Goal: Task Accomplishment & Management: Manage account settings

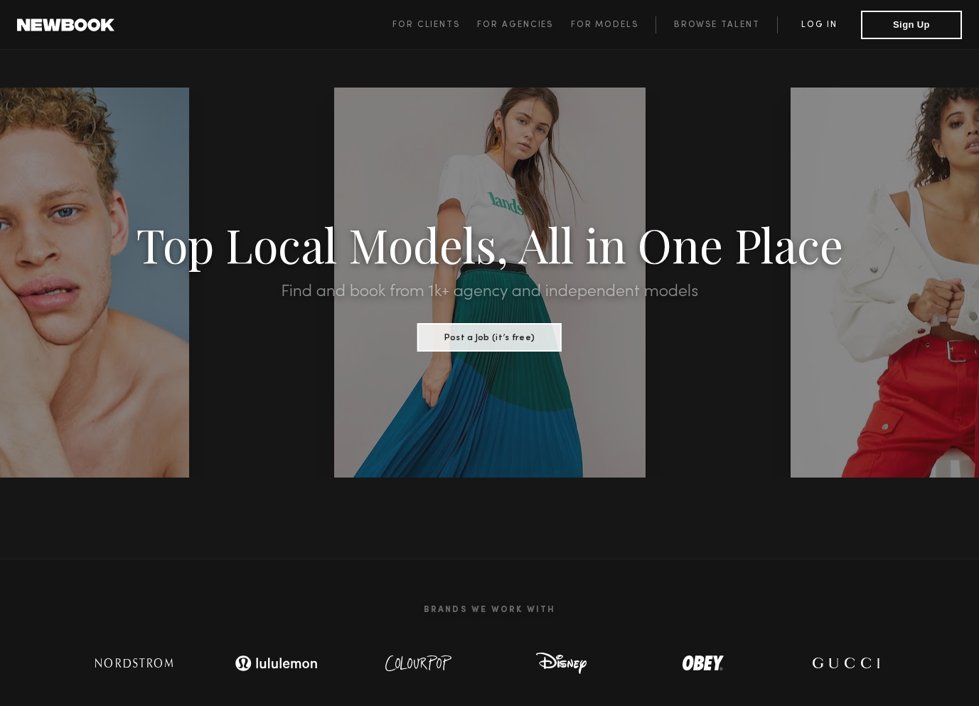
click at [830, 16] on link "Log in" at bounding box center [819, 24] width 84 height 17
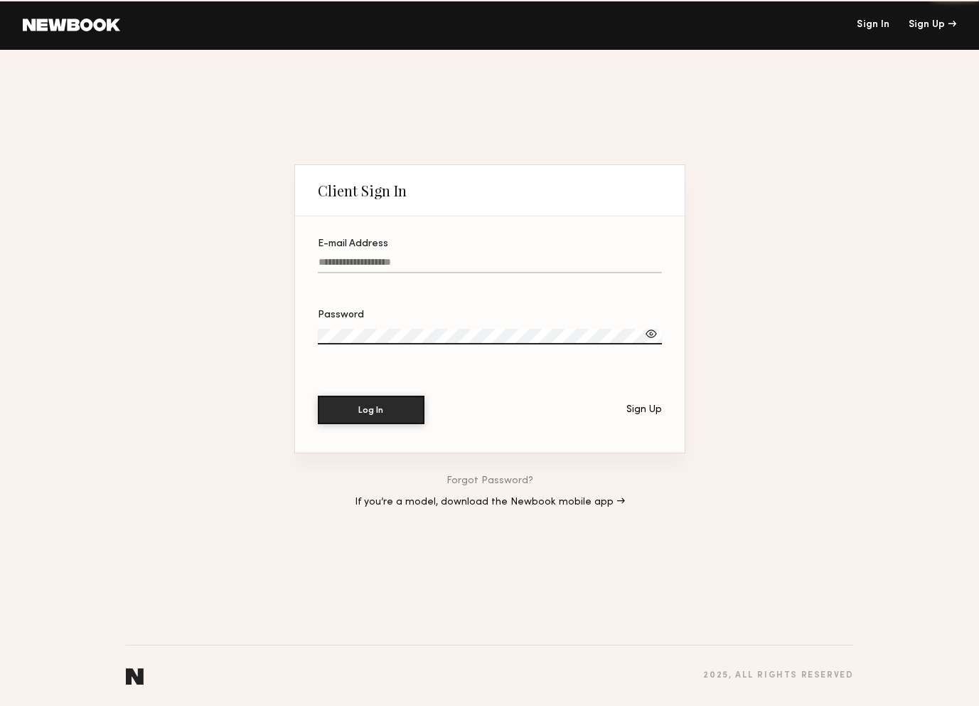
type input "**********"
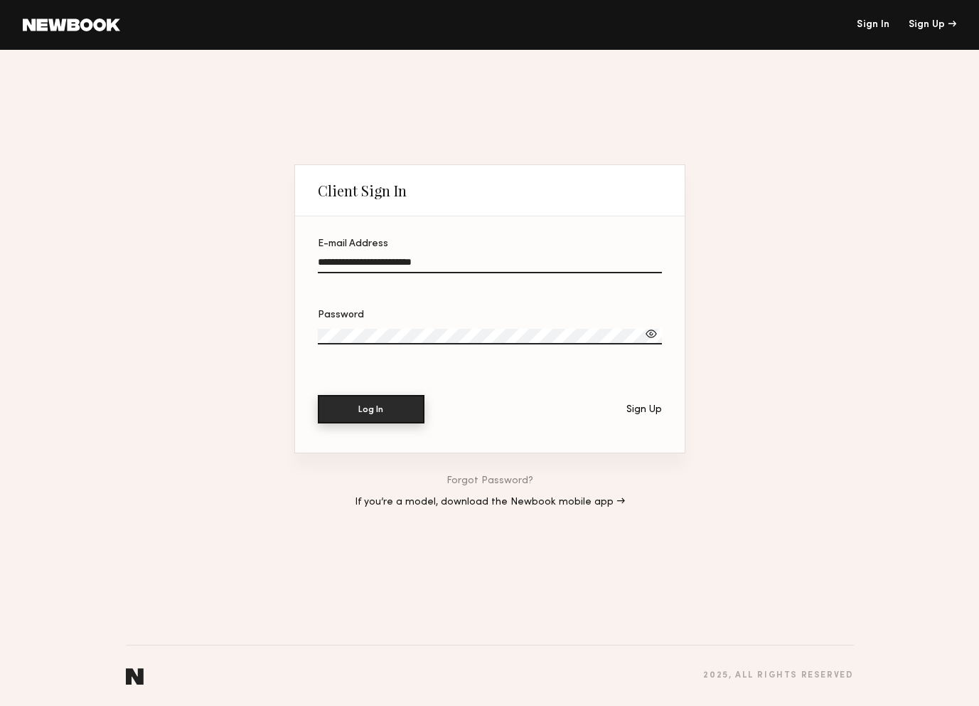
click at [397, 413] on button "Log In" at bounding box center [371, 409] width 107 height 28
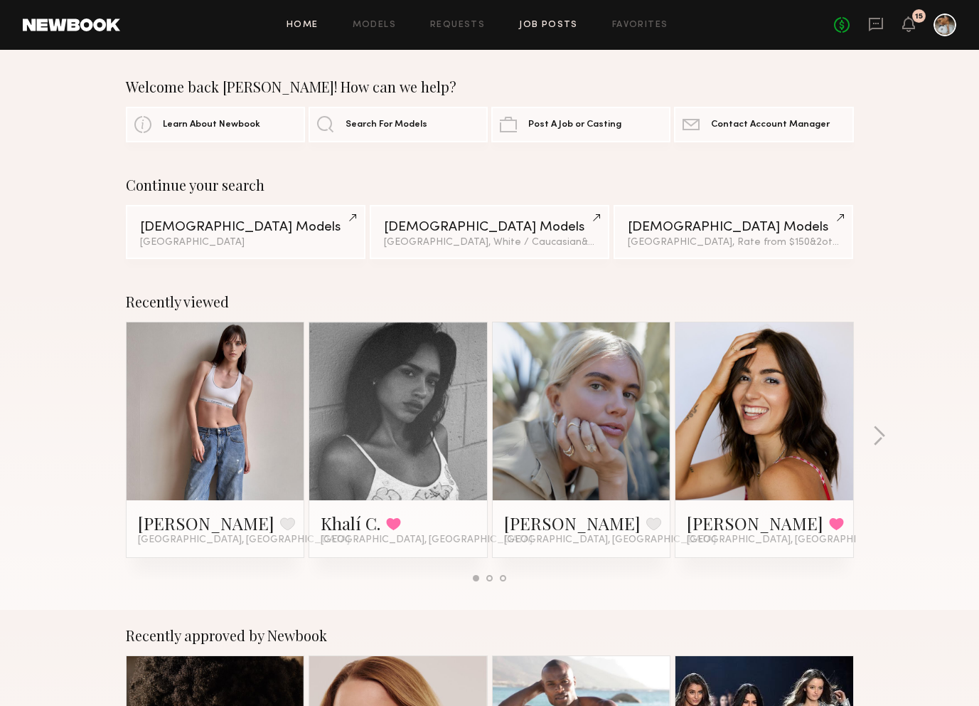
click at [556, 25] on link "Job Posts" at bounding box center [548, 25] width 59 height 9
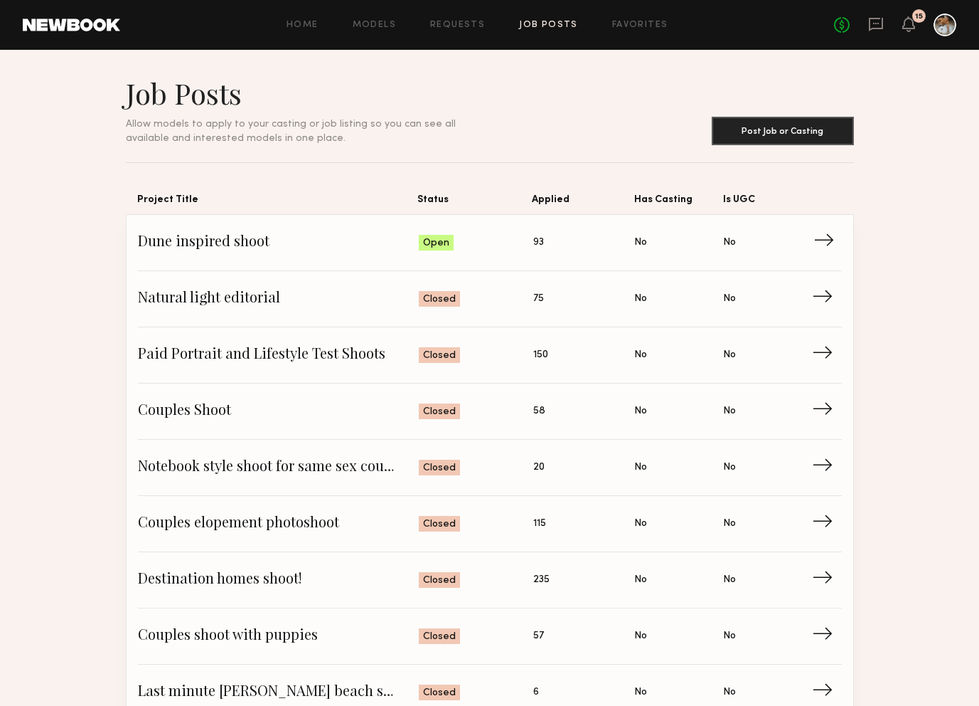
click at [349, 245] on span "Dune inspired shoot" at bounding box center [279, 242] width 282 height 21
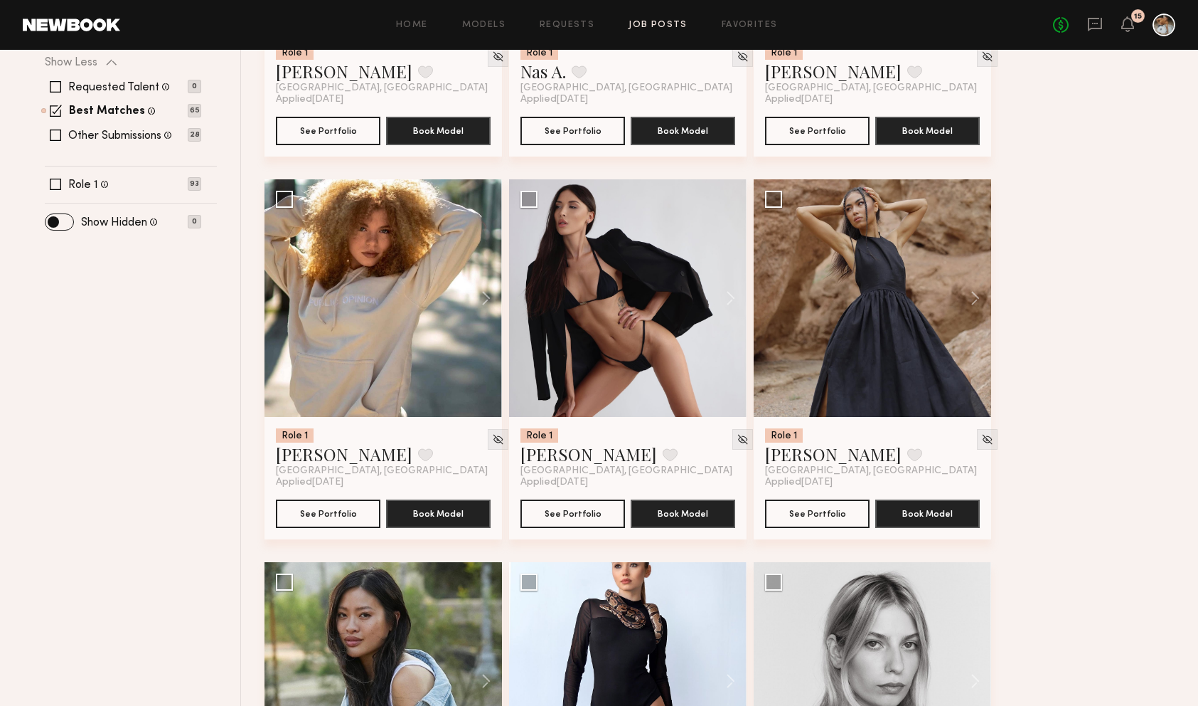
scroll to position [554, 0]
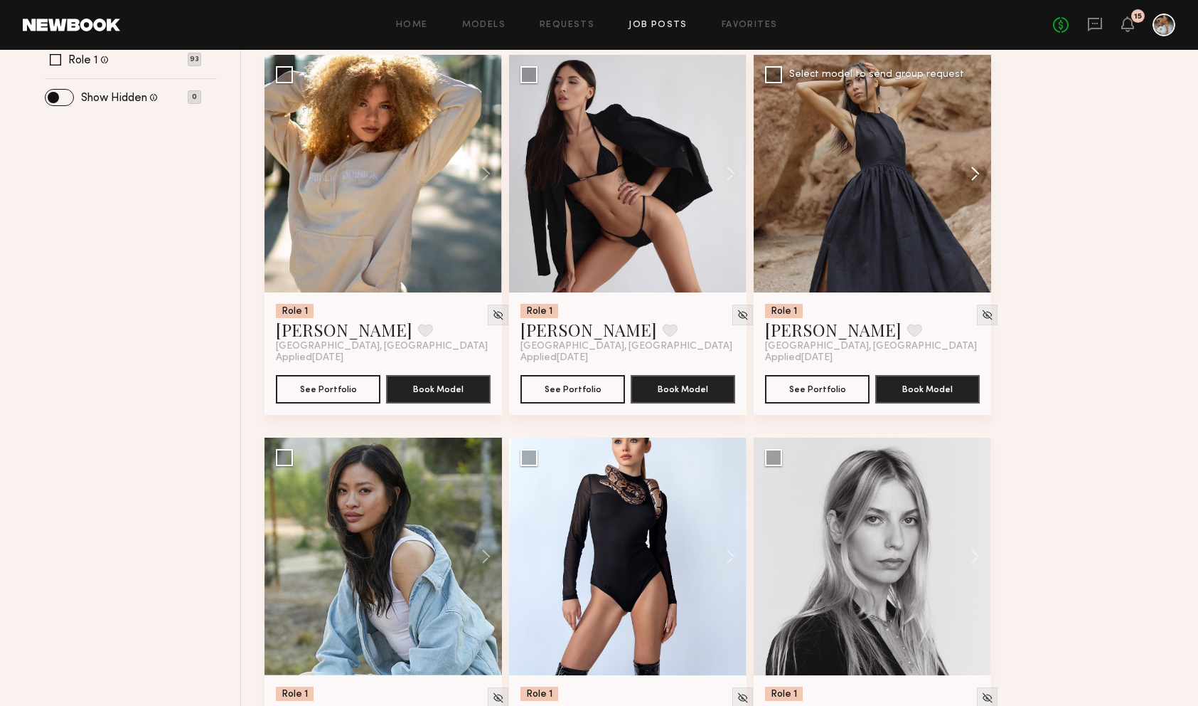
click at [972, 176] on button at bounding box center [969, 174] width 46 height 238
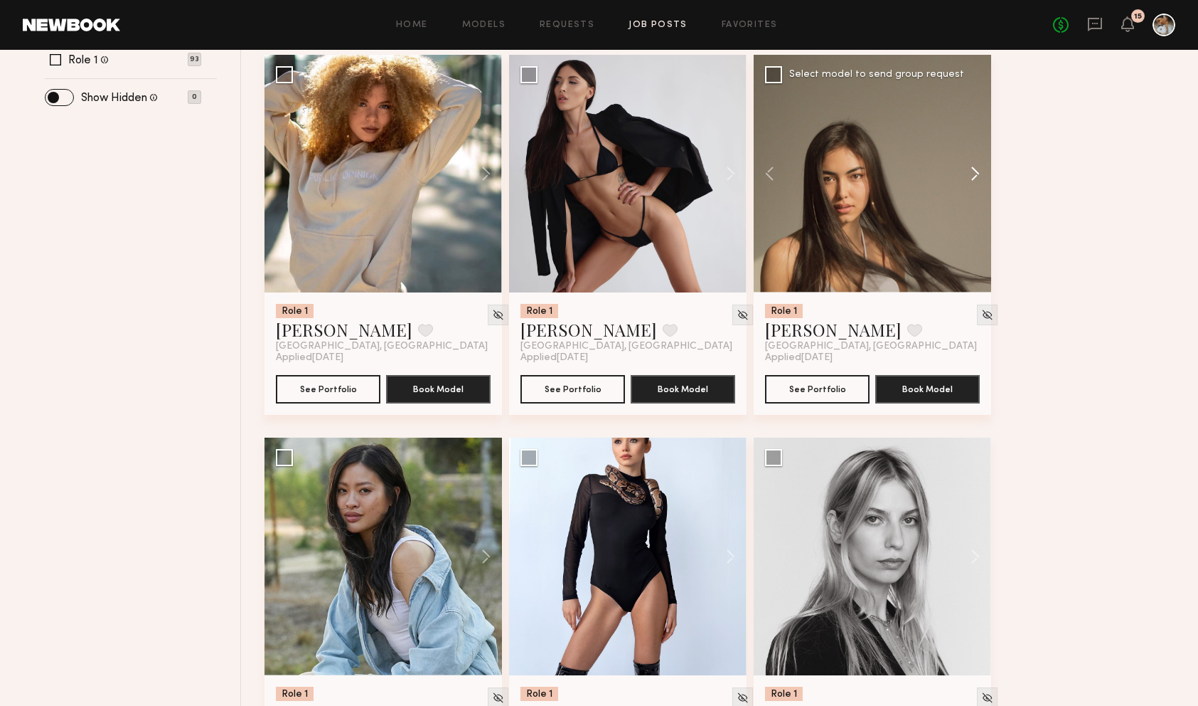
click at [972, 176] on button at bounding box center [969, 174] width 46 height 238
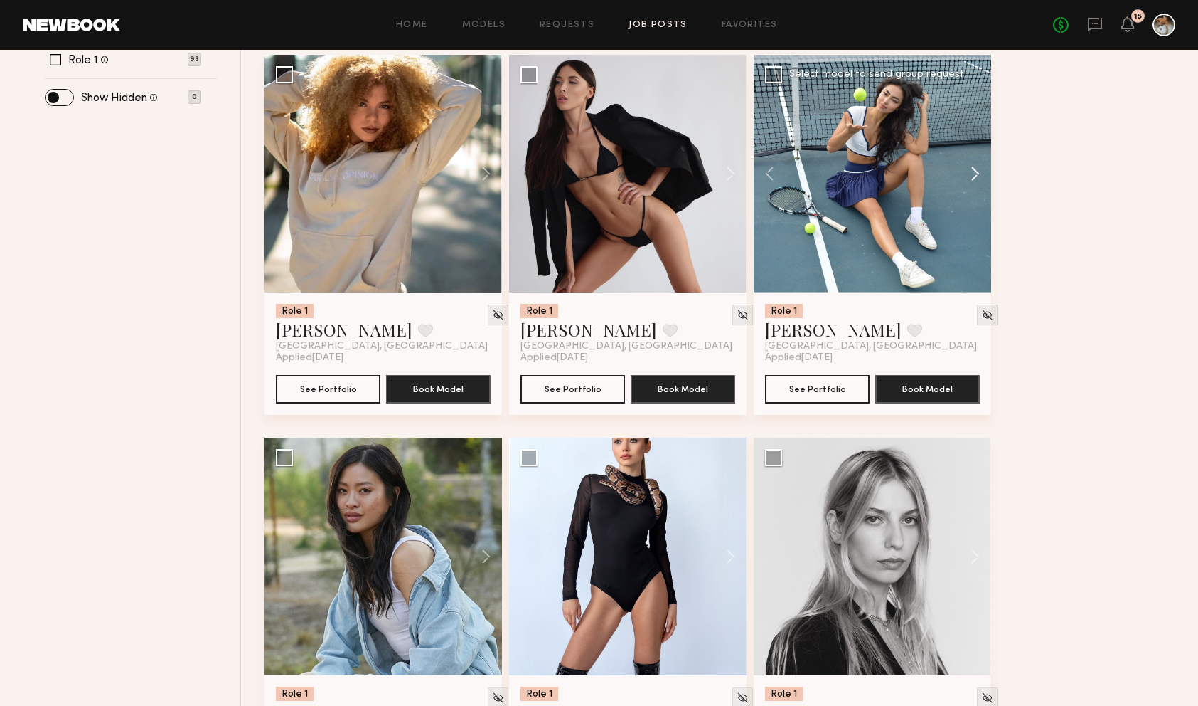
click at [972, 176] on button at bounding box center [969, 174] width 46 height 238
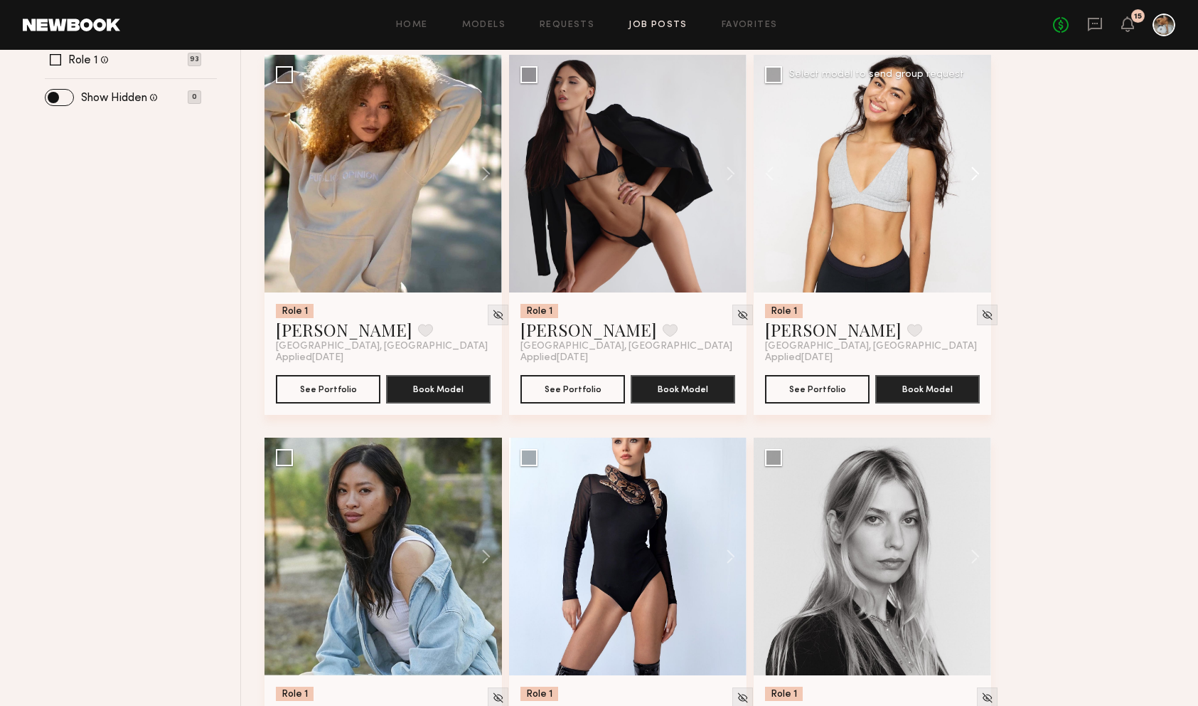
click at [972, 176] on button at bounding box center [969, 174] width 46 height 238
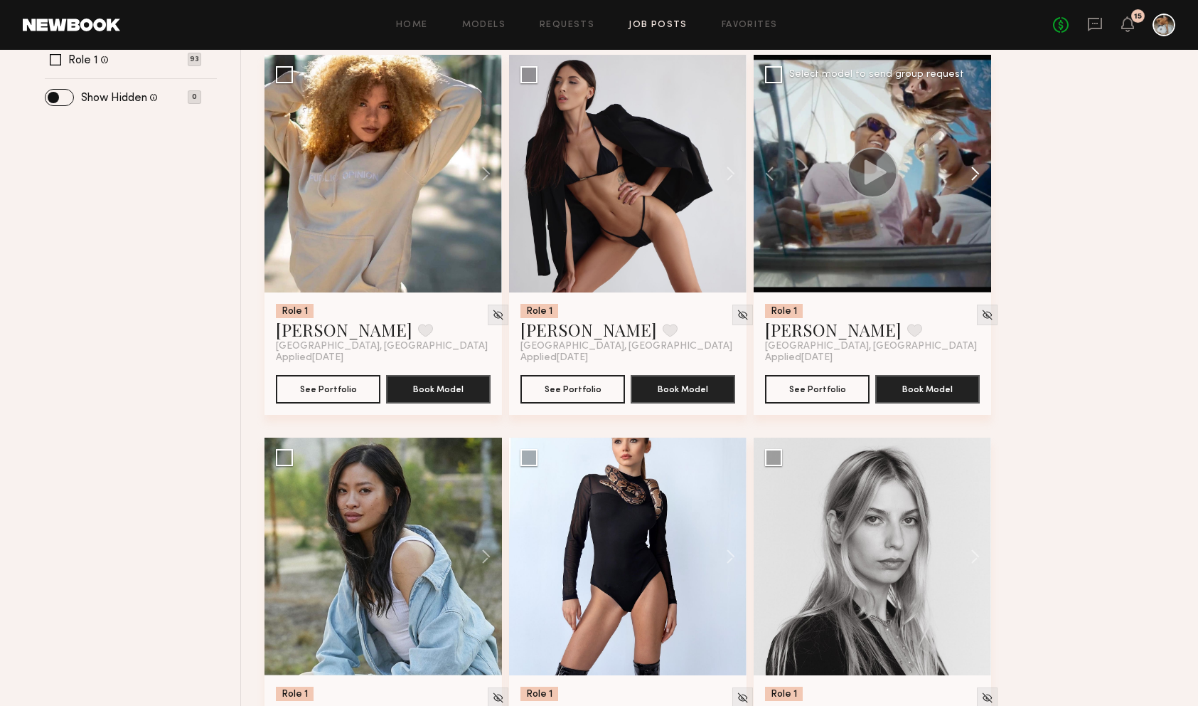
click at [972, 176] on button at bounding box center [969, 174] width 46 height 238
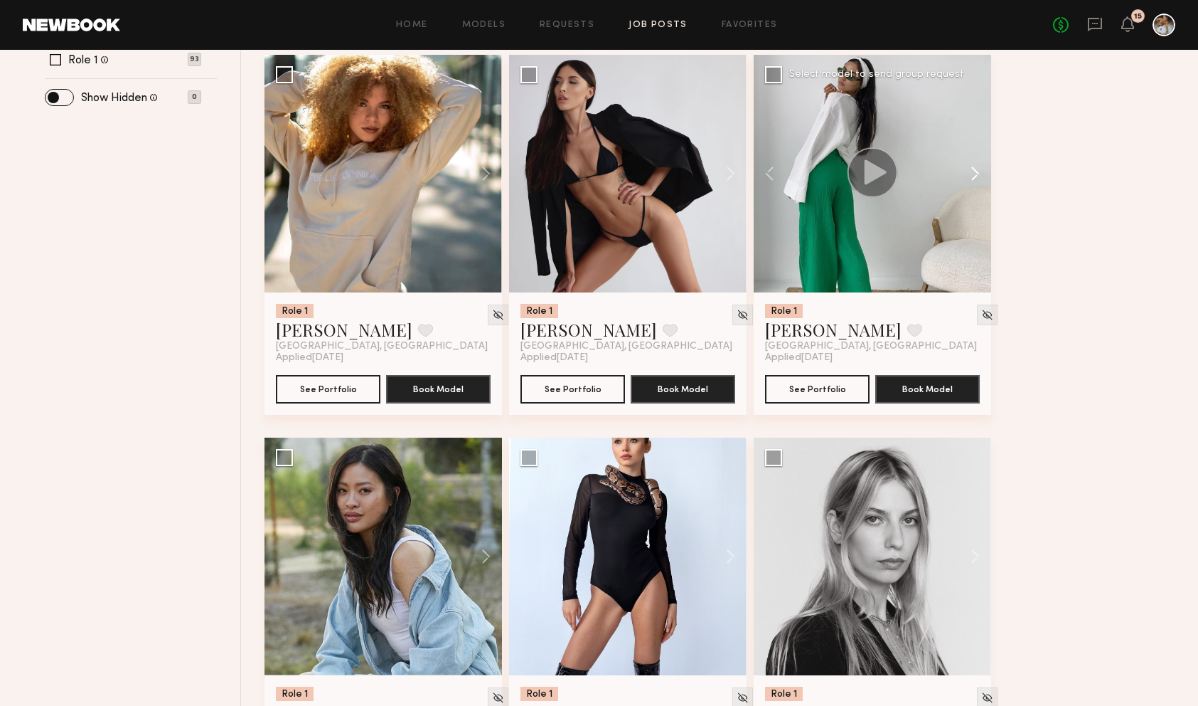
click at [972, 176] on button at bounding box center [969, 174] width 46 height 238
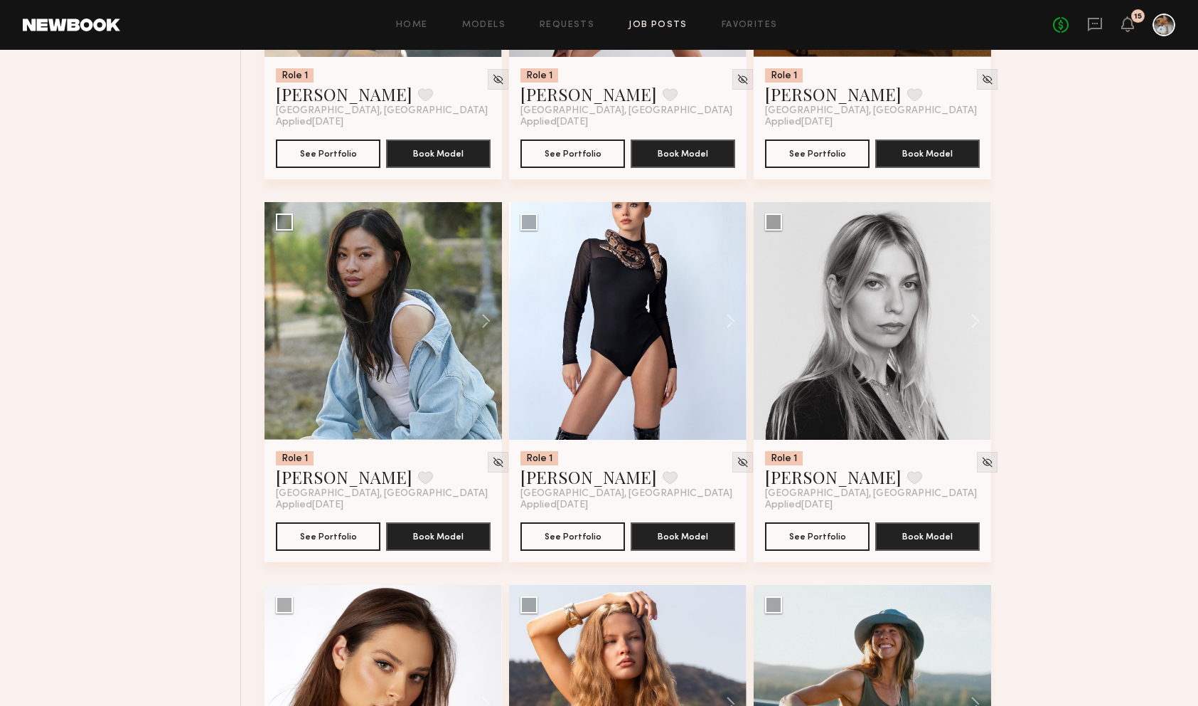
scroll to position [792, 0]
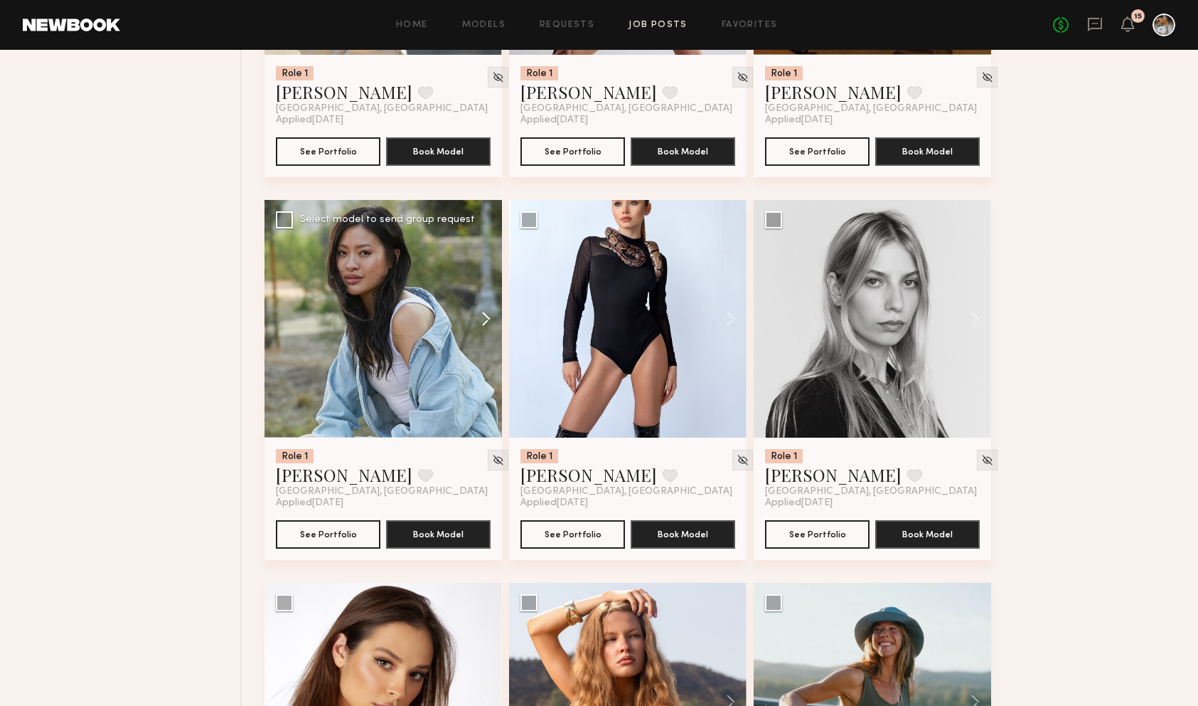
click at [487, 316] on button at bounding box center [480, 319] width 46 height 238
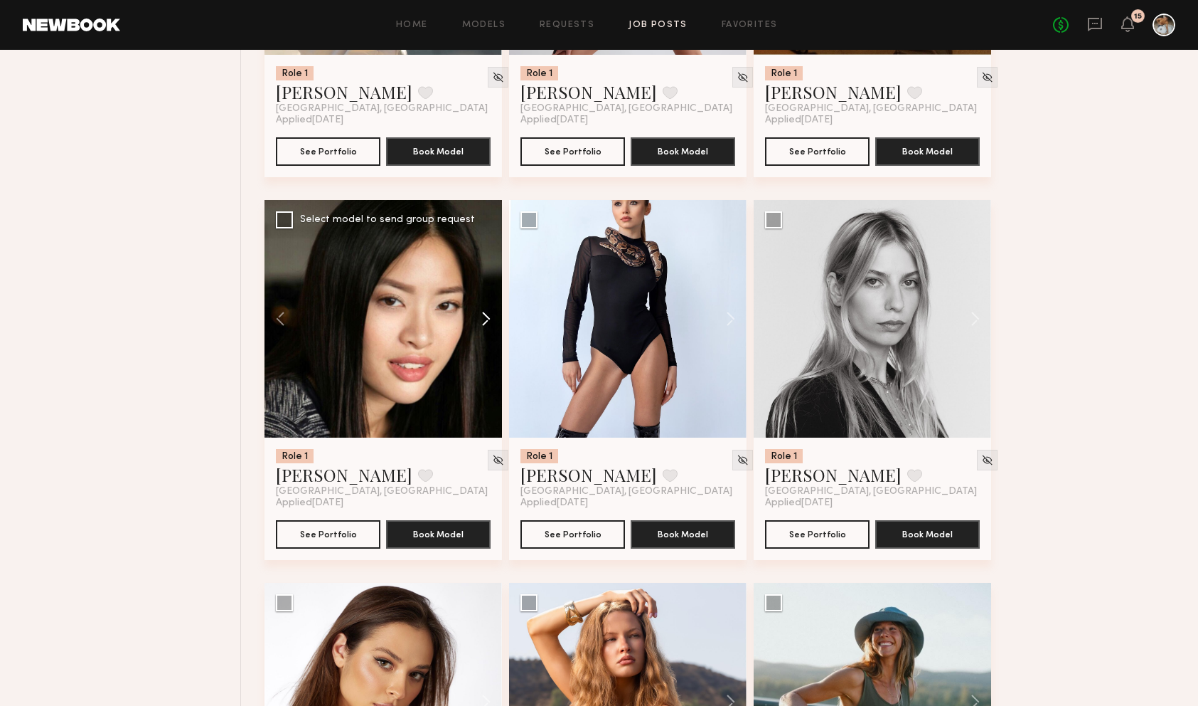
click at [487, 316] on button at bounding box center [480, 319] width 46 height 238
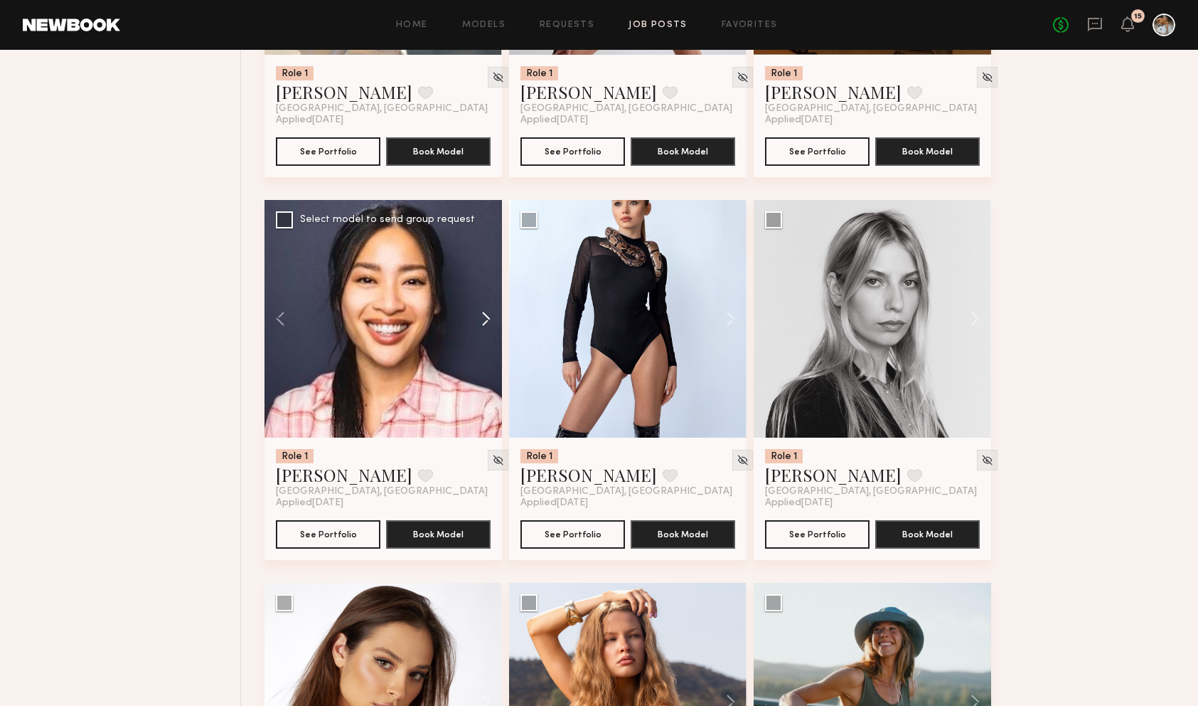
click at [487, 316] on button at bounding box center [480, 319] width 46 height 238
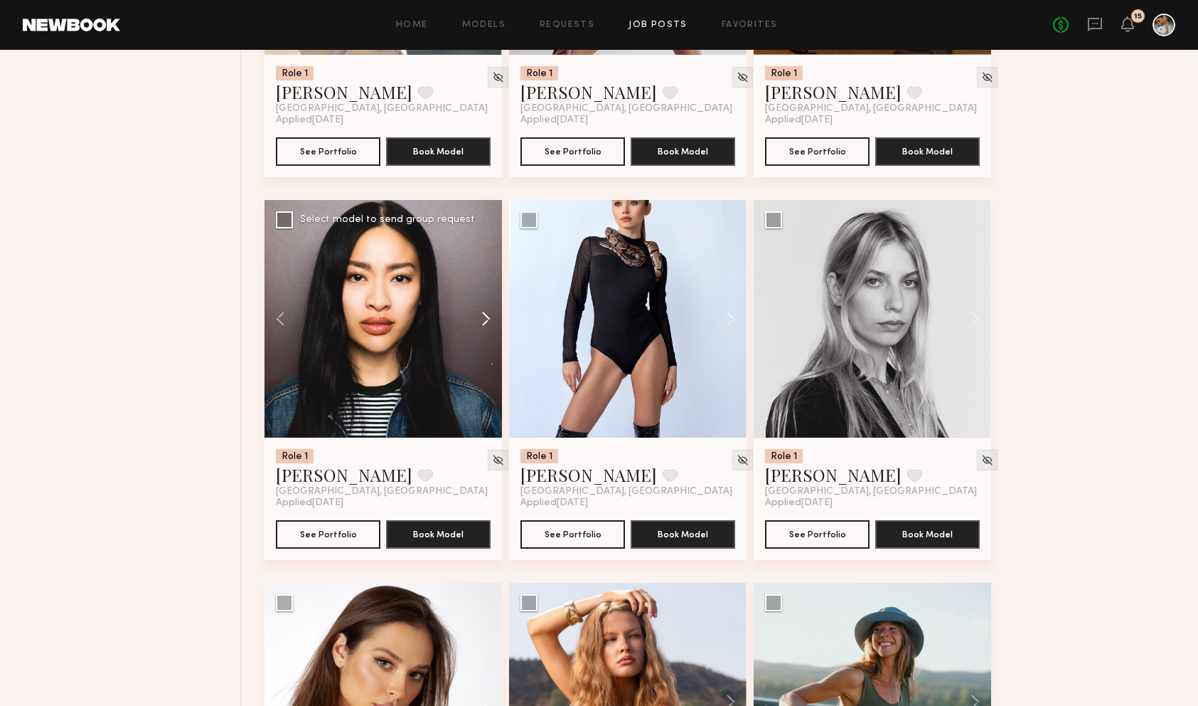
click at [487, 316] on button at bounding box center [480, 319] width 46 height 238
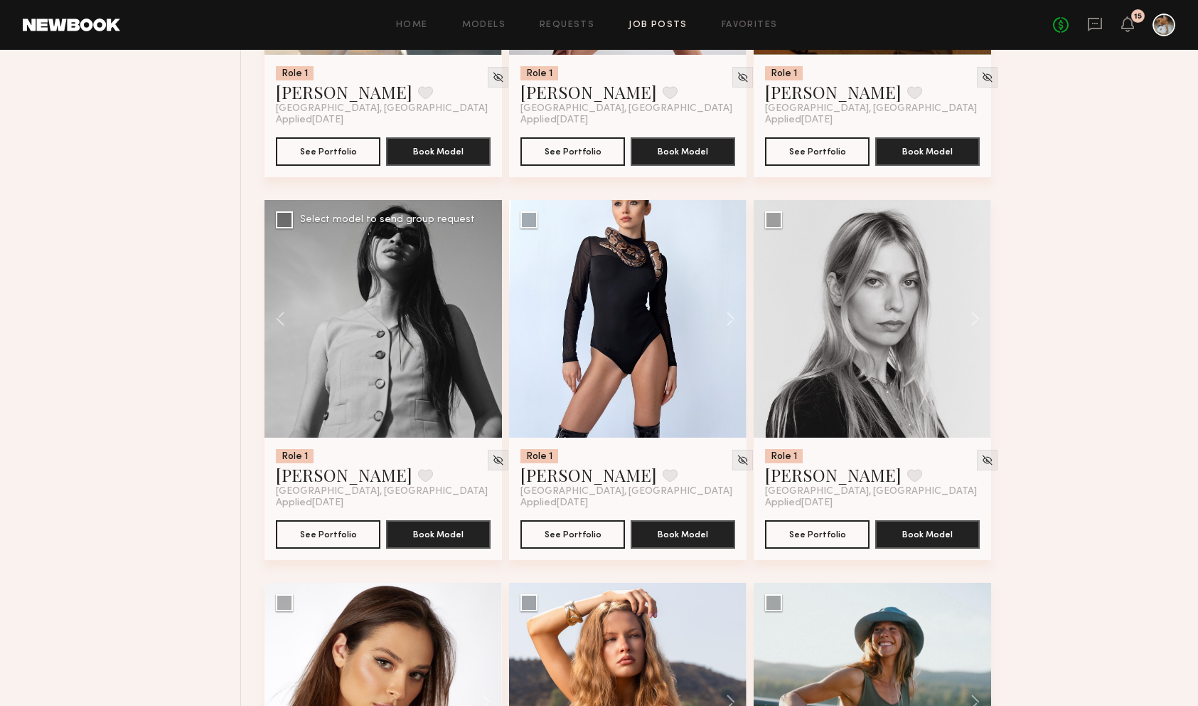
click at [487, 316] on div at bounding box center [384, 319] width 238 height 238
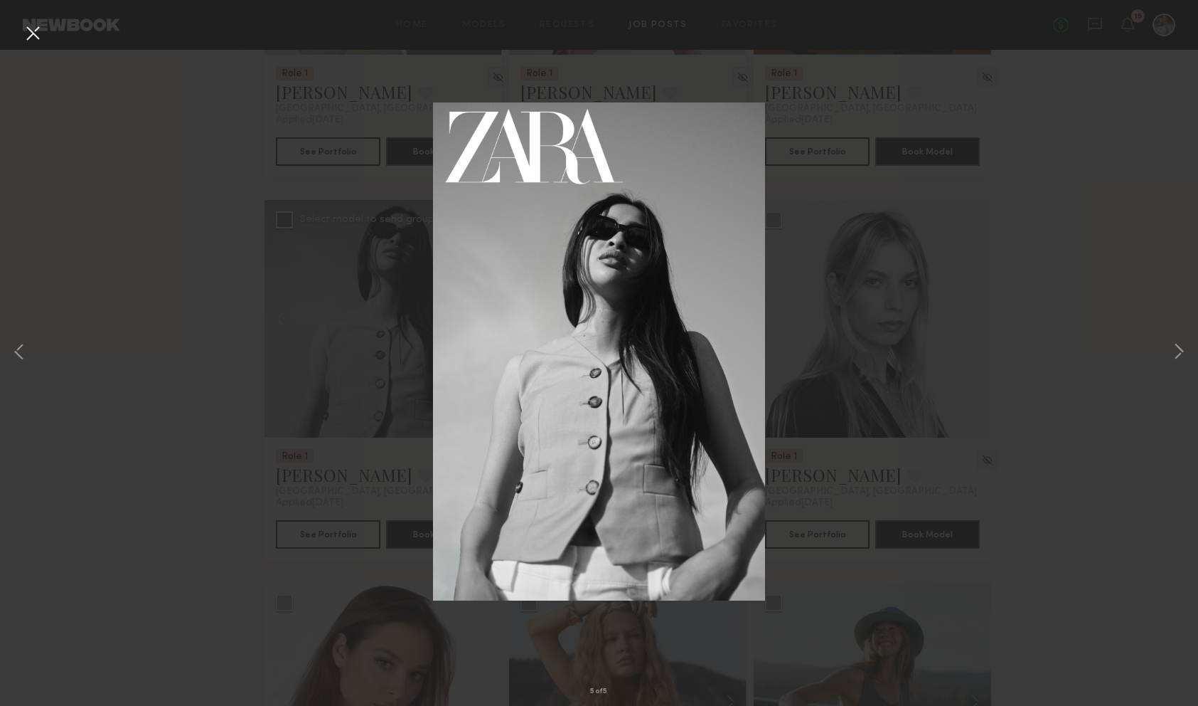
click at [979, 317] on div "5 of 5" at bounding box center [599, 353] width 1198 height 706
click at [36, 40] on button at bounding box center [32, 34] width 23 height 26
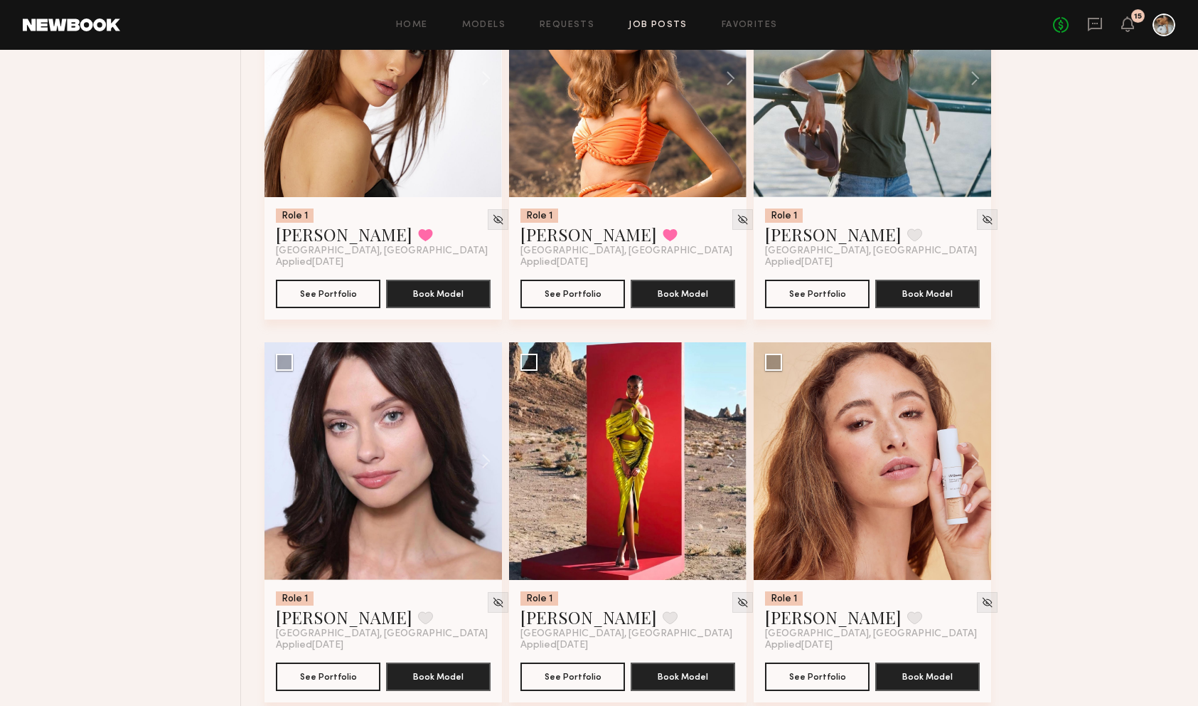
scroll to position [1373, 0]
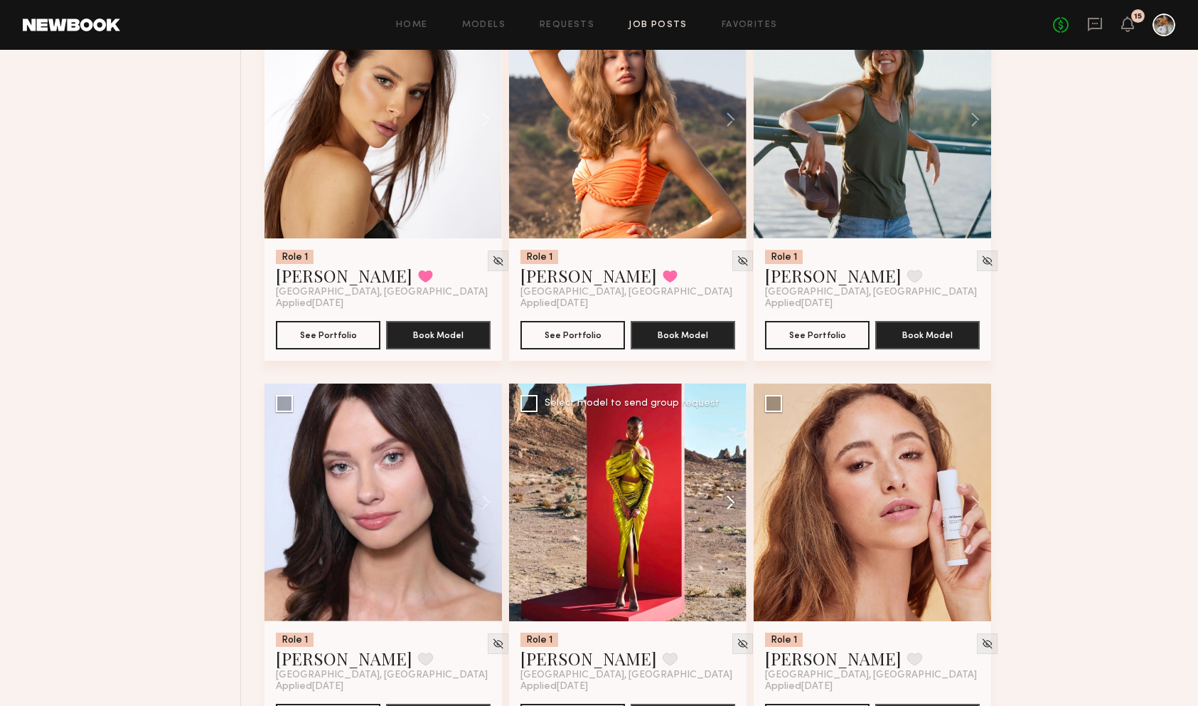
click at [728, 498] on button at bounding box center [724, 502] width 46 height 238
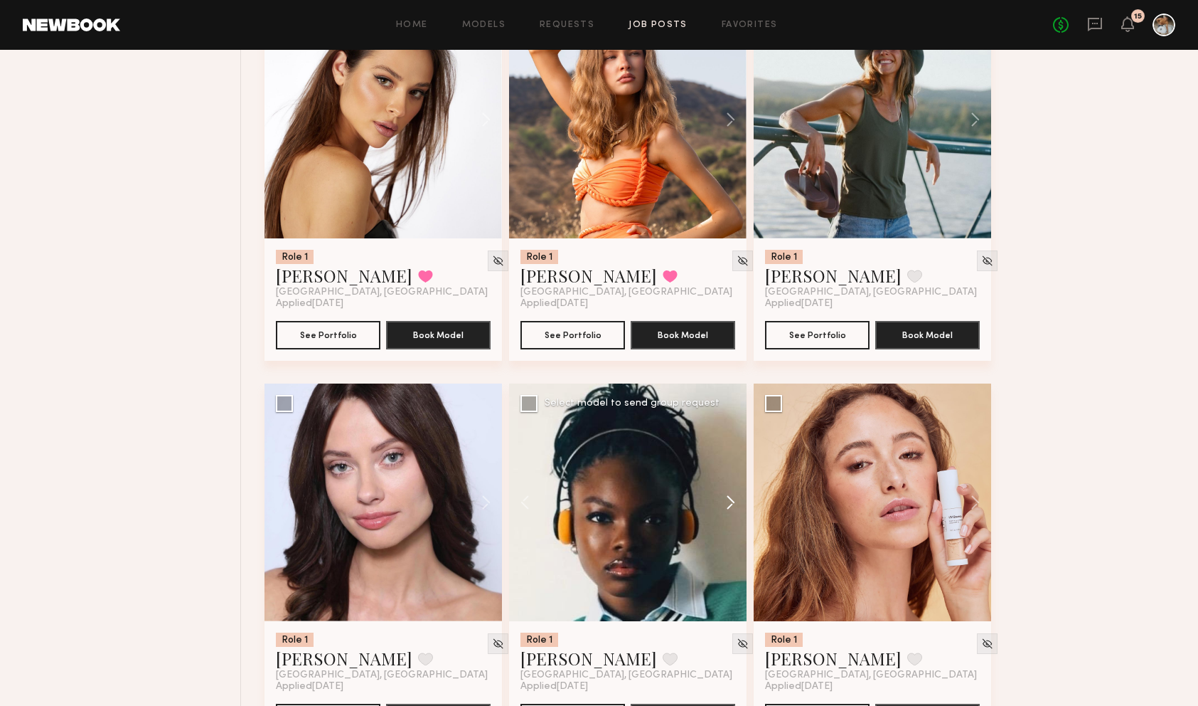
click at [728, 498] on button at bounding box center [724, 502] width 46 height 238
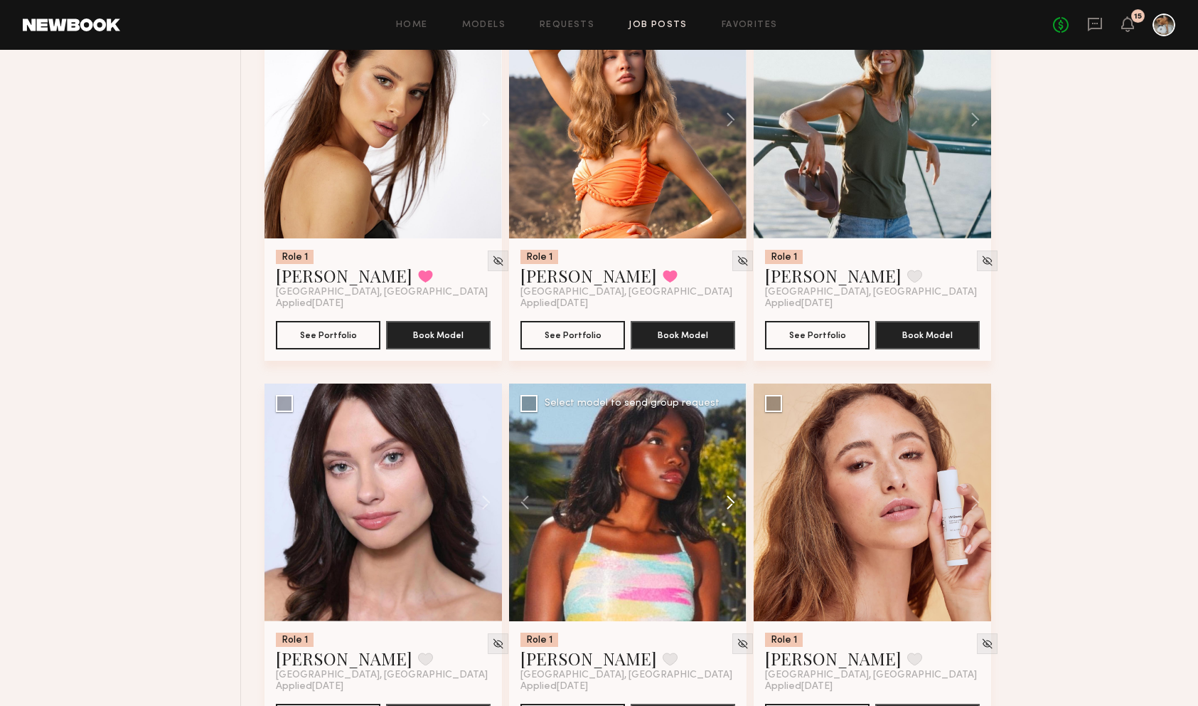
click at [728, 498] on button at bounding box center [724, 502] width 46 height 238
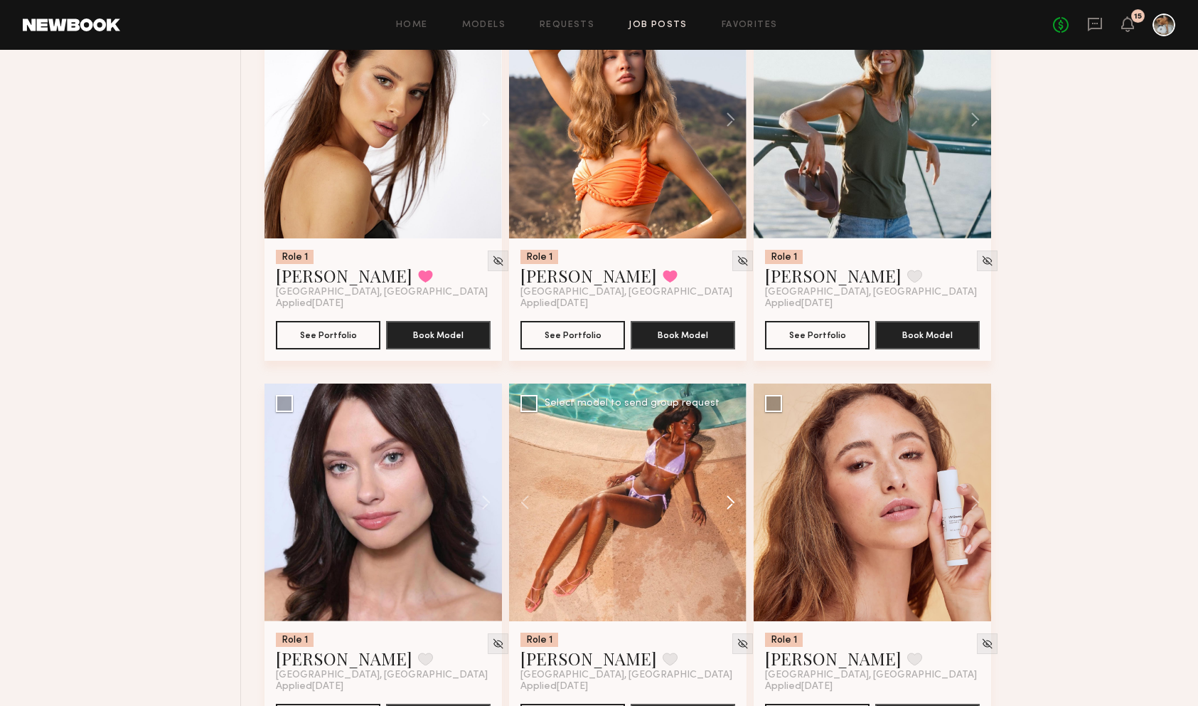
click at [728, 498] on button at bounding box center [724, 502] width 46 height 238
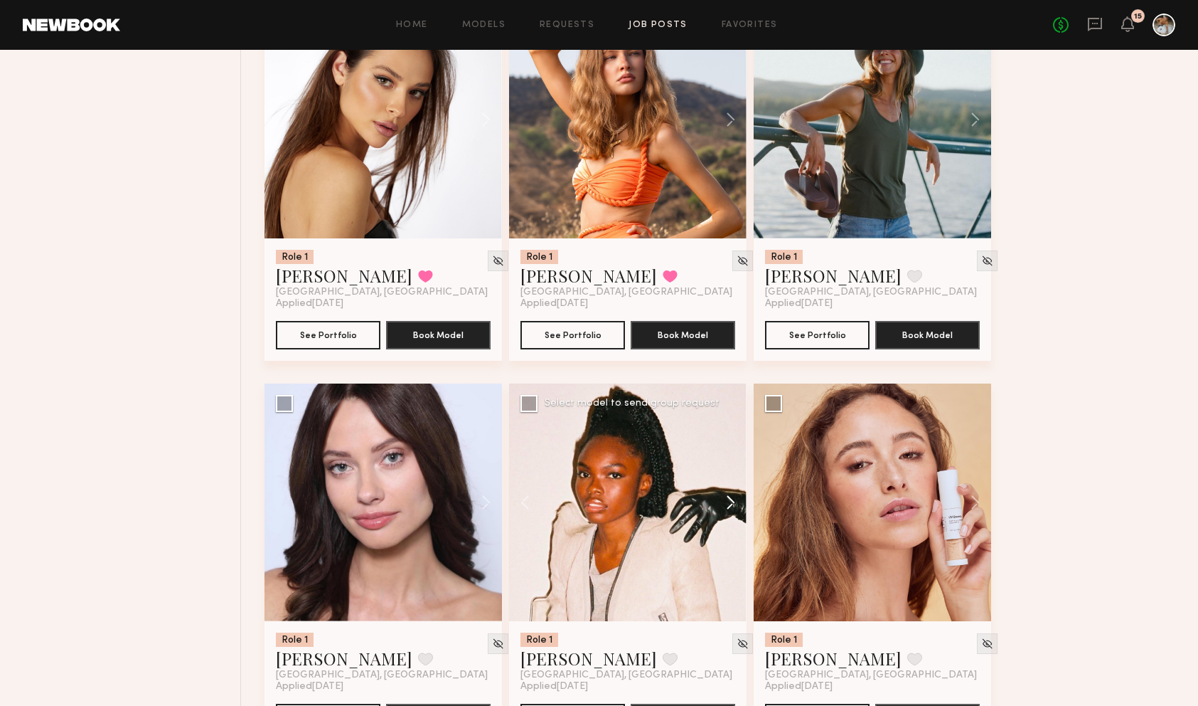
click at [728, 498] on button at bounding box center [724, 502] width 46 height 238
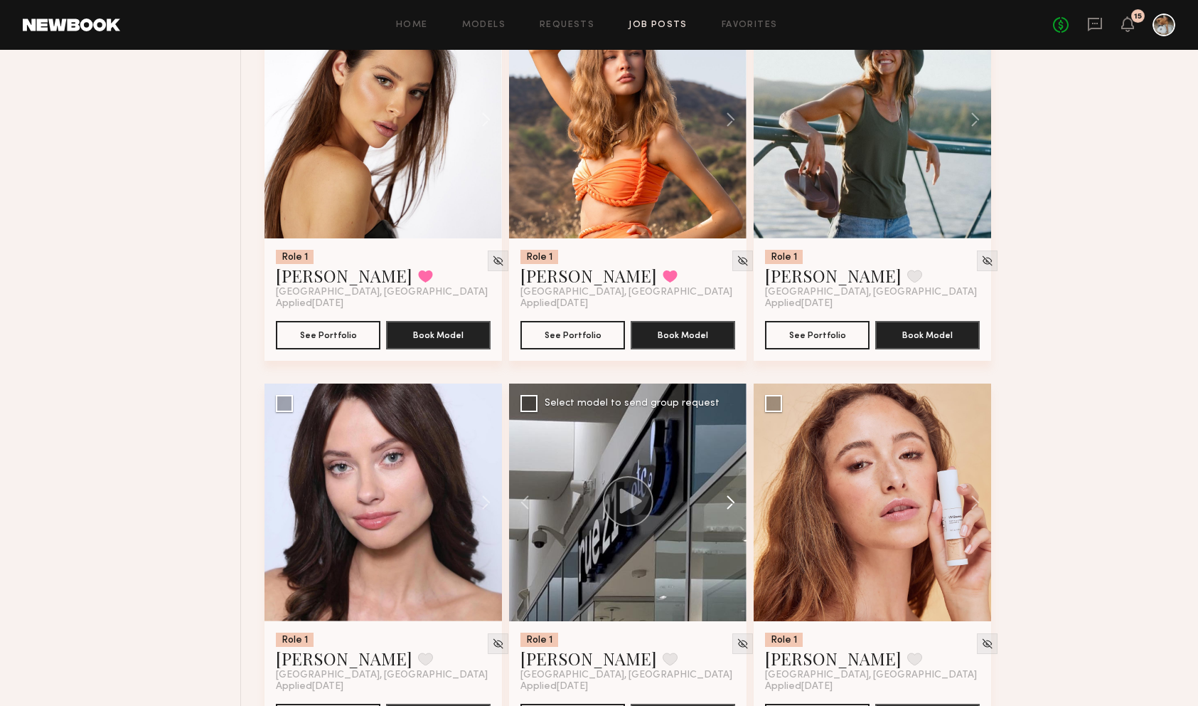
click at [728, 498] on button at bounding box center [724, 502] width 46 height 238
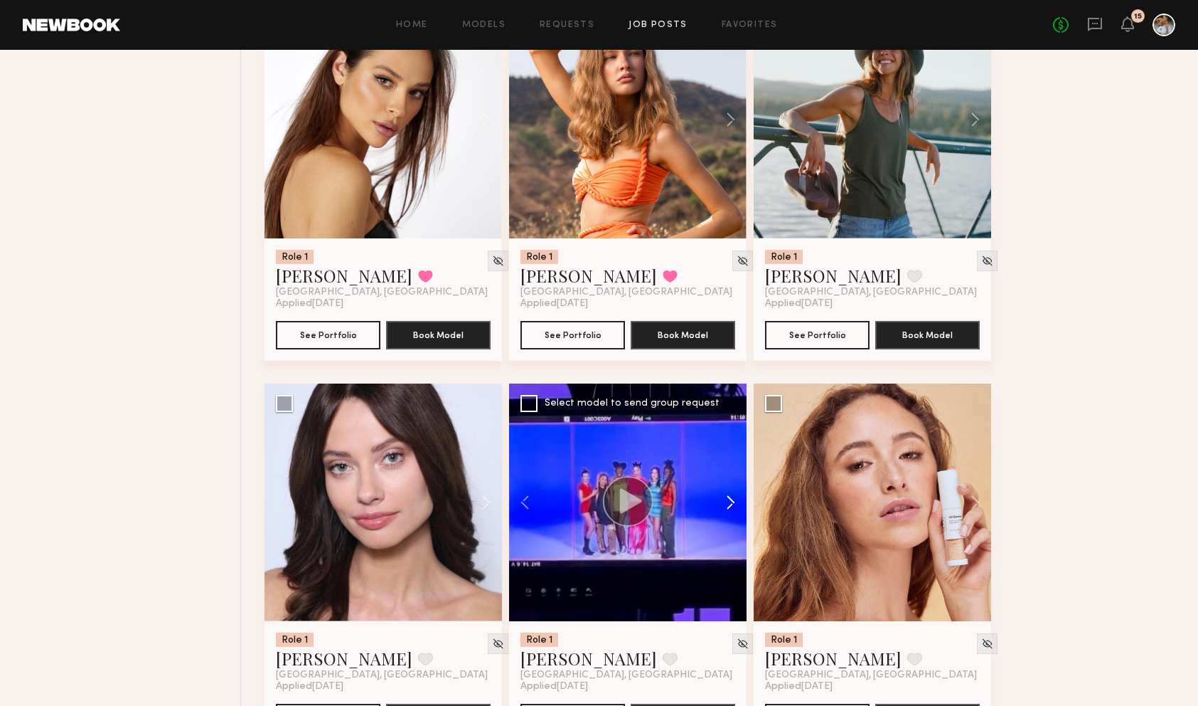
click at [728, 498] on button at bounding box center [724, 502] width 46 height 238
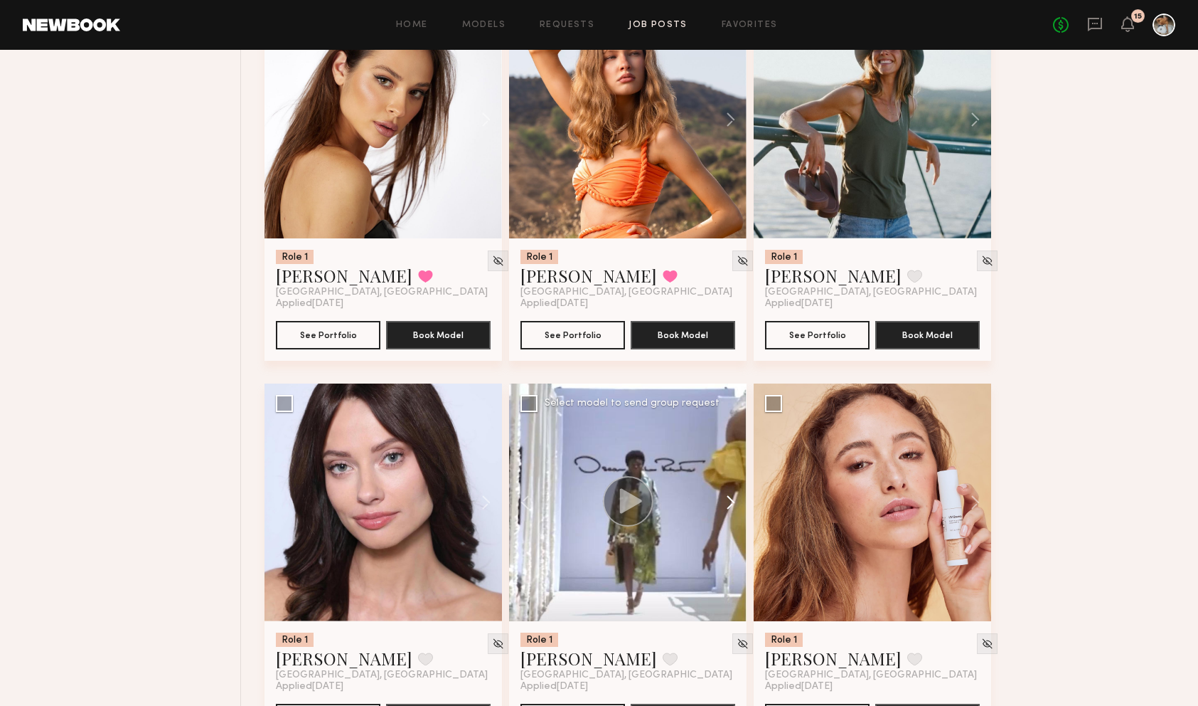
click at [728, 498] on button at bounding box center [724, 502] width 46 height 238
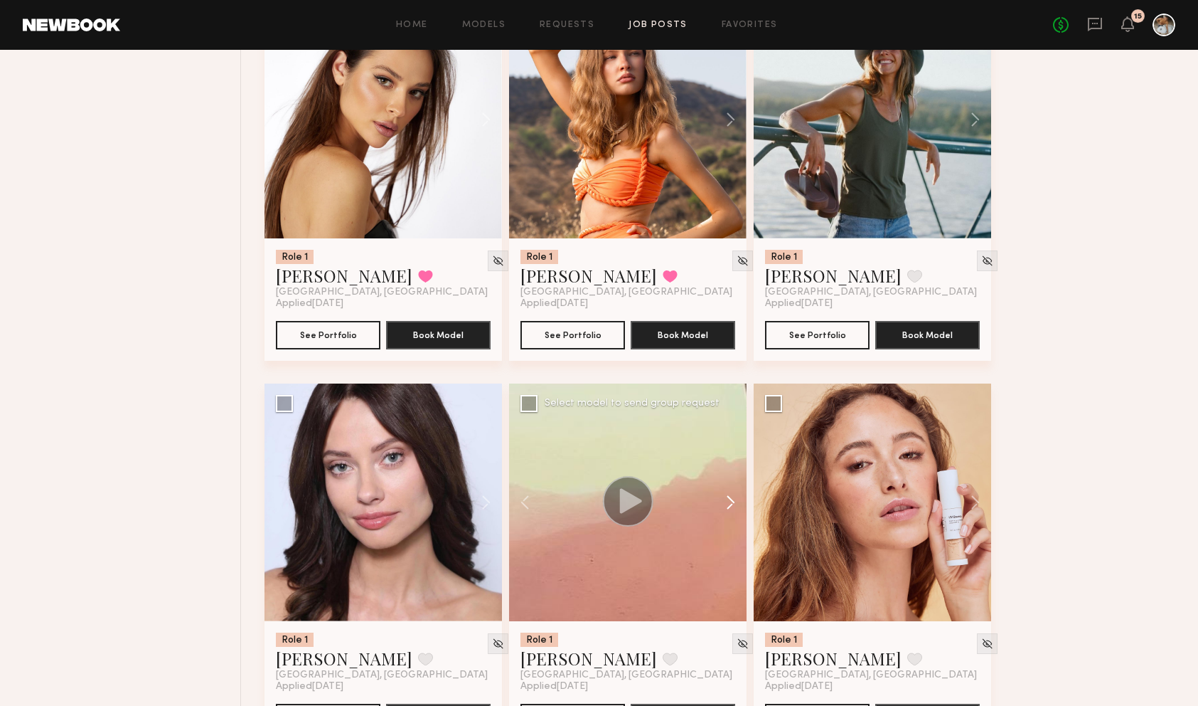
click at [728, 498] on button at bounding box center [724, 502] width 46 height 238
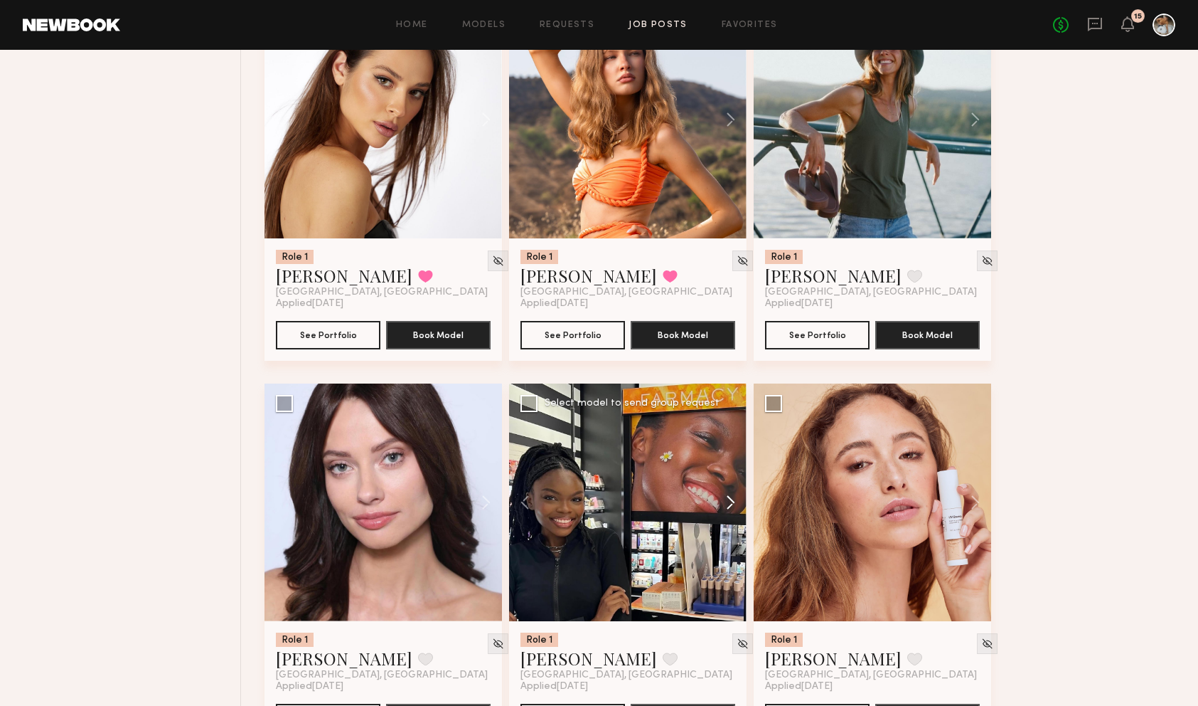
click at [728, 498] on button at bounding box center [724, 502] width 46 height 238
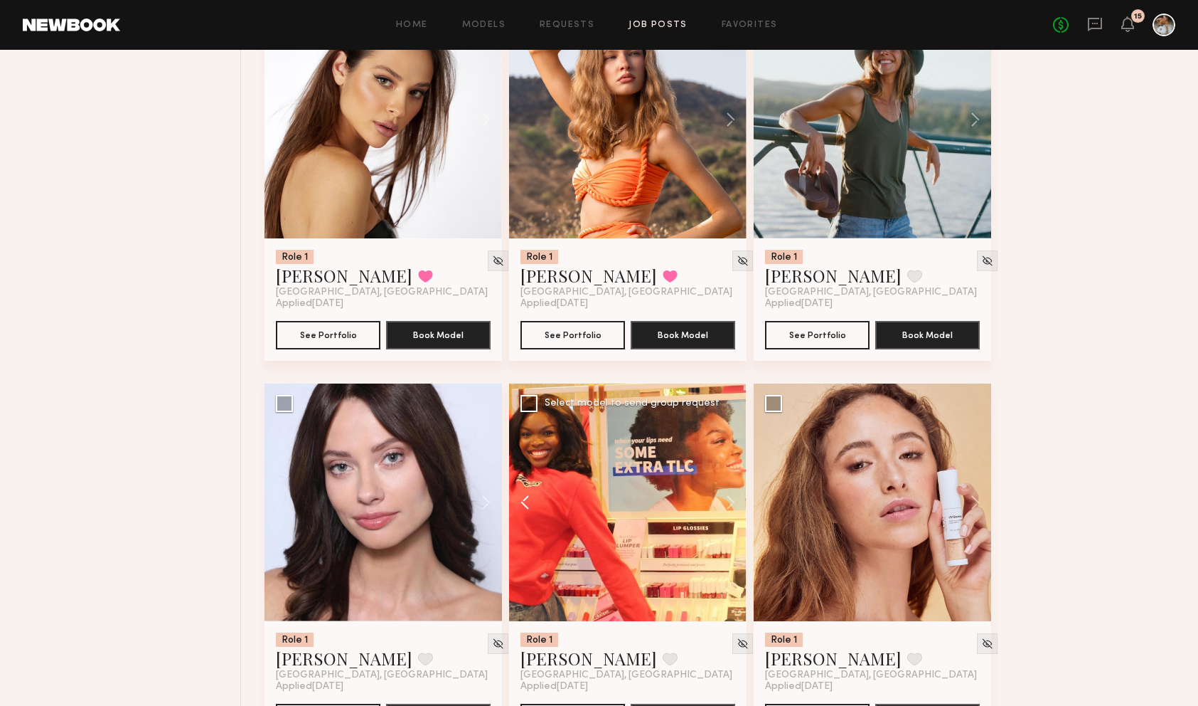
click at [519, 498] on button at bounding box center [532, 502] width 46 height 238
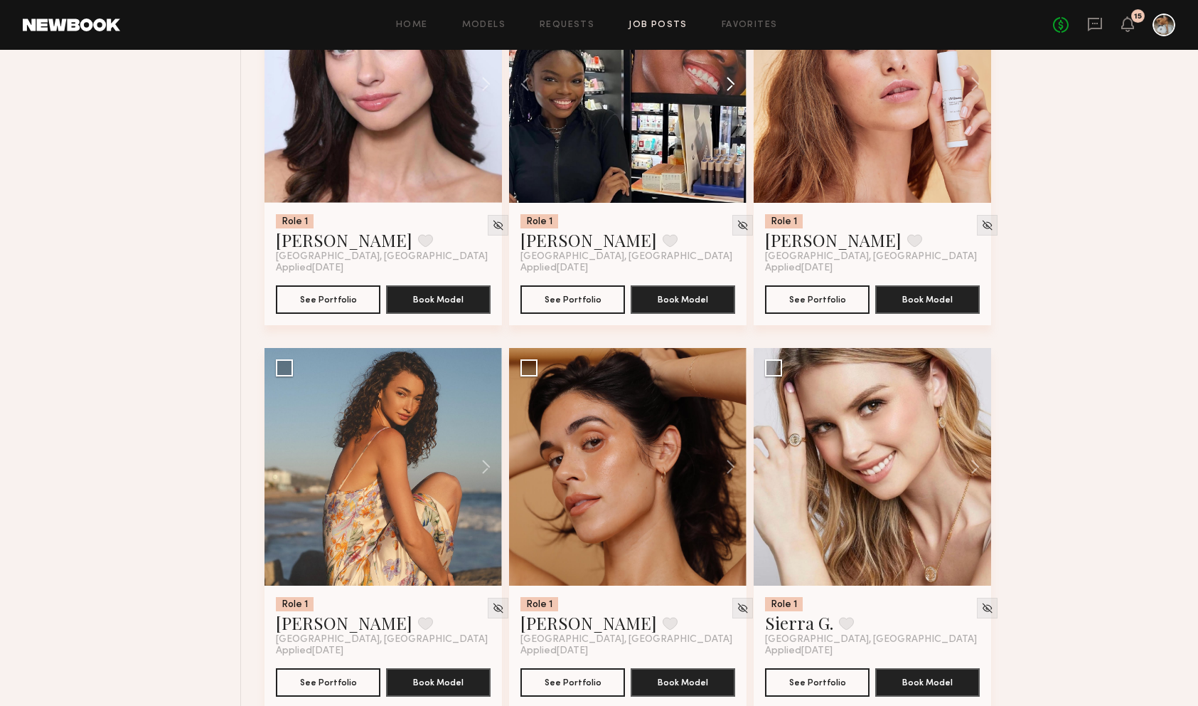
scroll to position [1798, 0]
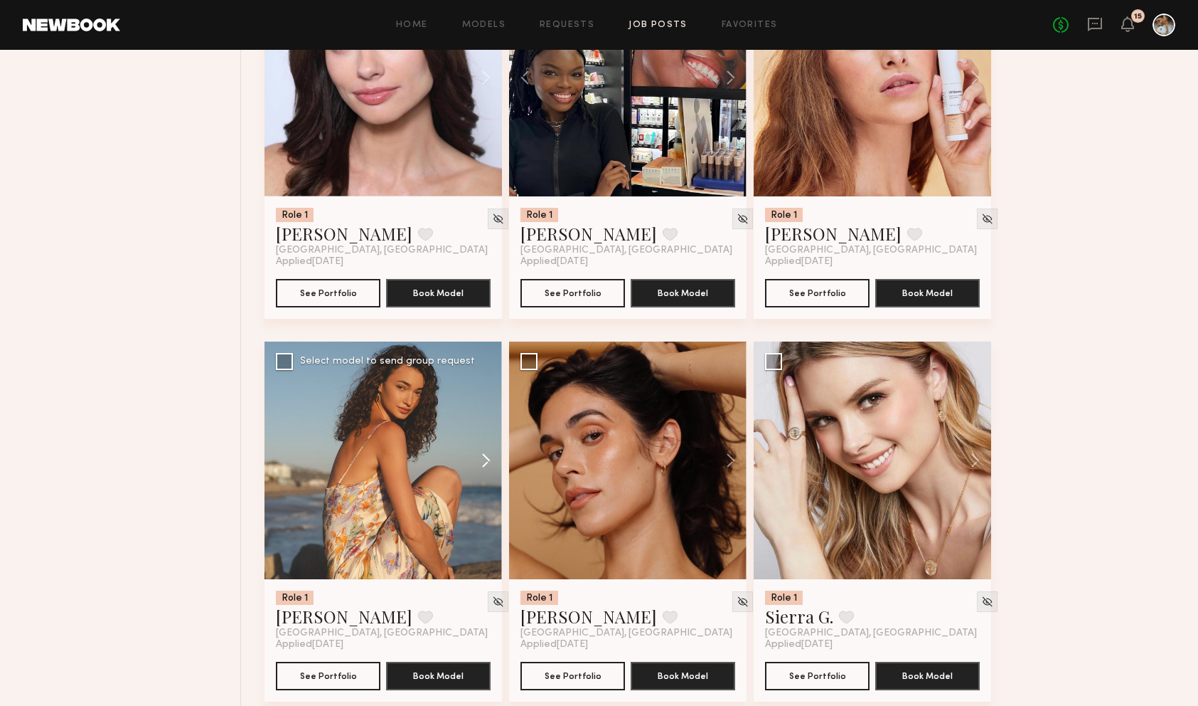
click at [483, 459] on button at bounding box center [480, 460] width 46 height 238
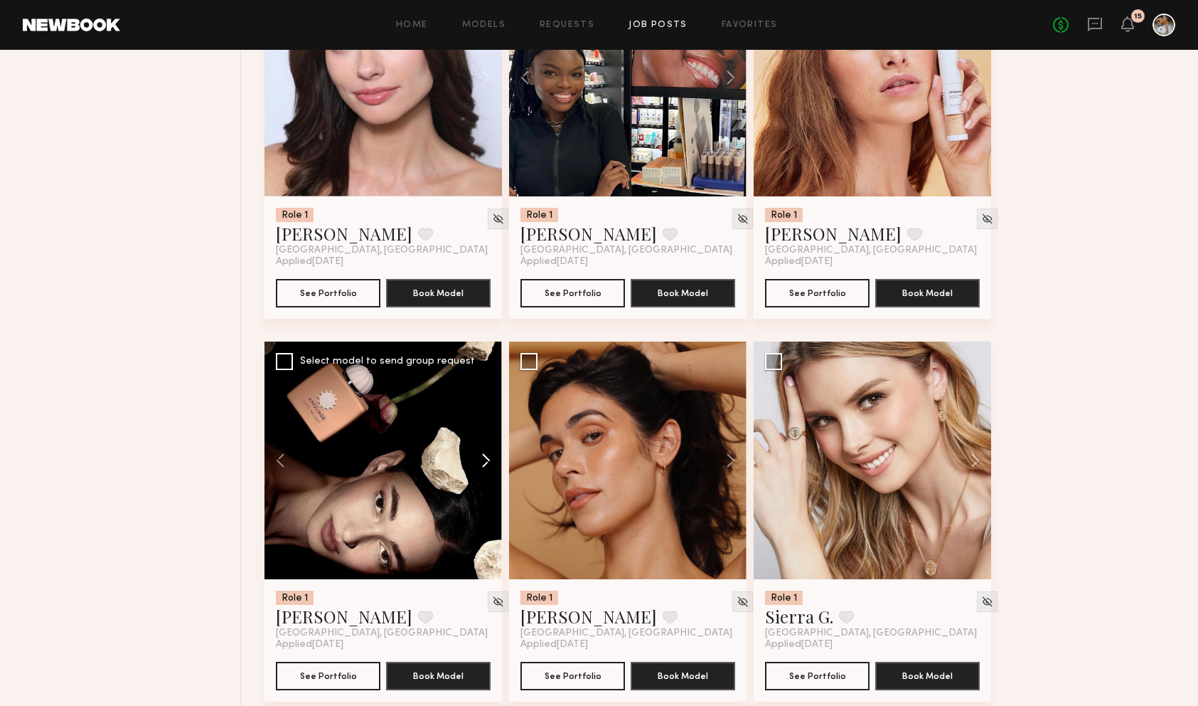
click at [483, 459] on button at bounding box center [480, 460] width 46 height 238
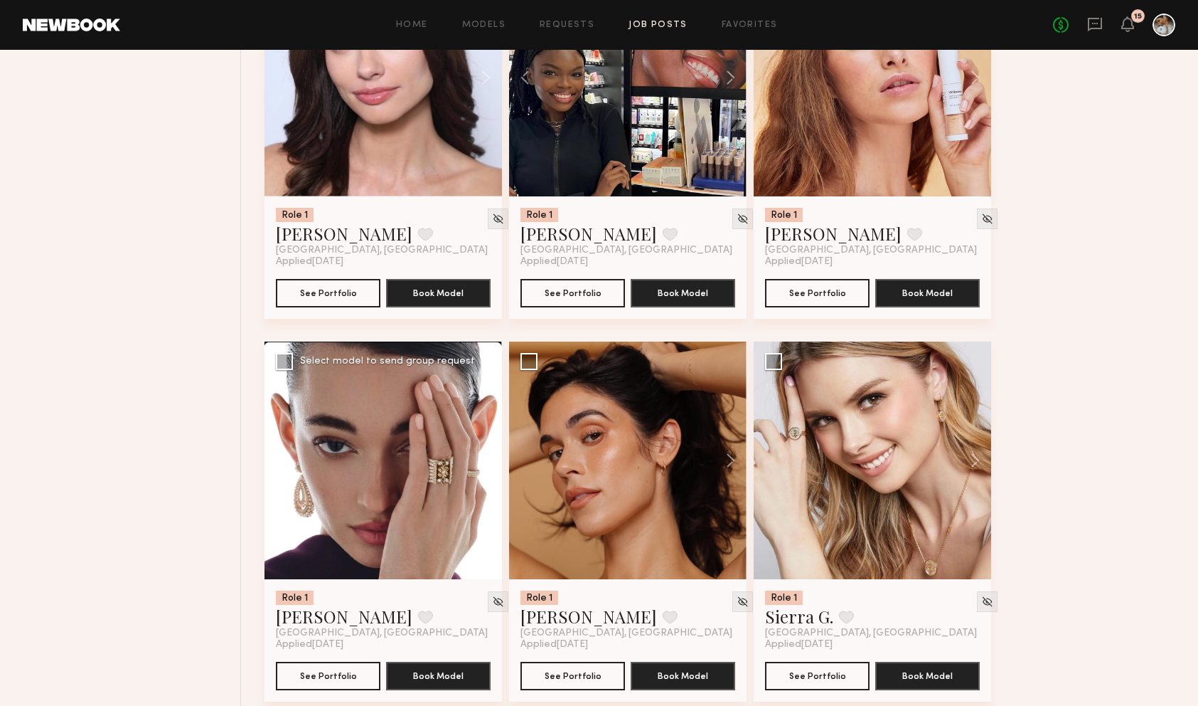
click at [490, 462] on button at bounding box center [480, 460] width 46 height 238
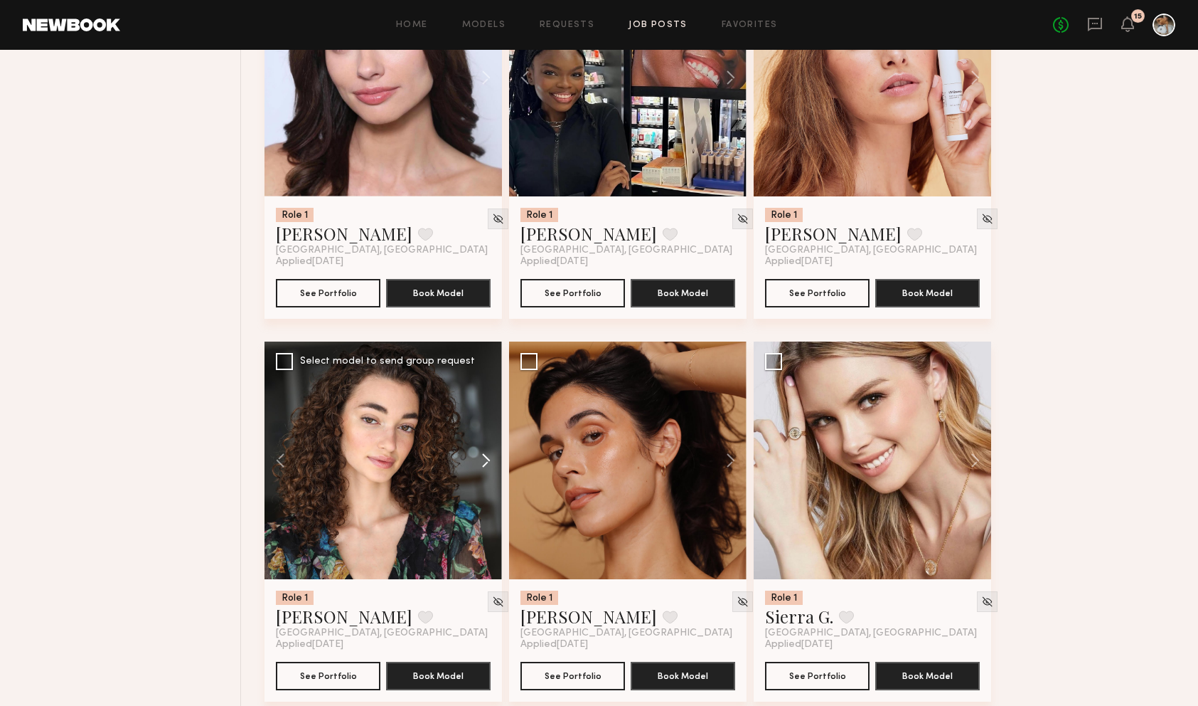
click at [490, 462] on button at bounding box center [480, 460] width 46 height 238
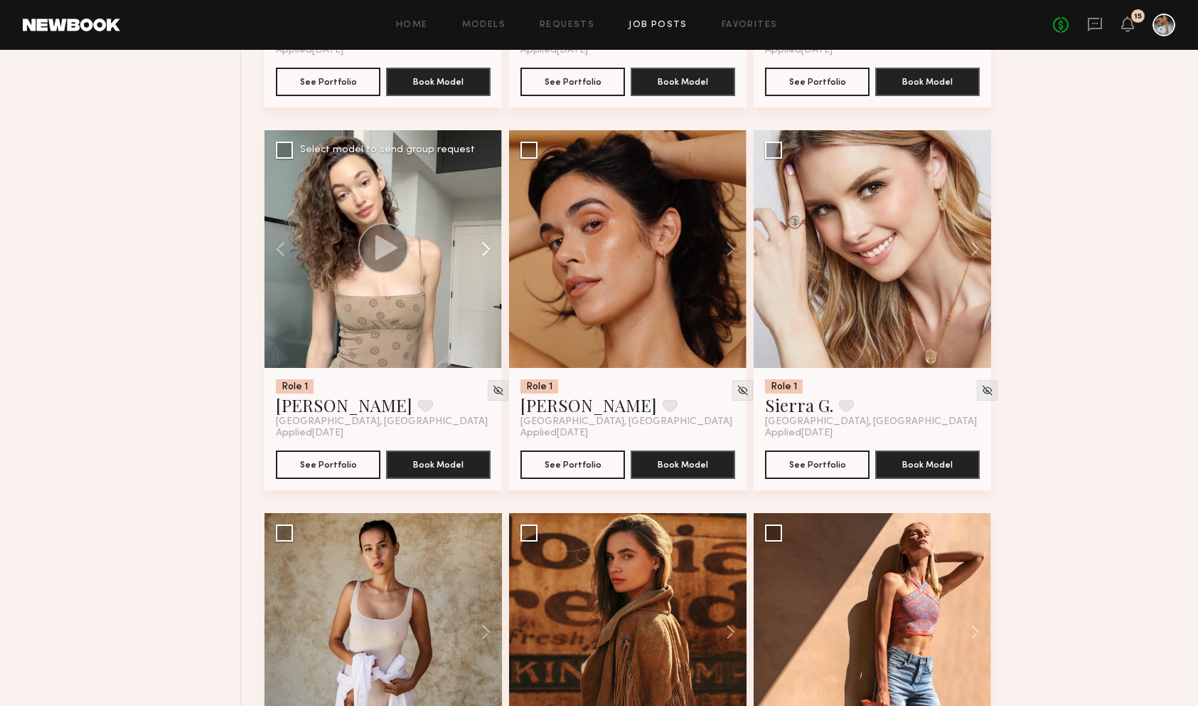
scroll to position [2361, 0]
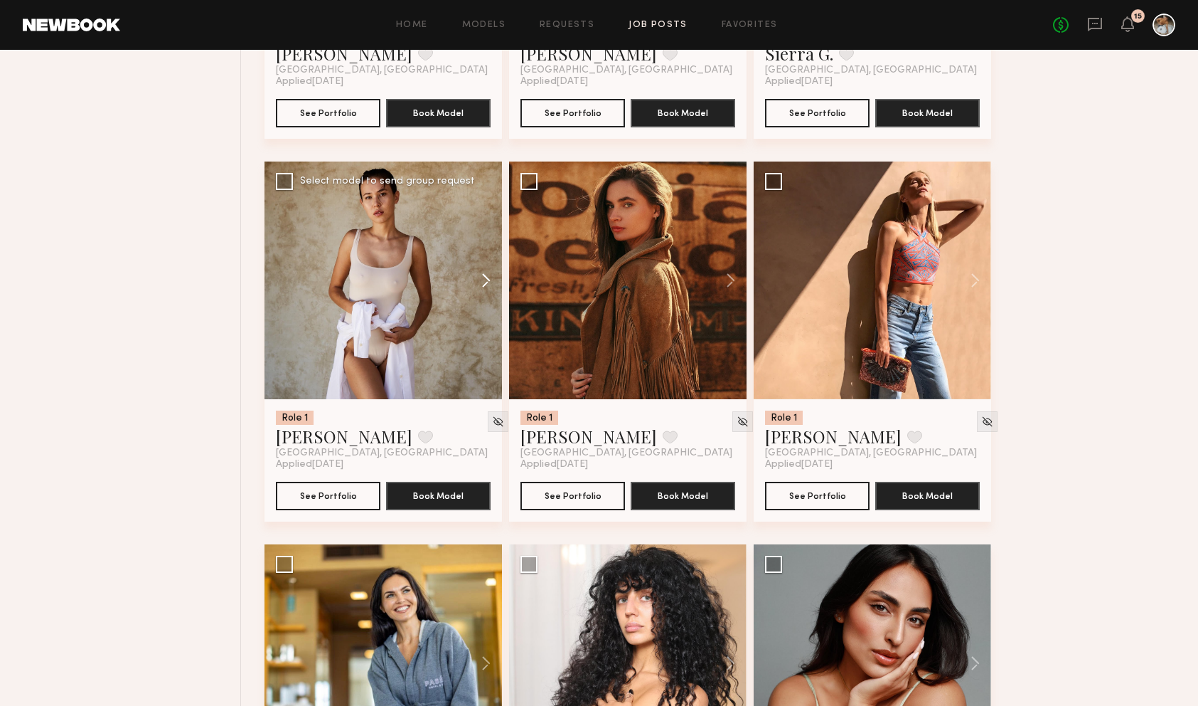
click at [485, 277] on button at bounding box center [480, 280] width 46 height 238
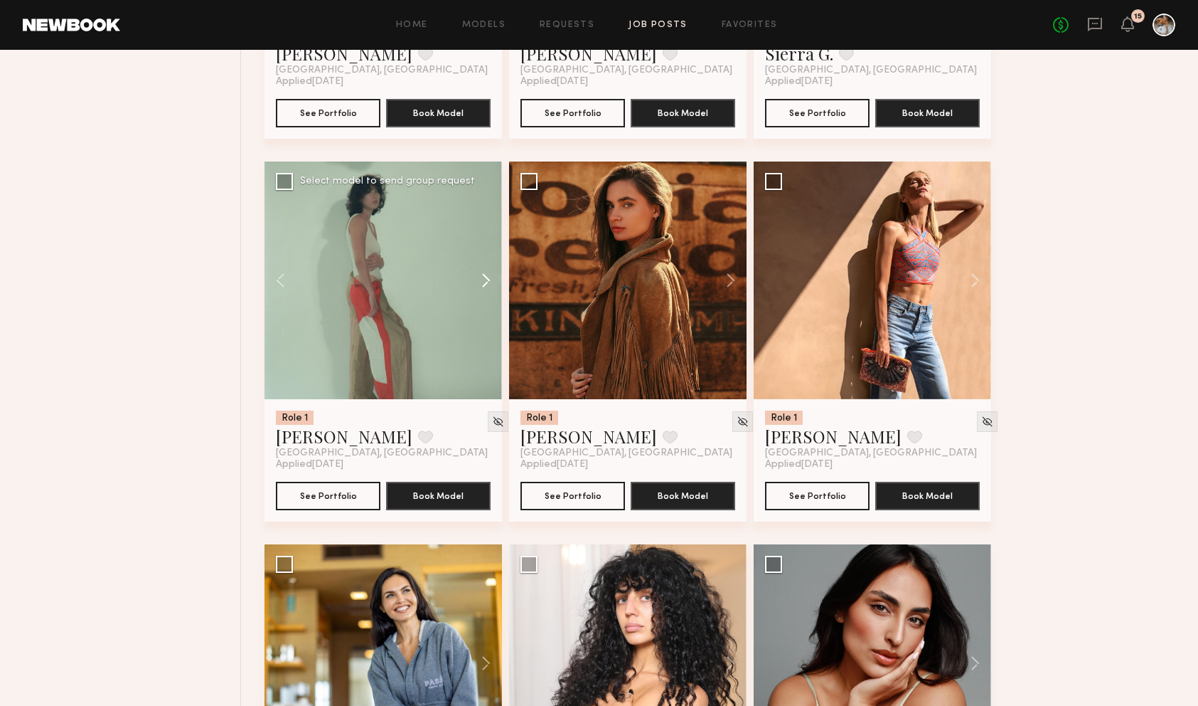
click at [485, 277] on button at bounding box center [480, 280] width 46 height 238
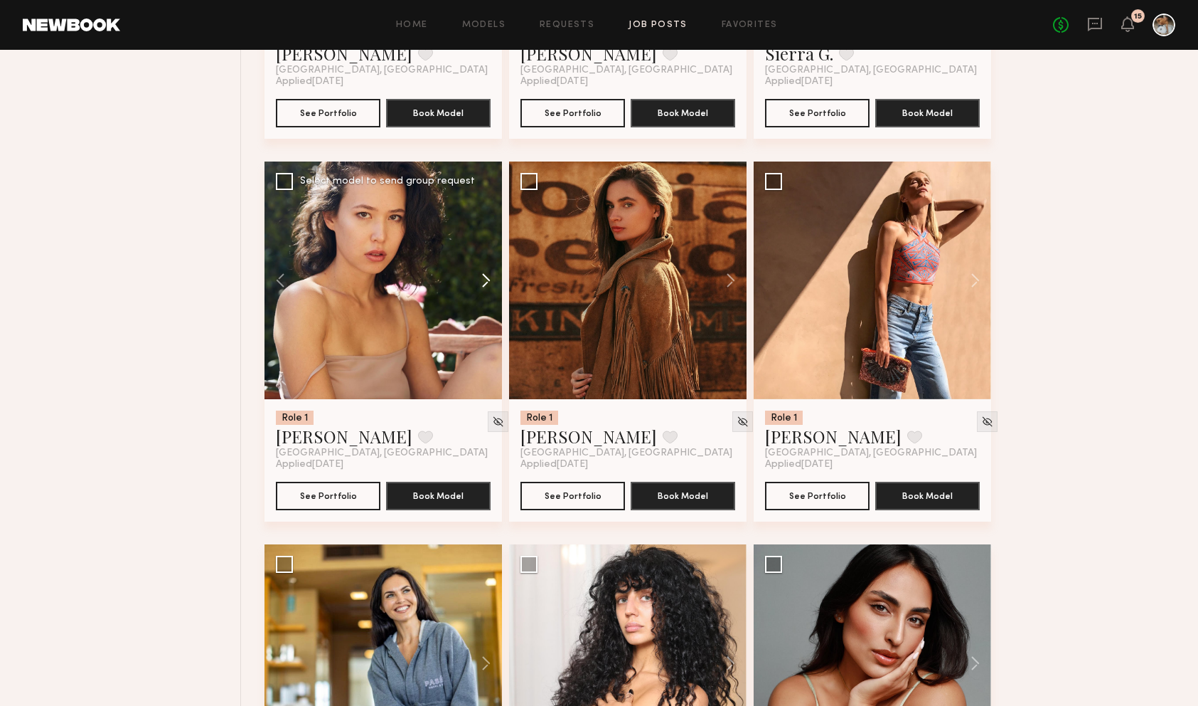
click at [489, 278] on button at bounding box center [480, 280] width 46 height 238
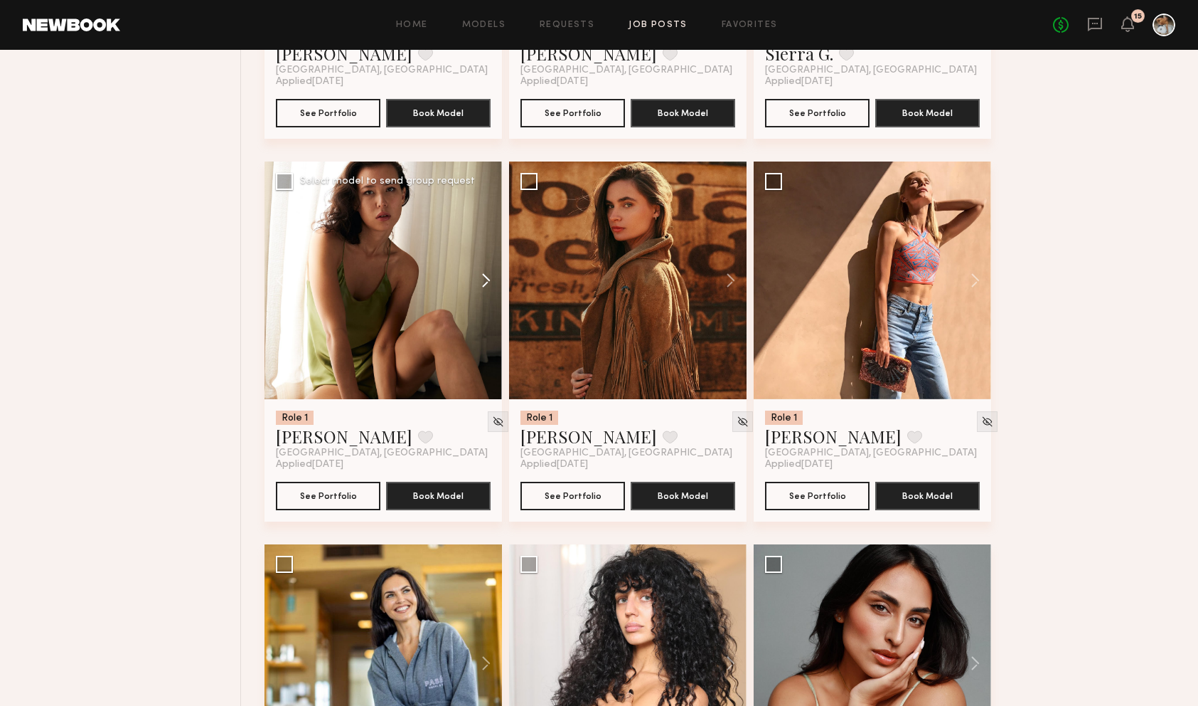
click at [489, 278] on button at bounding box center [480, 280] width 46 height 238
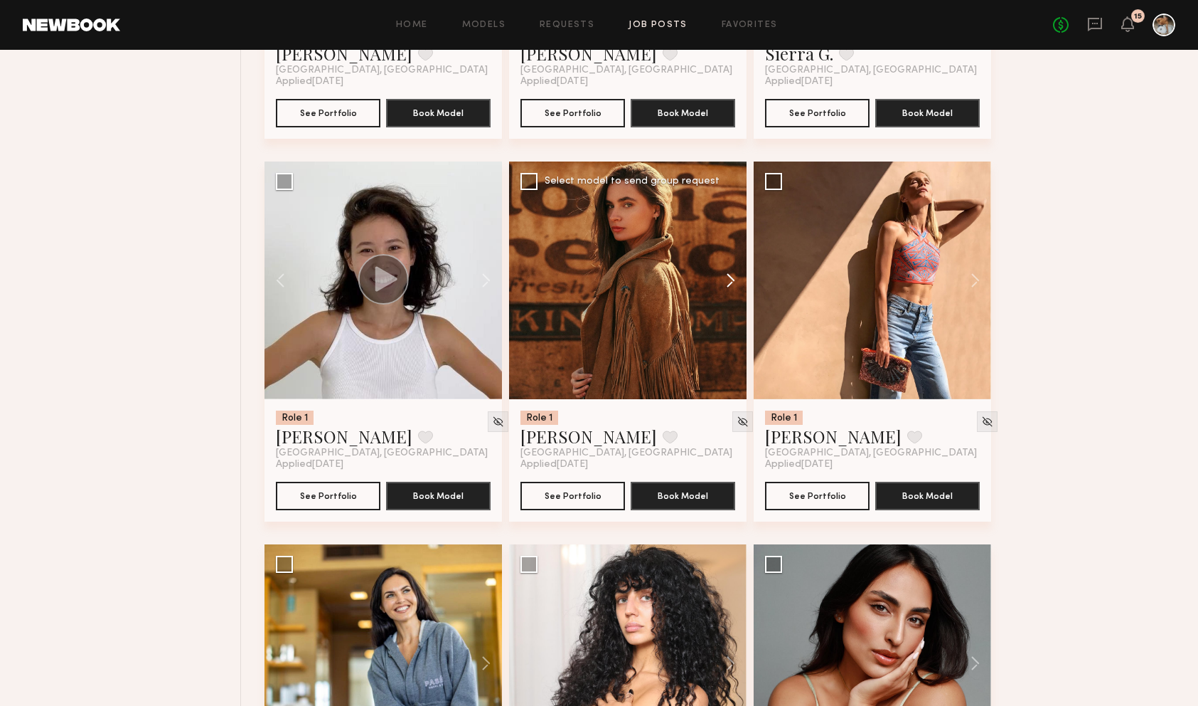
click at [732, 277] on button at bounding box center [724, 280] width 46 height 238
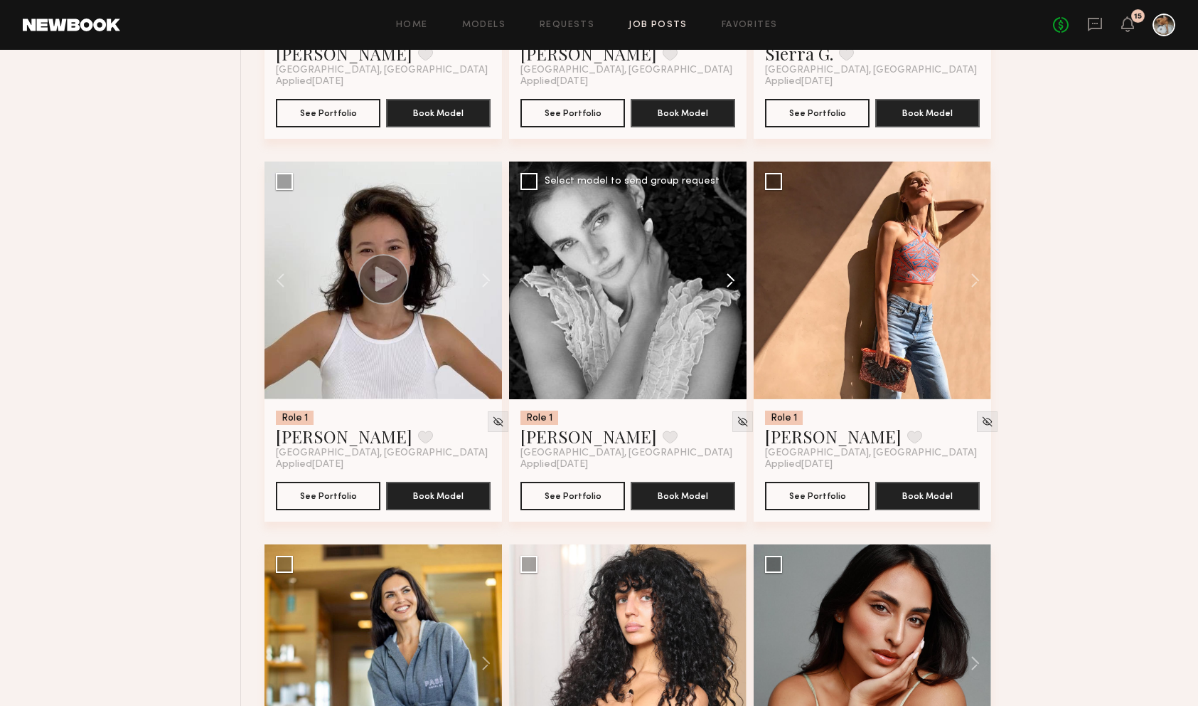
click at [732, 277] on button at bounding box center [724, 280] width 46 height 238
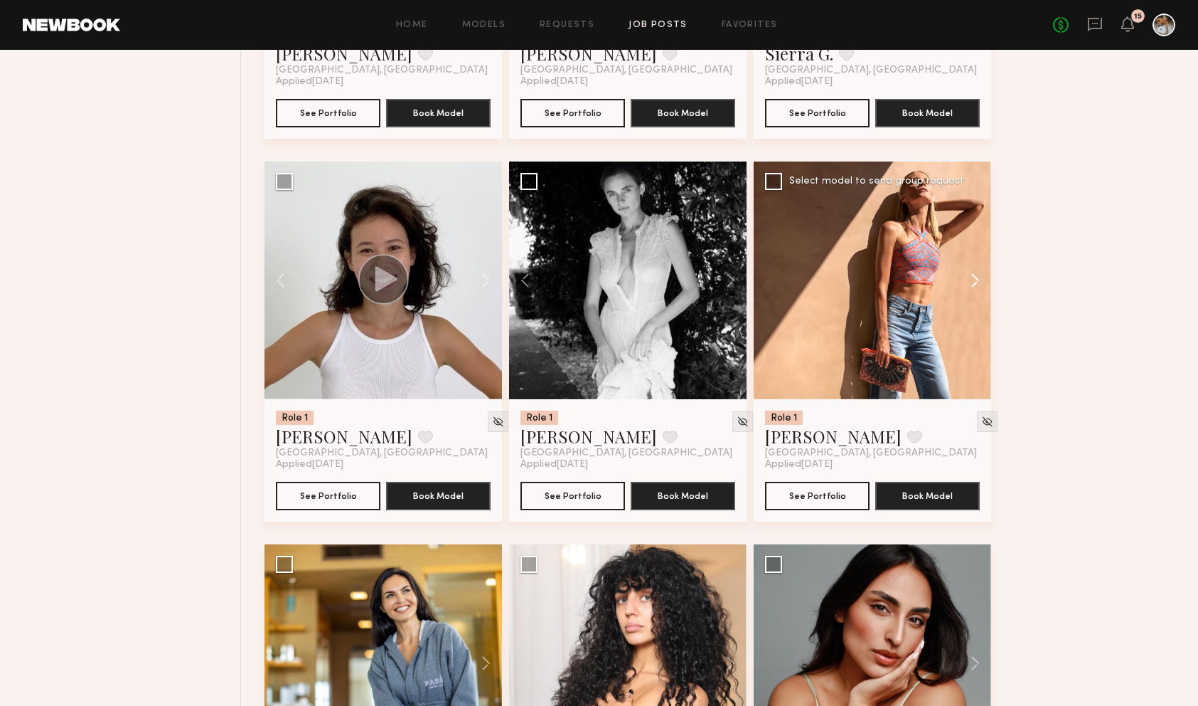
click at [975, 284] on button at bounding box center [969, 280] width 46 height 238
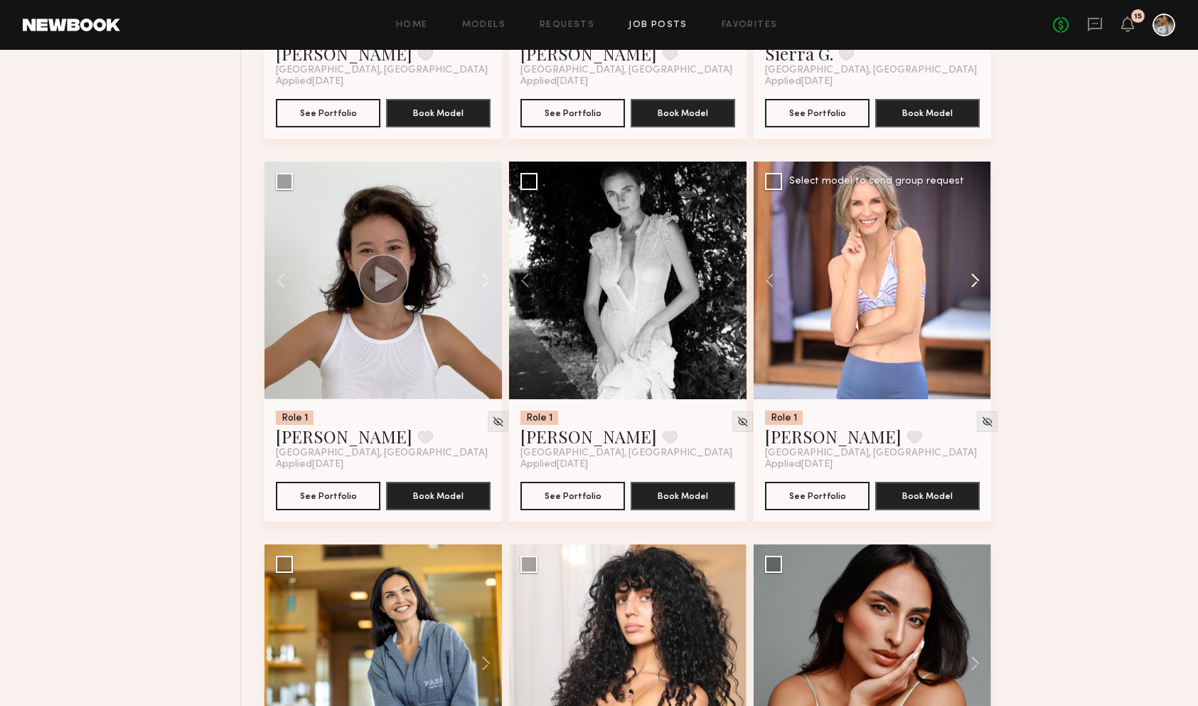
click at [975, 284] on button at bounding box center [969, 280] width 46 height 238
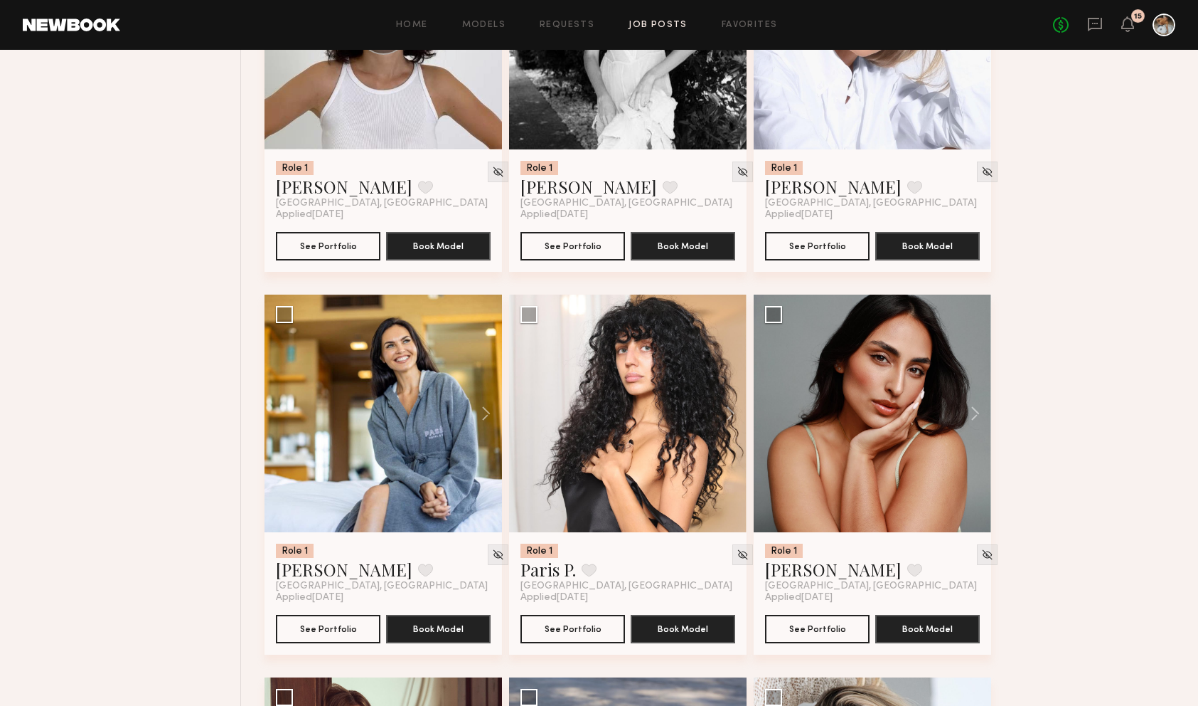
scroll to position [2611, 0]
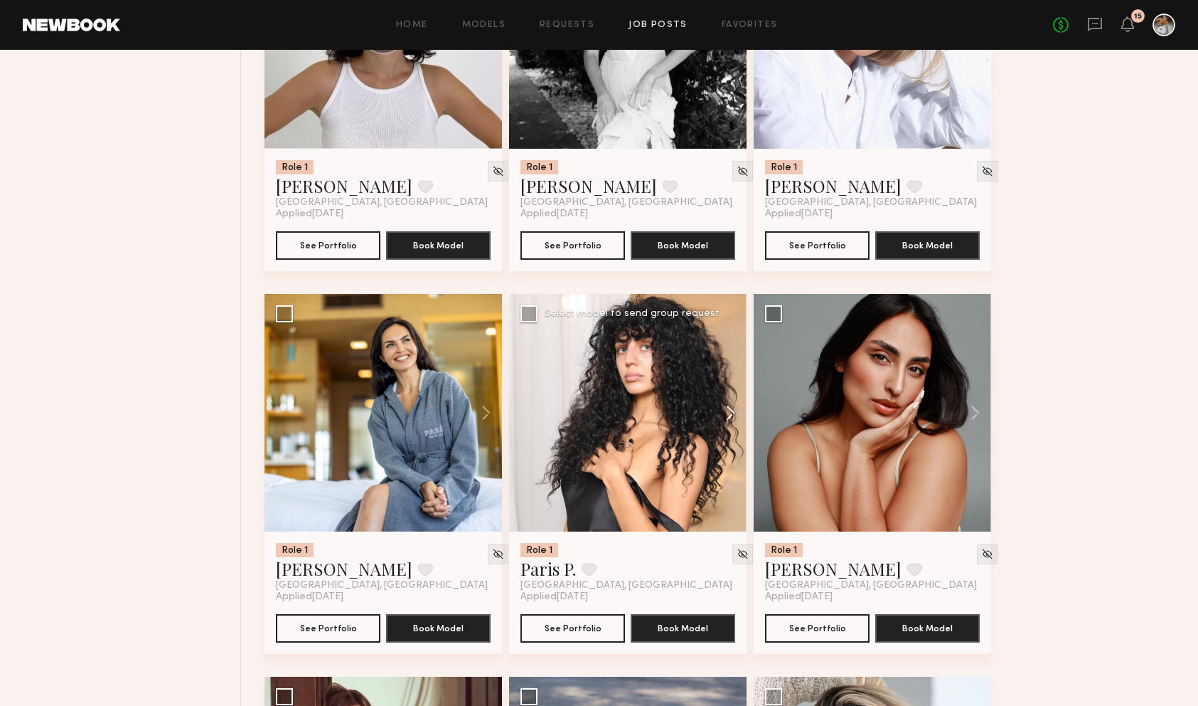
click at [723, 437] on button at bounding box center [724, 413] width 46 height 238
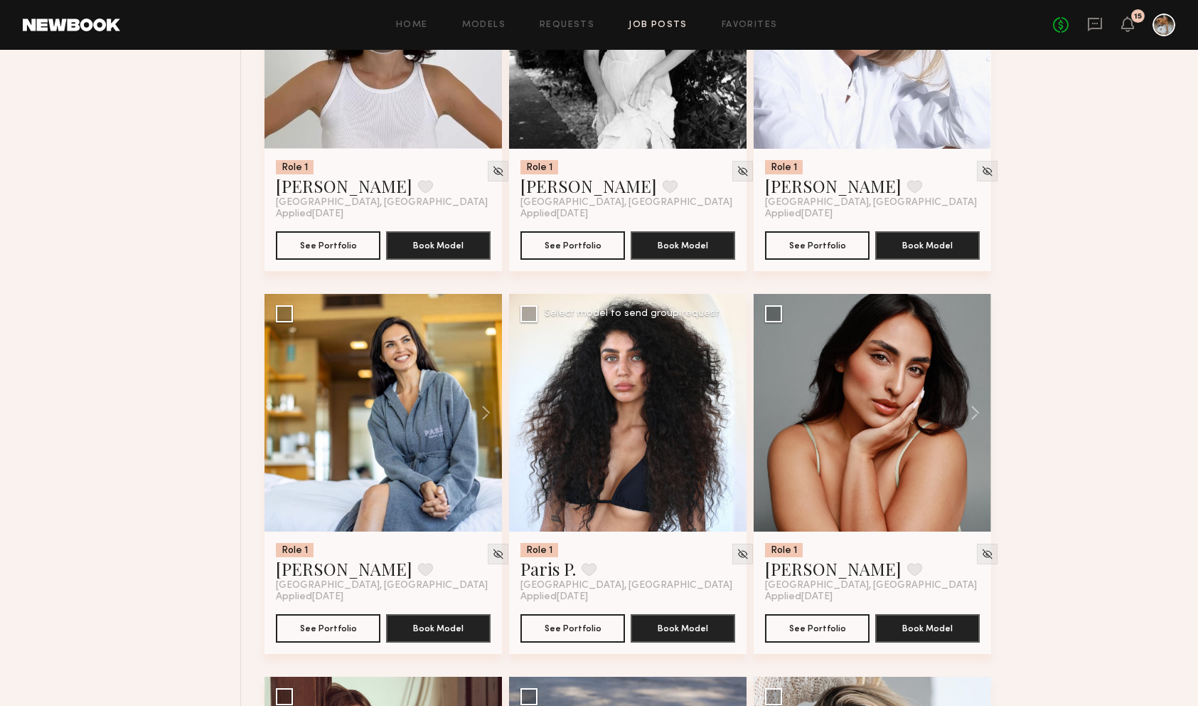
click at [723, 437] on button at bounding box center [724, 413] width 46 height 238
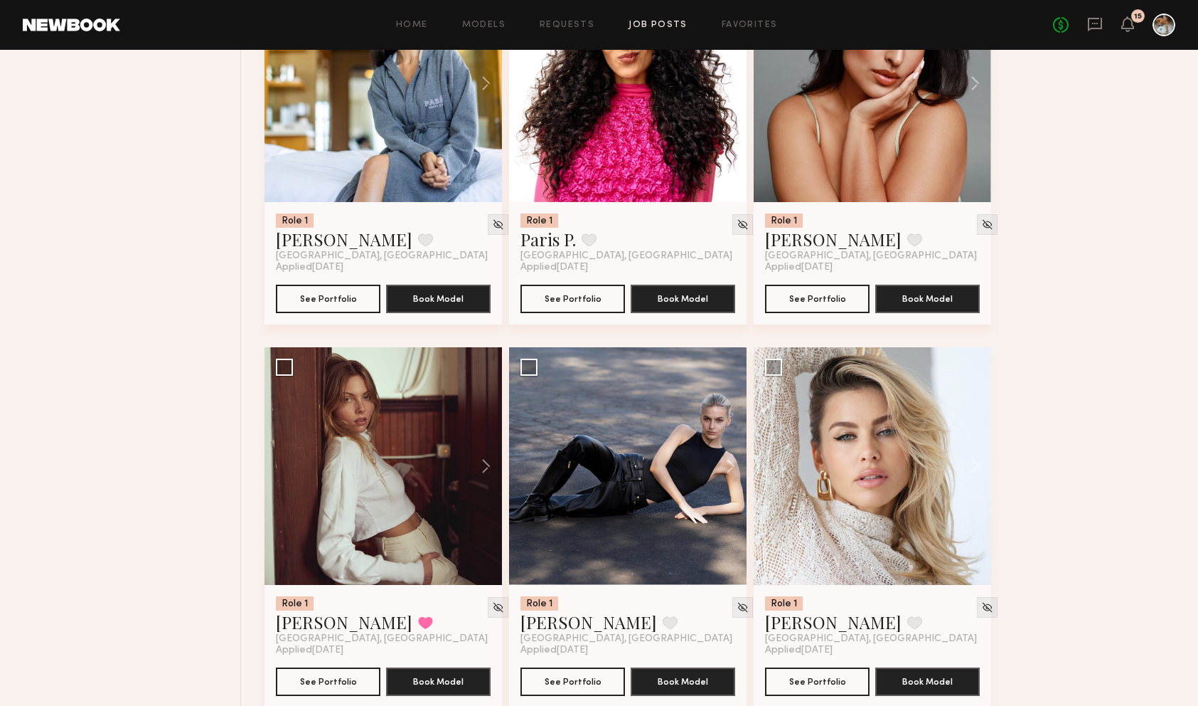
scroll to position [3099, 0]
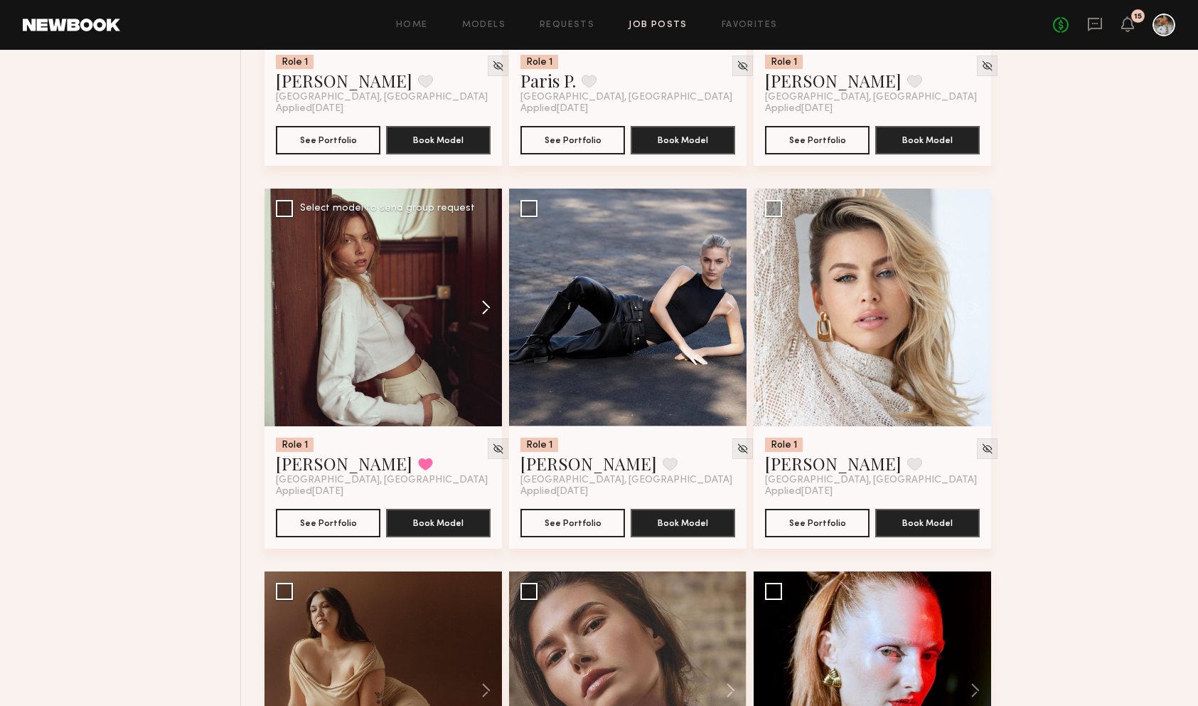
click at [486, 310] on button at bounding box center [480, 307] width 46 height 238
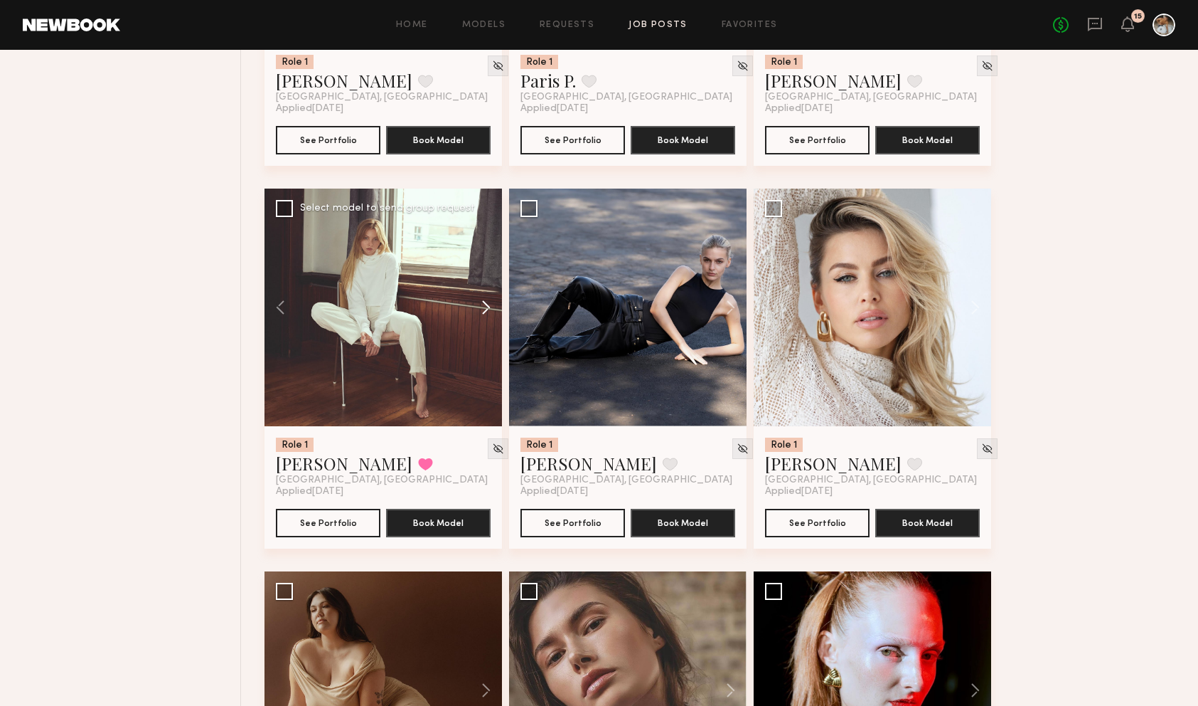
click at [486, 310] on button at bounding box center [480, 307] width 46 height 238
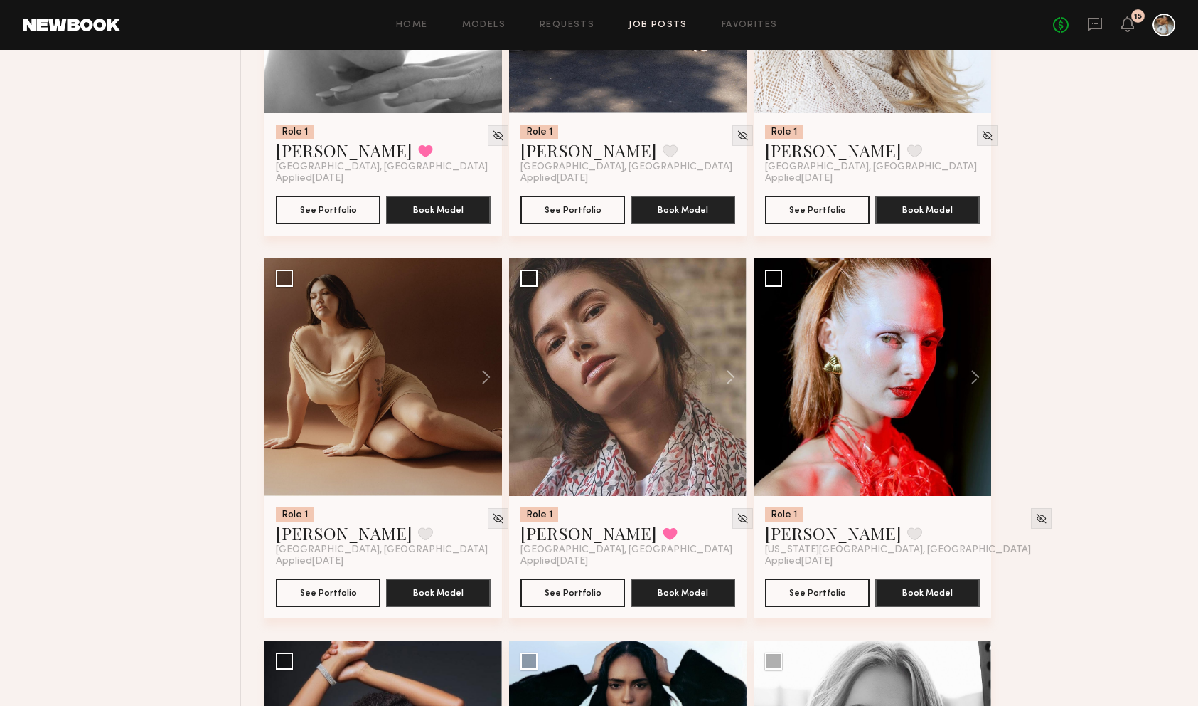
scroll to position [3430, 0]
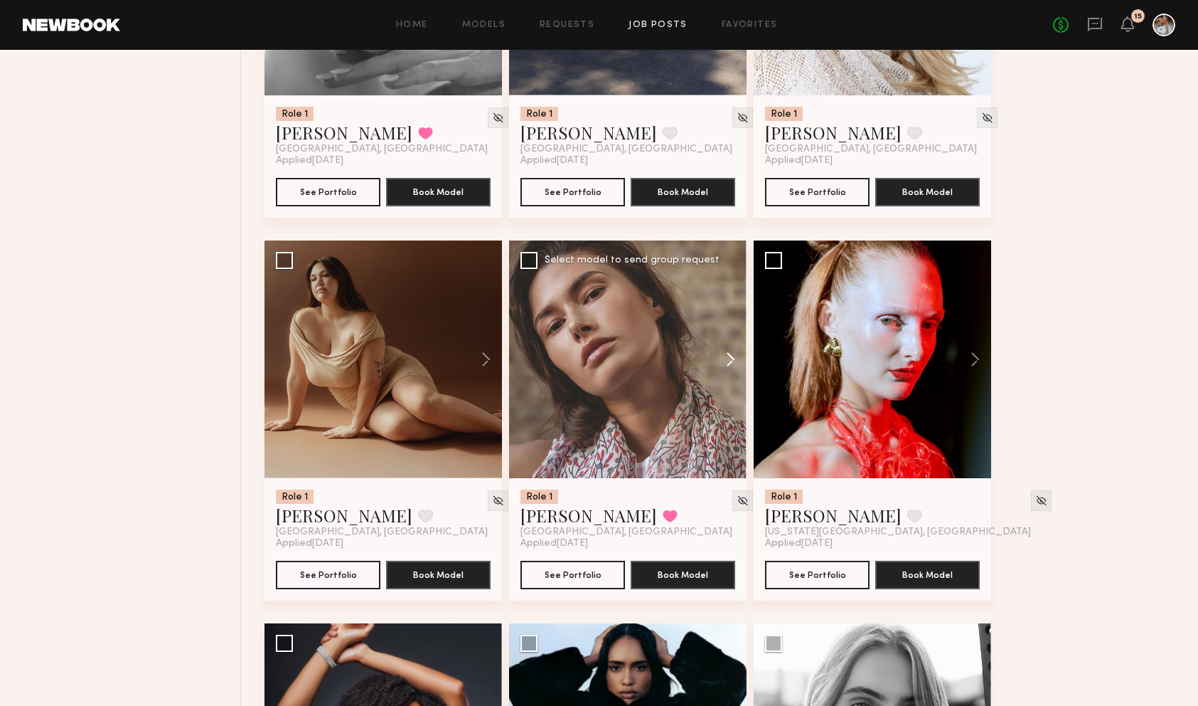
click at [733, 358] on button at bounding box center [724, 359] width 46 height 238
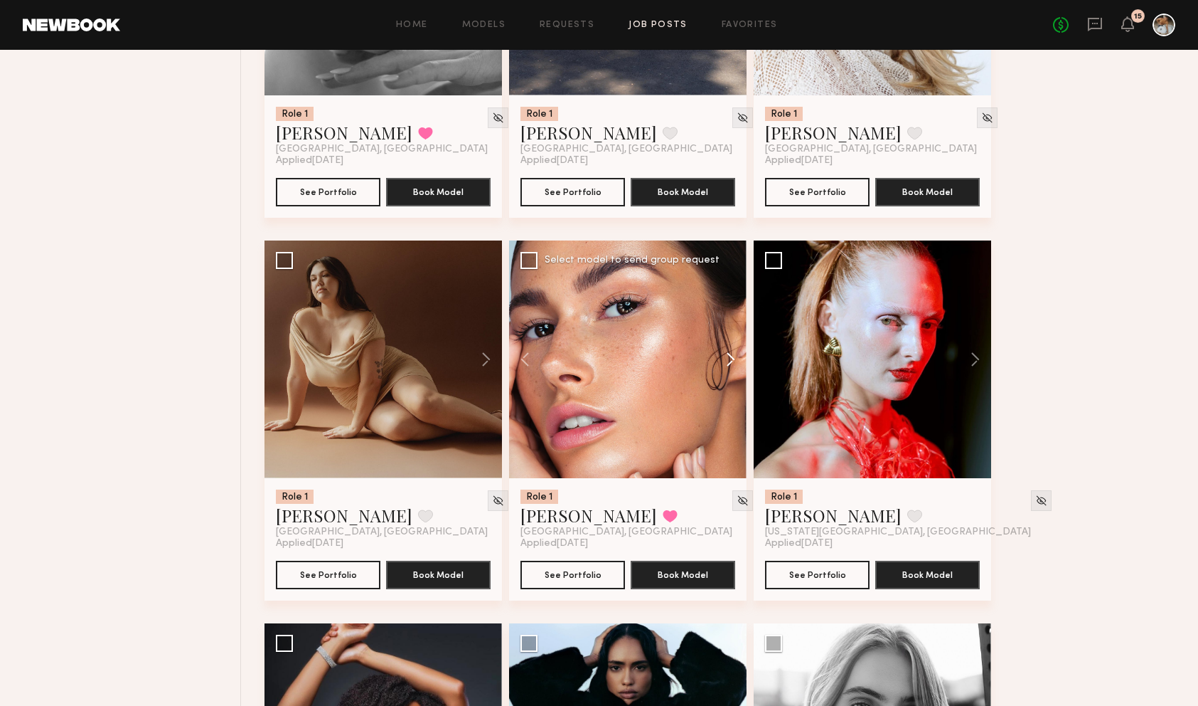
click at [733, 361] on button at bounding box center [724, 359] width 46 height 238
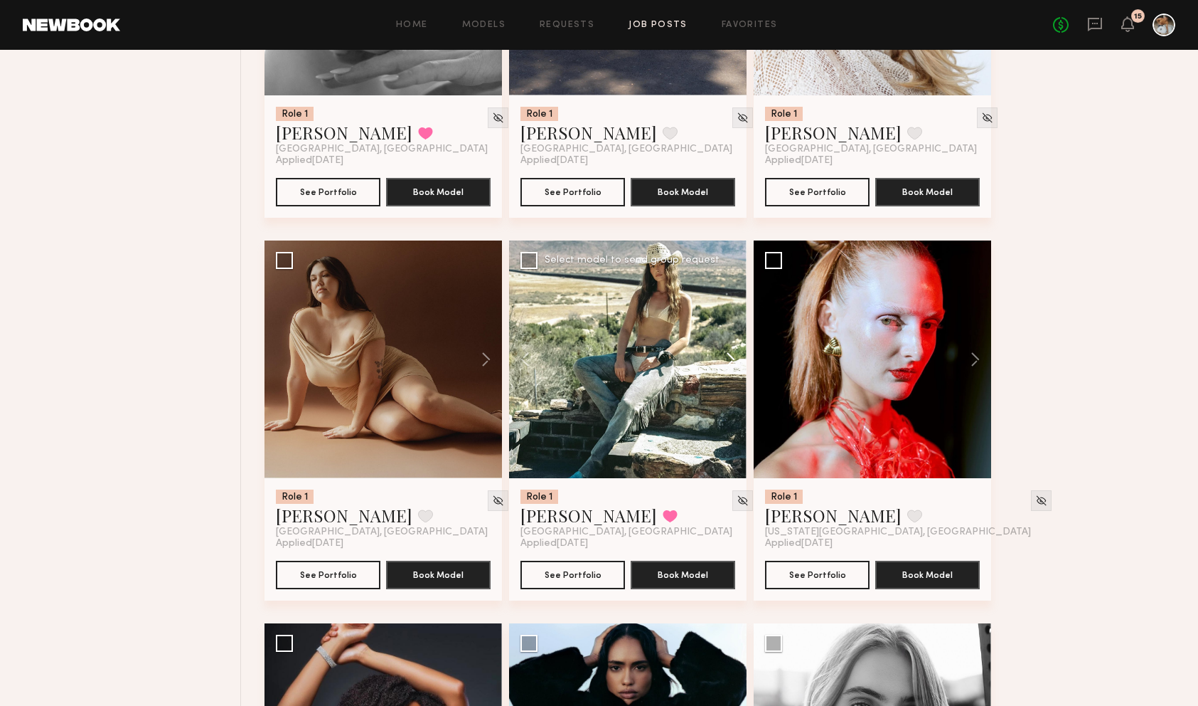
click at [733, 365] on button at bounding box center [724, 359] width 46 height 238
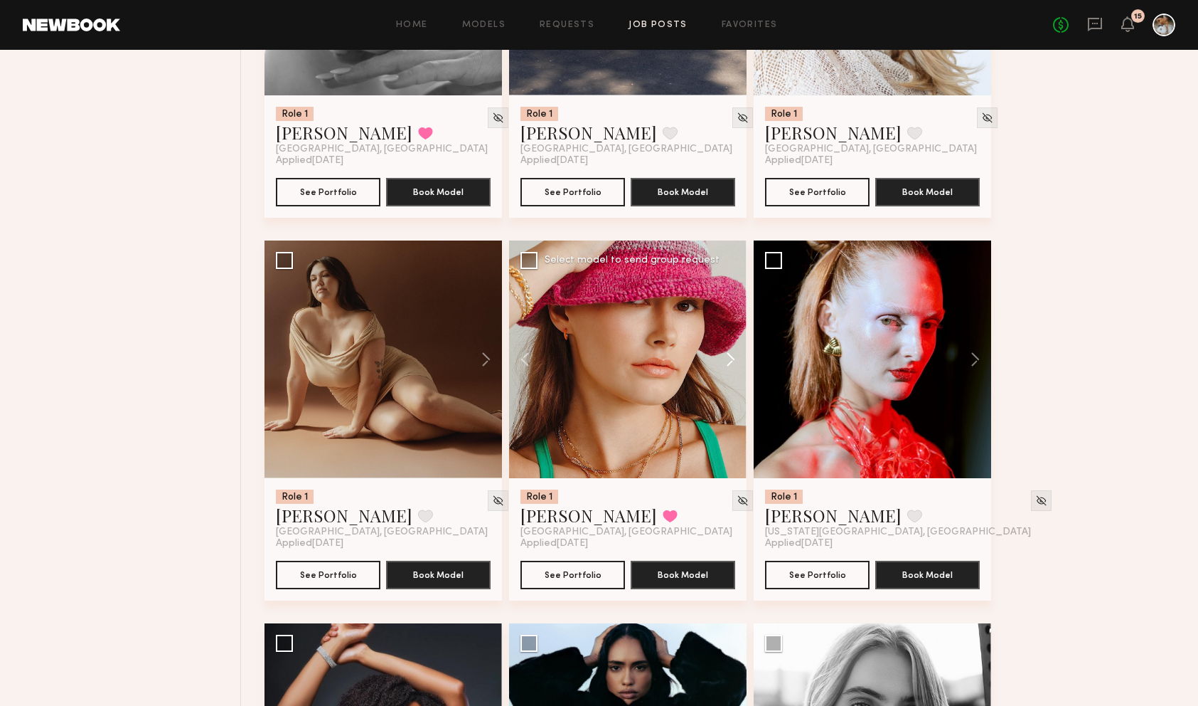
click at [733, 364] on button at bounding box center [724, 359] width 46 height 238
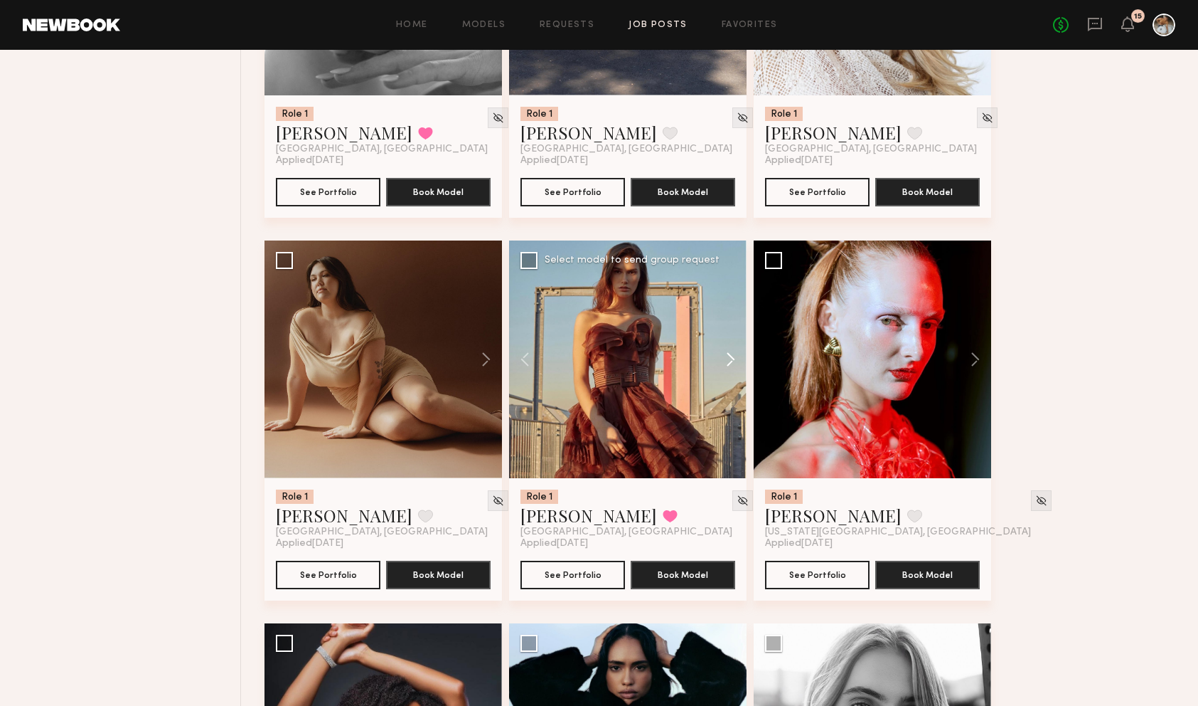
click at [733, 364] on button at bounding box center [724, 359] width 46 height 238
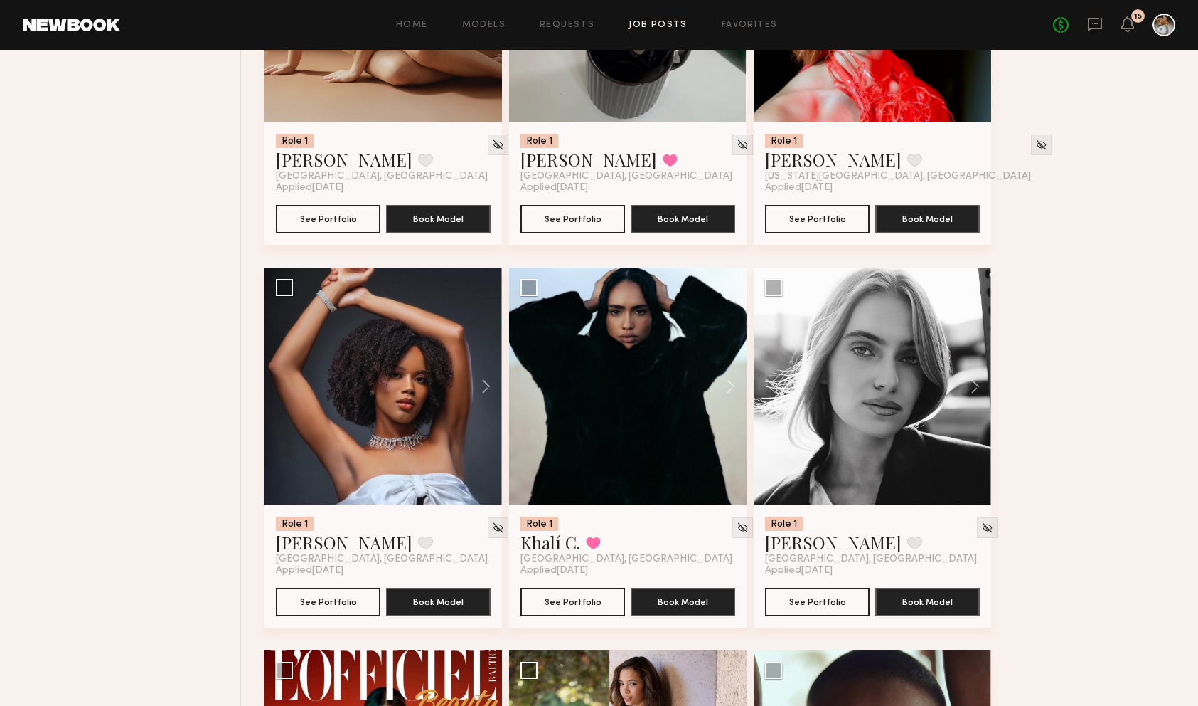
scroll to position [3842, 0]
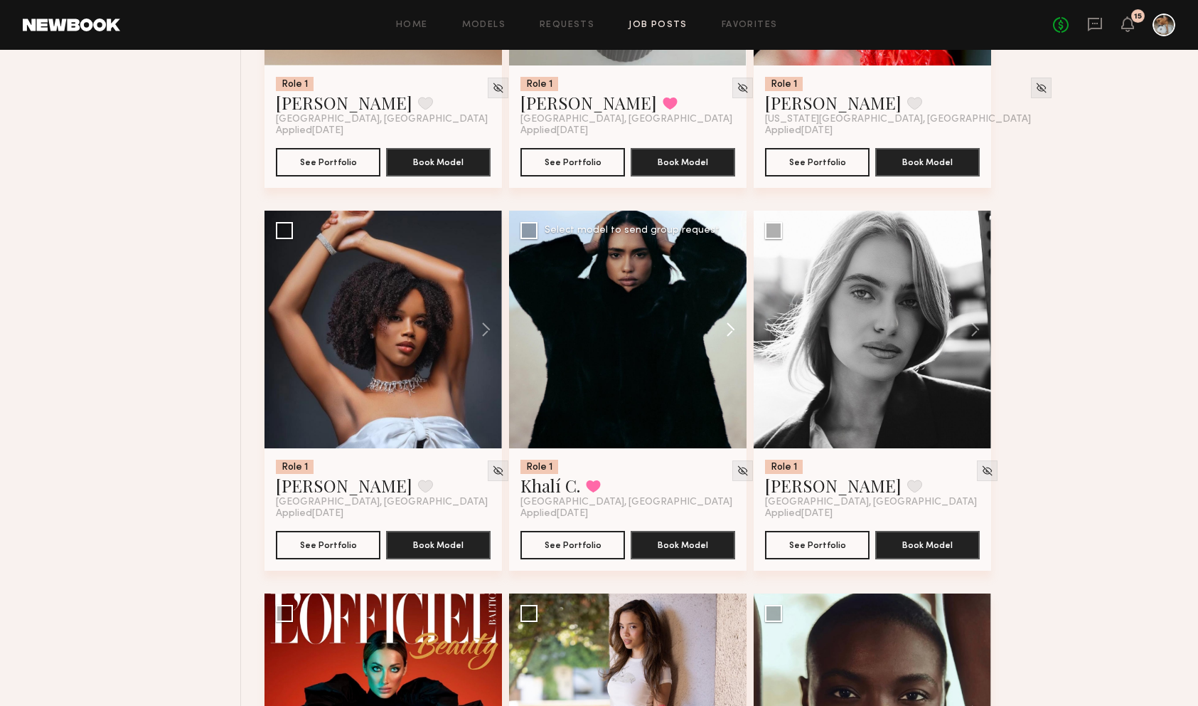
click at [730, 336] on button at bounding box center [724, 330] width 46 height 238
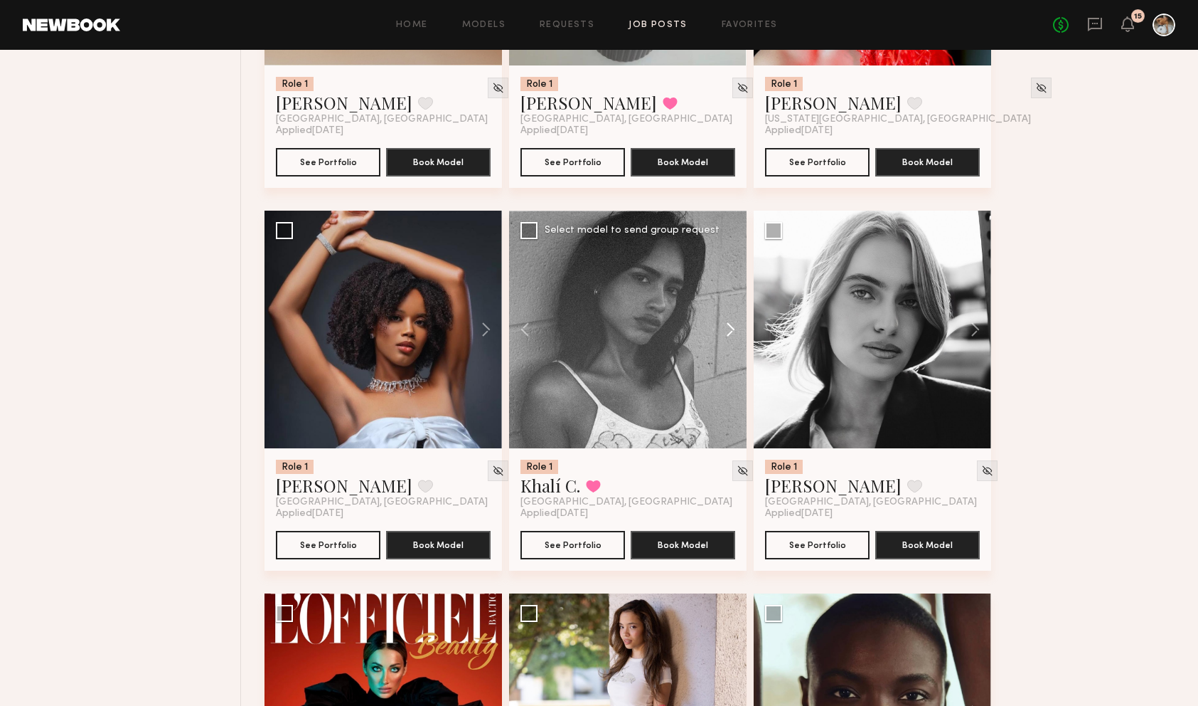
click at [729, 331] on button at bounding box center [724, 330] width 46 height 238
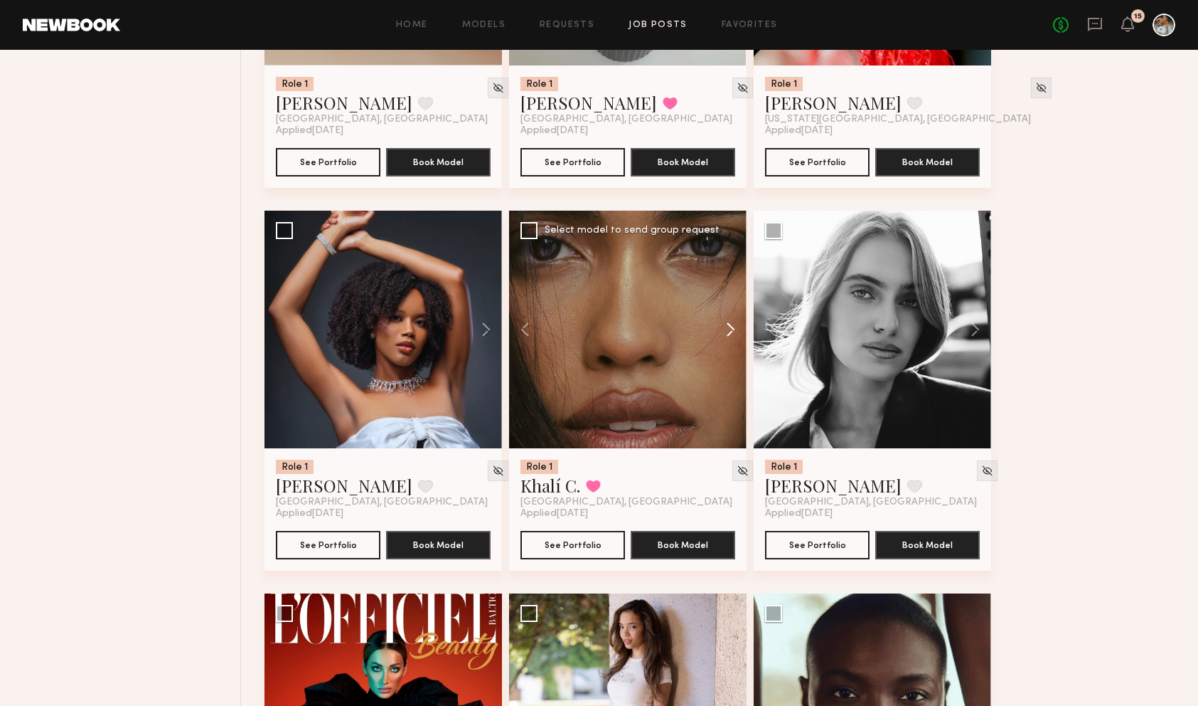
click at [733, 328] on button at bounding box center [724, 330] width 46 height 238
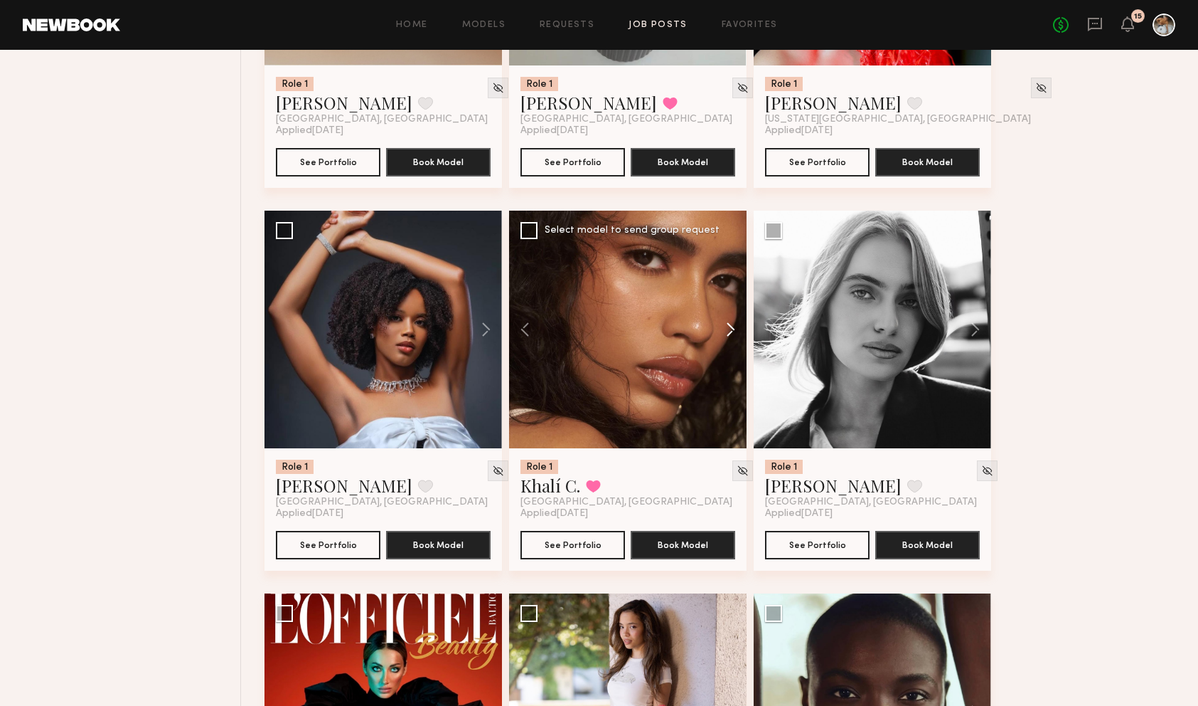
click at [730, 325] on button at bounding box center [724, 330] width 46 height 238
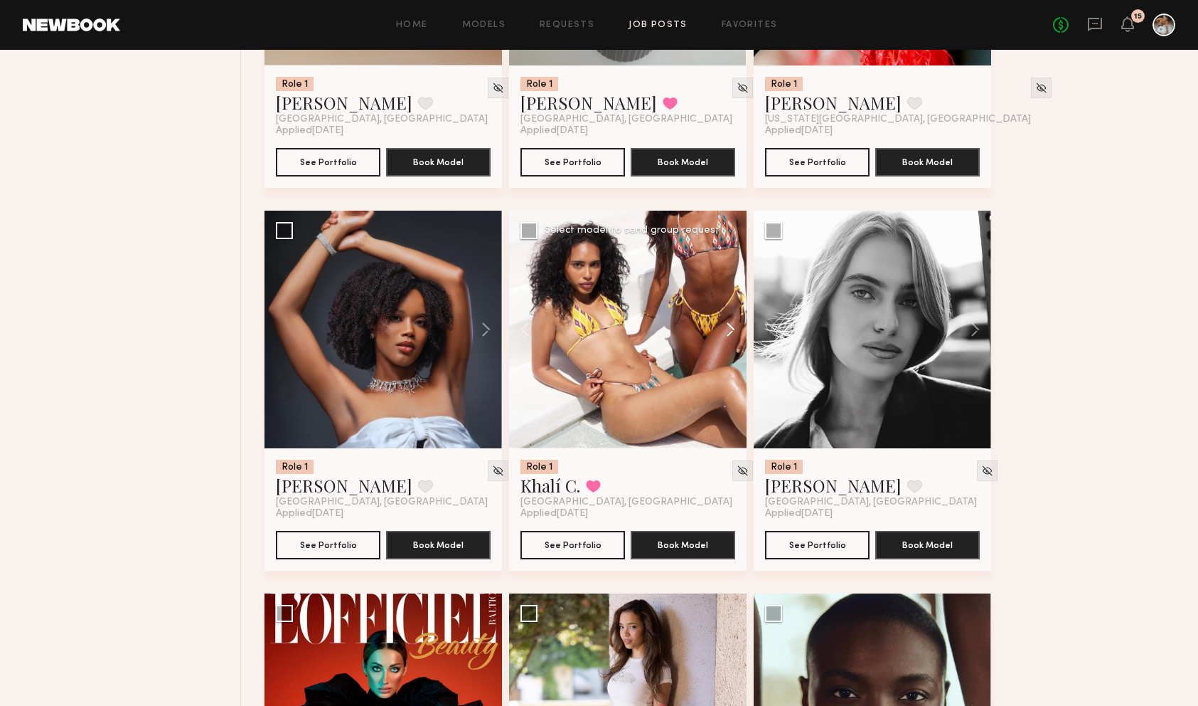
click at [732, 332] on button at bounding box center [724, 330] width 46 height 238
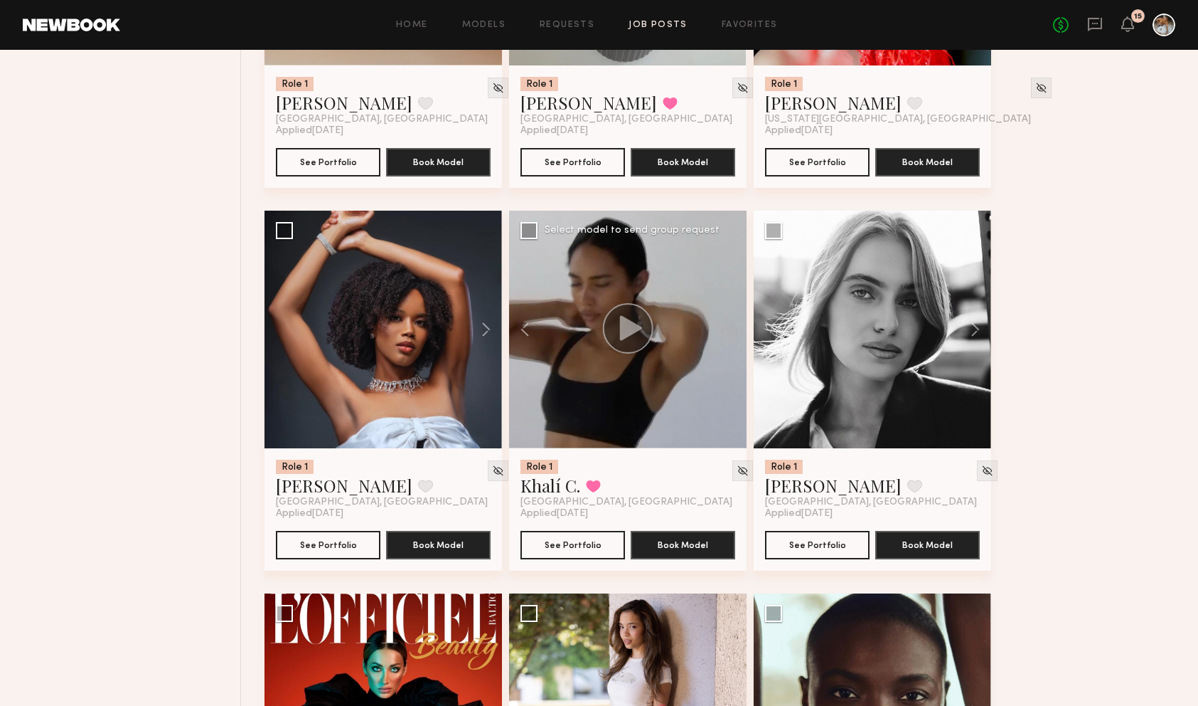
click at [733, 331] on div at bounding box center [628, 330] width 238 height 238
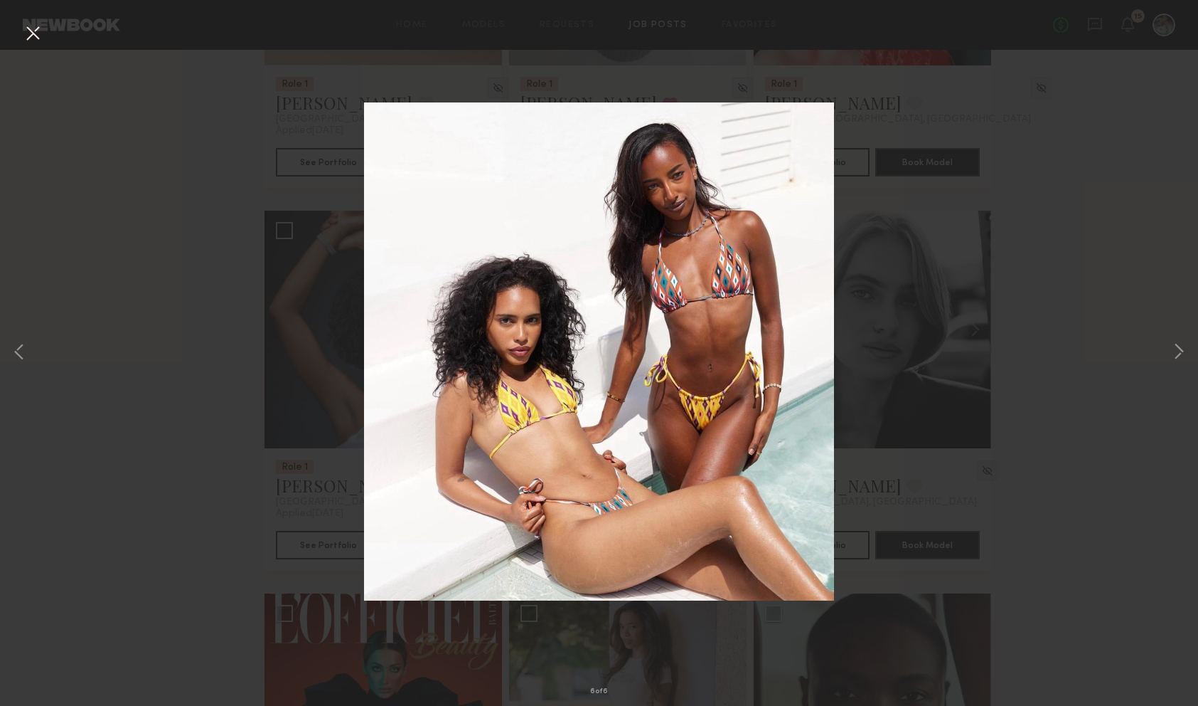
click at [163, 383] on div "6 of 6" at bounding box center [599, 353] width 1198 height 706
click at [33, 43] on button at bounding box center [32, 34] width 23 height 26
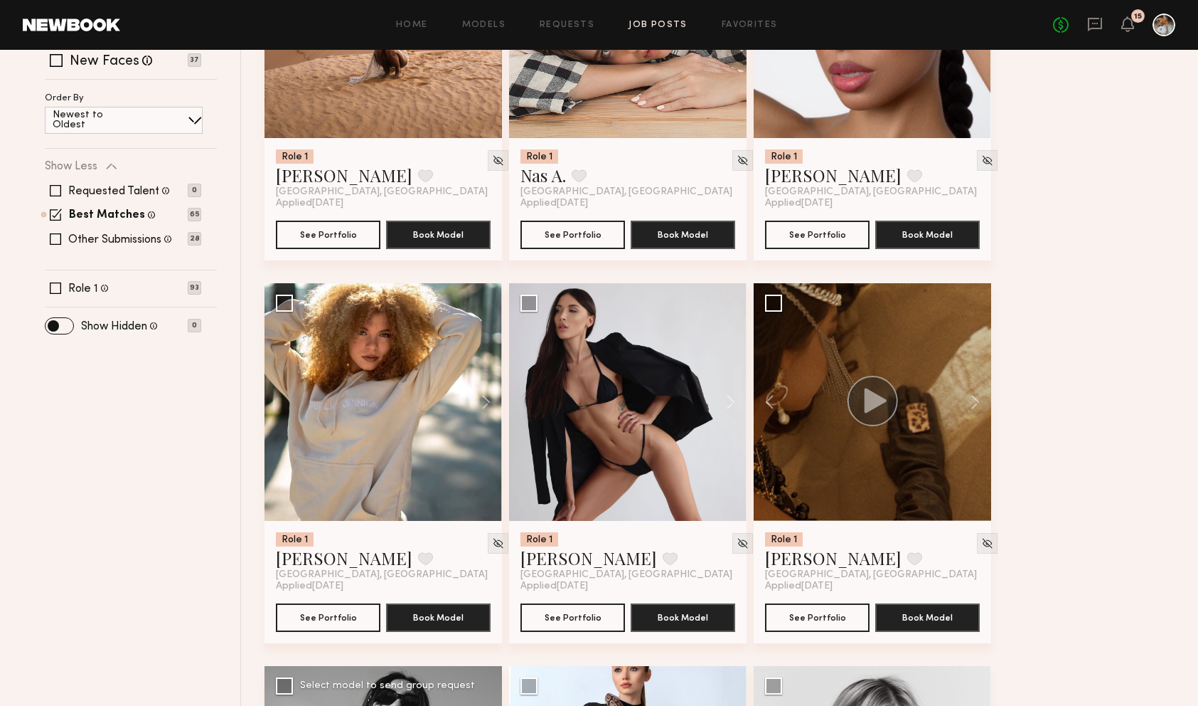
scroll to position [0, 0]
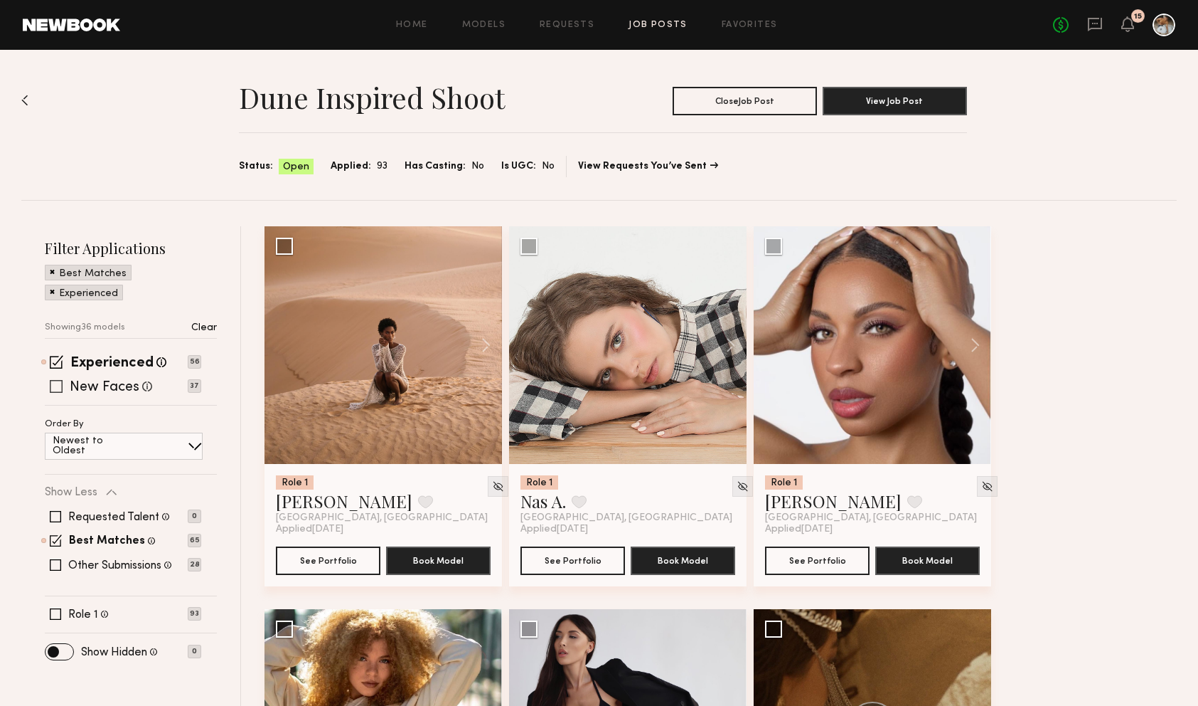
click at [51, 386] on span at bounding box center [56, 386] width 13 height 13
click at [58, 362] on span at bounding box center [57, 362] width 14 height 14
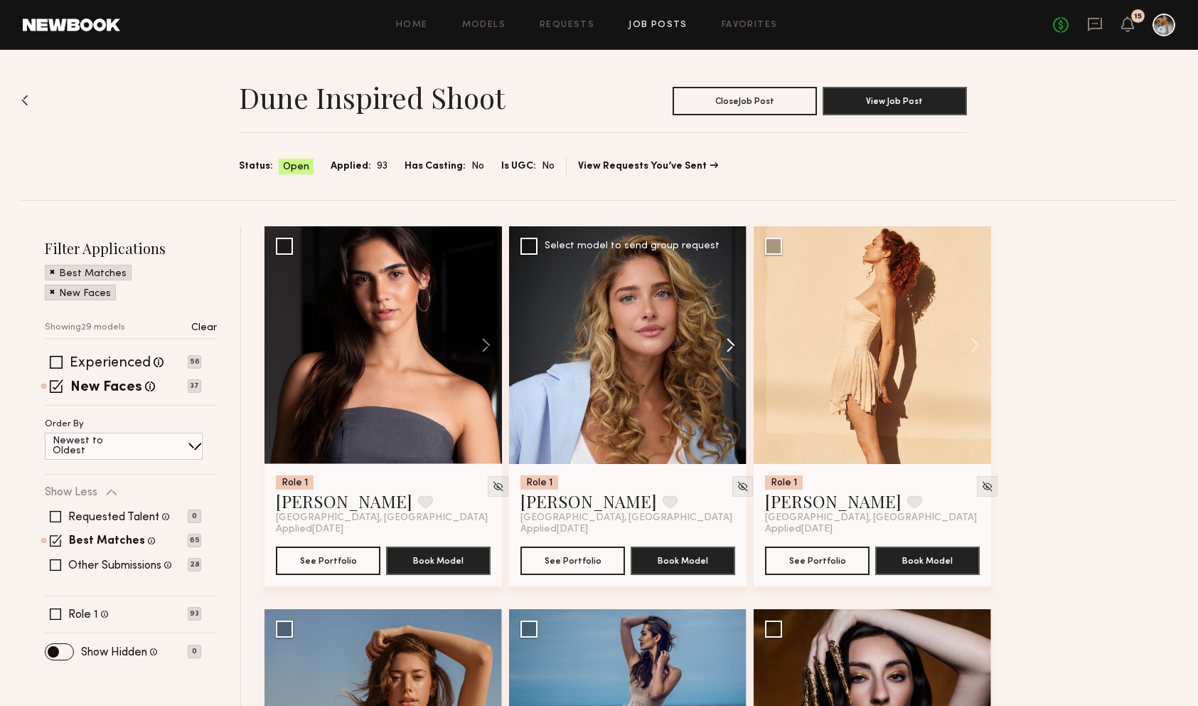
click at [730, 341] on button at bounding box center [724, 345] width 46 height 238
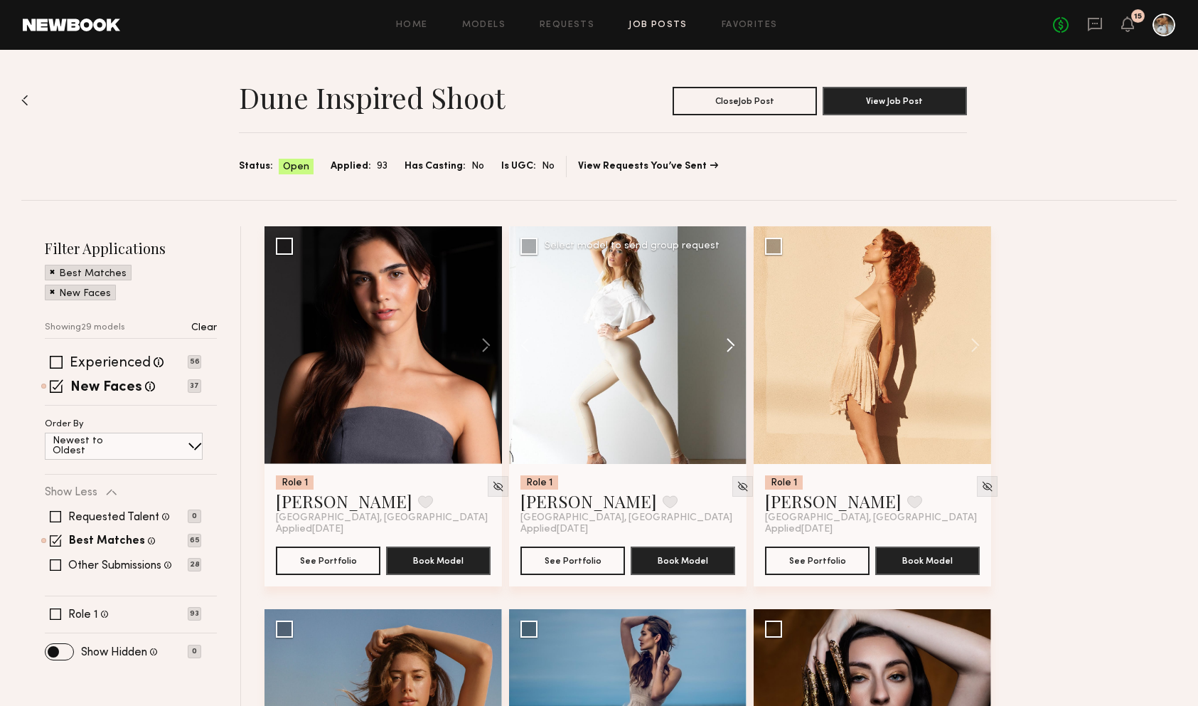
click at [730, 341] on button at bounding box center [724, 345] width 46 height 238
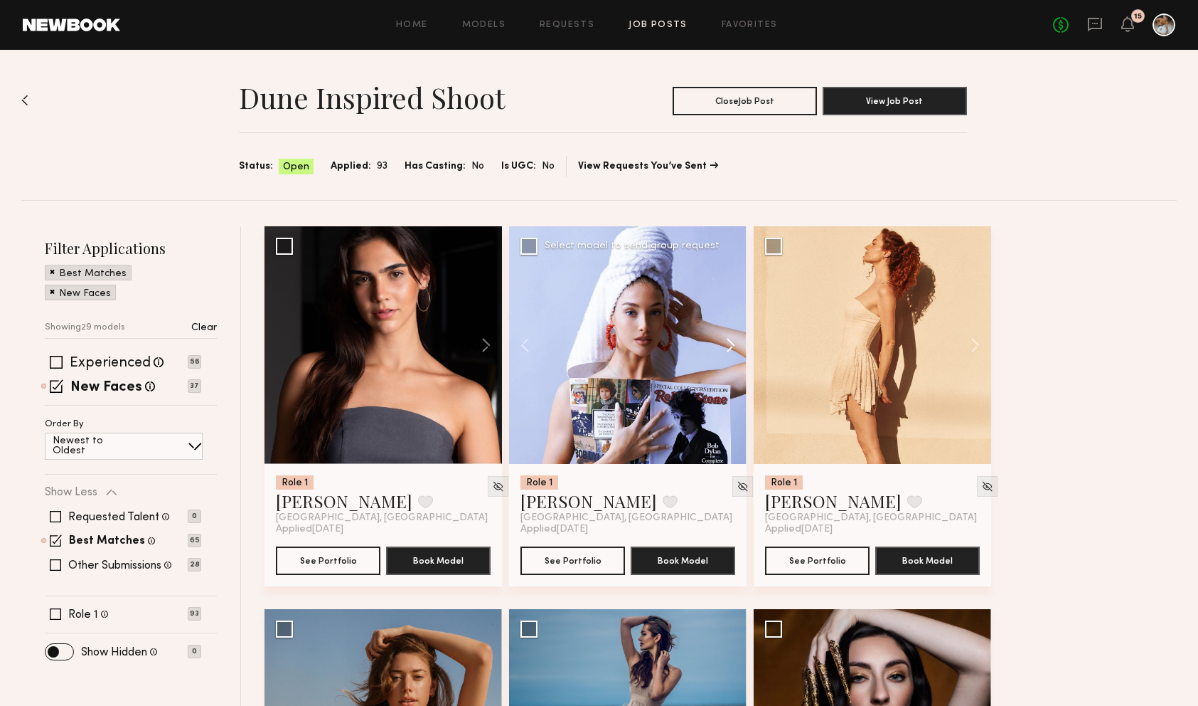
click at [730, 341] on button at bounding box center [724, 345] width 46 height 238
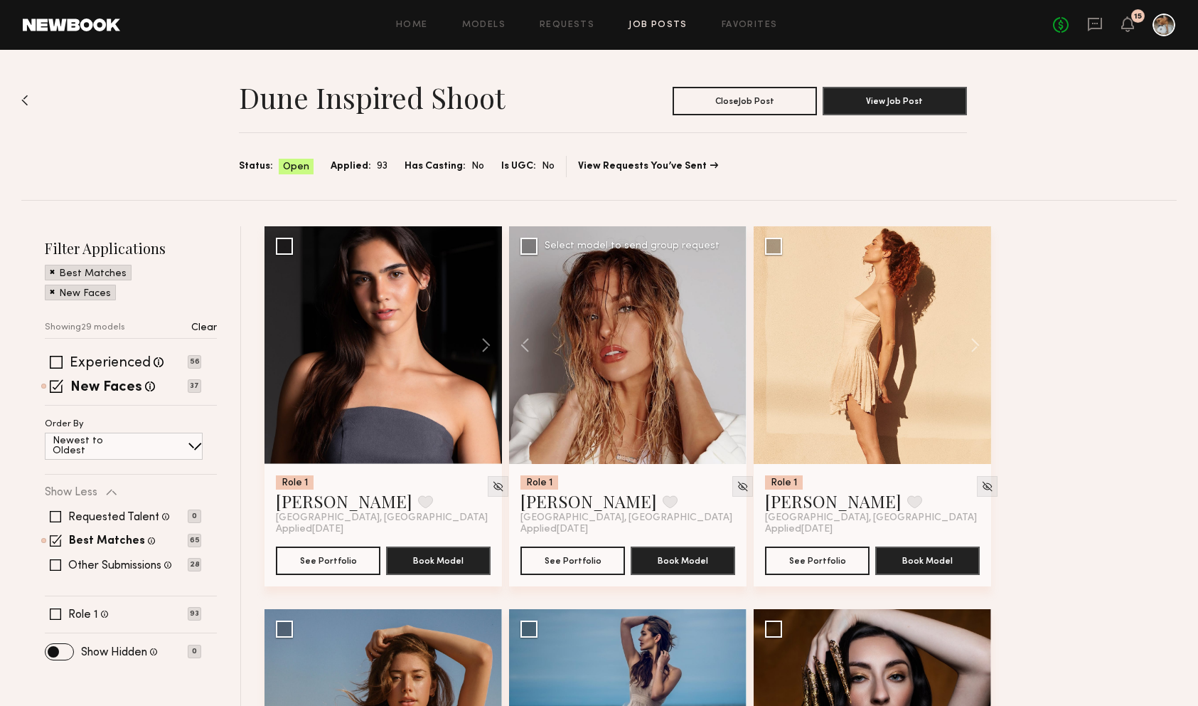
click at [728, 340] on div at bounding box center [628, 345] width 238 height 238
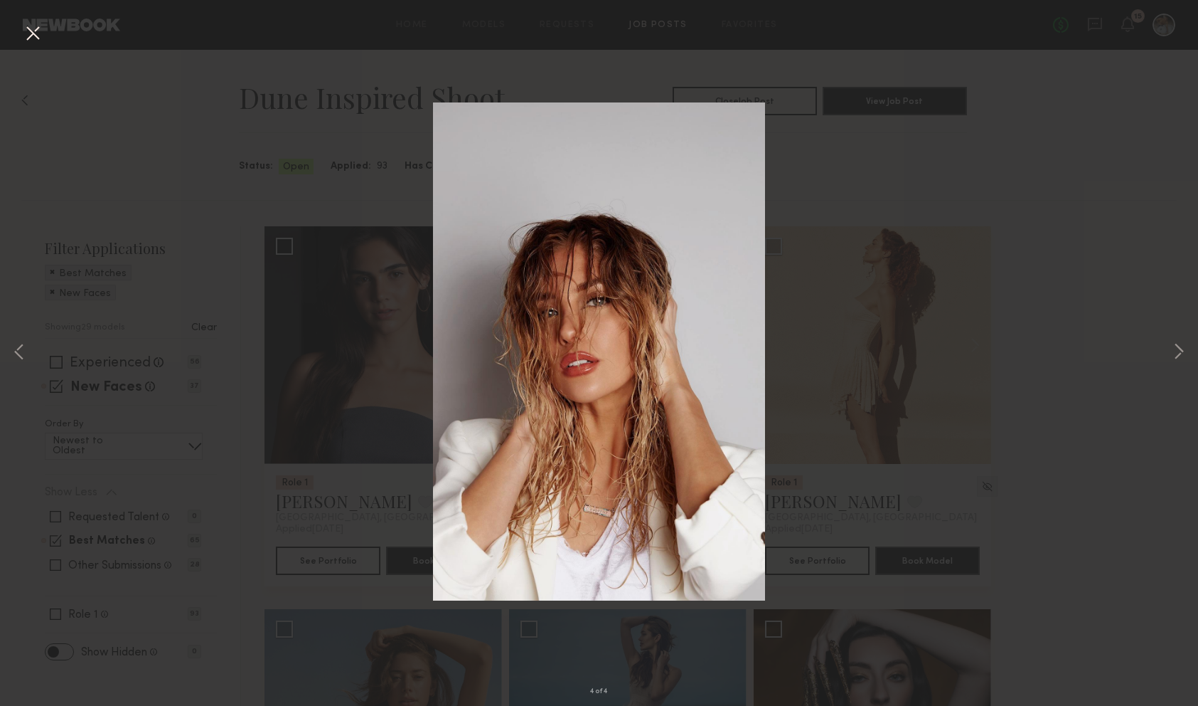
click at [36, 39] on button at bounding box center [32, 34] width 23 height 26
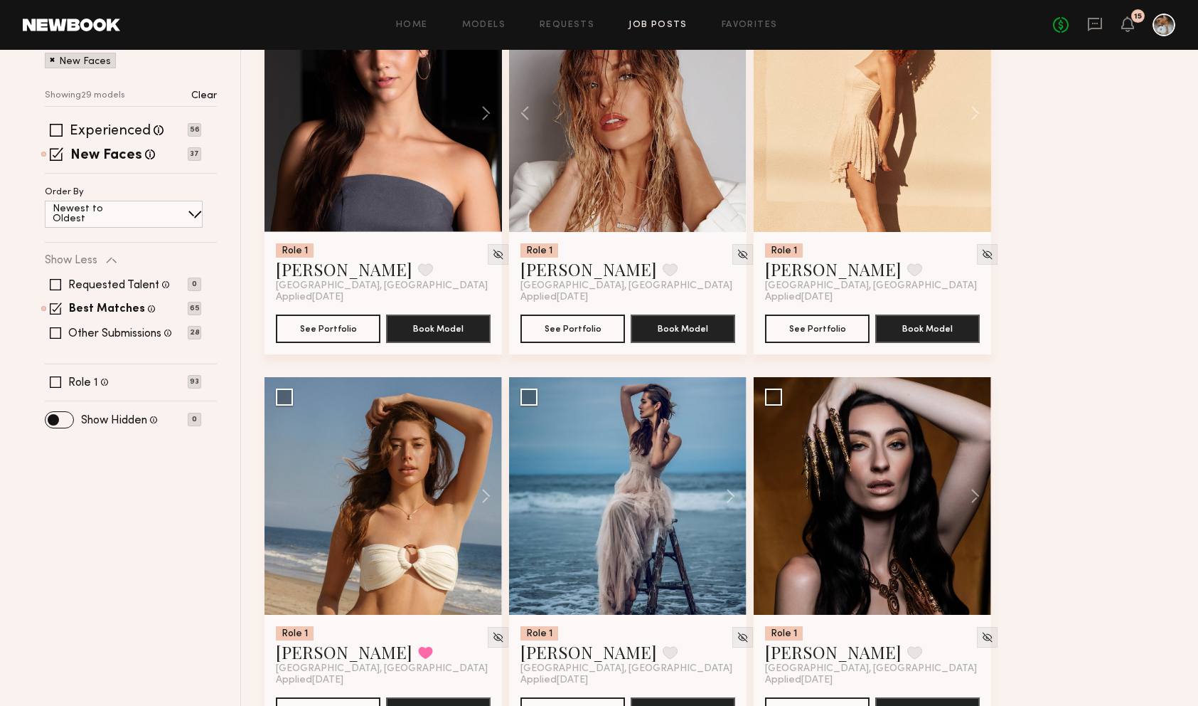
scroll to position [289, 0]
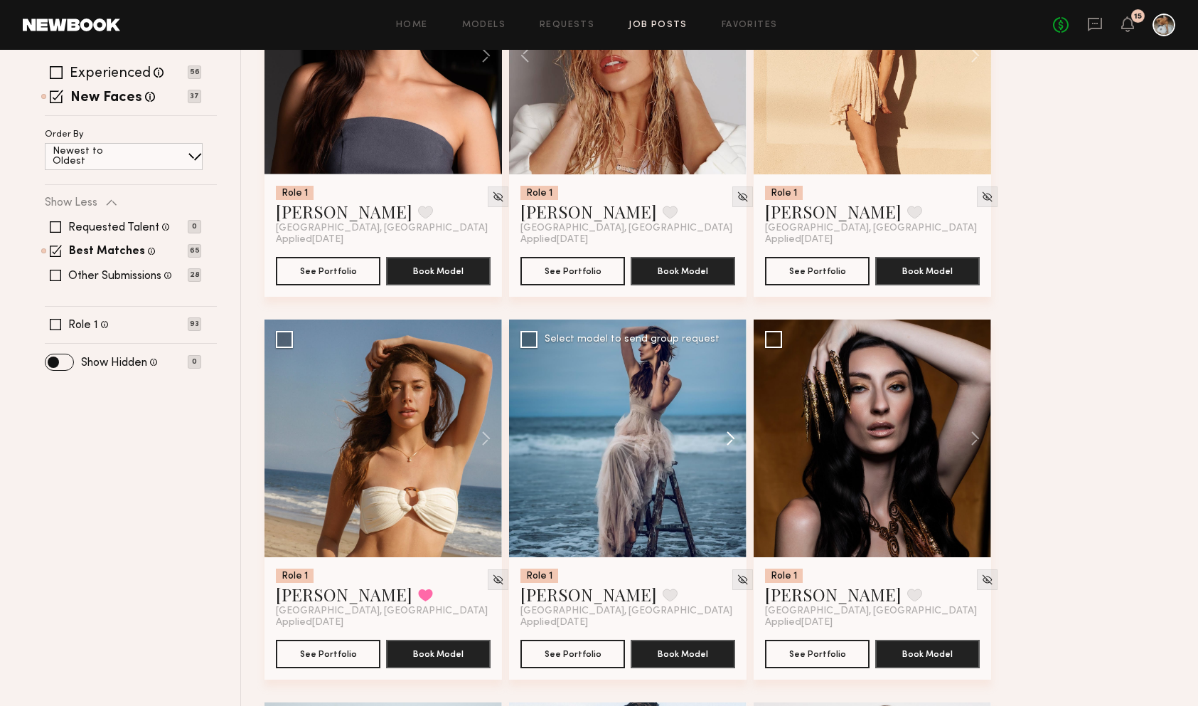
click at [729, 438] on button at bounding box center [724, 438] width 46 height 238
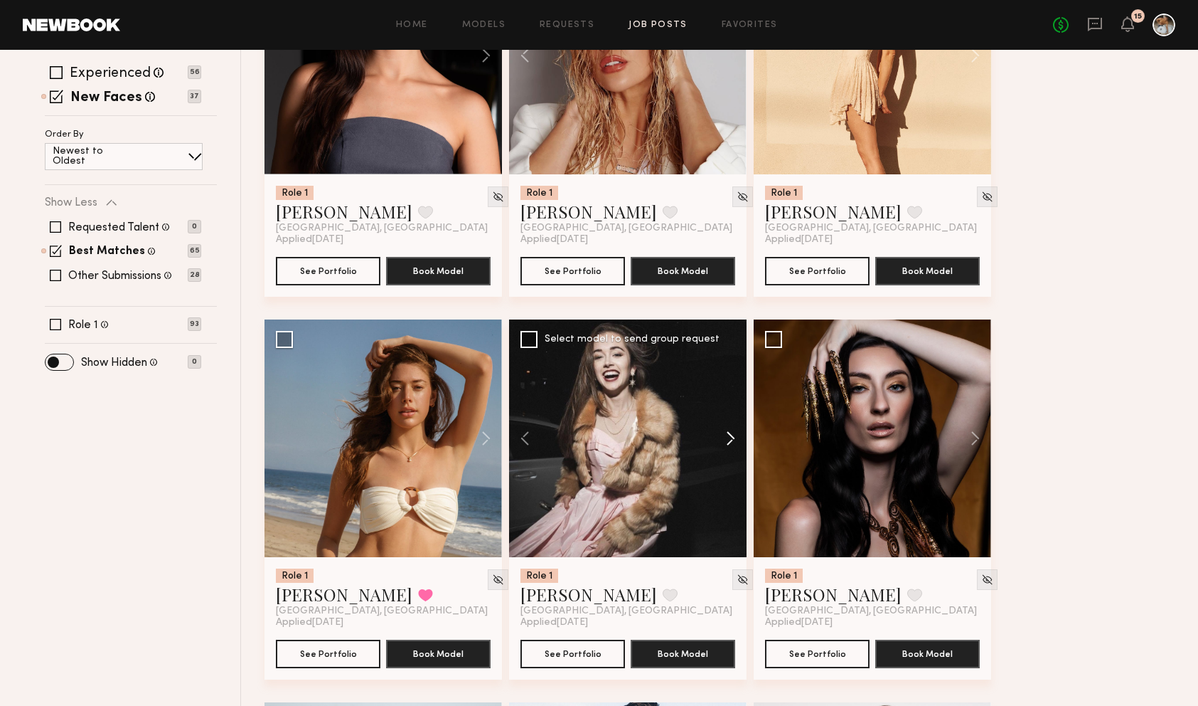
click at [725, 437] on button at bounding box center [724, 438] width 46 height 238
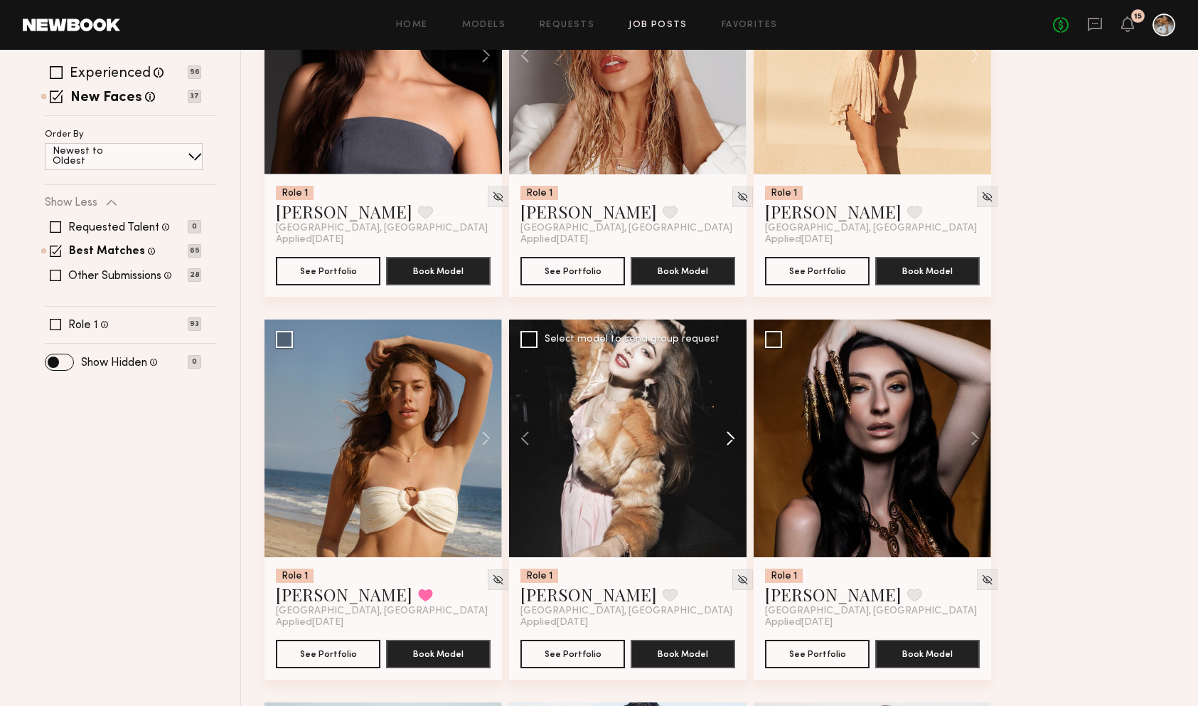
click at [733, 440] on button at bounding box center [724, 438] width 46 height 238
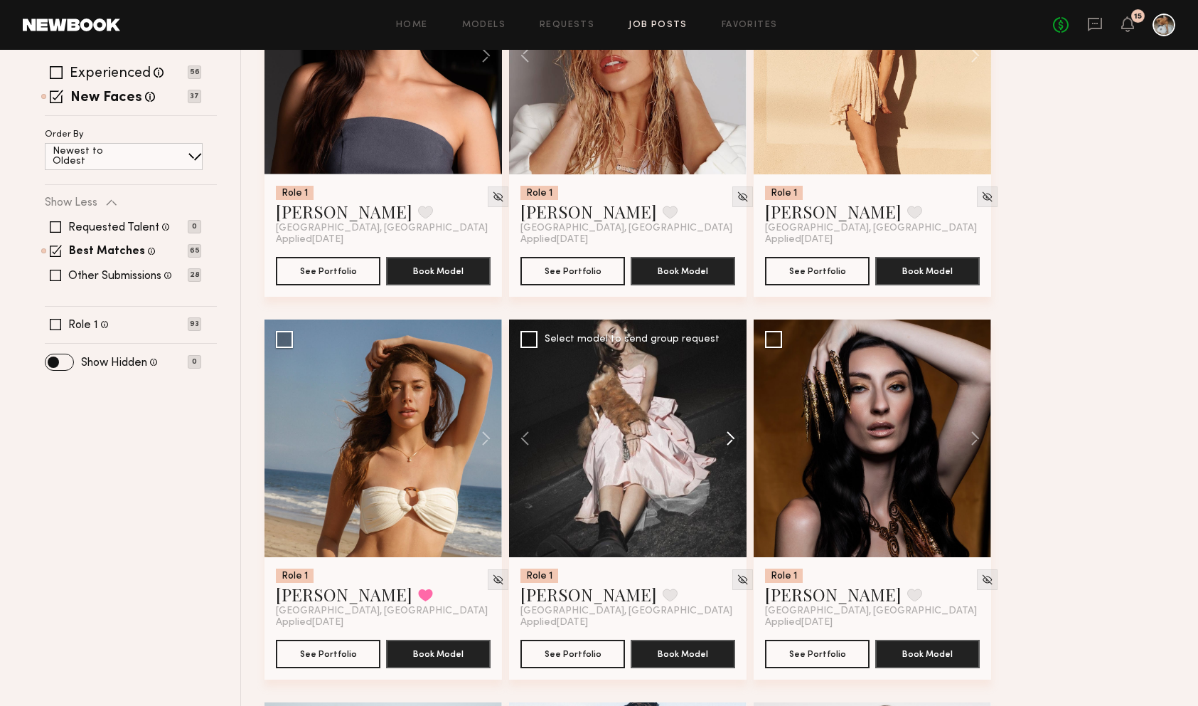
click at [728, 437] on button at bounding box center [724, 438] width 46 height 238
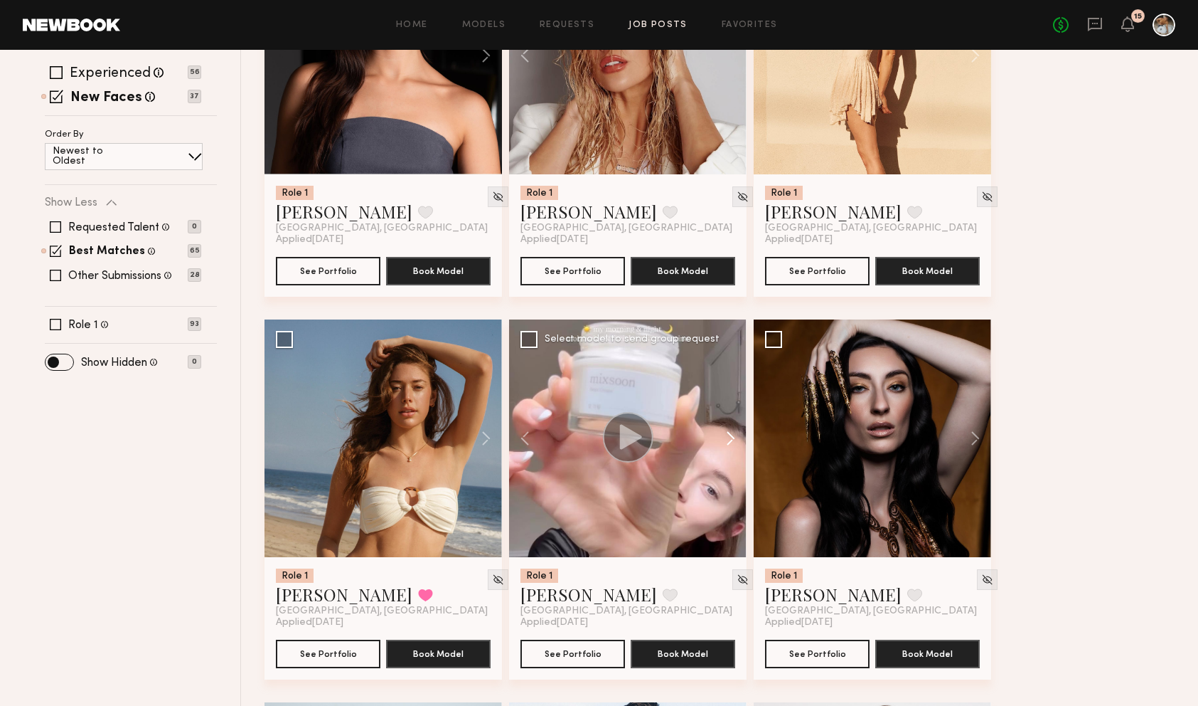
click at [728, 437] on button at bounding box center [724, 438] width 46 height 238
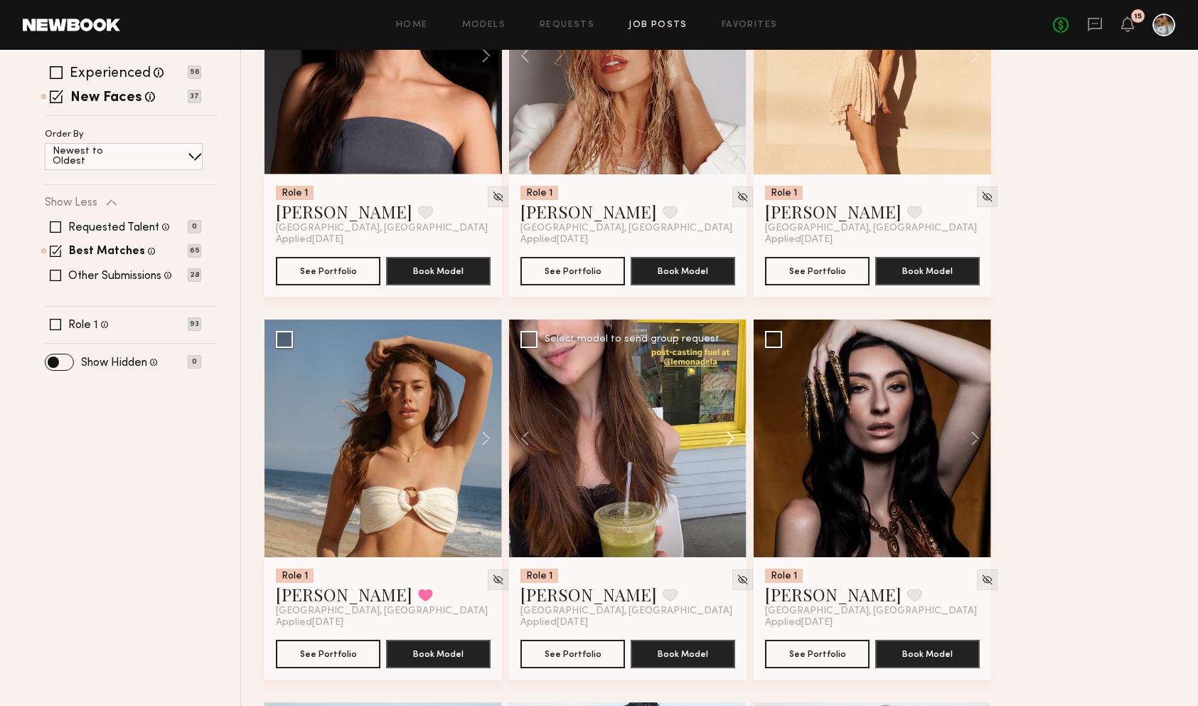
click at [728, 437] on button at bounding box center [724, 438] width 46 height 238
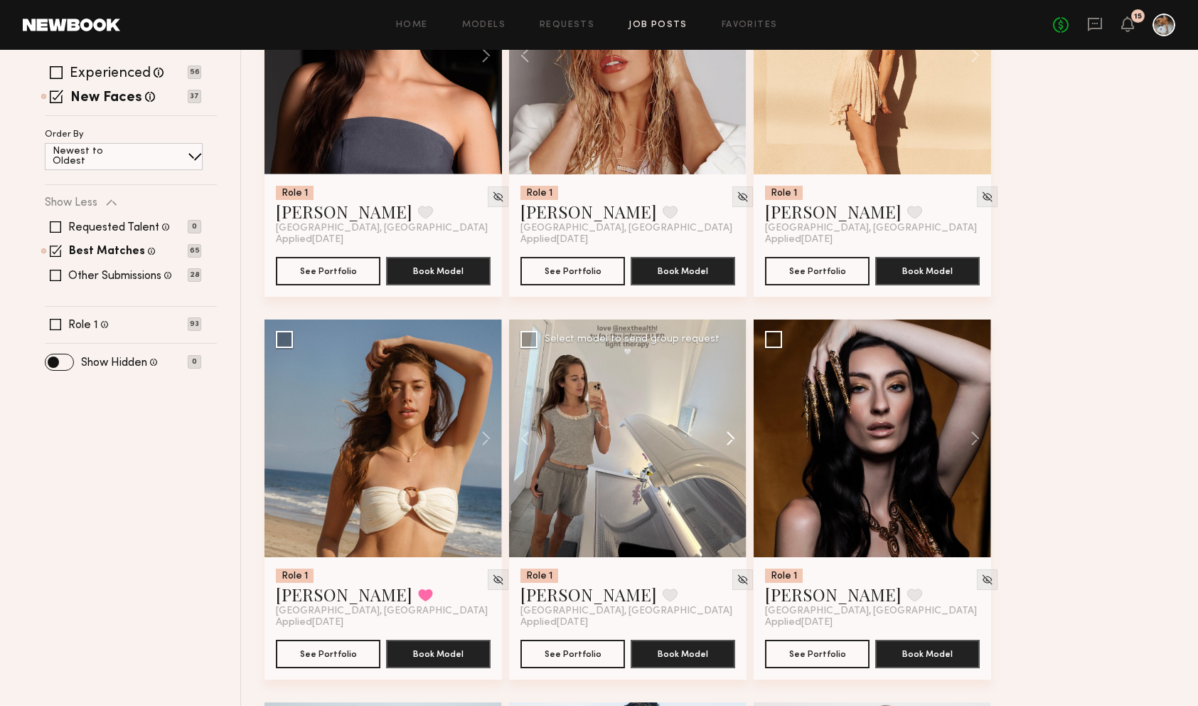
click at [728, 437] on button at bounding box center [724, 438] width 46 height 238
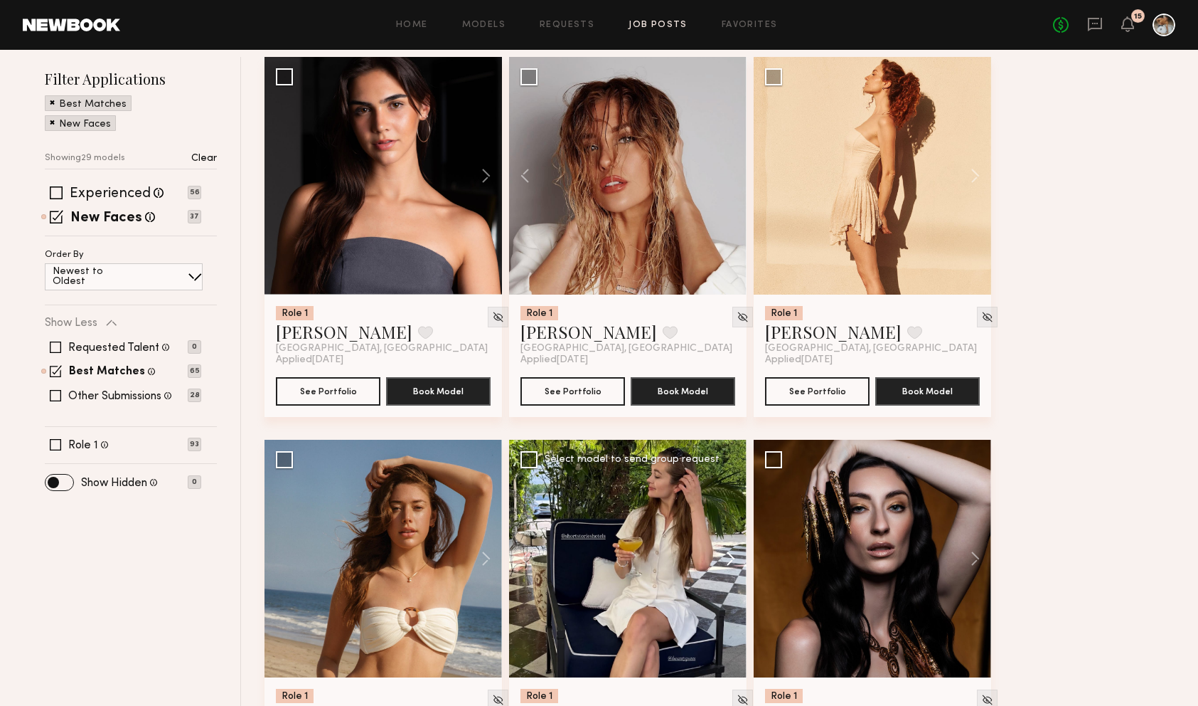
scroll to position [144, 0]
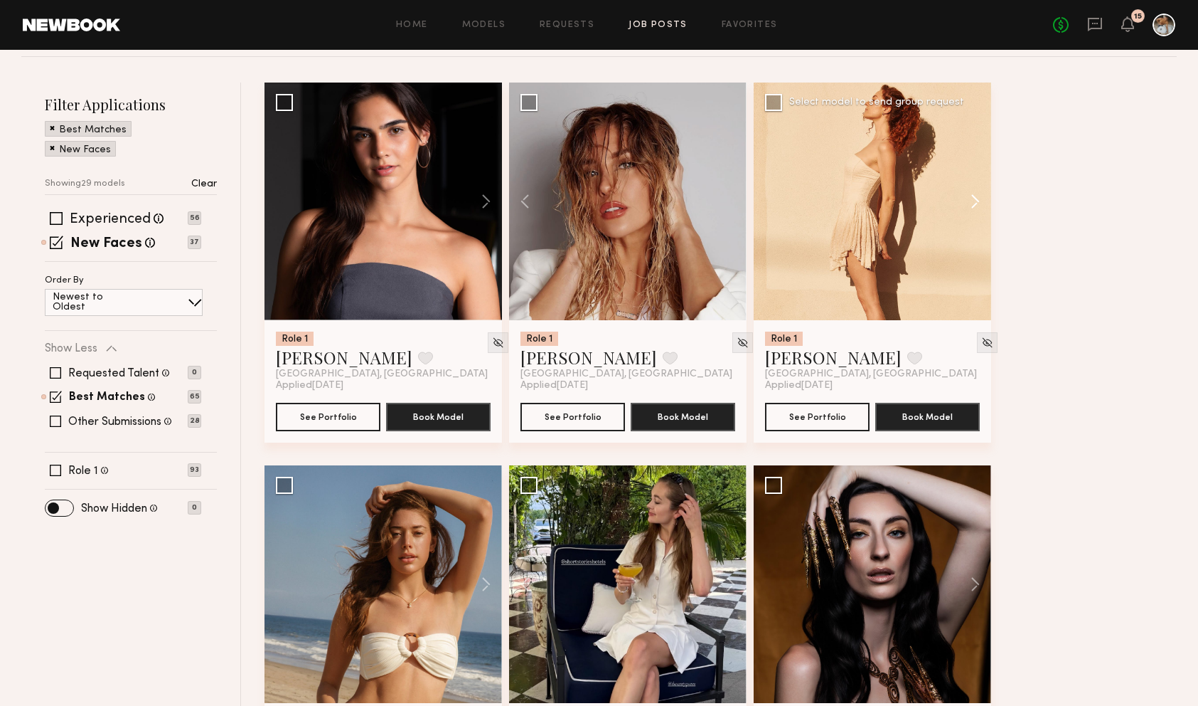
click at [979, 200] on button at bounding box center [969, 202] width 46 height 238
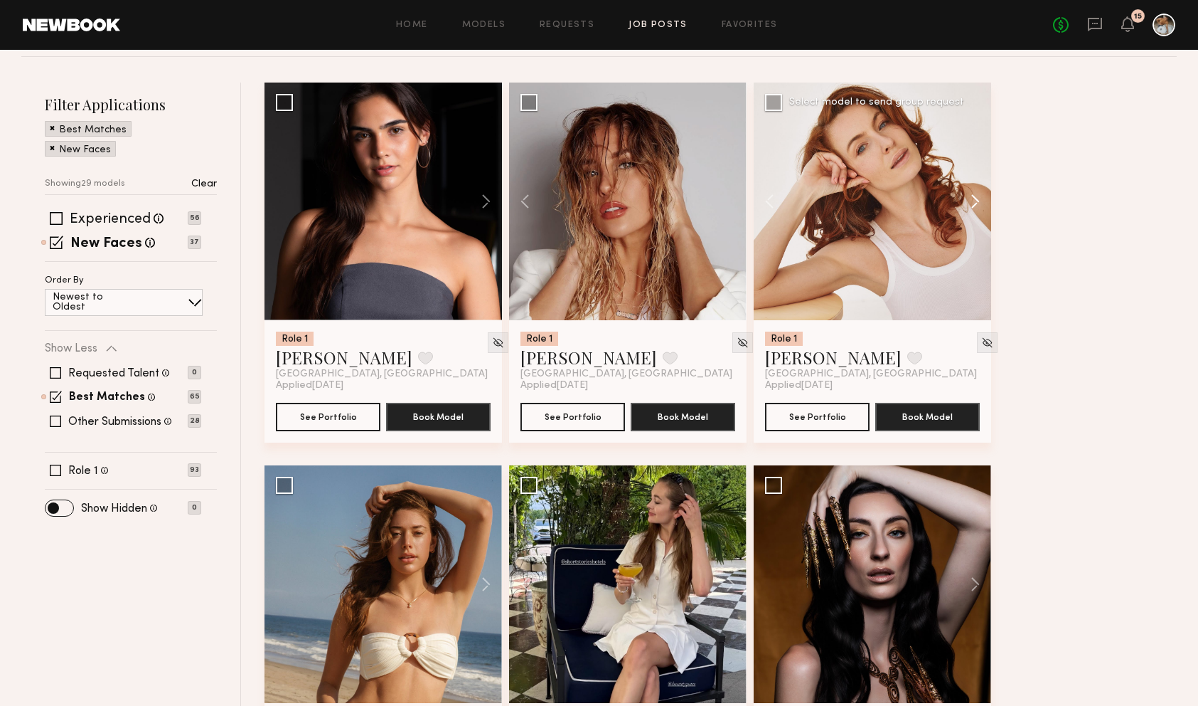
click at [979, 200] on button at bounding box center [969, 202] width 46 height 238
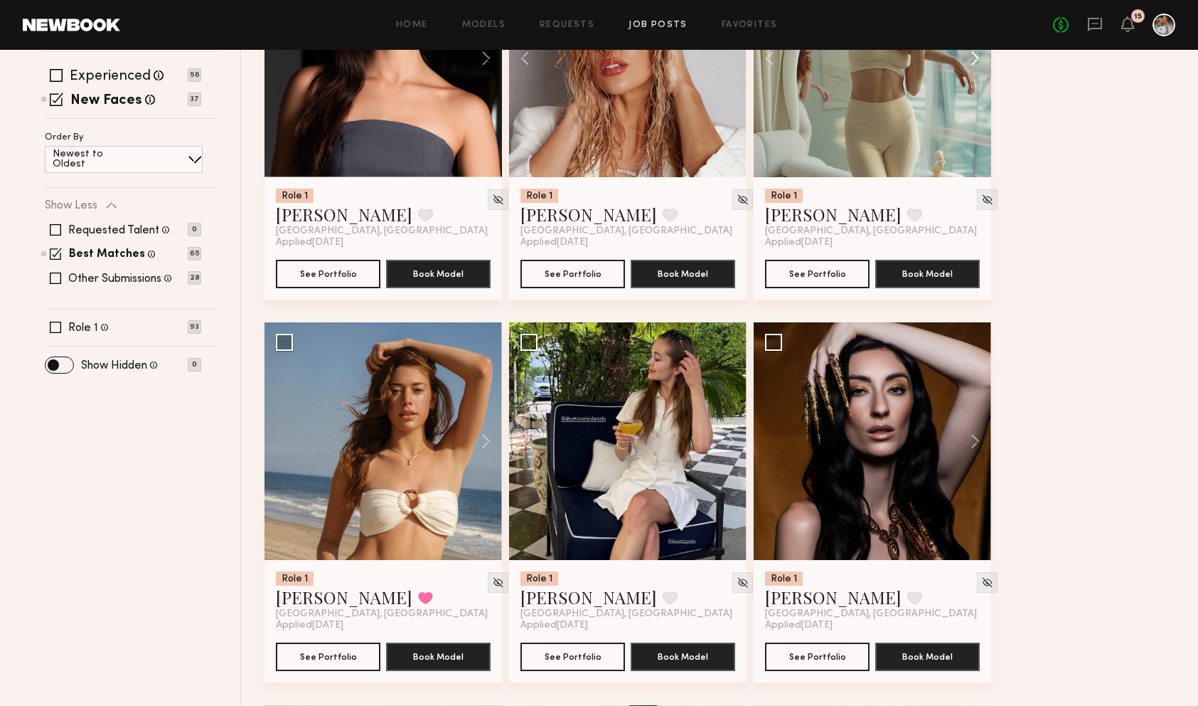
scroll to position [432, 0]
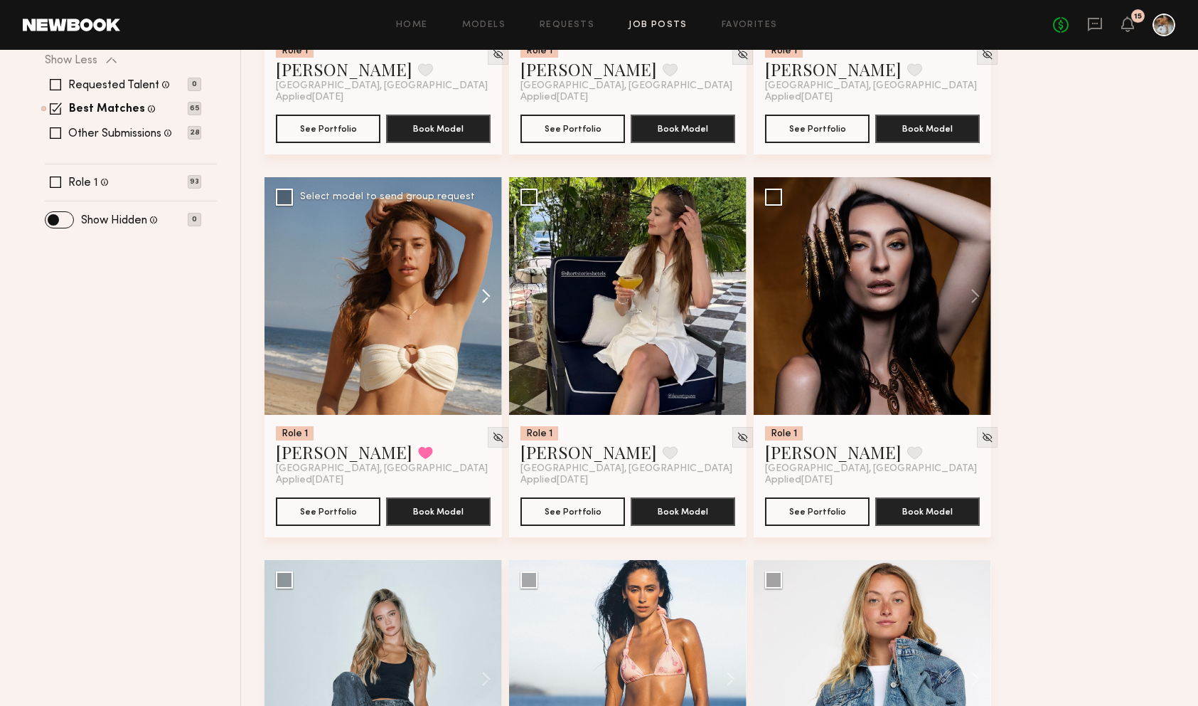
click at [481, 298] on button at bounding box center [480, 296] width 46 height 238
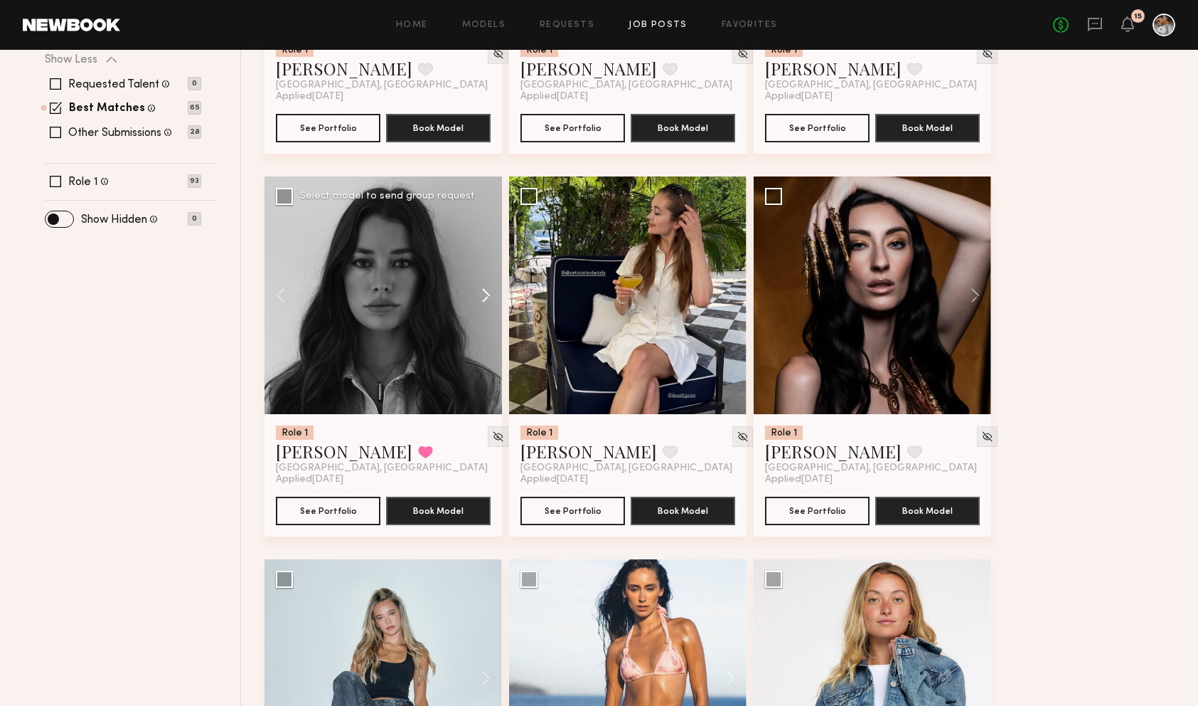
scroll to position [435, 0]
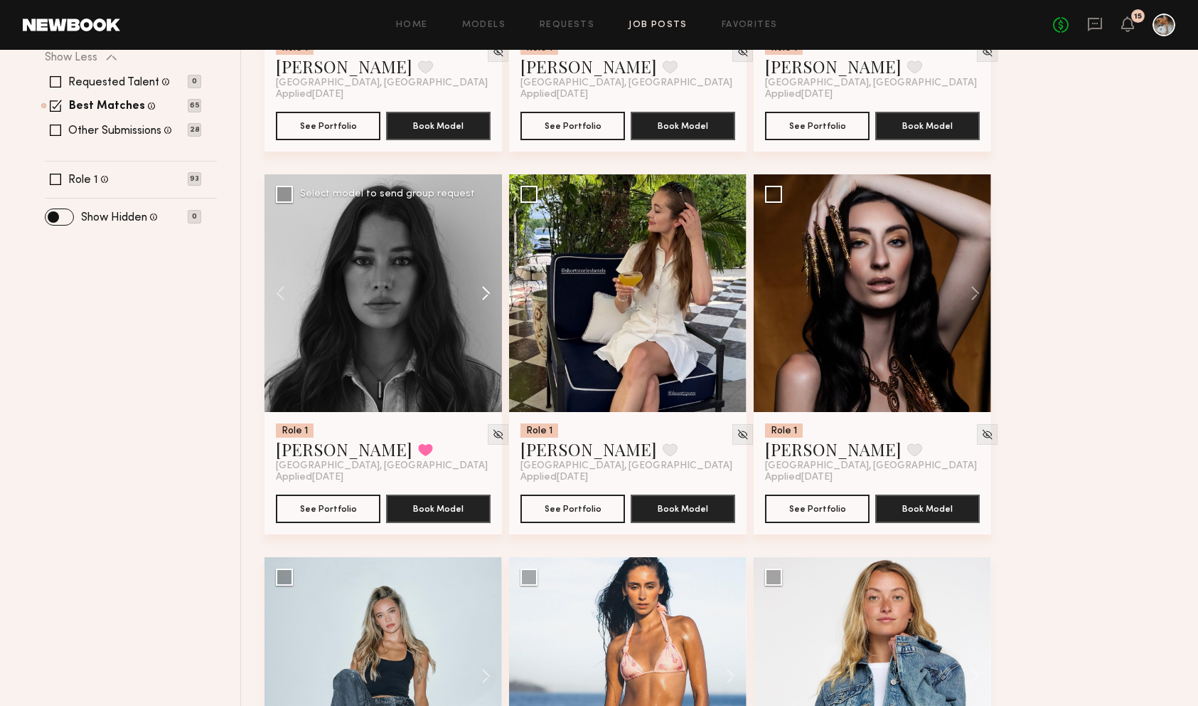
click at [481, 298] on button at bounding box center [480, 293] width 46 height 238
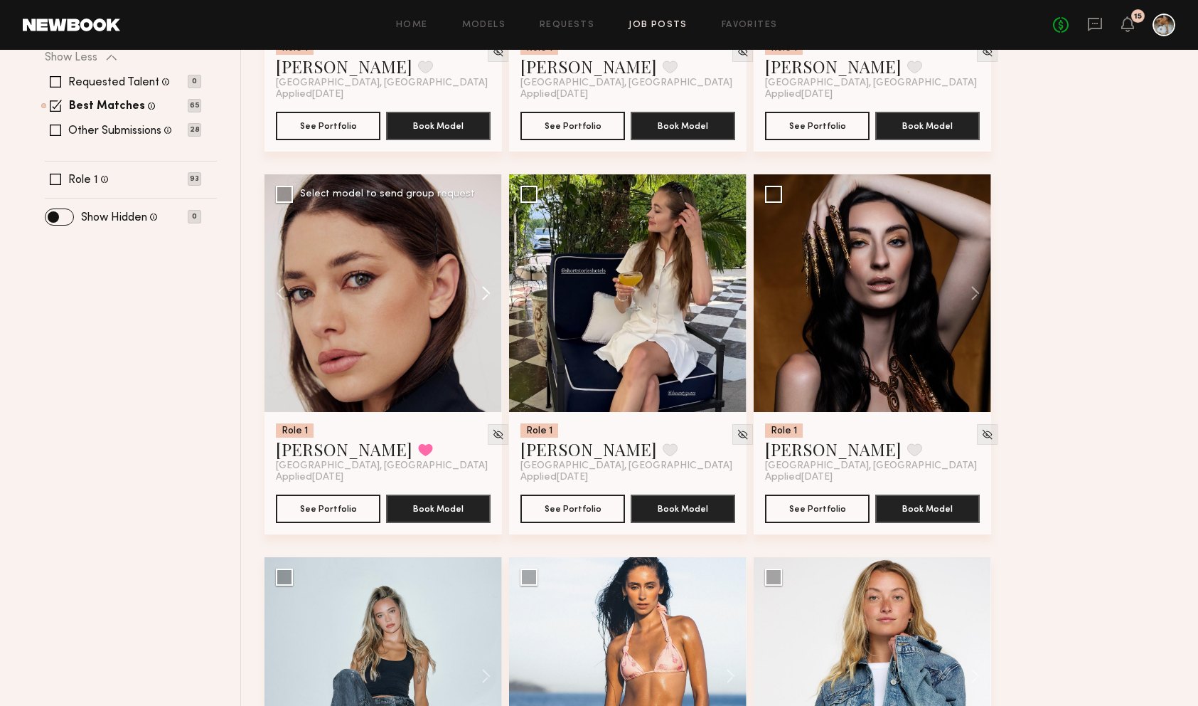
click at [485, 298] on button at bounding box center [480, 293] width 46 height 238
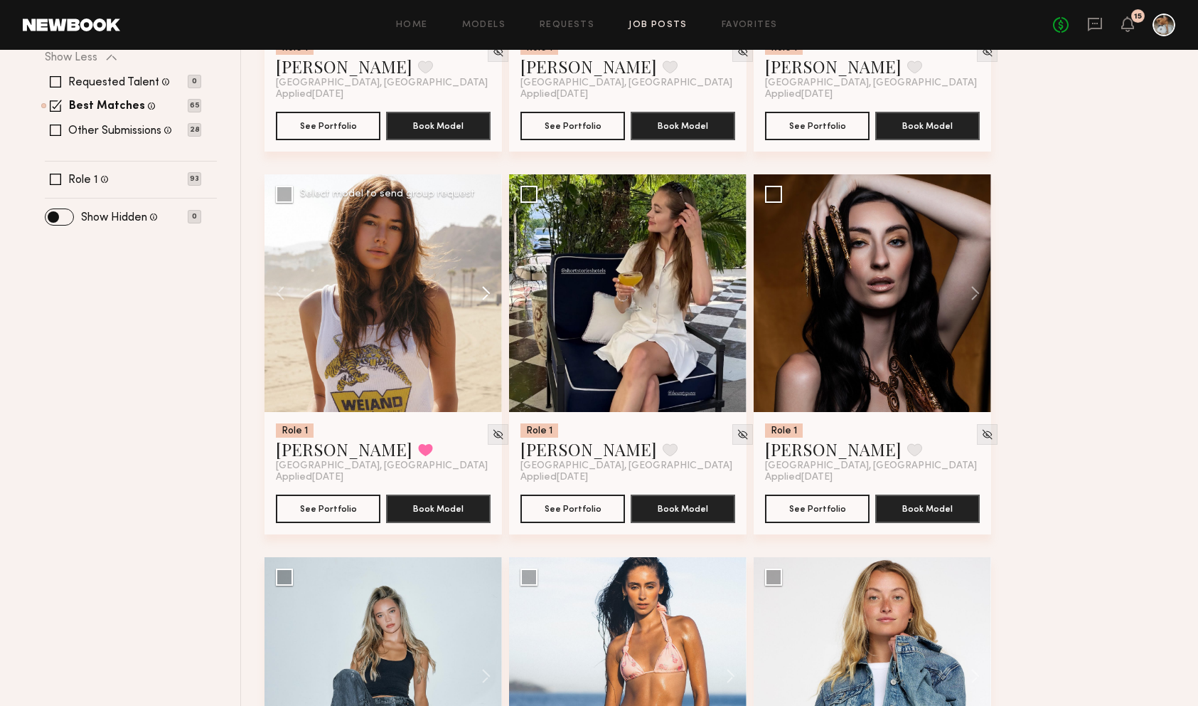
scroll to position [441, 0]
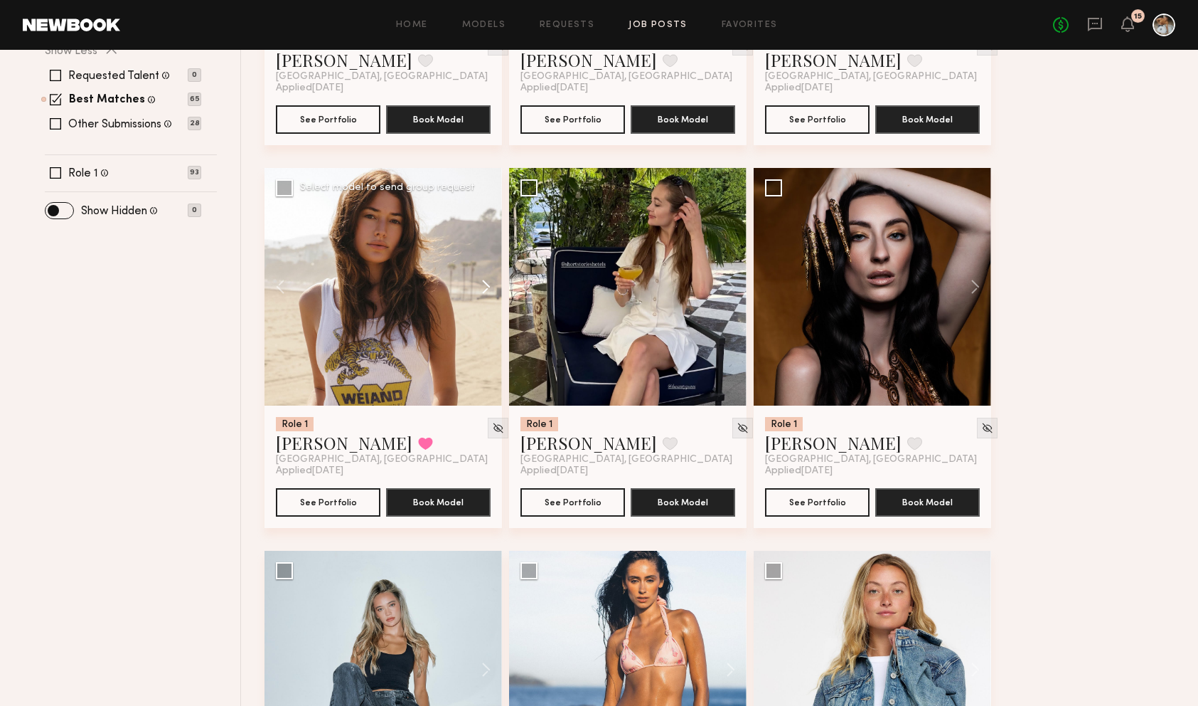
click at [486, 292] on button at bounding box center [480, 287] width 46 height 238
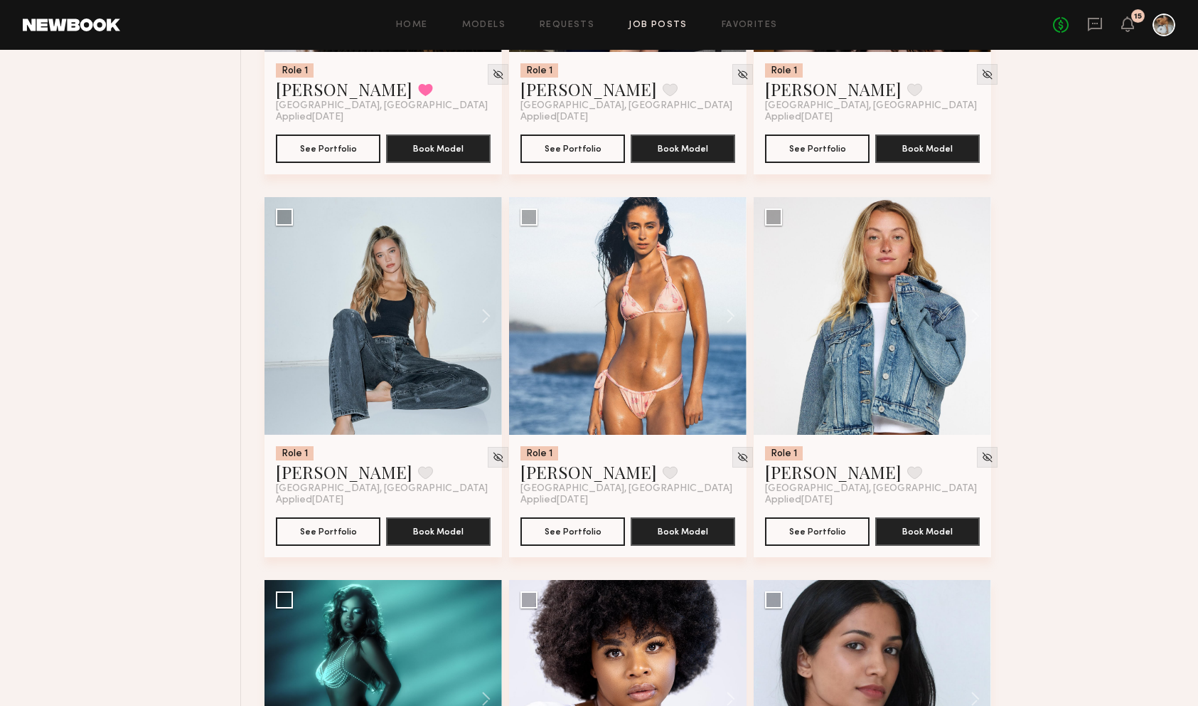
scroll to position [798, 0]
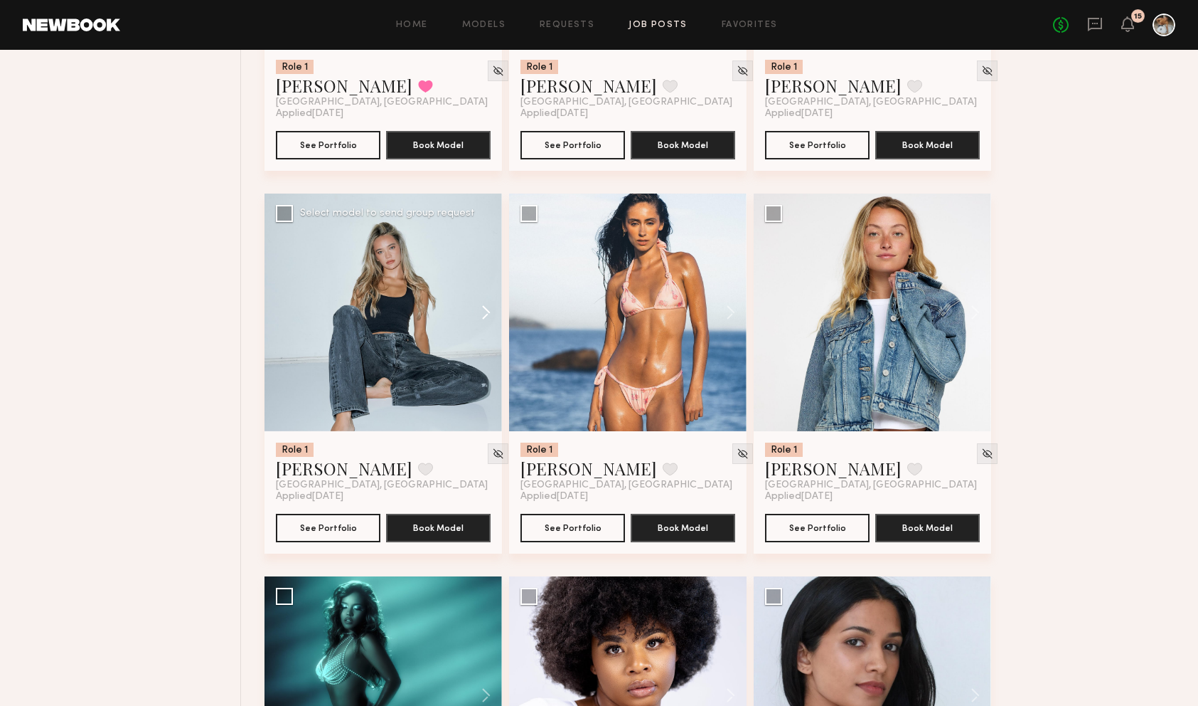
click at [492, 321] on button at bounding box center [480, 312] width 46 height 238
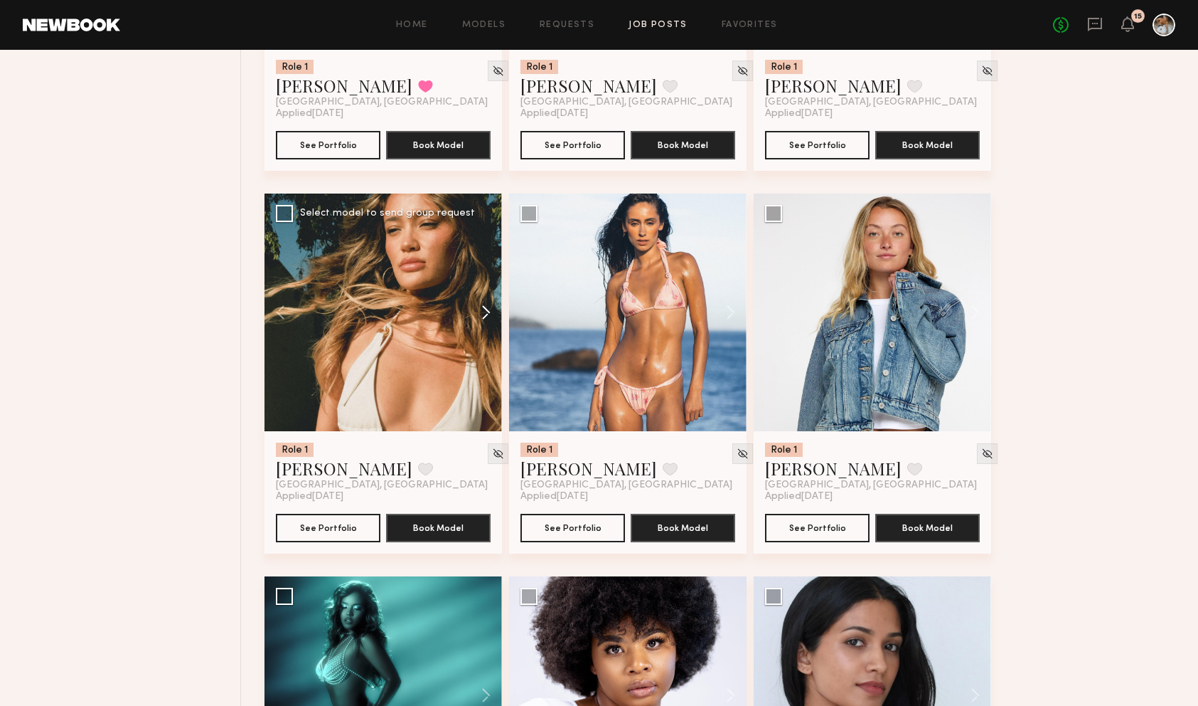
click at [492, 321] on button at bounding box center [480, 312] width 46 height 238
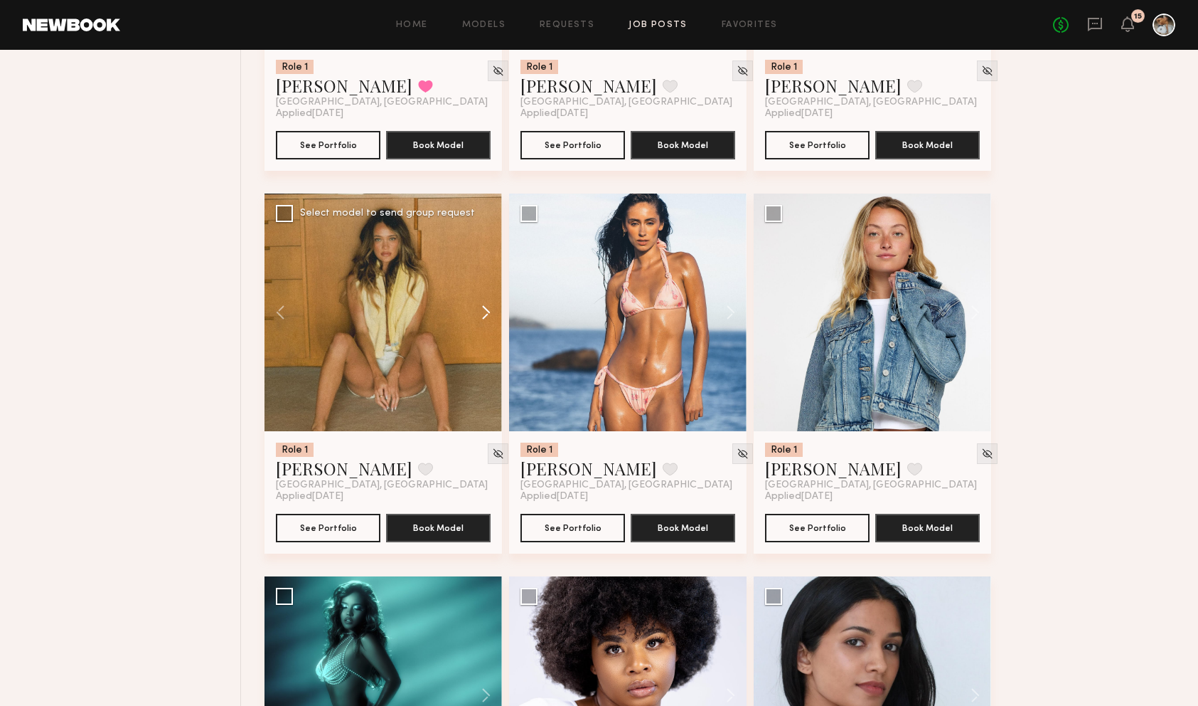
click at [492, 321] on button at bounding box center [480, 312] width 46 height 238
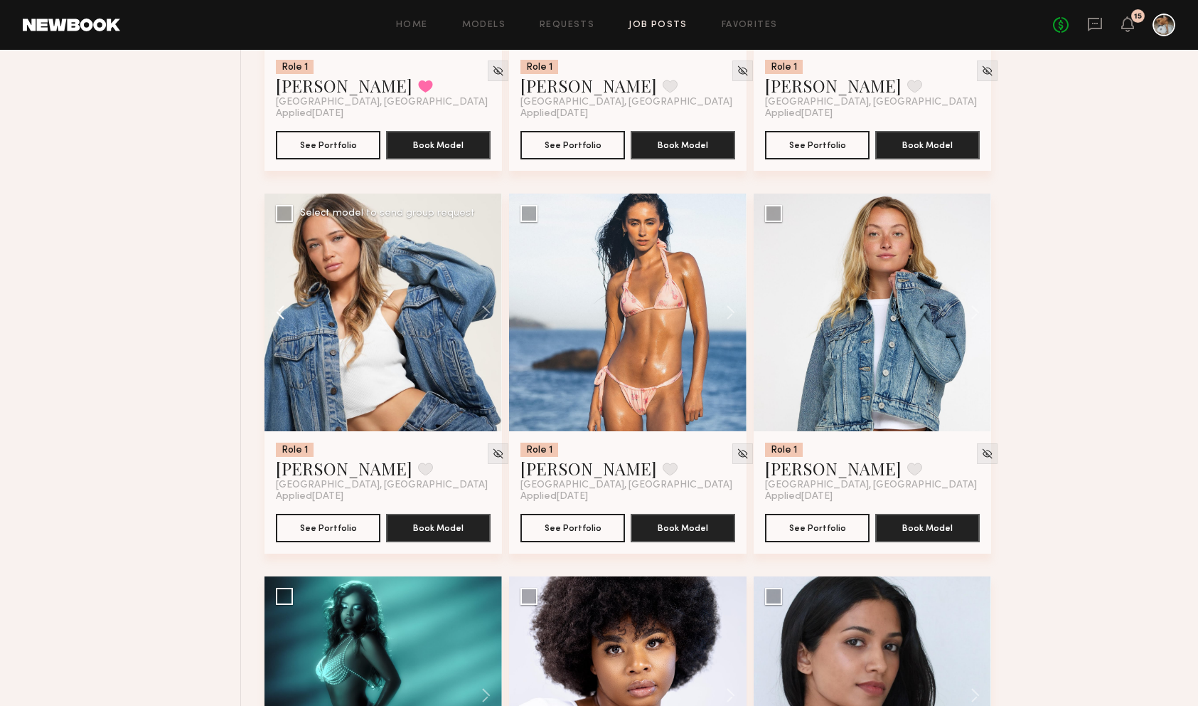
click at [284, 304] on button at bounding box center [288, 312] width 46 height 238
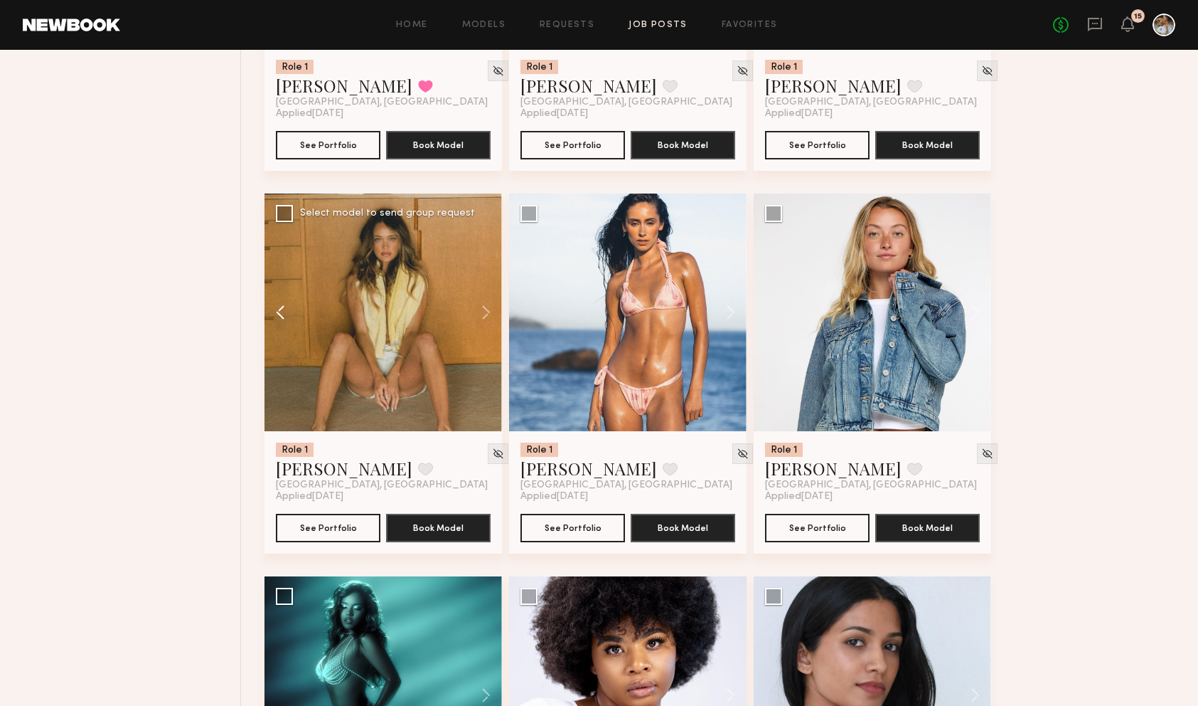
click at [283, 313] on button at bounding box center [288, 312] width 46 height 238
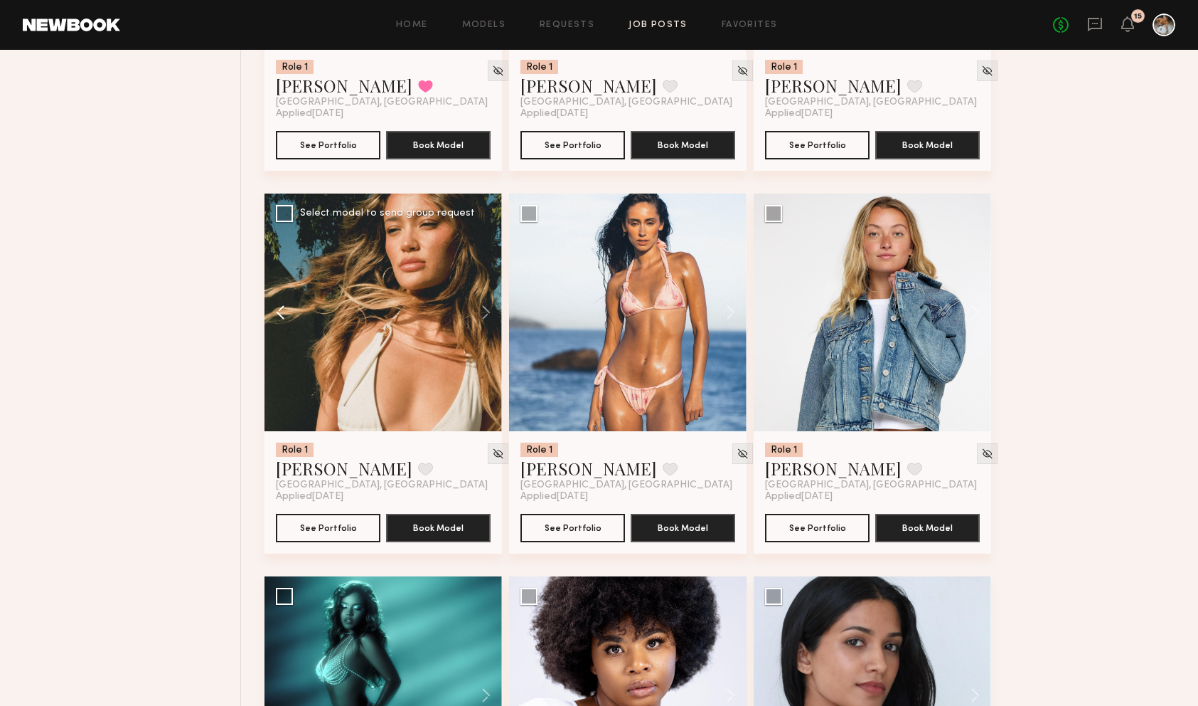
click at [283, 313] on button at bounding box center [288, 312] width 46 height 238
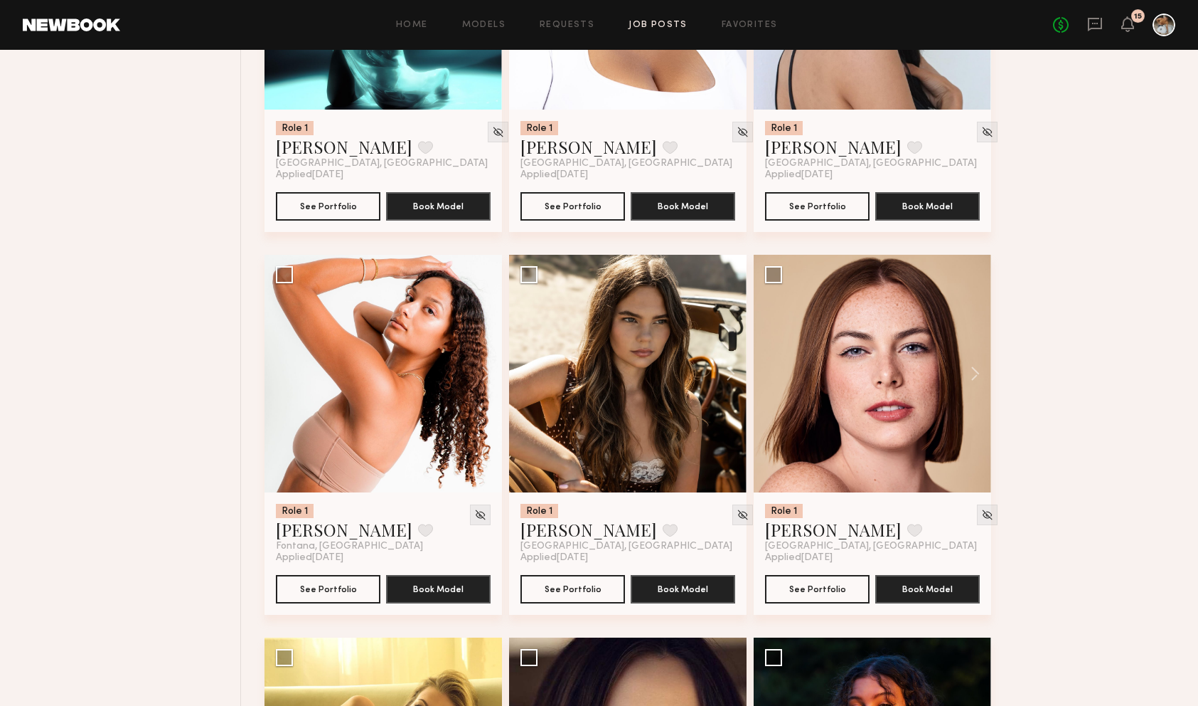
scroll to position [1524, 0]
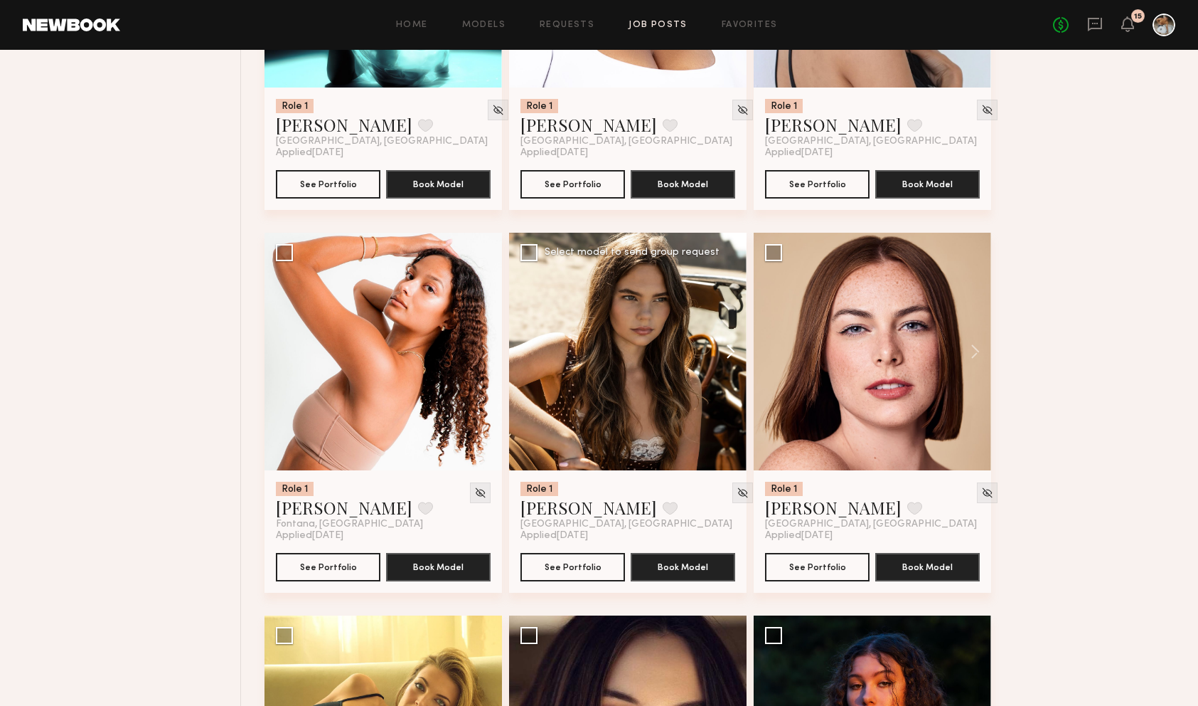
click at [732, 359] on button at bounding box center [724, 352] width 46 height 238
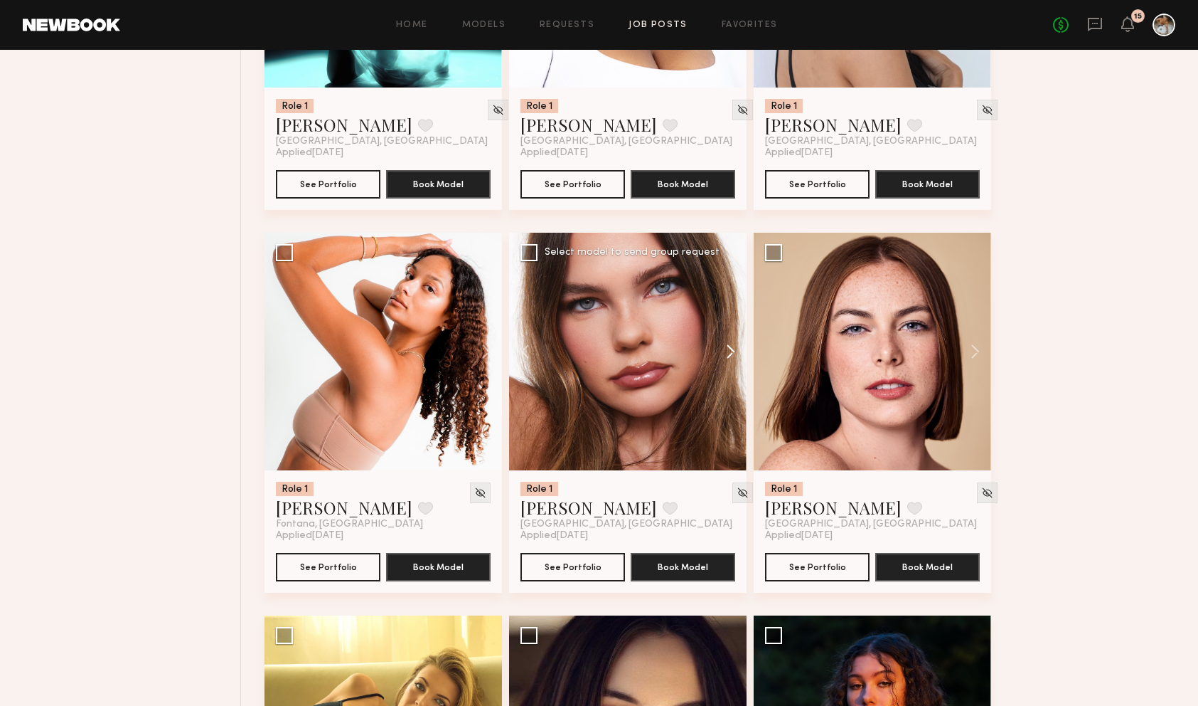
click at [732, 359] on button at bounding box center [724, 352] width 46 height 238
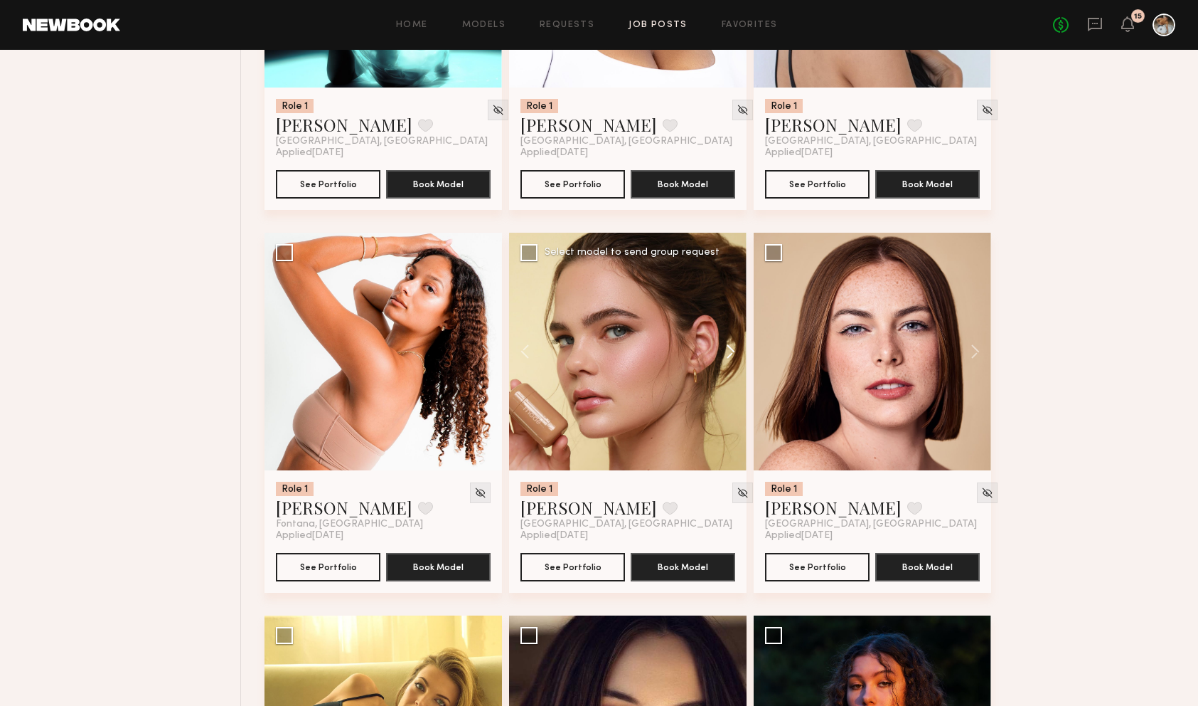
click at [732, 358] on button at bounding box center [724, 352] width 46 height 238
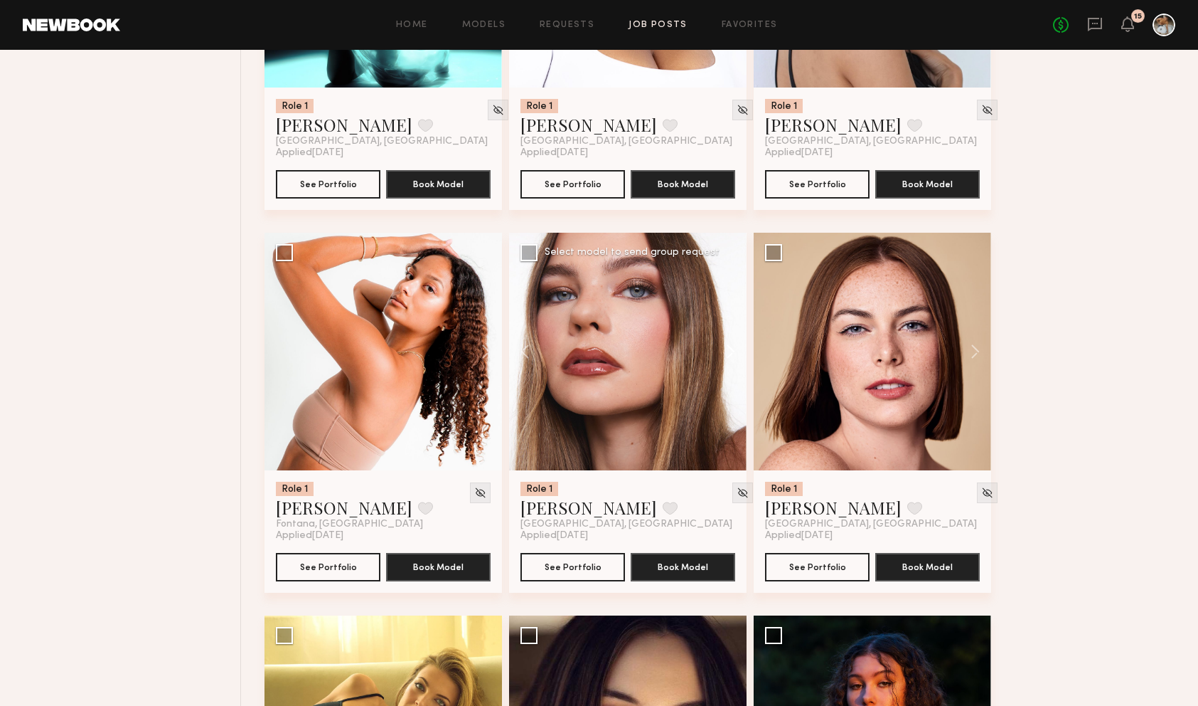
click at [732, 358] on button at bounding box center [724, 352] width 46 height 238
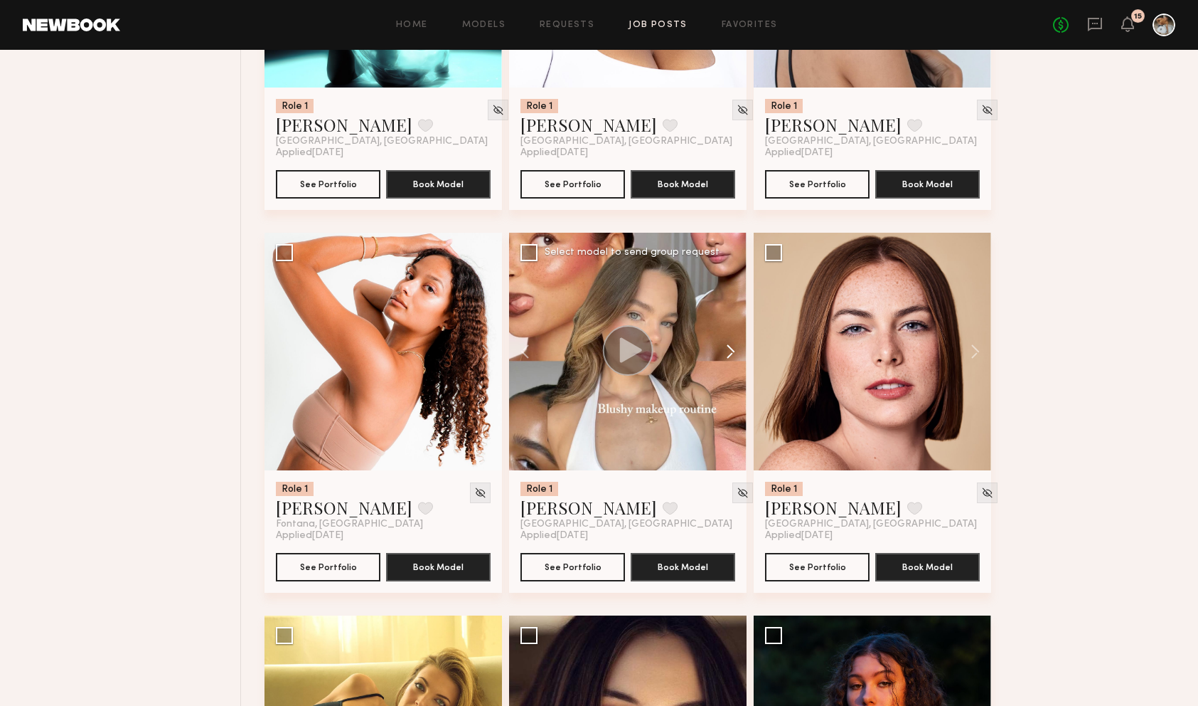
click at [732, 358] on button at bounding box center [724, 352] width 46 height 238
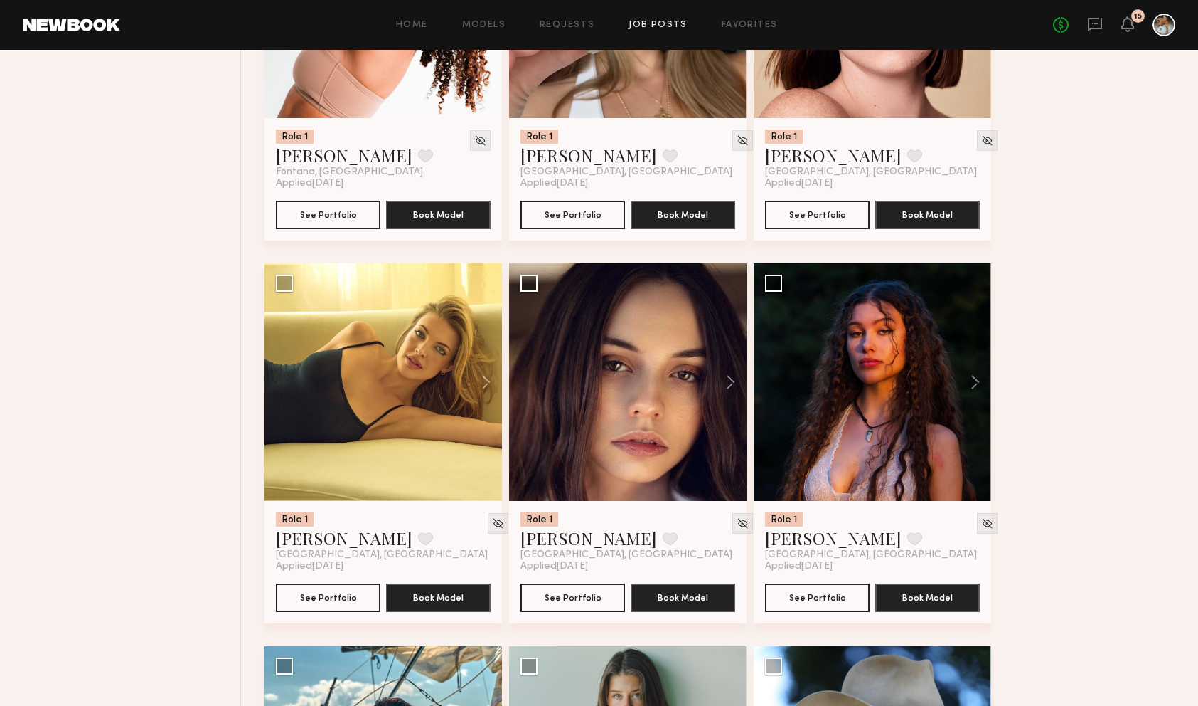
scroll to position [1984, 0]
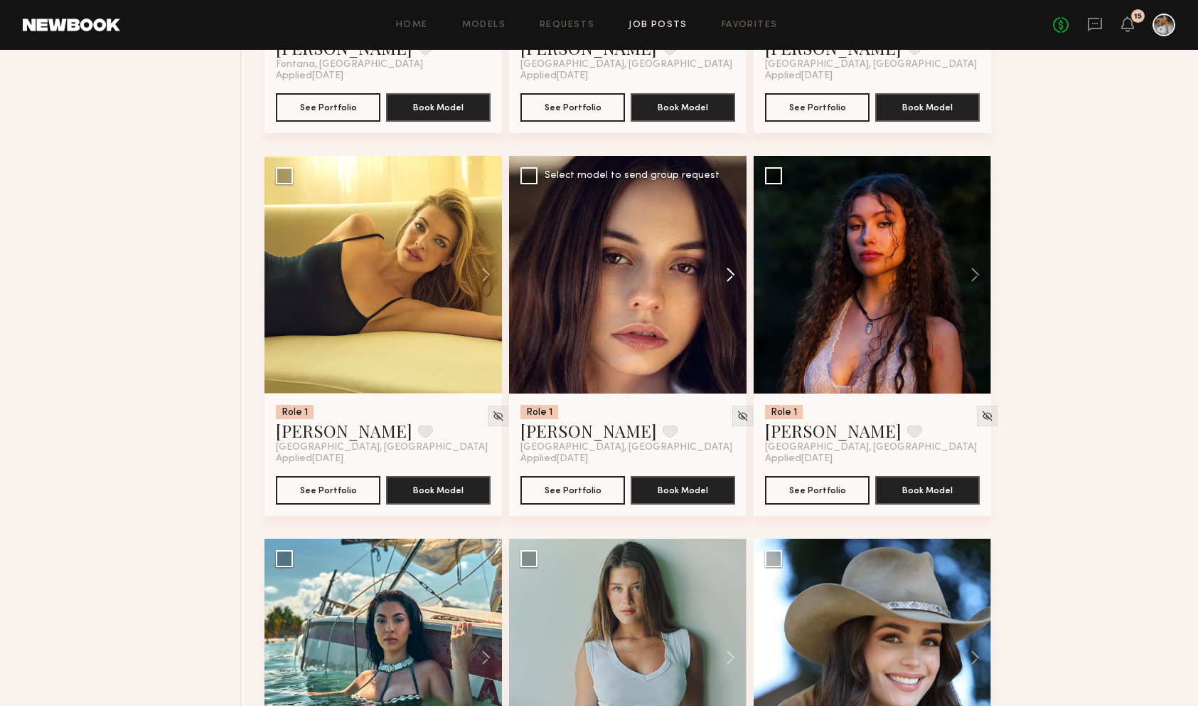
click at [731, 279] on button at bounding box center [724, 275] width 46 height 238
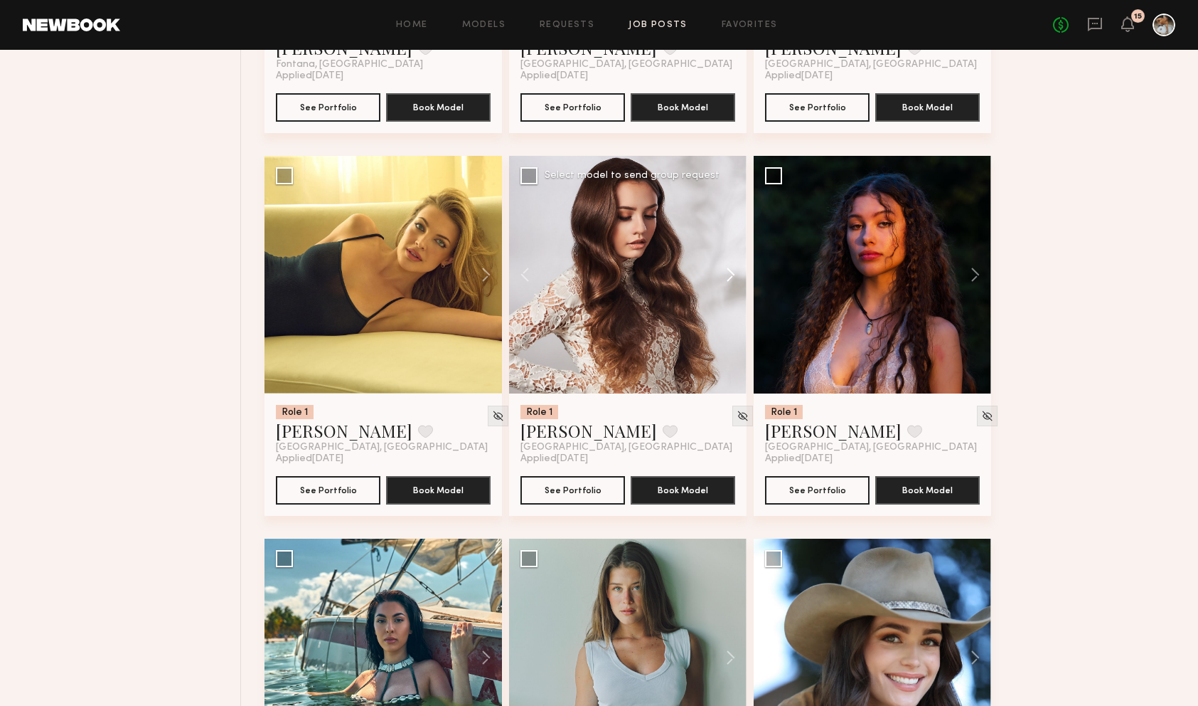
click at [731, 279] on button at bounding box center [724, 275] width 46 height 238
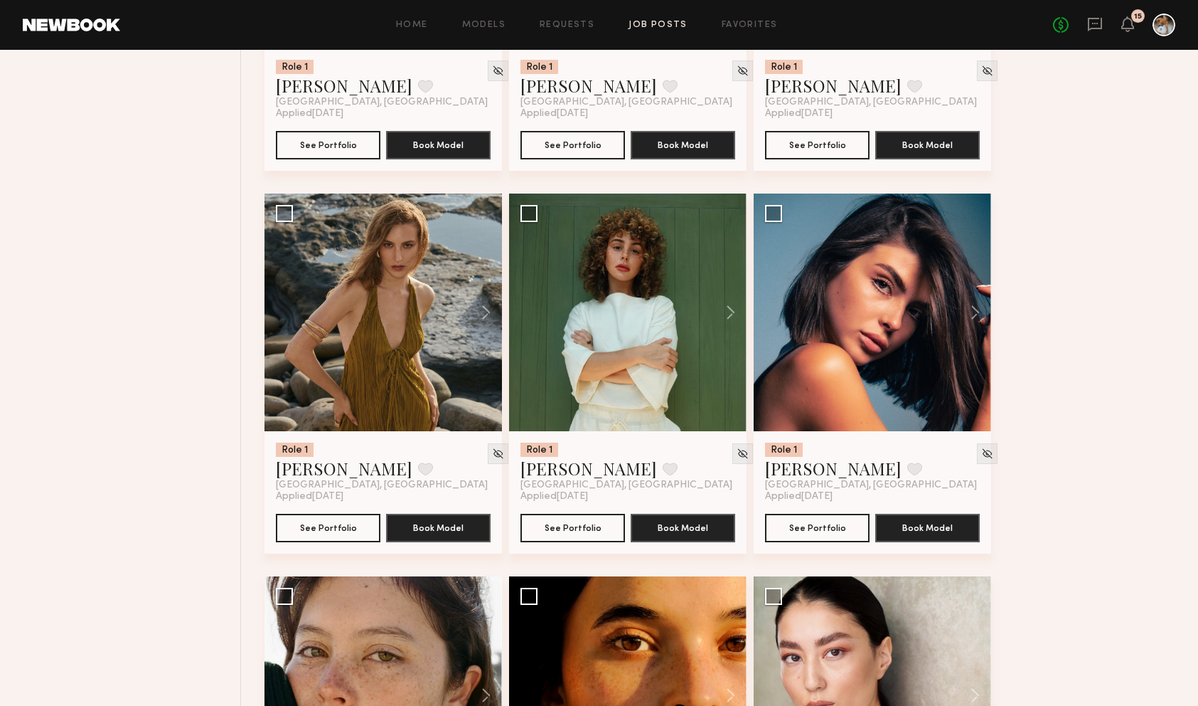
scroll to position [2712, 0]
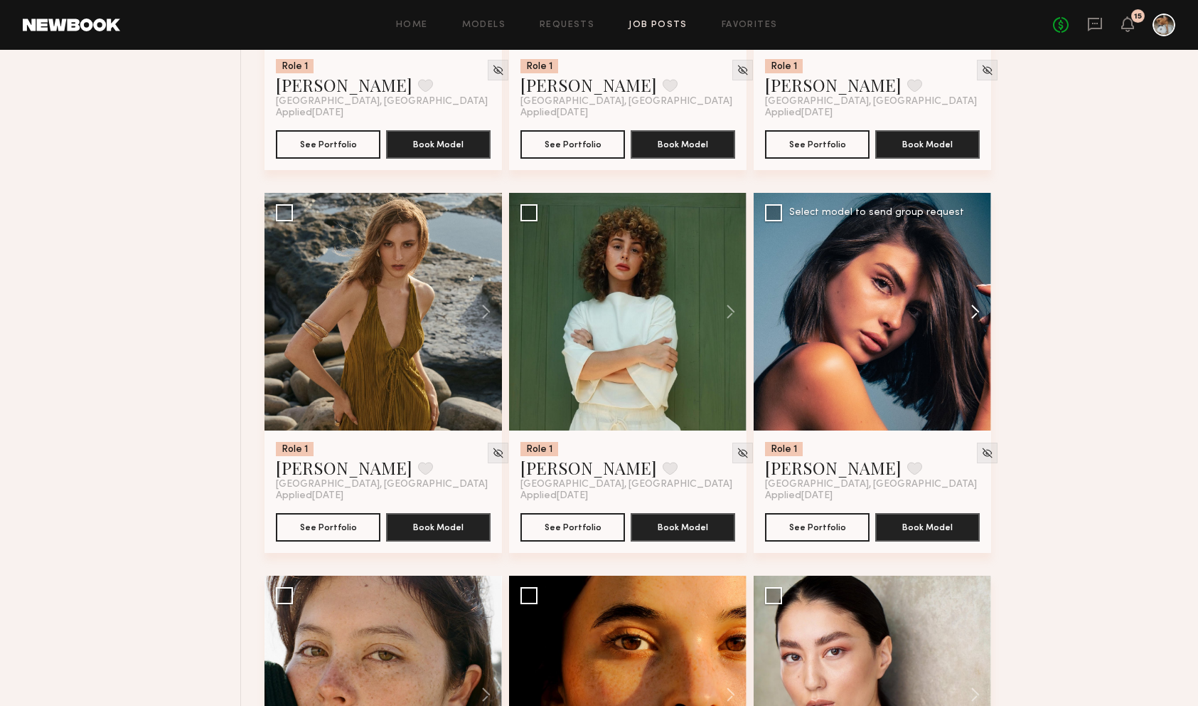
click at [979, 314] on button at bounding box center [969, 312] width 46 height 238
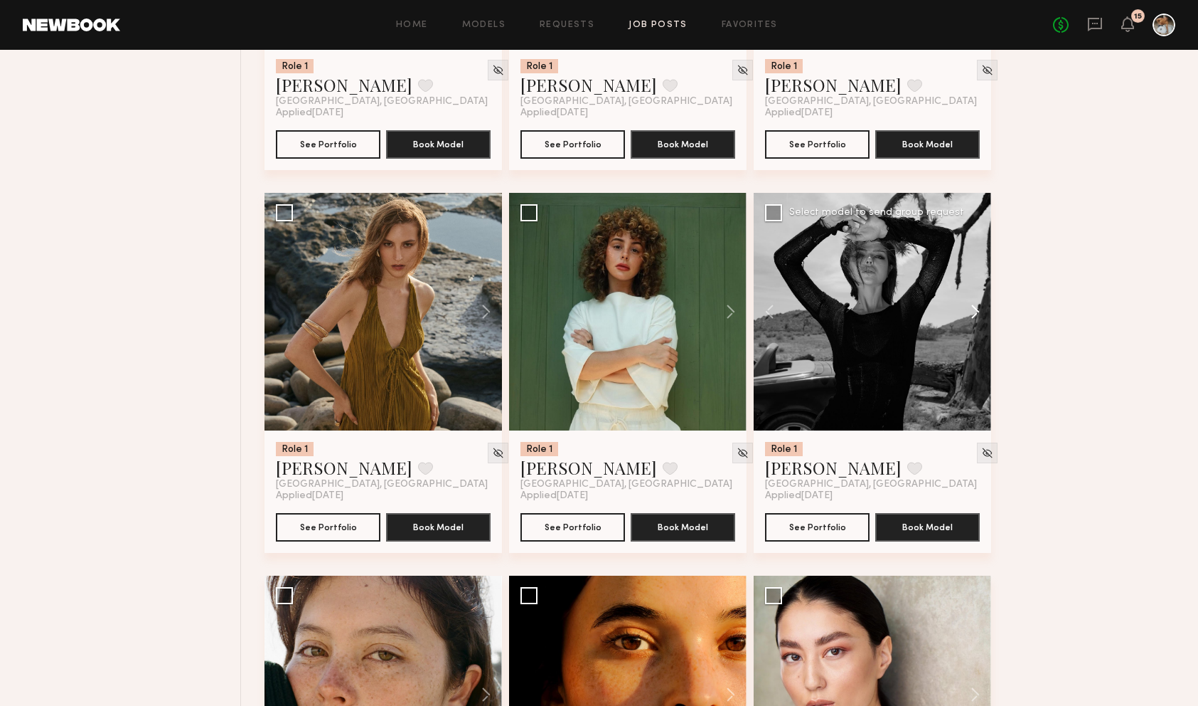
click at [979, 314] on button at bounding box center [969, 312] width 46 height 238
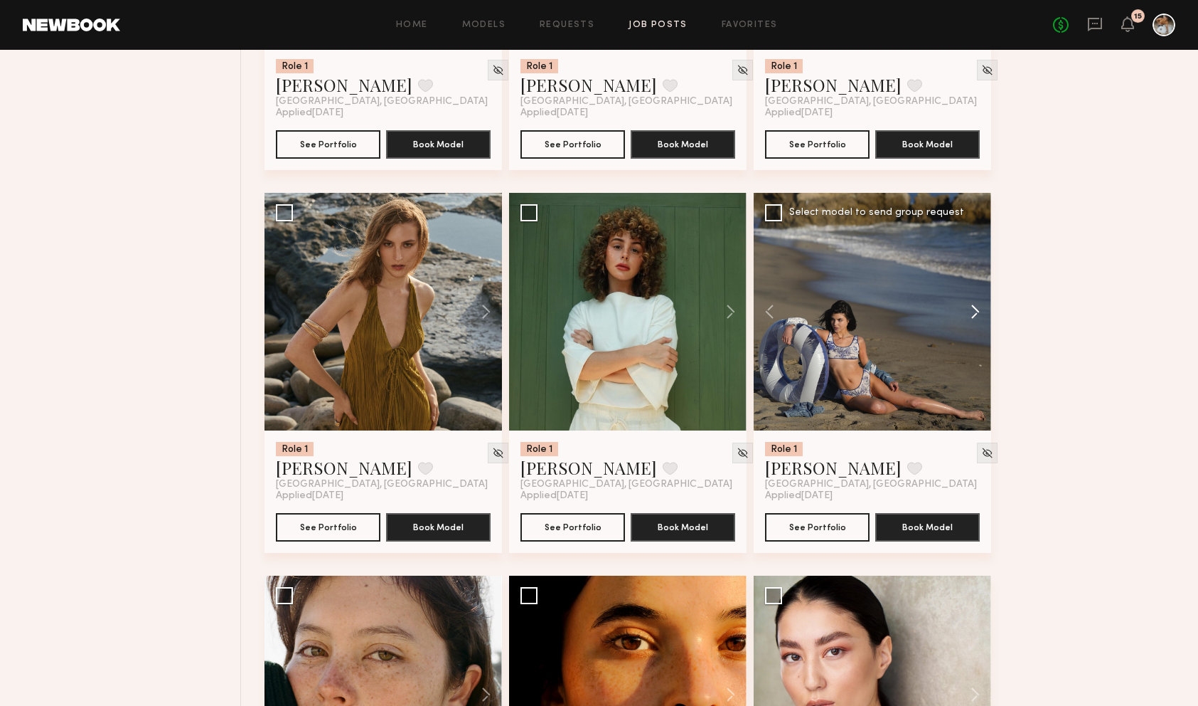
click at [979, 314] on button at bounding box center [969, 312] width 46 height 238
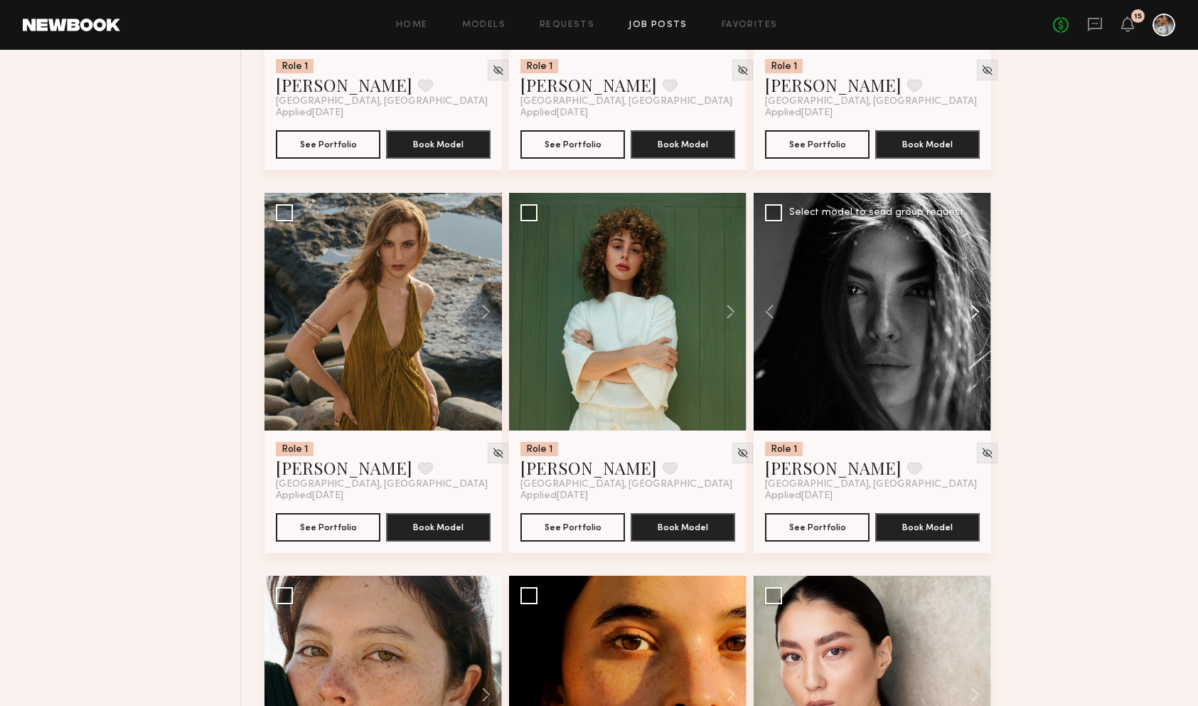
click at [979, 314] on button at bounding box center [969, 312] width 46 height 238
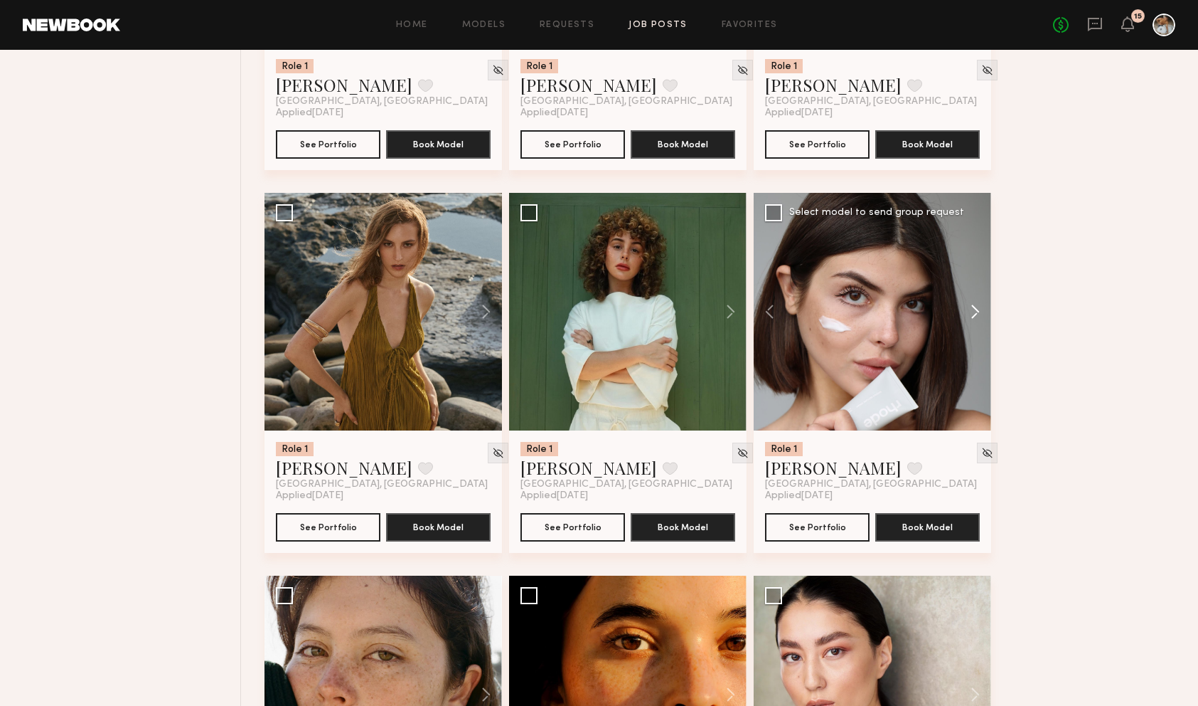
click at [979, 314] on button at bounding box center [969, 312] width 46 height 238
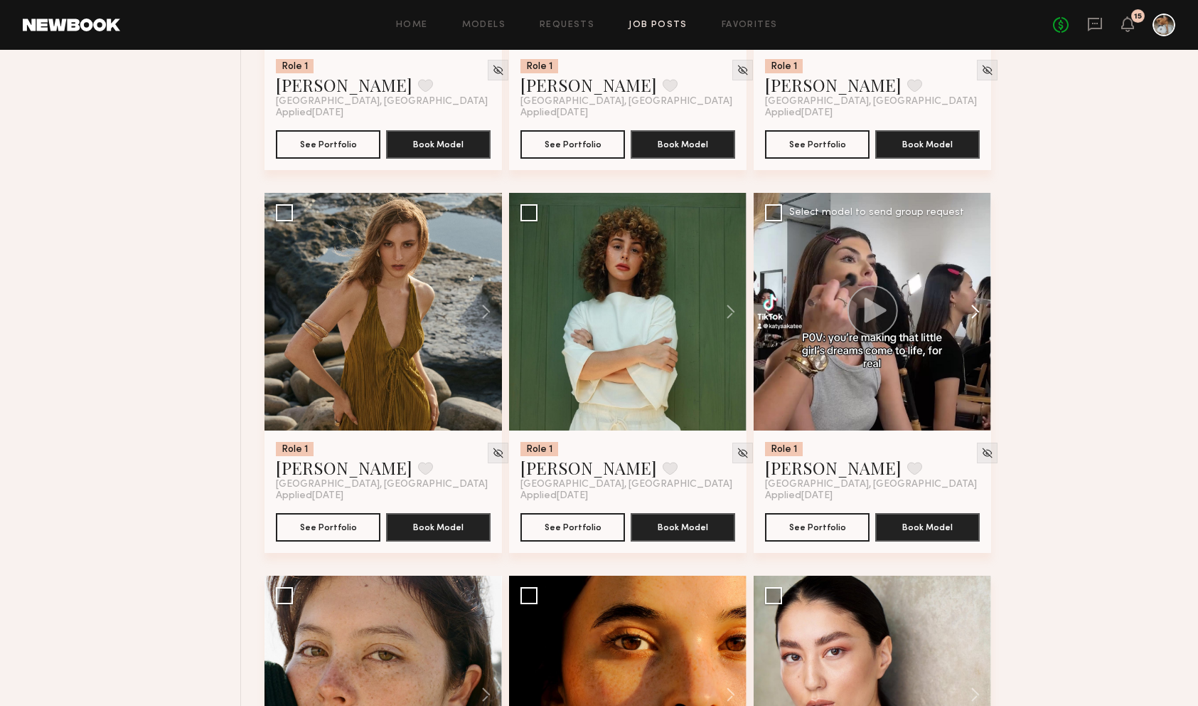
click at [979, 314] on button at bounding box center [969, 312] width 46 height 238
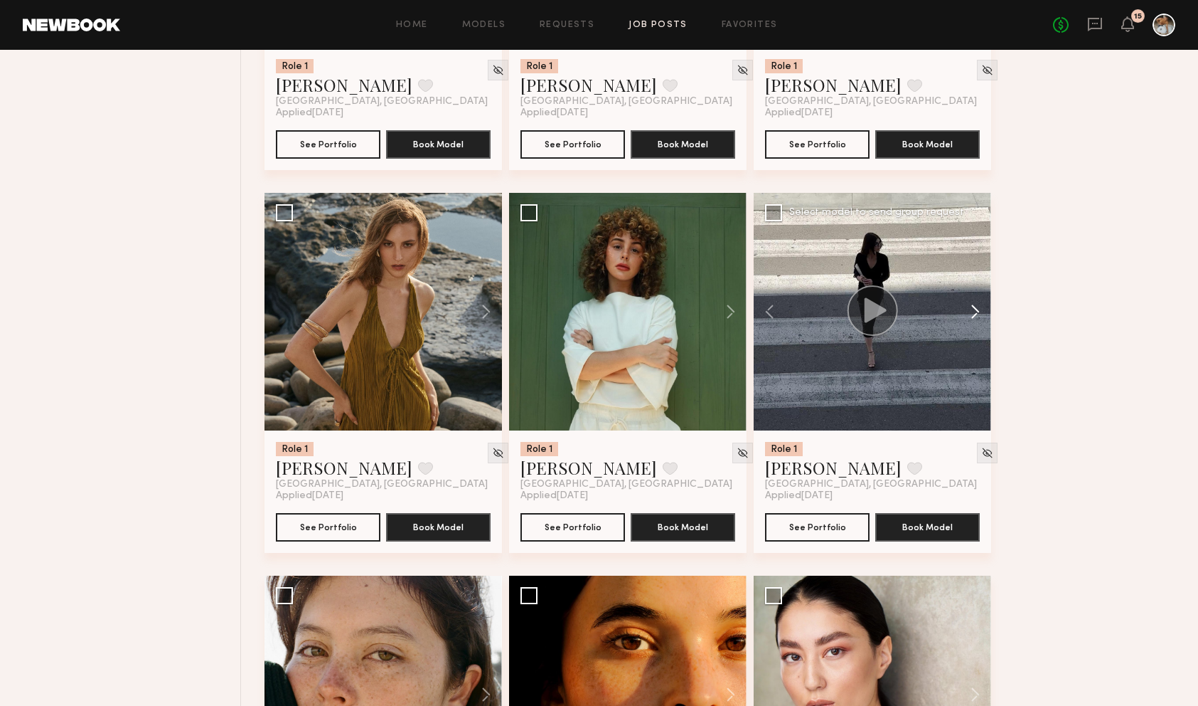
click at [979, 314] on button at bounding box center [969, 312] width 46 height 238
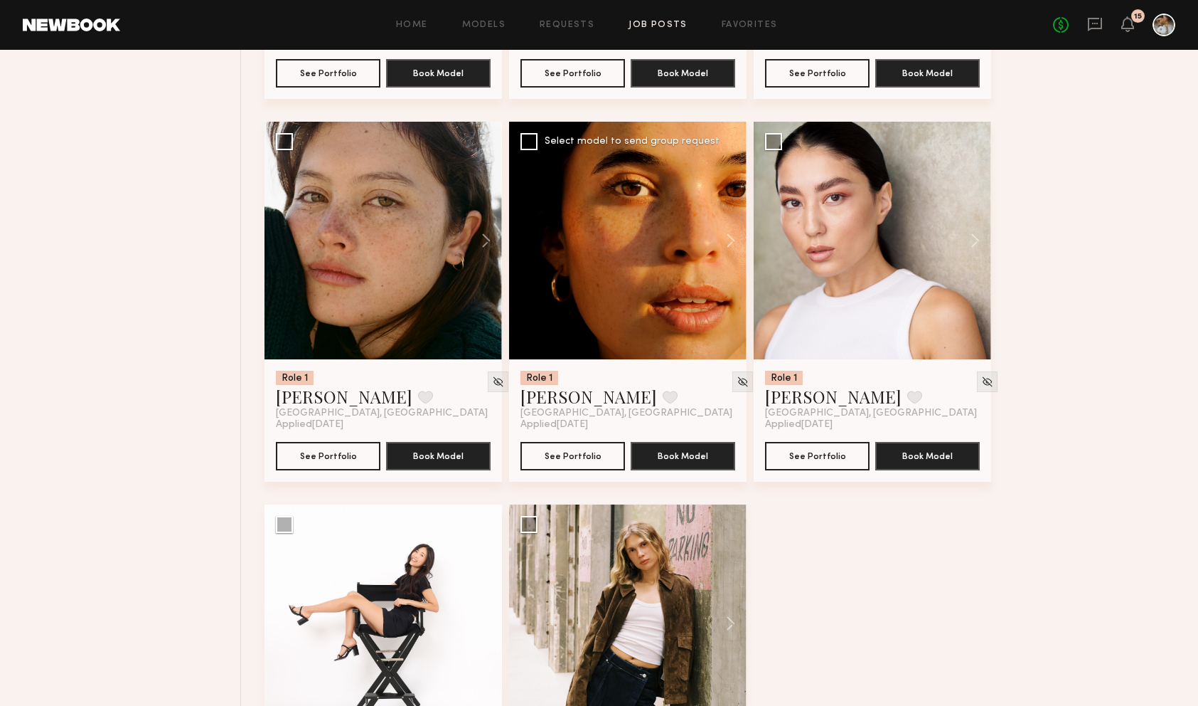
scroll to position [3161, 0]
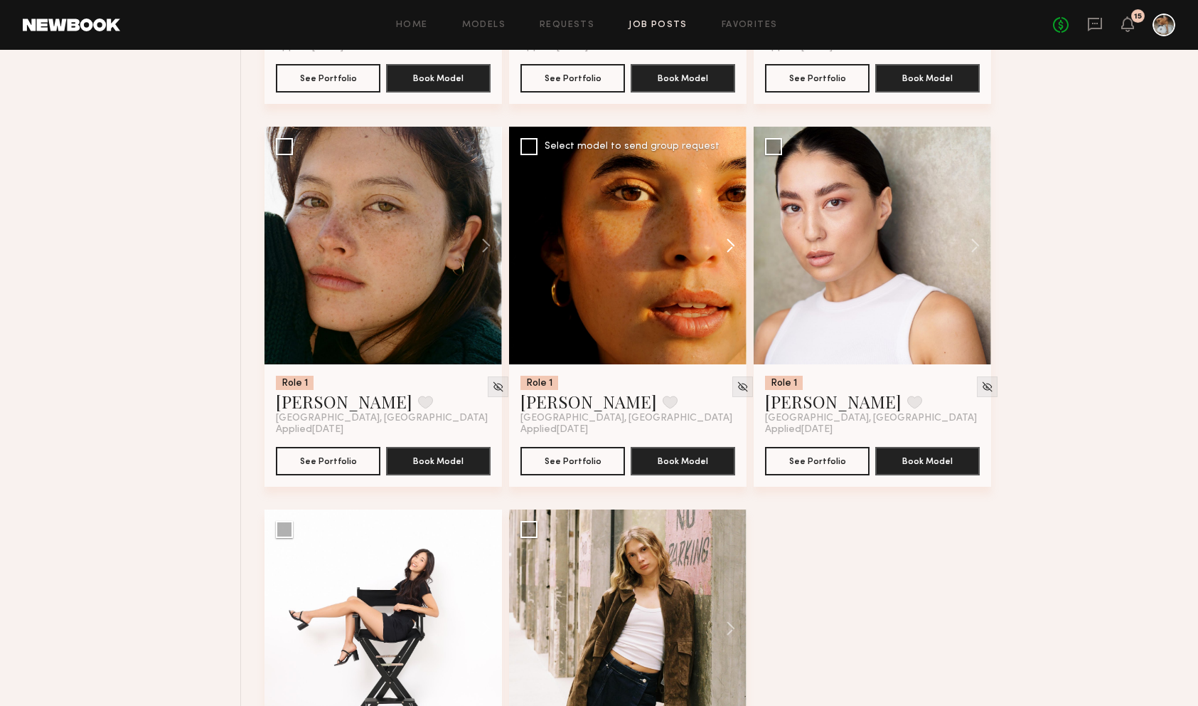
click at [732, 252] on button at bounding box center [724, 246] width 46 height 238
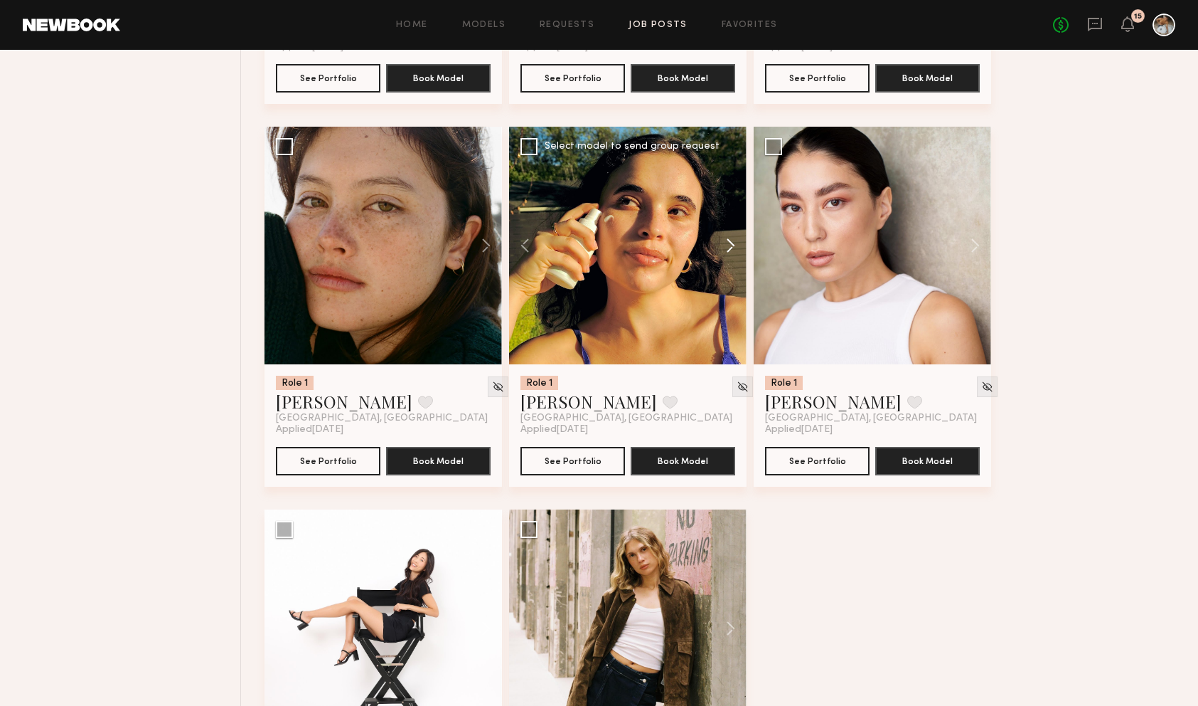
click at [733, 252] on button at bounding box center [724, 246] width 46 height 238
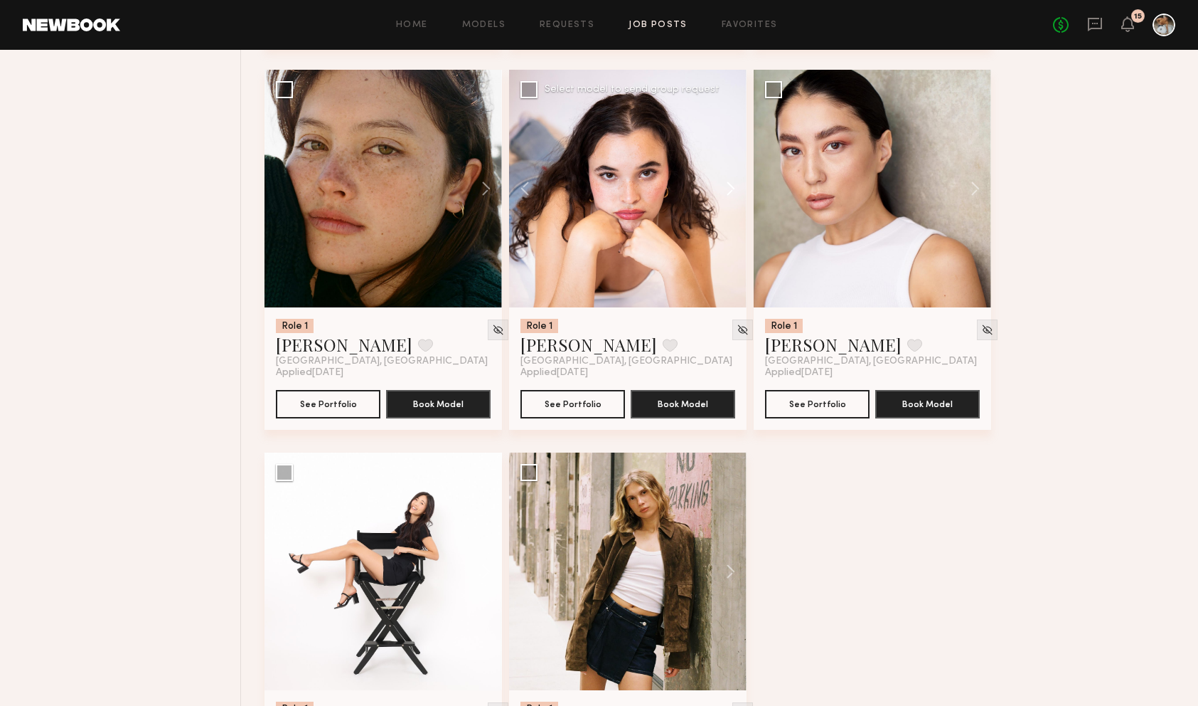
scroll to position [3351, 0]
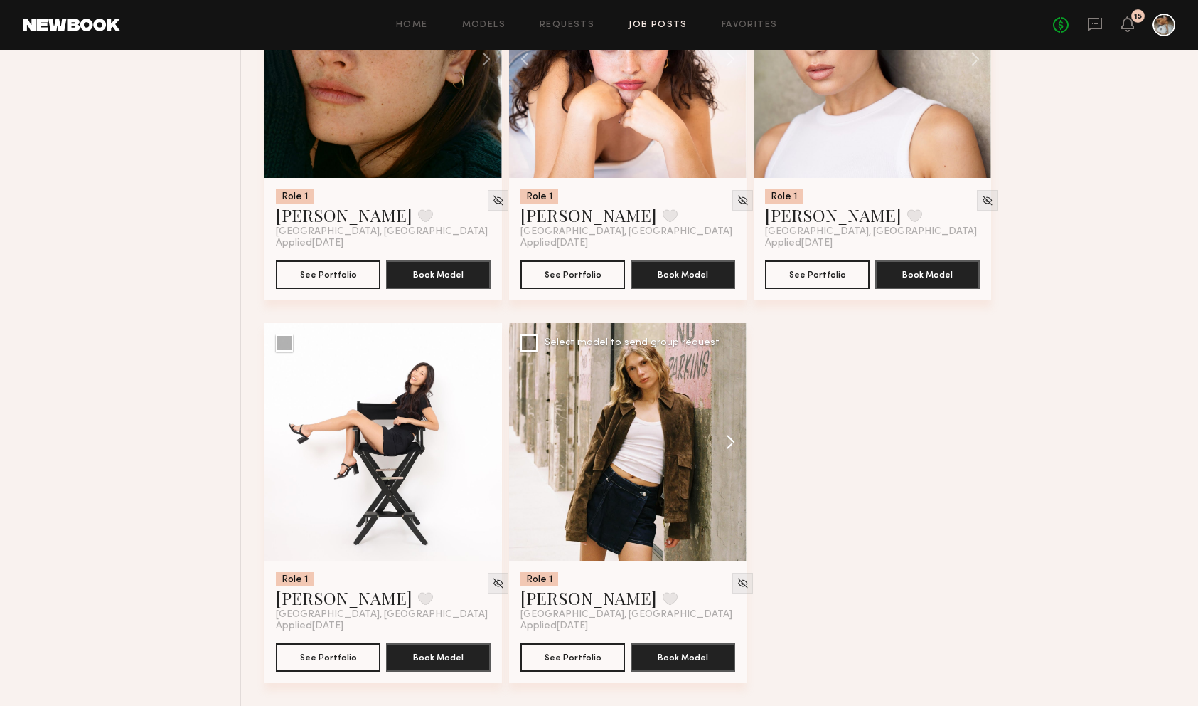
click at [730, 445] on button at bounding box center [724, 442] width 46 height 238
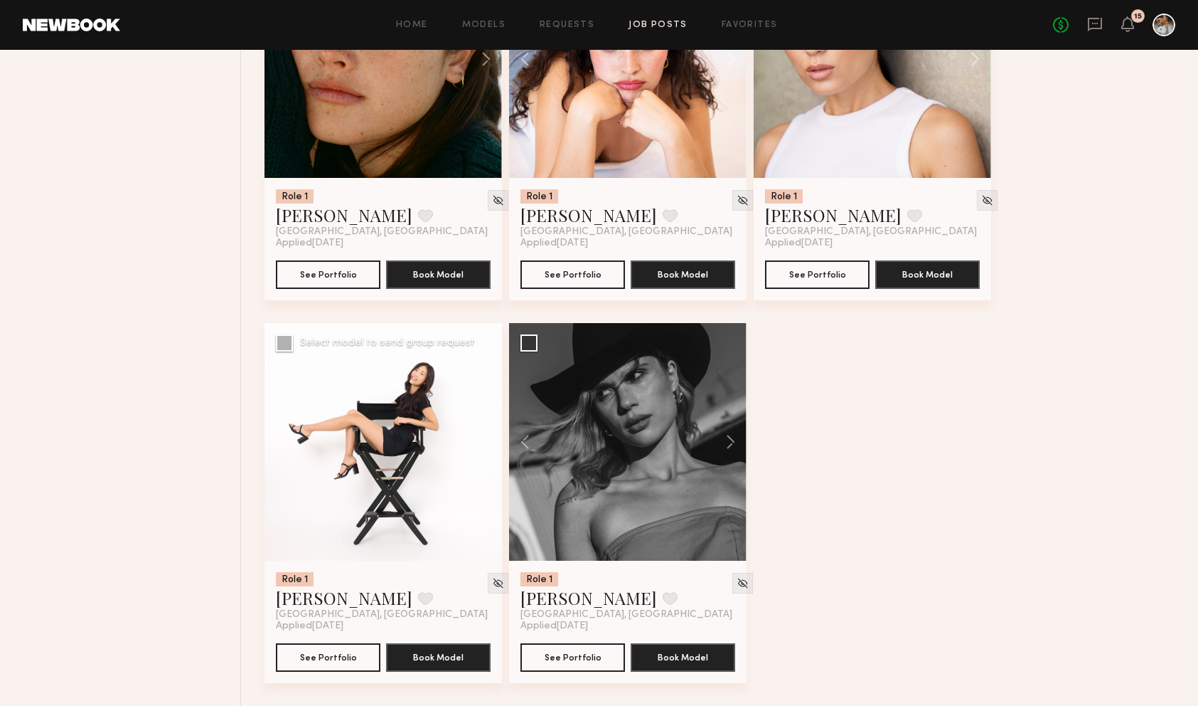
click at [490, 441] on button at bounding box center [480, 442] width 46 height 238
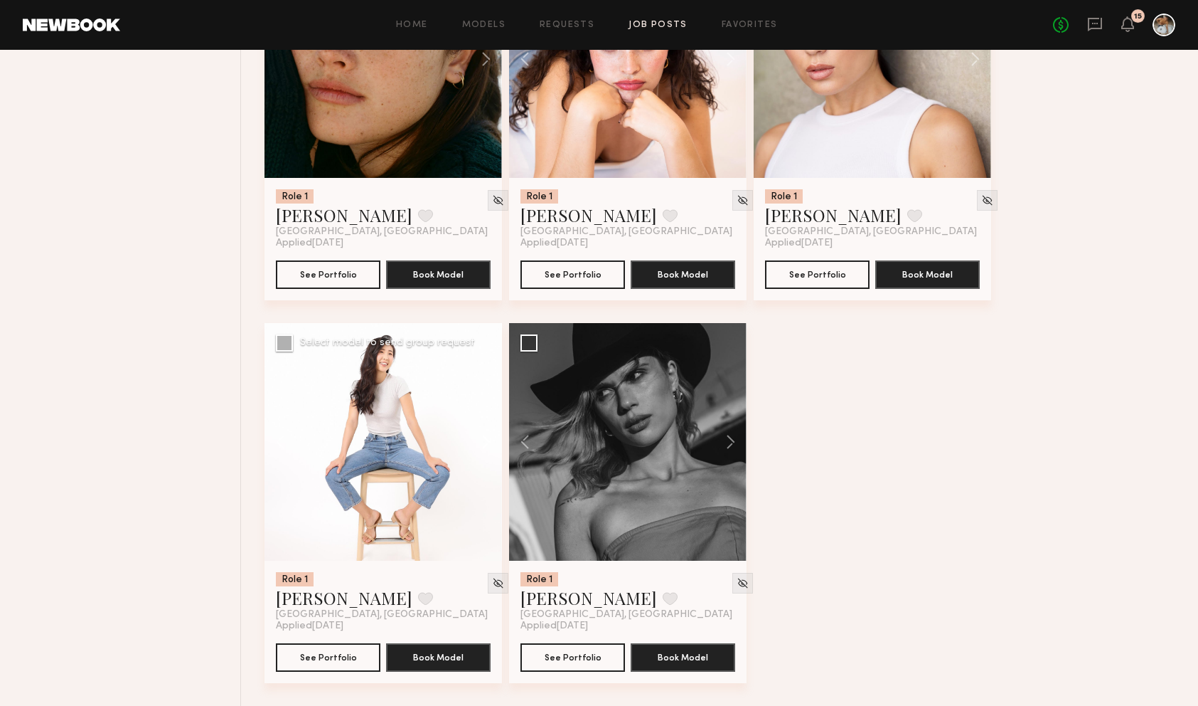
click at [490, 441] on button at bounding box center [480, 442] width 46 height 238
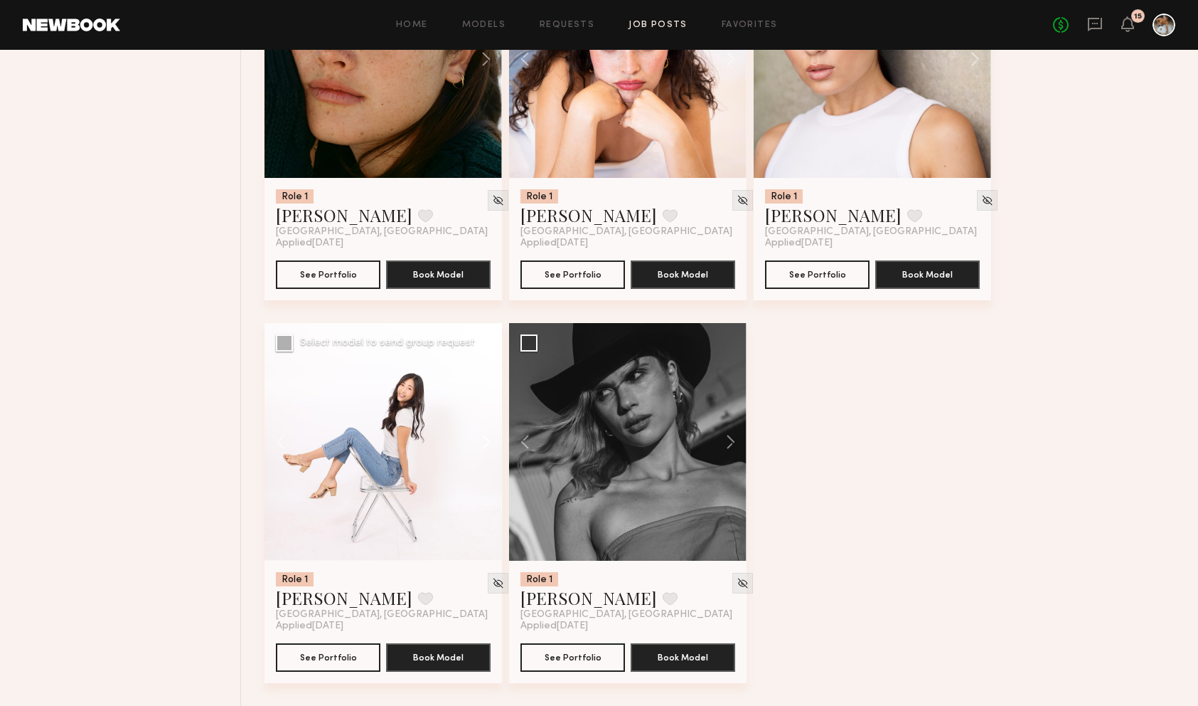
click at [490, 441] on button at bounding box center [480, 442] width 46 height 238
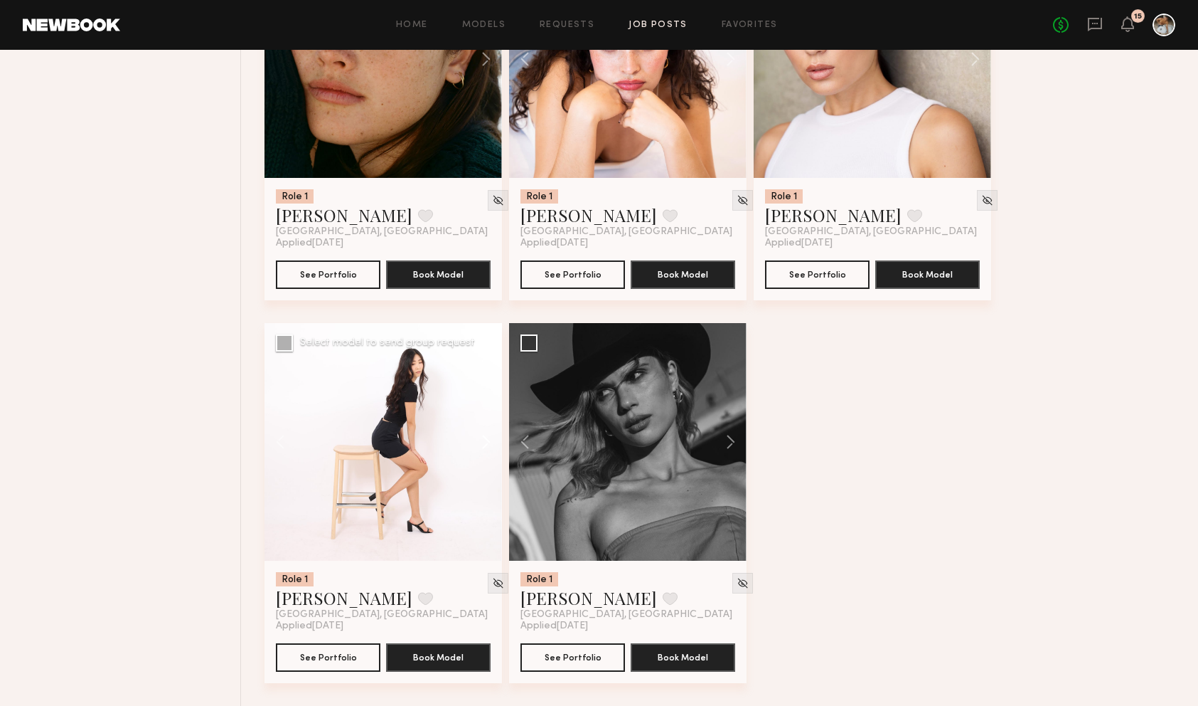
click at [490, 441] on button at bounding box center [480, 442] width 46 height 238
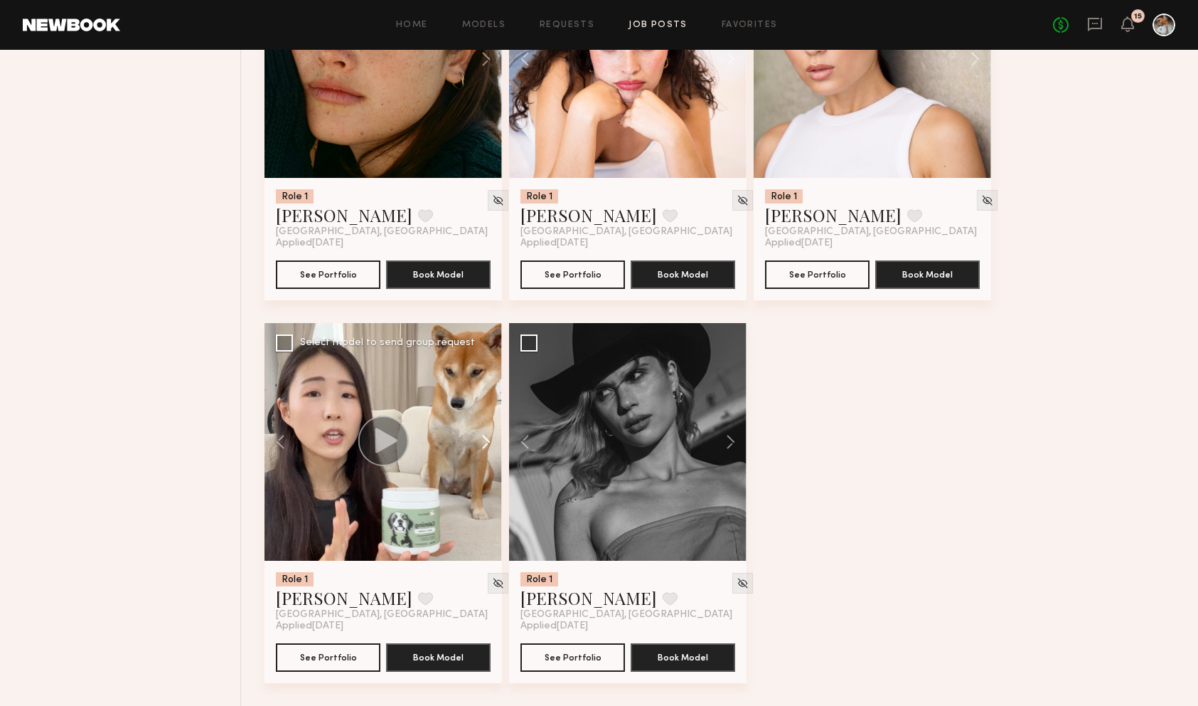
click at [490, 441] on button at bounding box center [480, 442] width 46 height 238
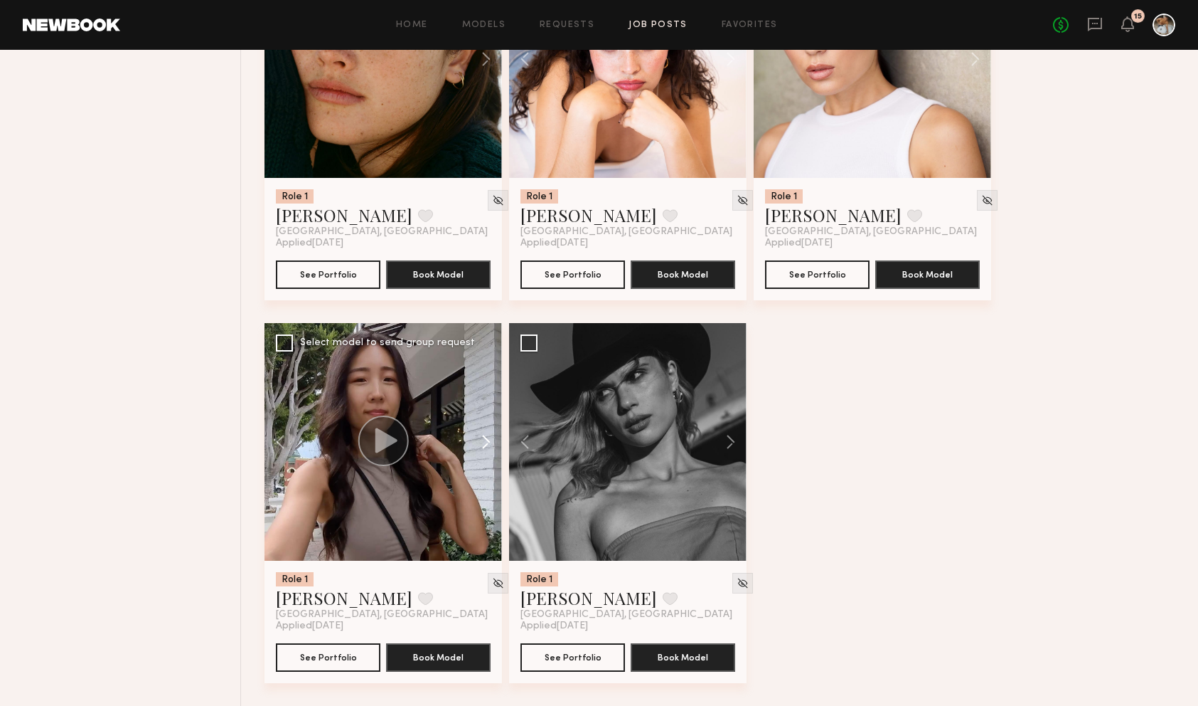
click at [490, 441] on button at bounding box center [480, 442] width 46 height 238
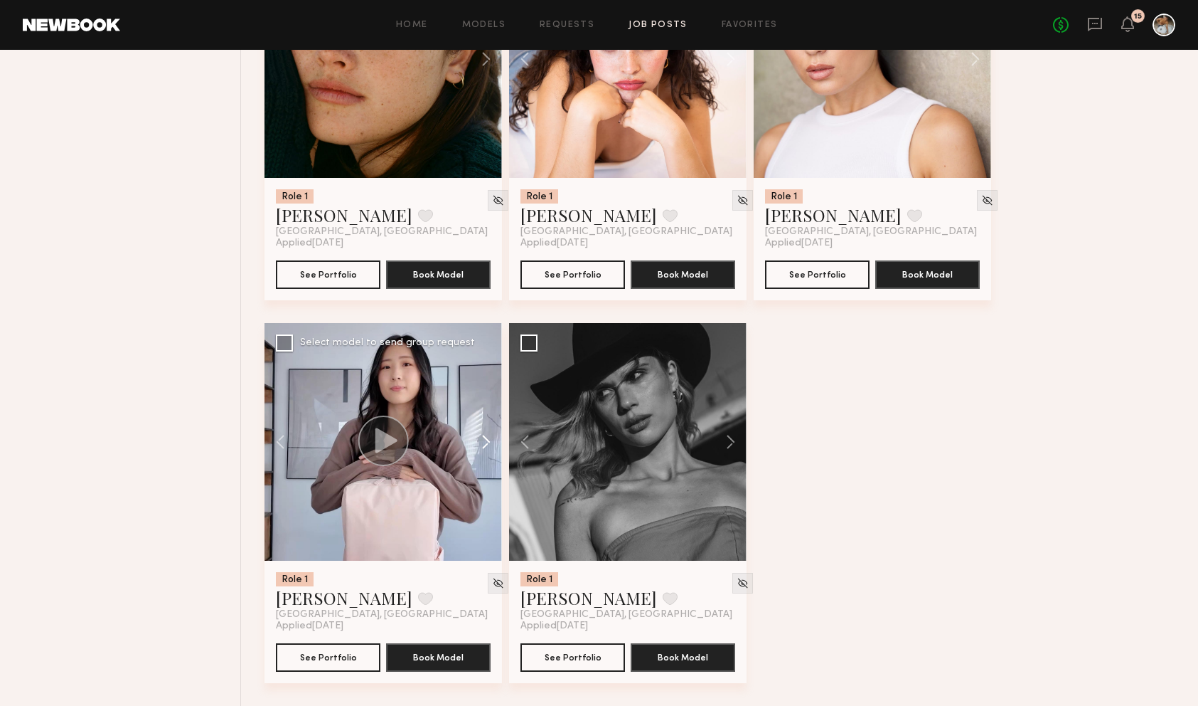
click at [490, 441] on button at bounding box center [480, 442] width 46 height 238
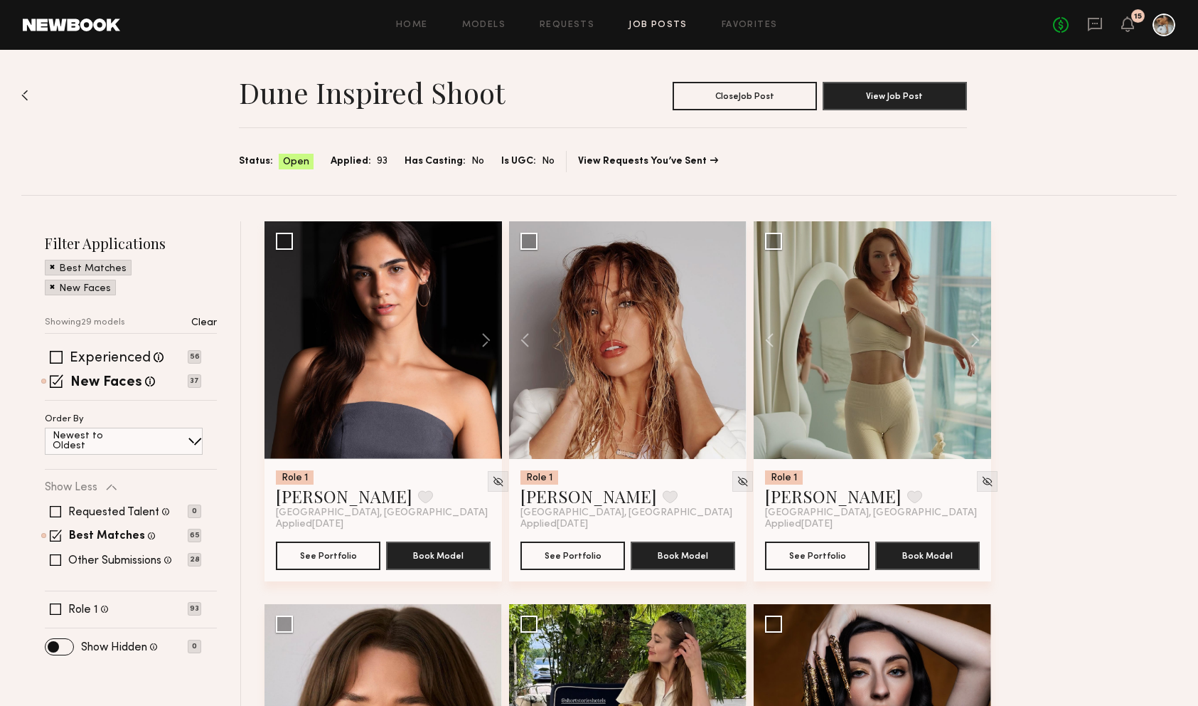
scroll to position [0, 0]
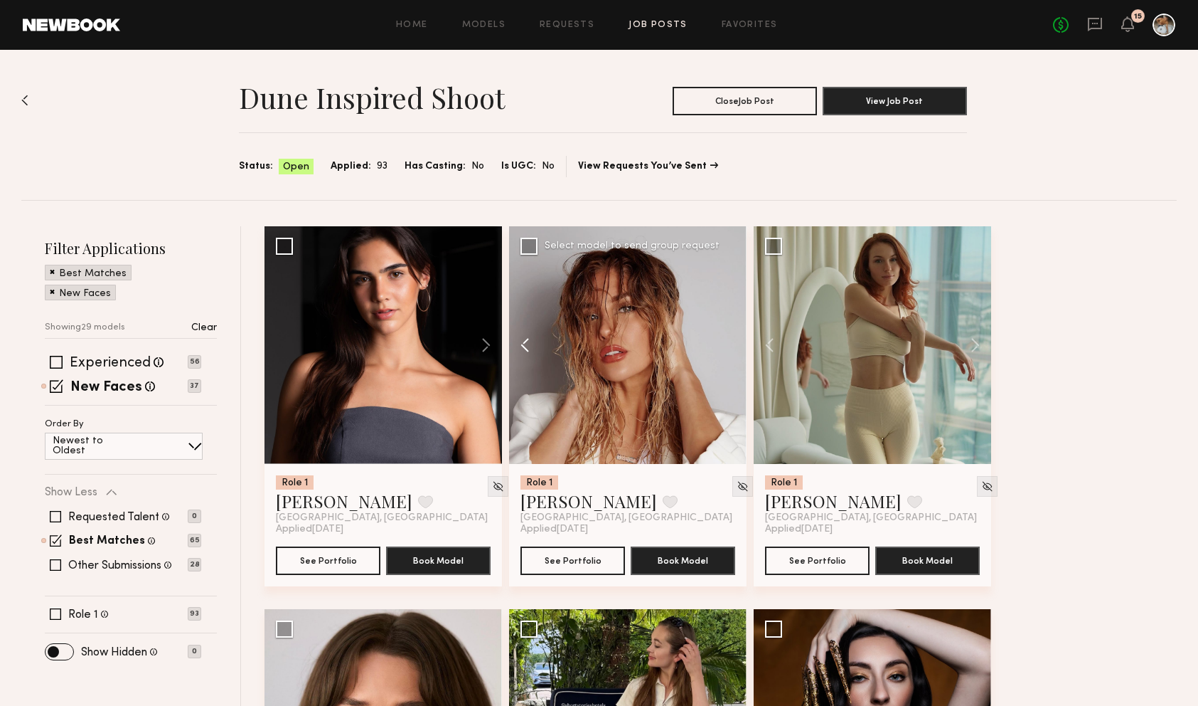
click at [527, 346] on button at bounding box center [532, 345] width 46 height 238
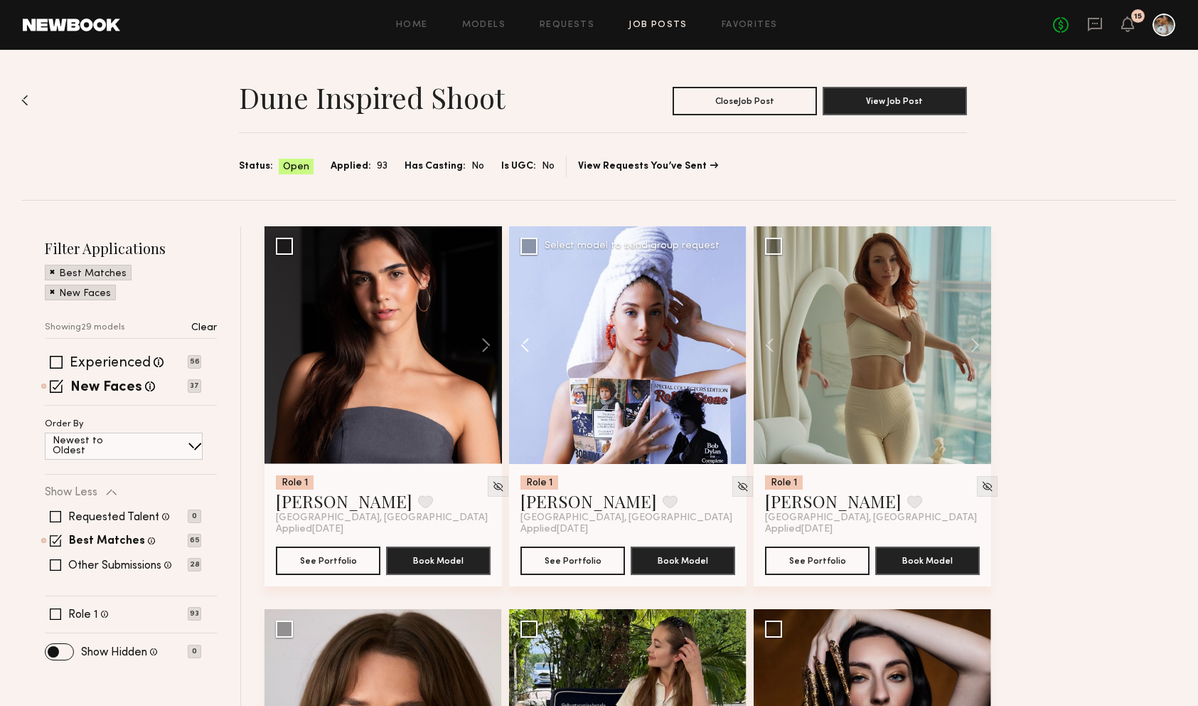
click at [527, 346] on button at bounding box center [532, 345] width 46 height 238
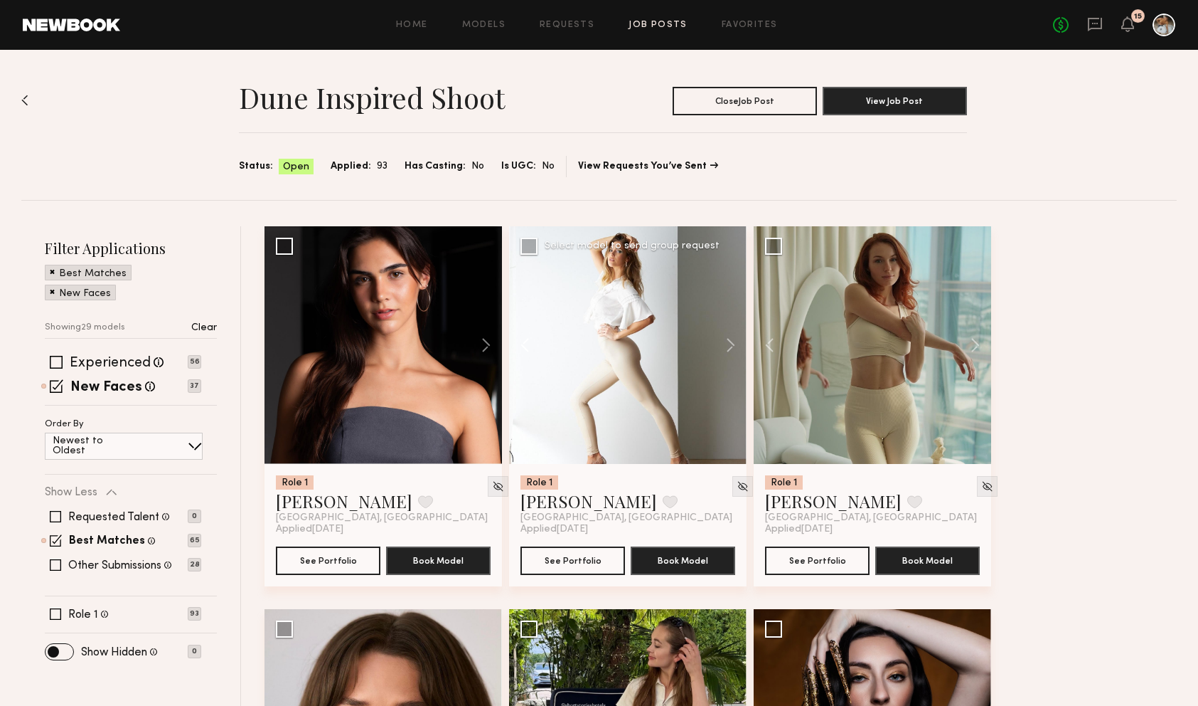
click at [527, 346] on button at bounding box center [532, 345] width 46 height 238
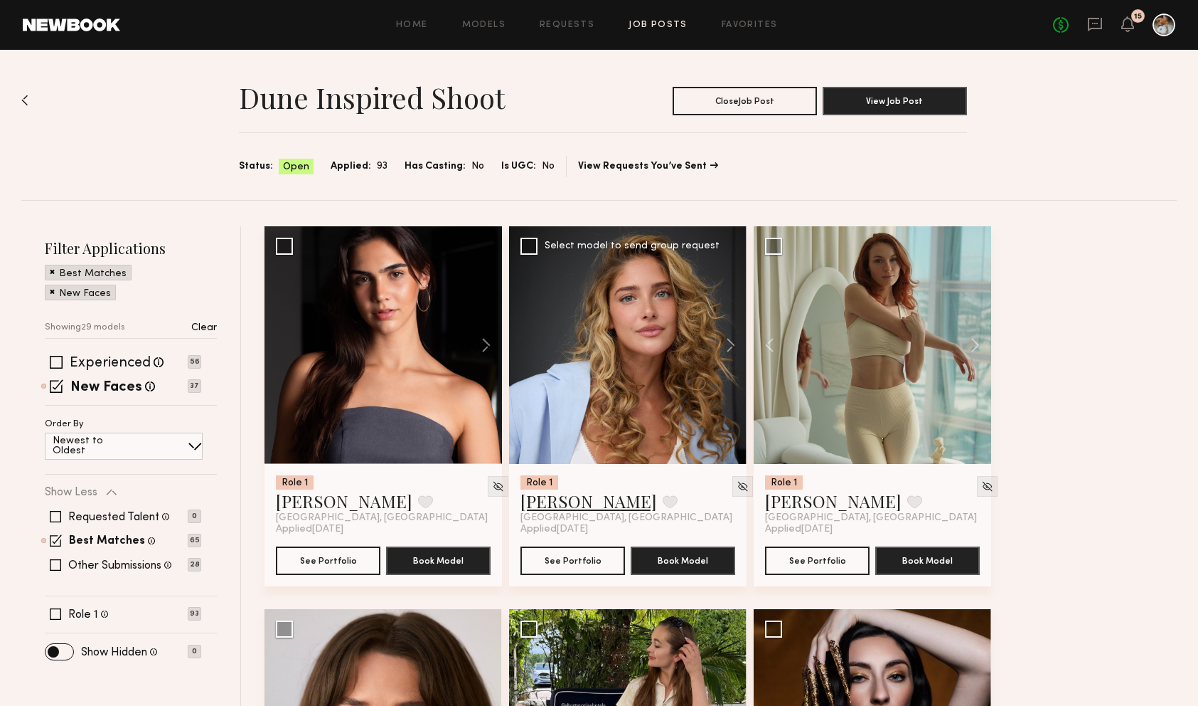
click at [555, 505] on link "Laetitia F." at bounding box center [589, 500] width 137 height 23
click at [594, 320] on div at bounding box center [628, 345] width 238 height 238
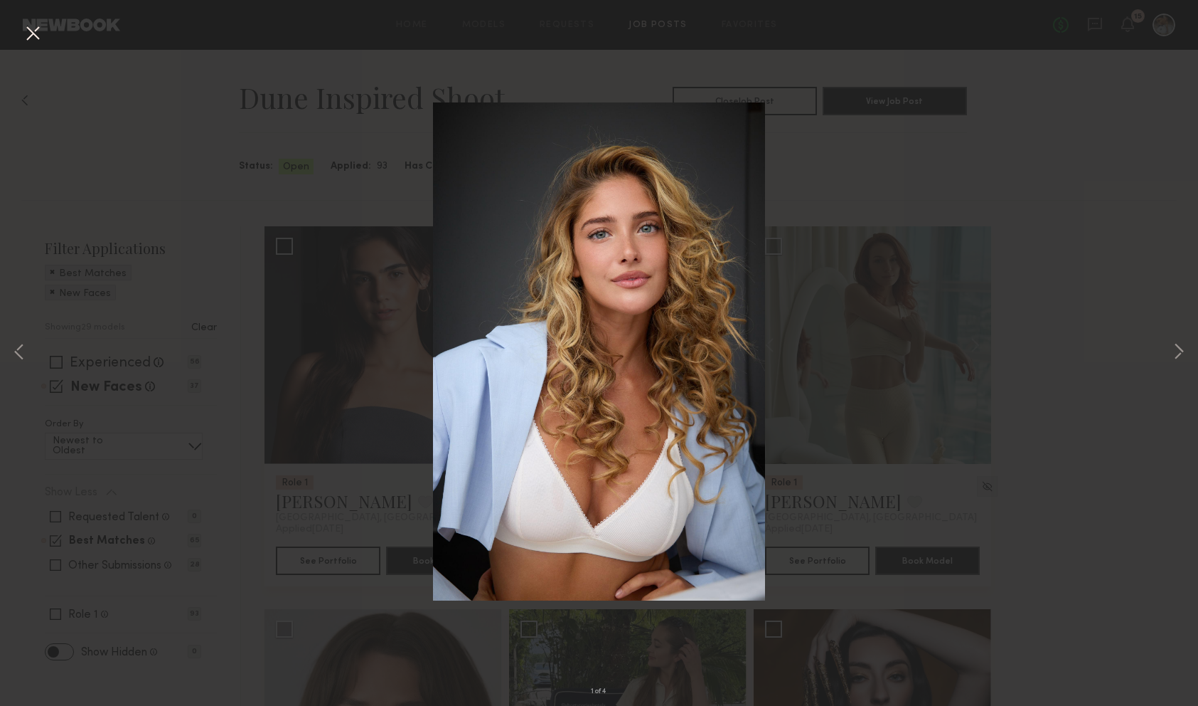
click at [872, 231] on div "1 of 4" at bounding box center [599, 353] width 1198 height 706
click at [35, 36] on button at bounding box center [32, 34] width 23 height 26
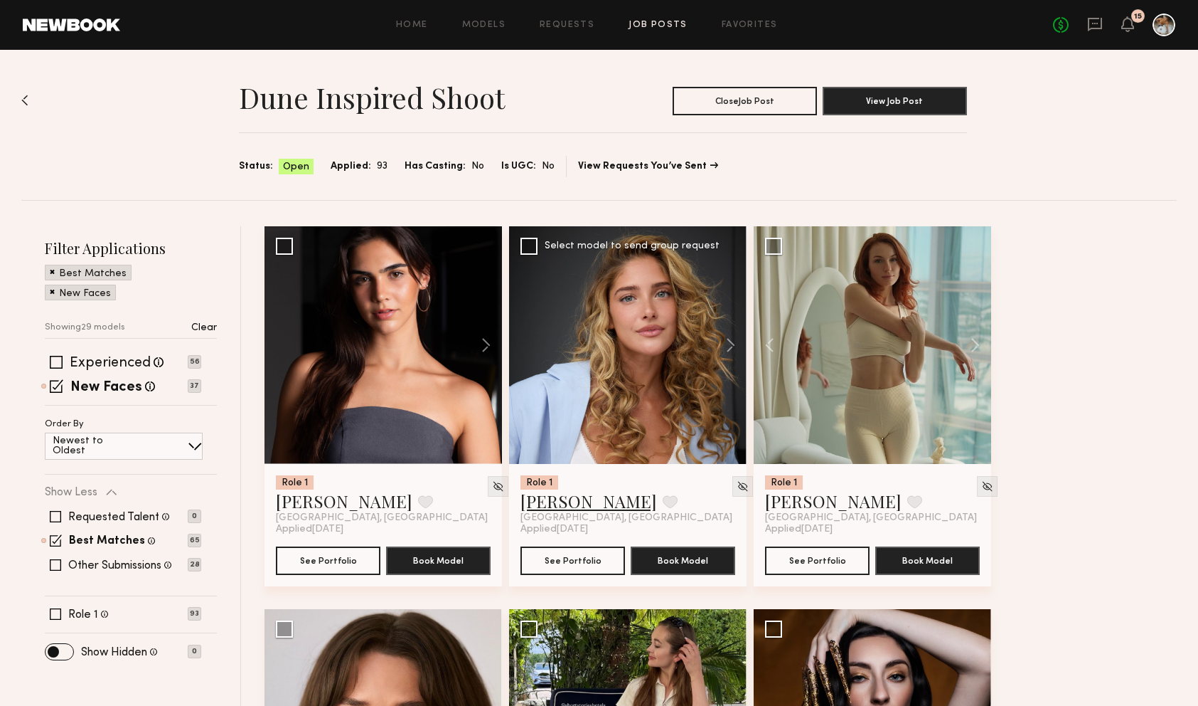
click at [563, 495] on link "Laetitia F." at bounding box center [589, 500] width 137 height 23
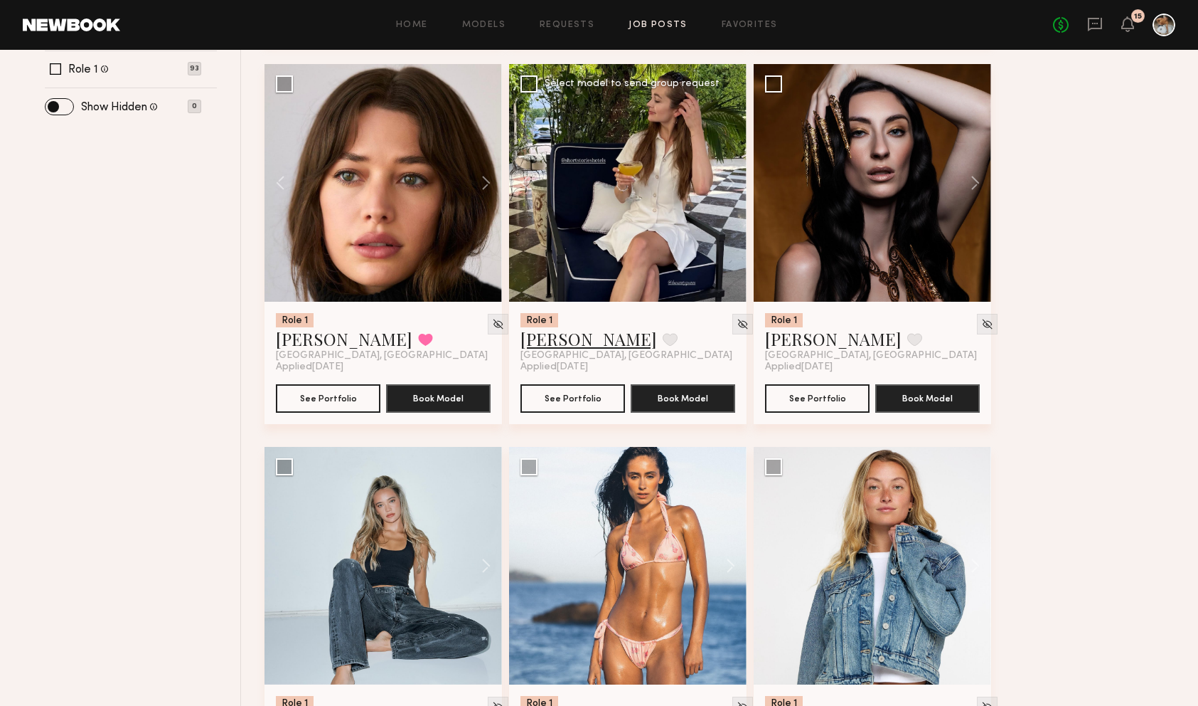
scroll to position [543, 0]
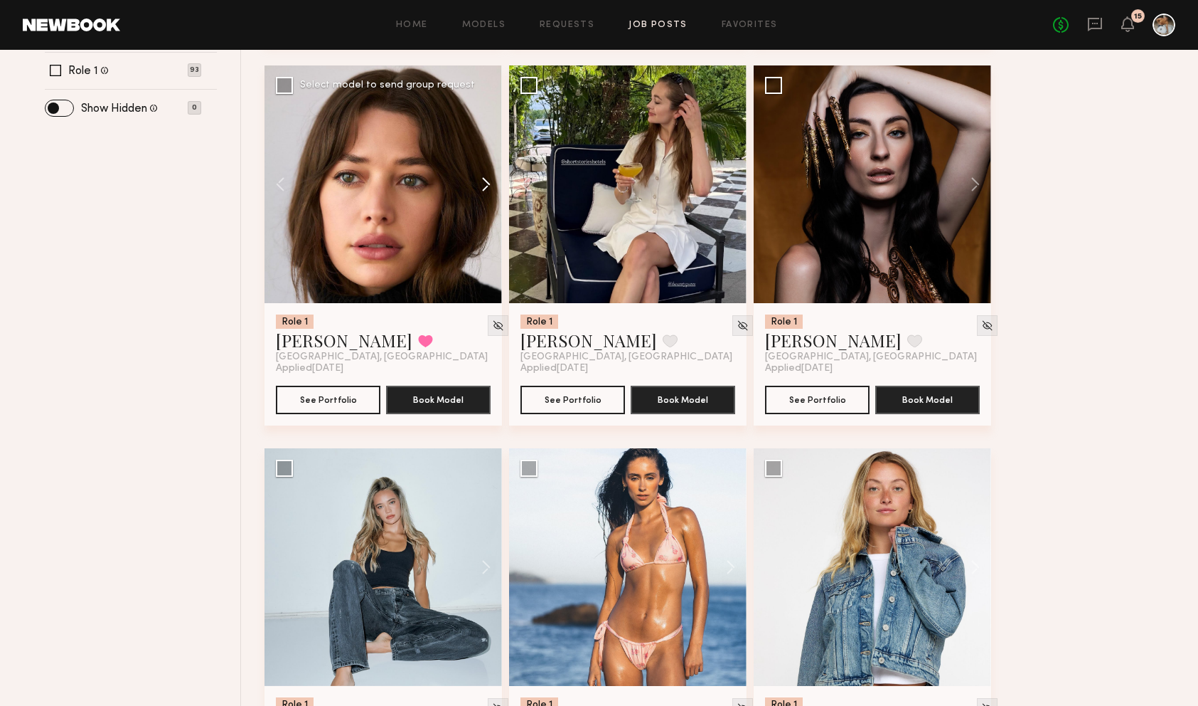
click at [489, 188] on button at bounding box center [480, 184] width 46 height 238
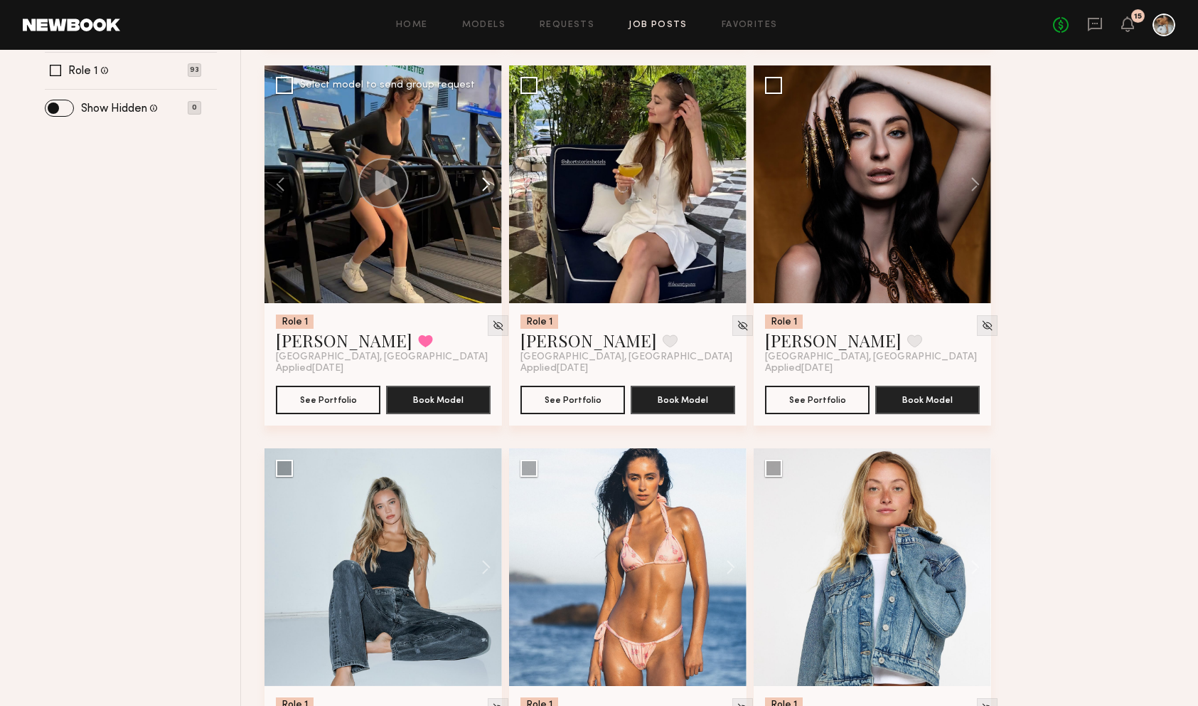
click at [490, 188] on button at bounding box center [480, 184] width 46 height 238
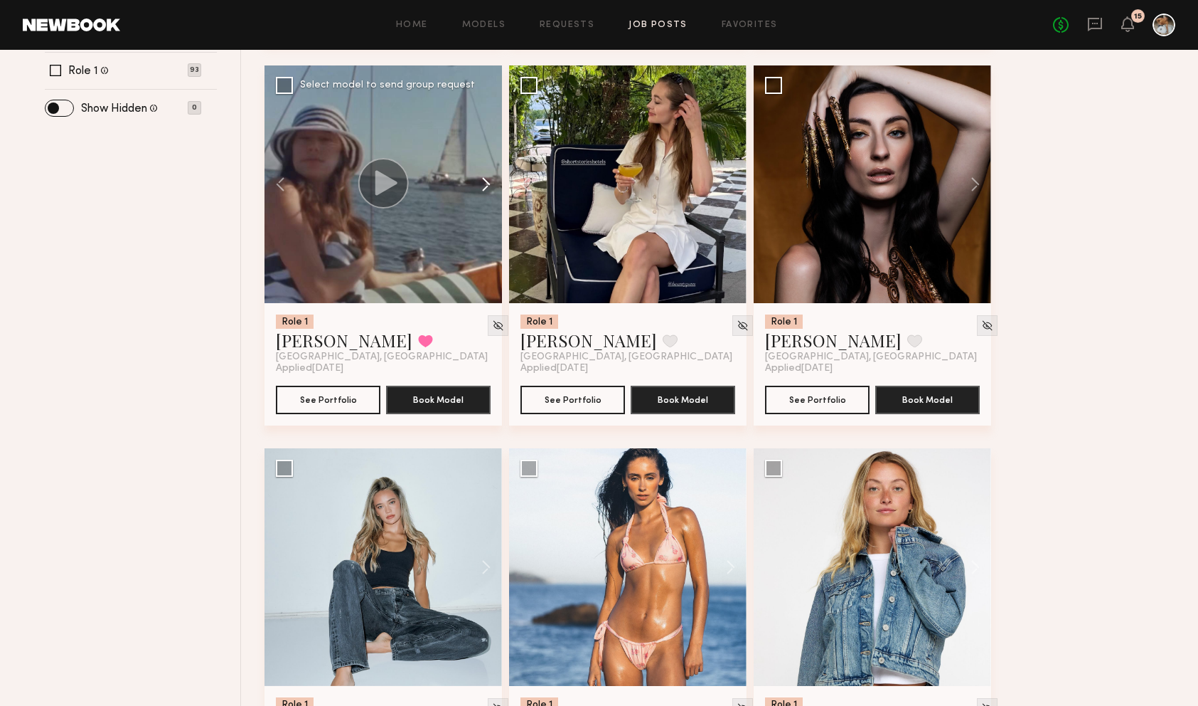
click at [490, 188] on button at bounding box center [480, 184] width 46 height 238
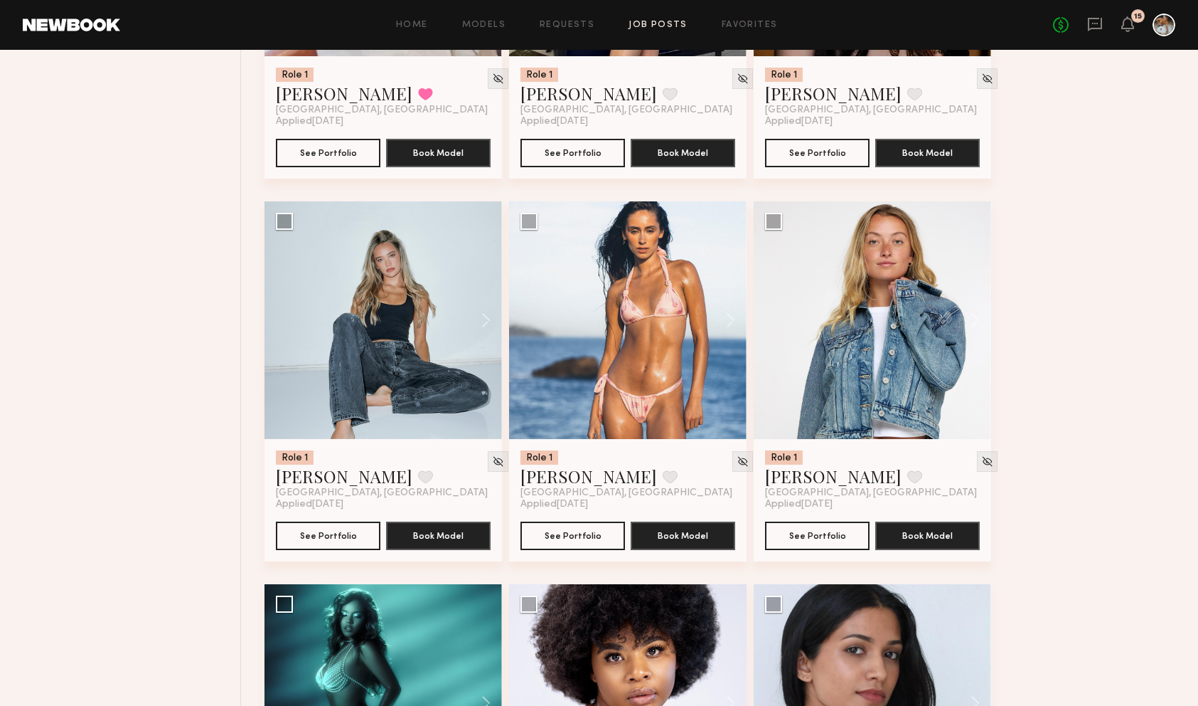
scroll to position [827, 0]
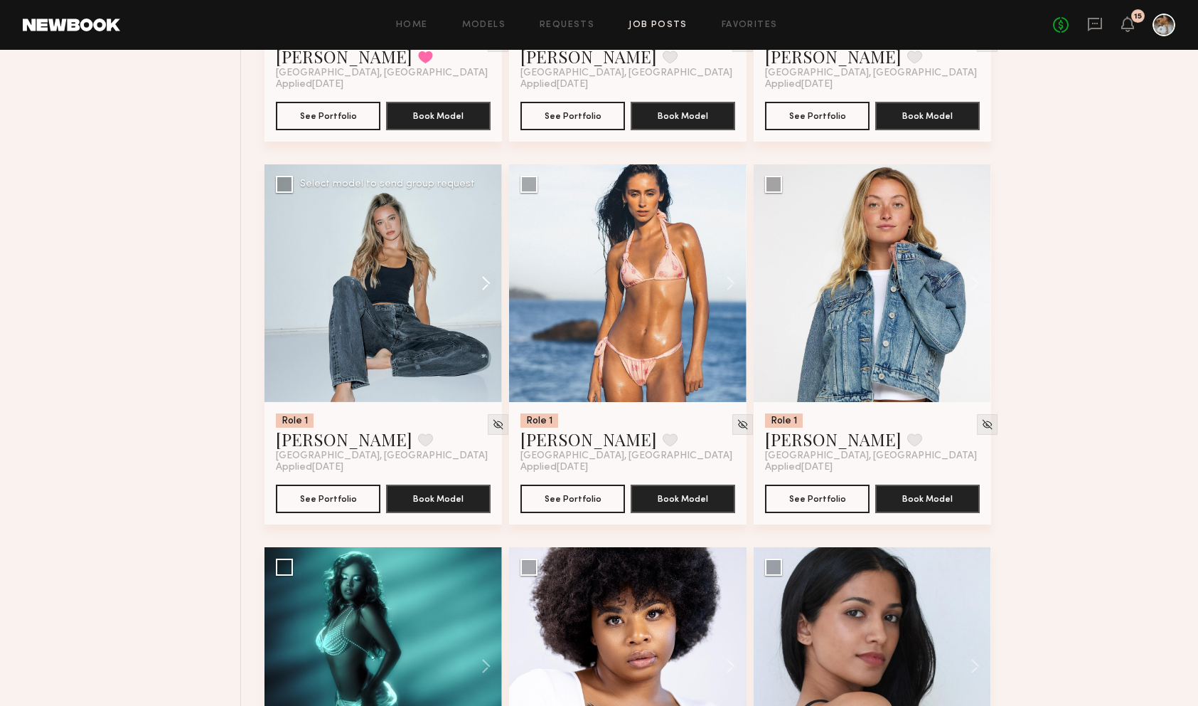
click at [486, 282] on button at bounding box center [480, 283] width 46 height 238
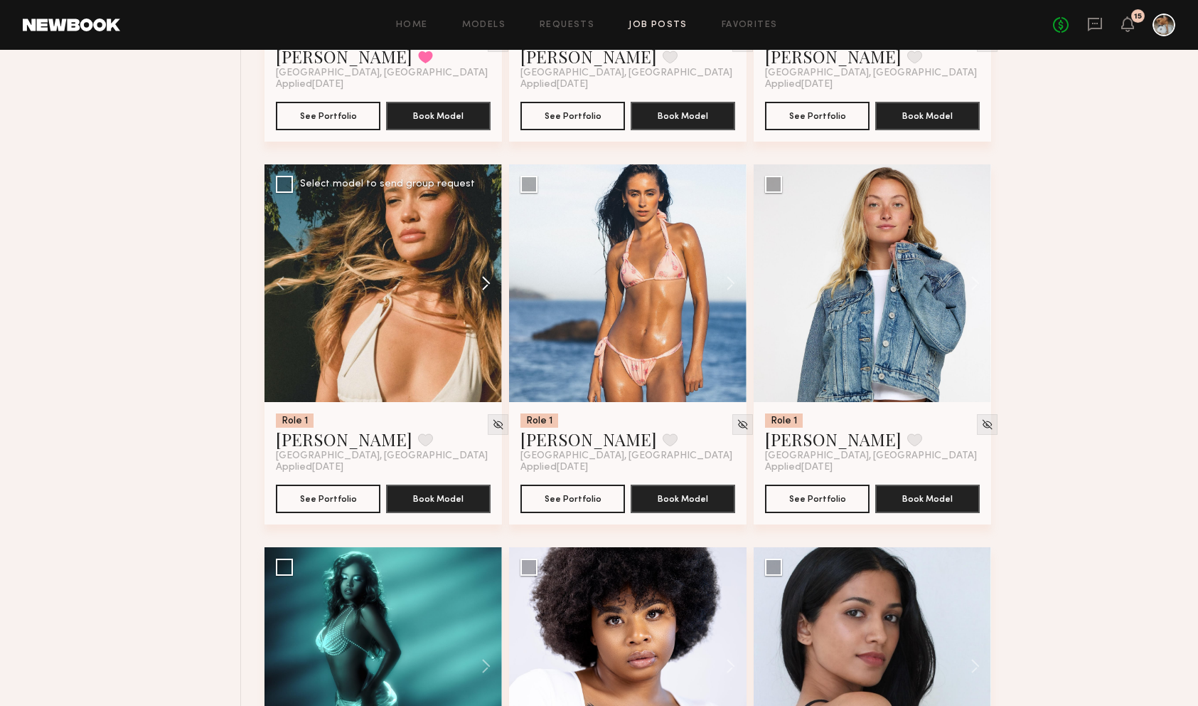
click at [486, 282] on button at bounding box center [480, 283] width 46 height 238
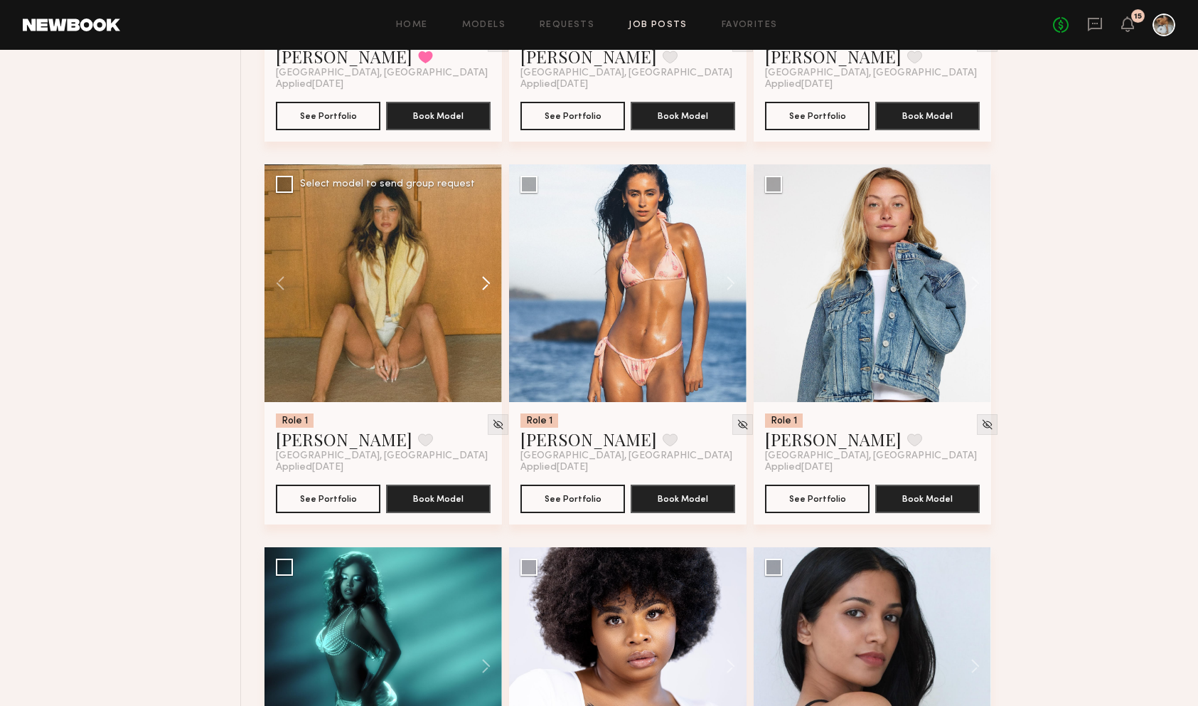
click at [486, 282] on button at bounding box center [480, 283] width 46 height 238
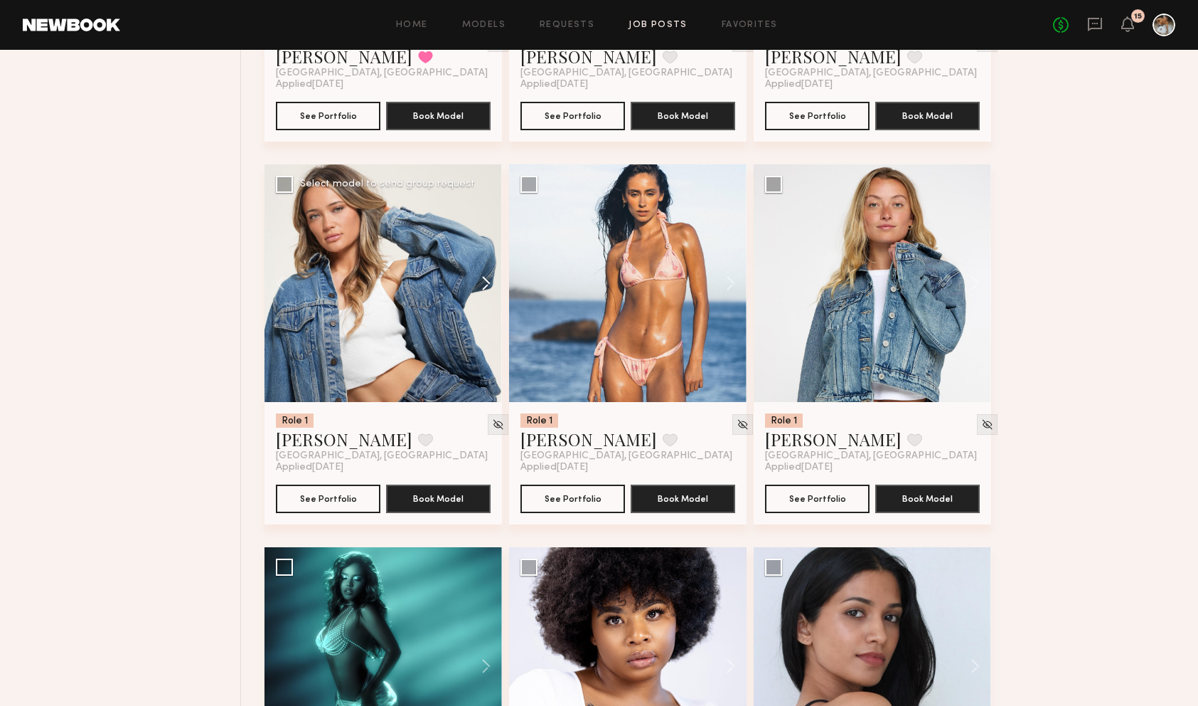
click at [486, 282] on button at bounding box center [480, 283] width 46 height 238
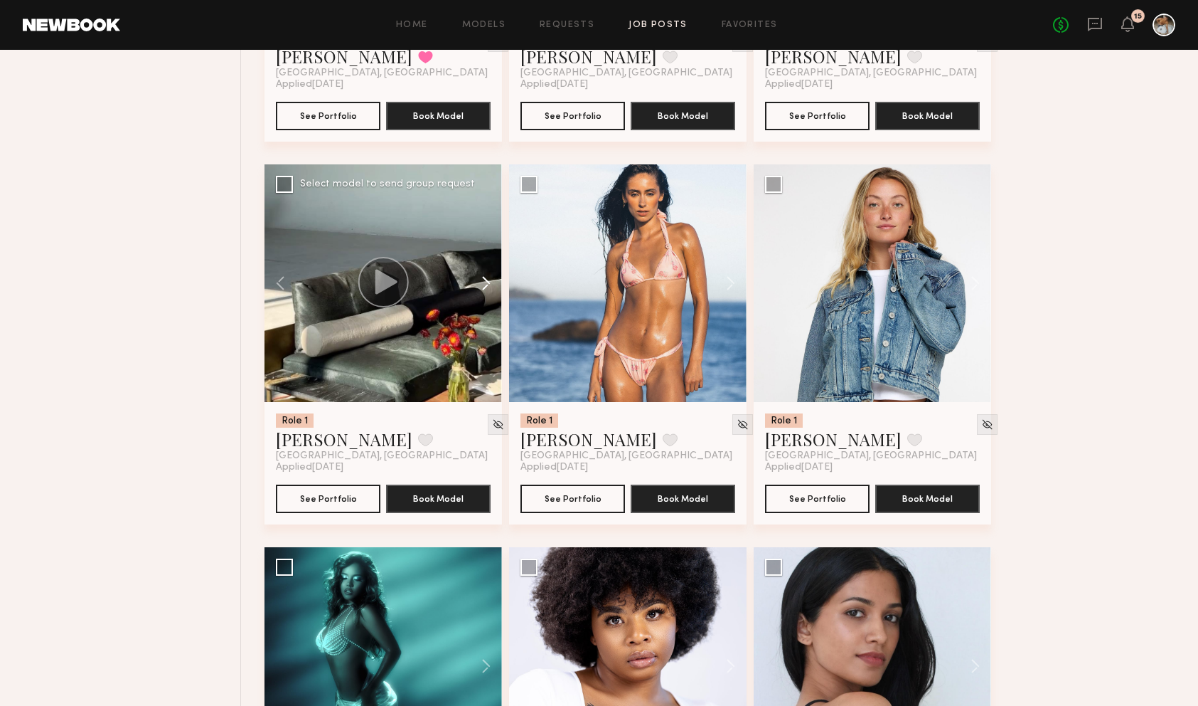
click at [486, 282] on button at bounding box center [480, 283] width 46 height 238
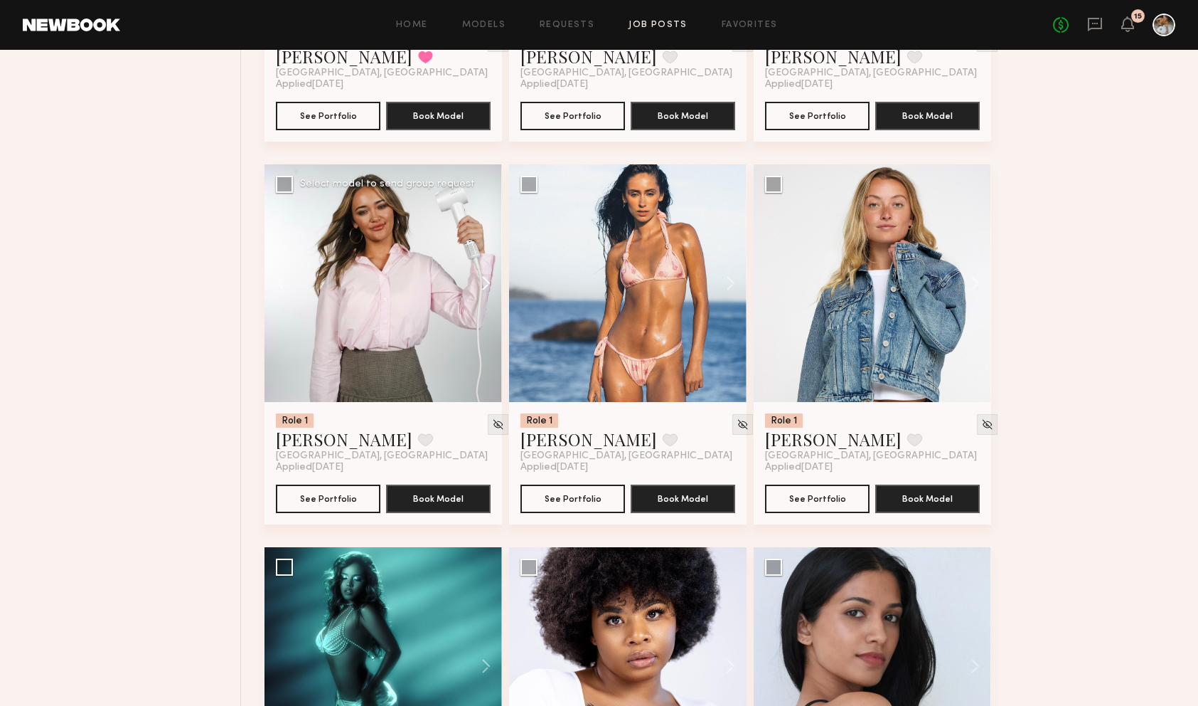
click at [486, 282] on button at bounding box center [480, 283] width 46 height 238
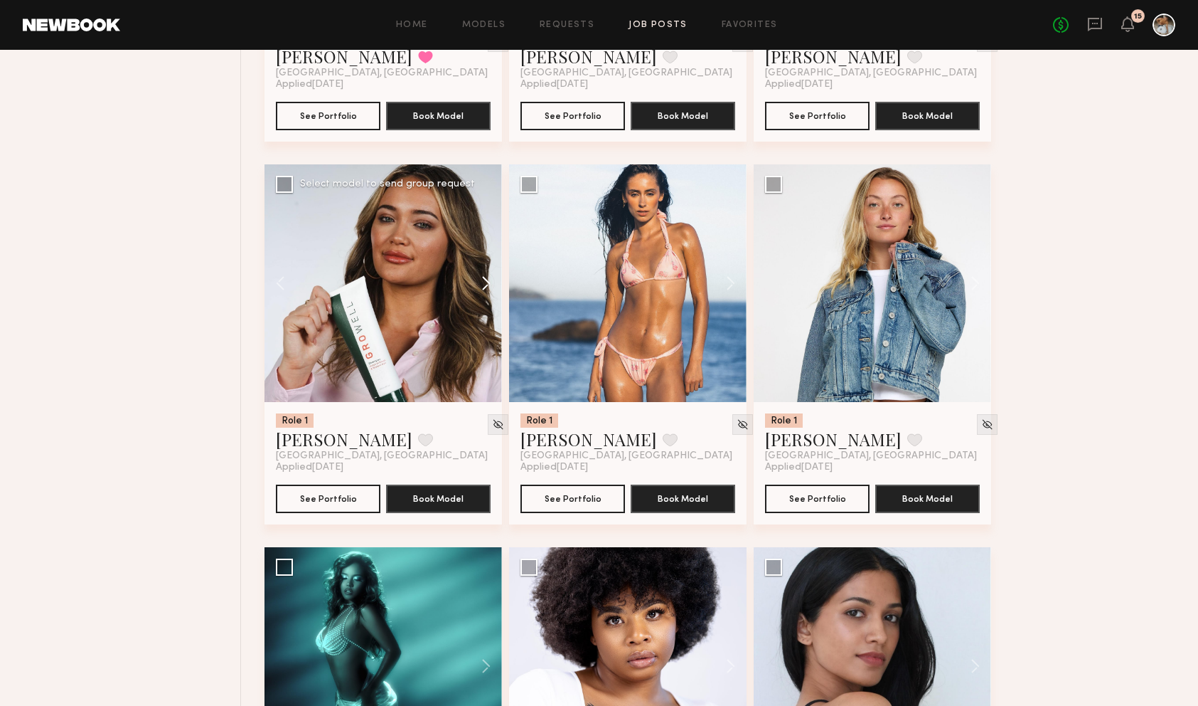
click at [486, 282] on button at bounding box center [480, 283] width 46 height 238
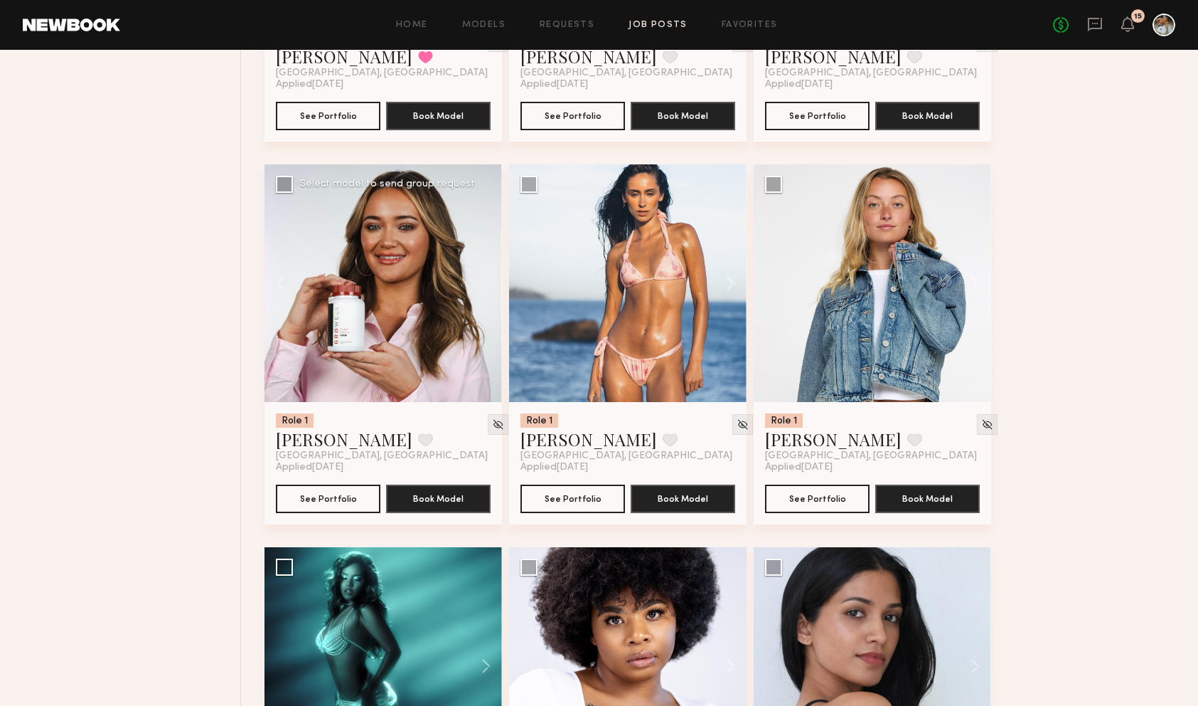
click at [486, 282] on div at bounding box center [384, 283] width 238 height 238
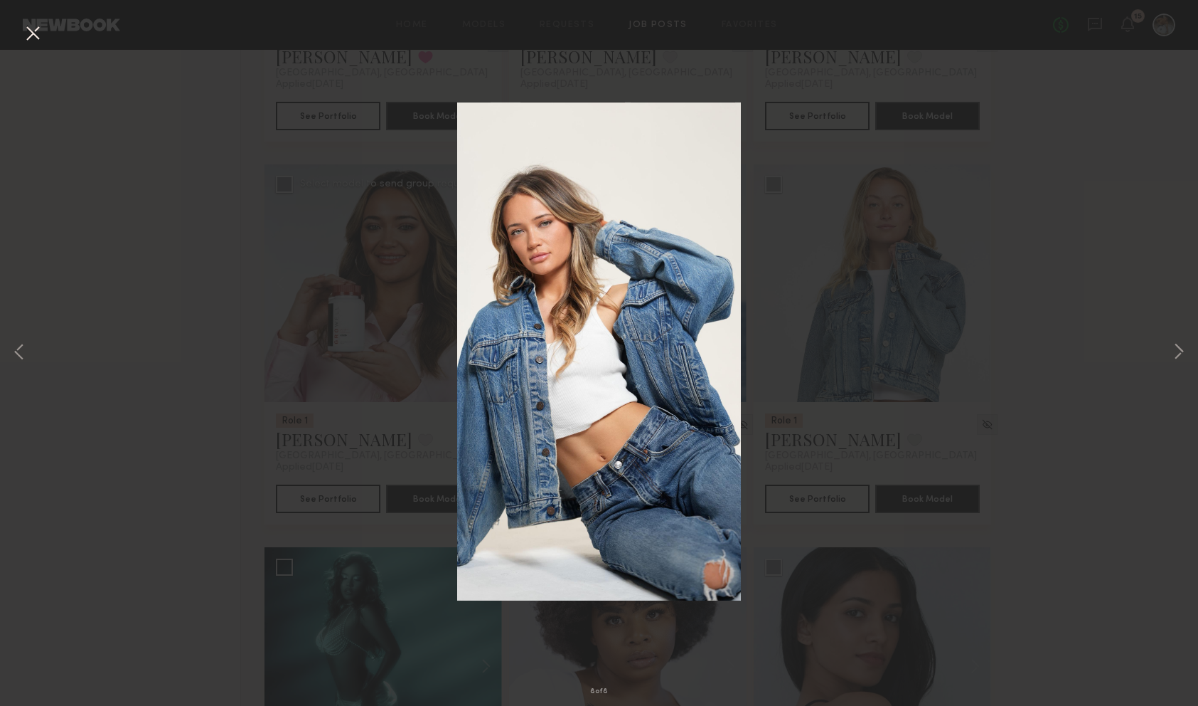
click at [319, 213] on div "8 of 8" at bounding box center [599, 353] width 1198 height 706
click at [32, 31] on button at bounding box center [32, 34] width 23 height 26
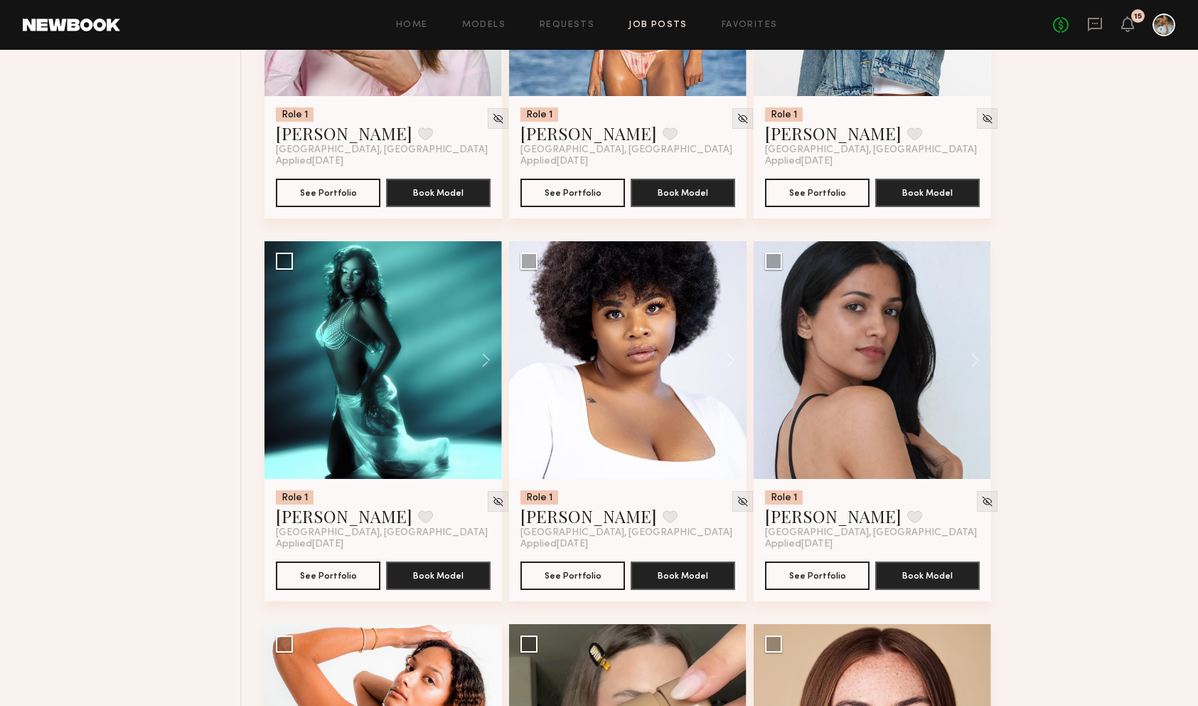
scroll to position [0, 0]
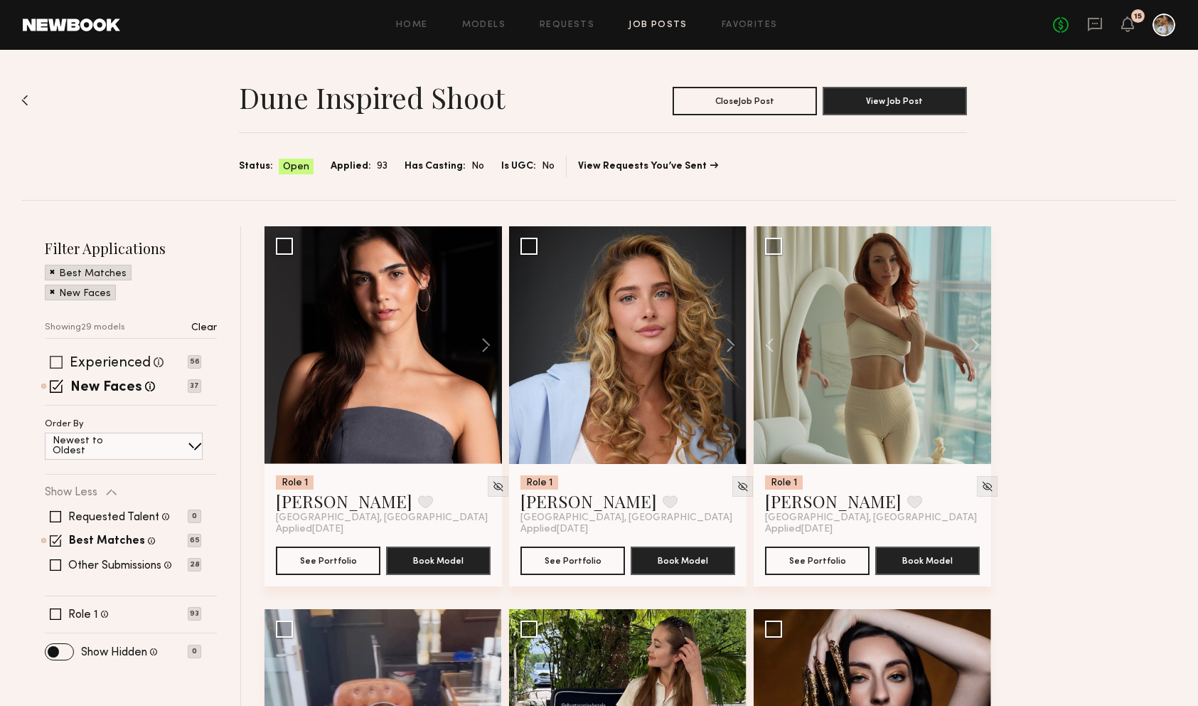
click at [63, 356] on div "Experienced Talent we've deemed to have ample paid, professional modeling exper…" at bounding box center [123, 361] width 156 height 11
click at [55, 356] on span at bounding box center [56, 362] width 13 height 13
click at [55, 384] on span at bounding box center [57, 386] width 14 height 14
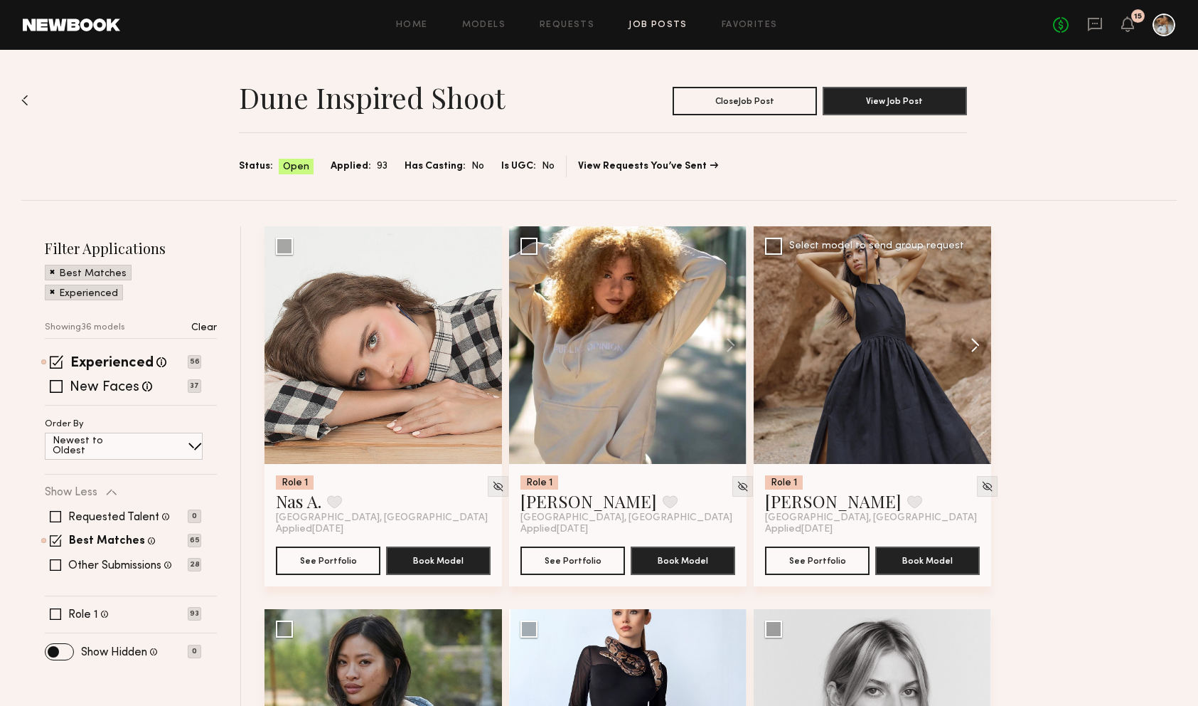
click at [974, 346] on button at bounding box center [969, 345] width 46 height 238
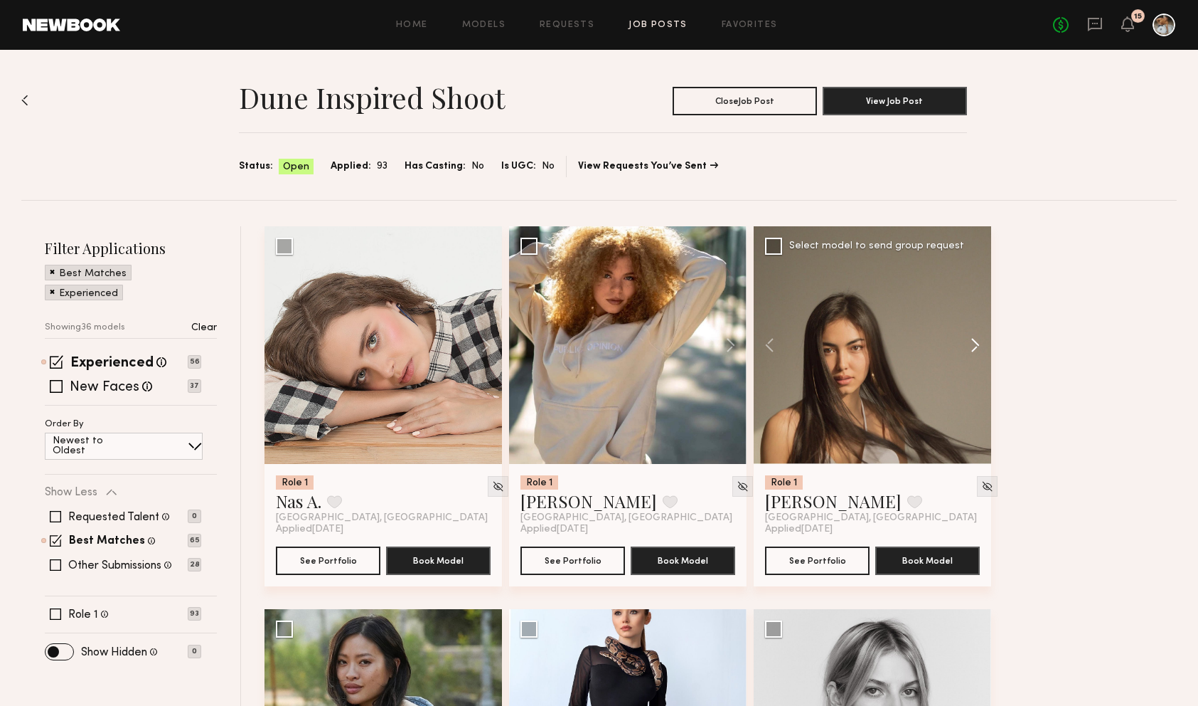
click at [974, 346] on button at bounding box center [969, 345] width 46 height 238
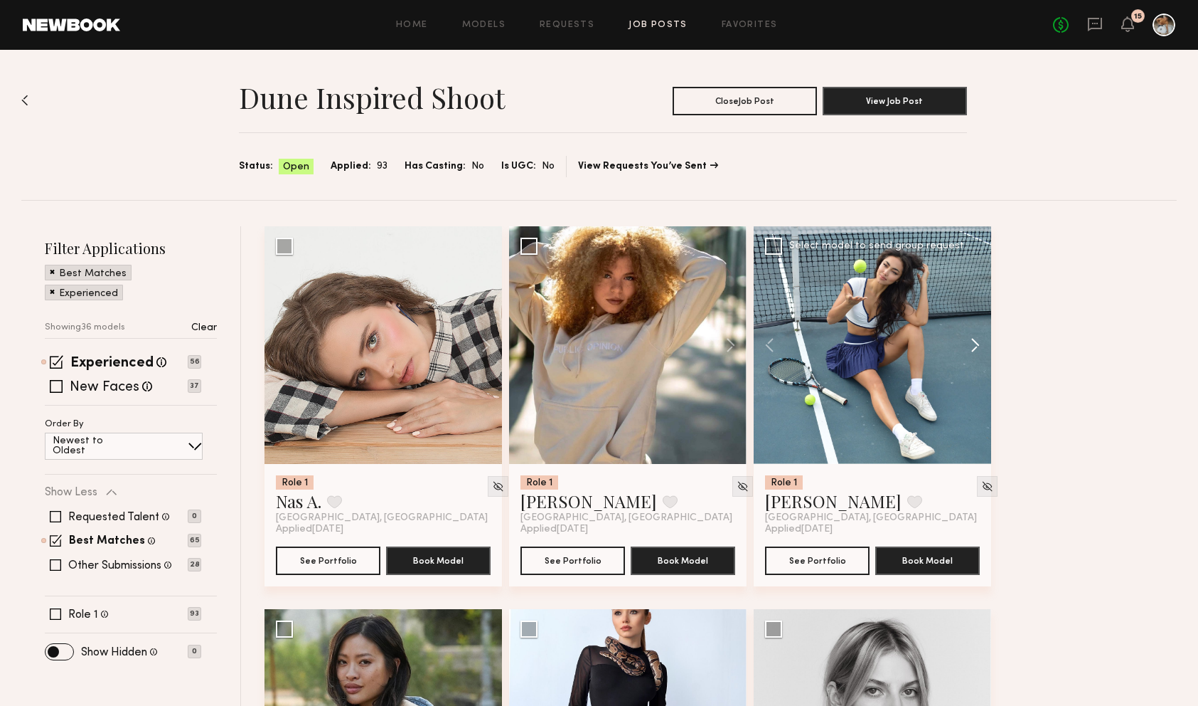
click at [974, 346] on button at bounding box center [969, 345] width 46 height 238
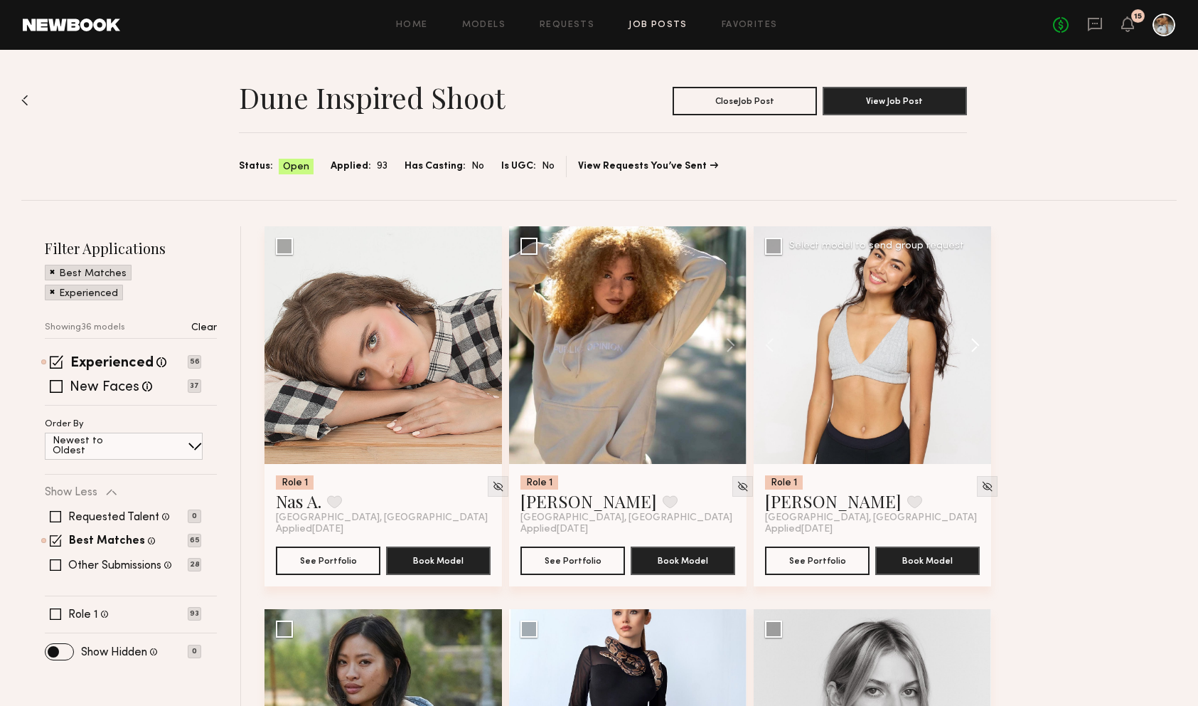
click at [974, 346] on button at bounding box center [969, 345] width 46 height 238
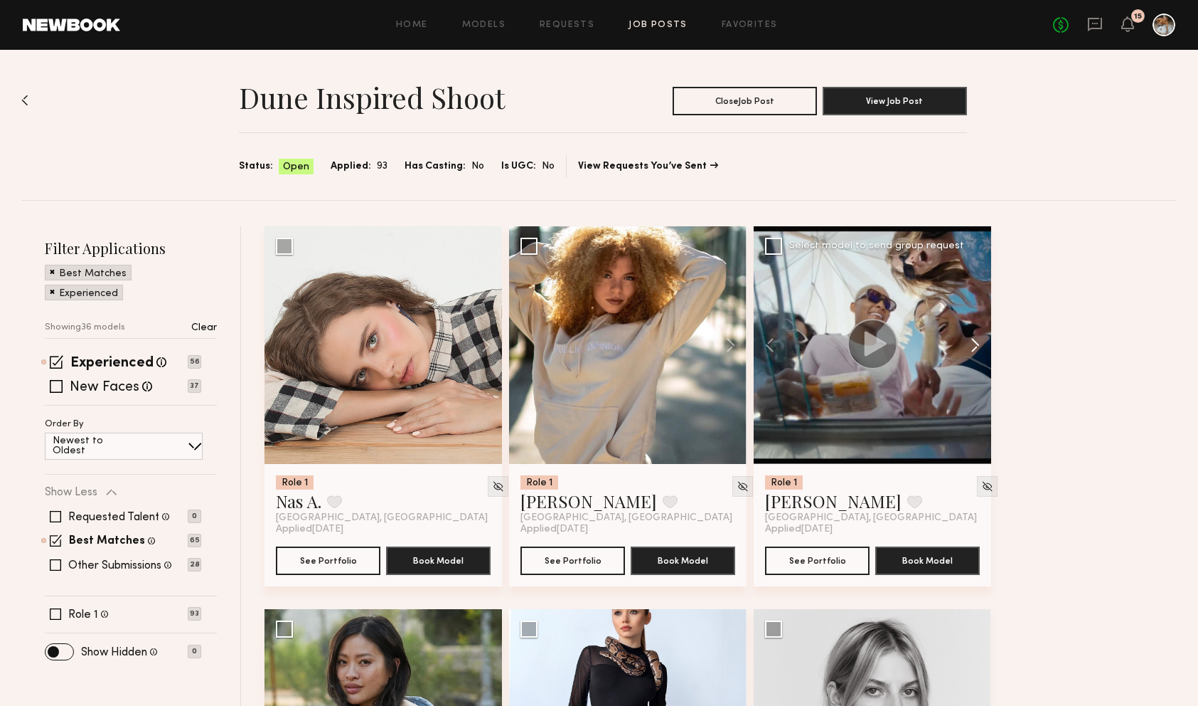
click at [974, 346] on button at bounding box center [969, 345] width 46 height 238
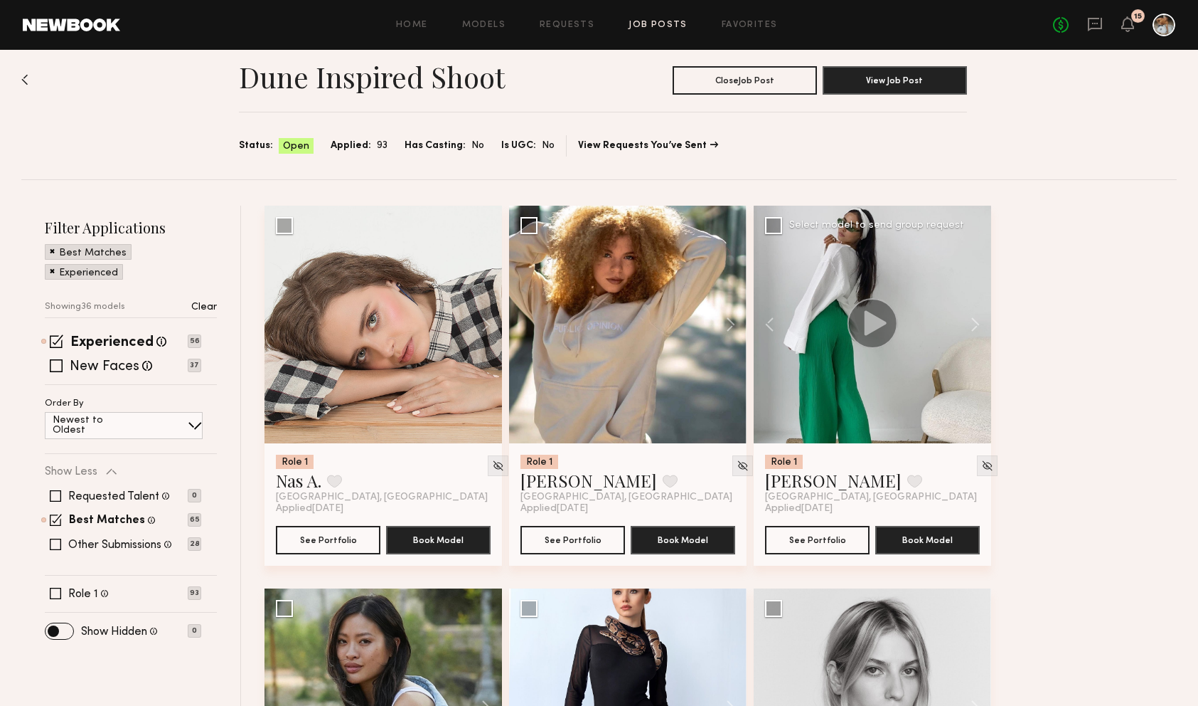
scroll to position [31, 0]
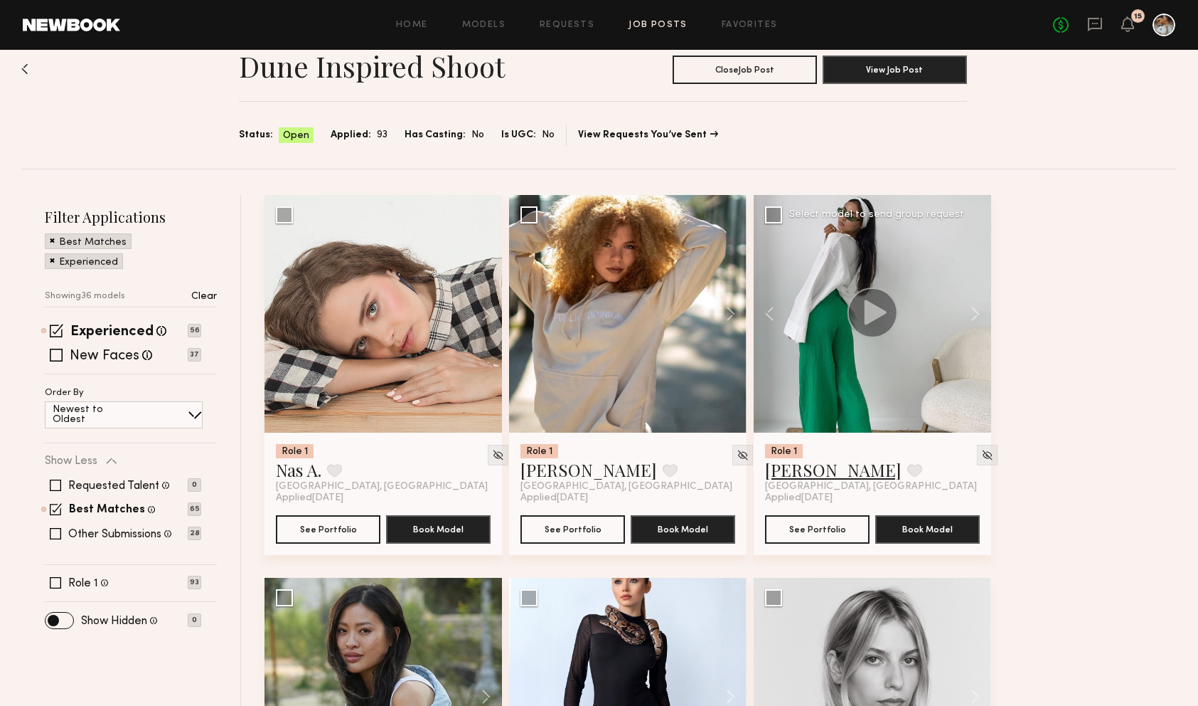
click at [799, 474] on link "Assiya M." at bounding box center [833, 469] width 137 height 23
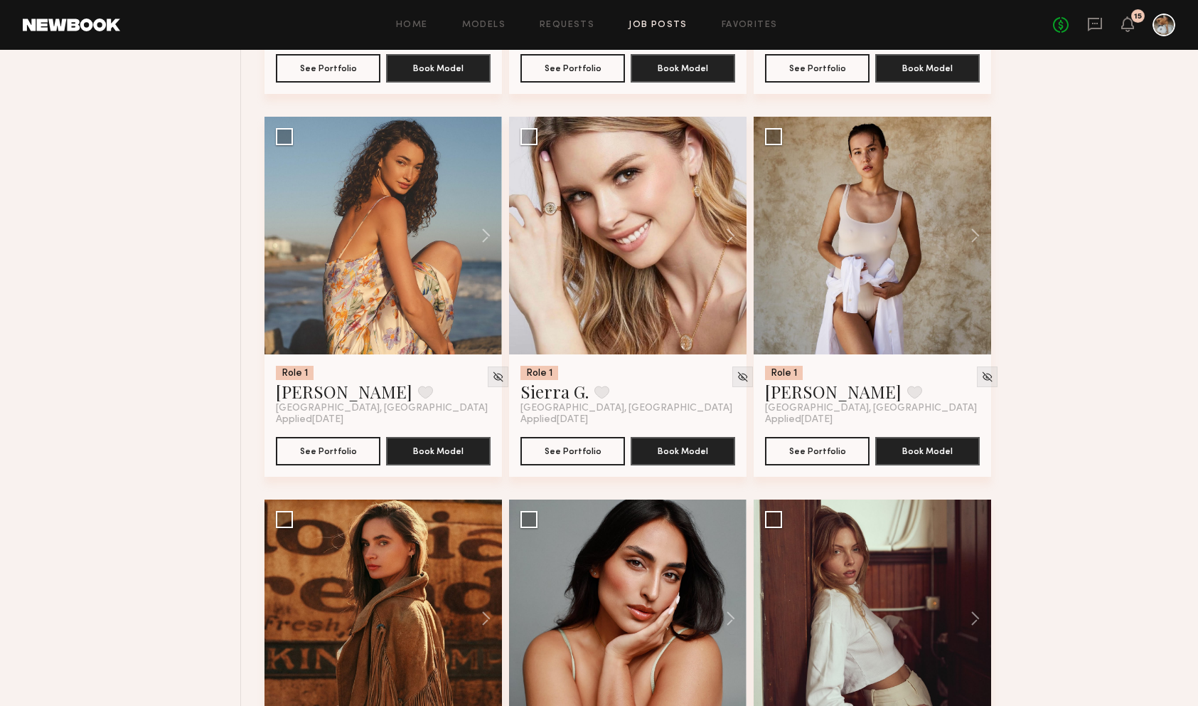
scroll to position [1215, 0]
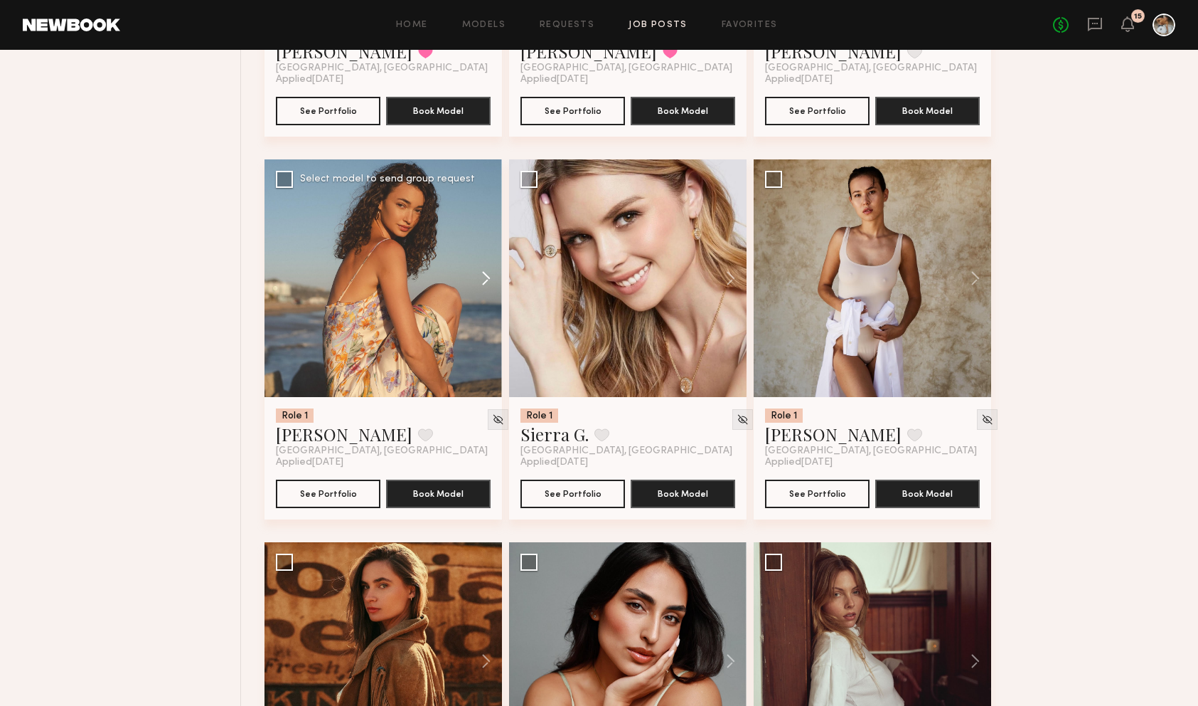
click at [492, 291] on button at bounding box center [480, 278] width 46 height 238
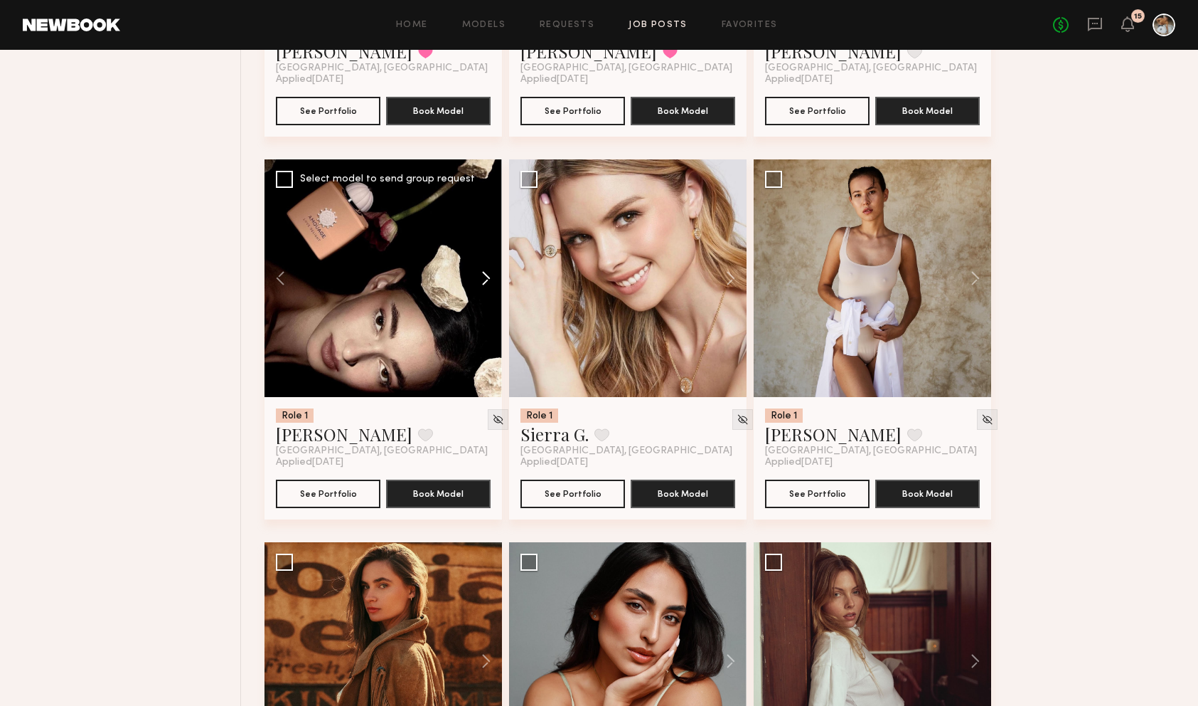
click at [487, 285] on button at bounding box center [480, 278] width 46 height 238
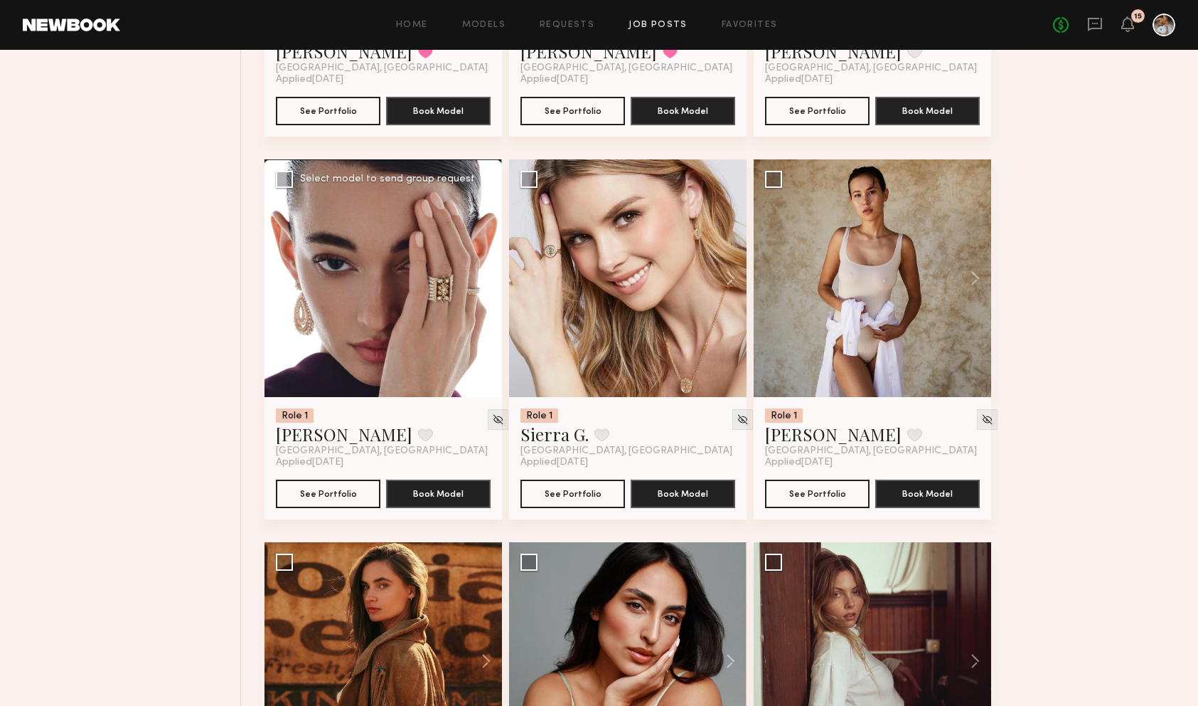
click at [487, 285] on button at bounding box center [480, 278] width 46 height 238
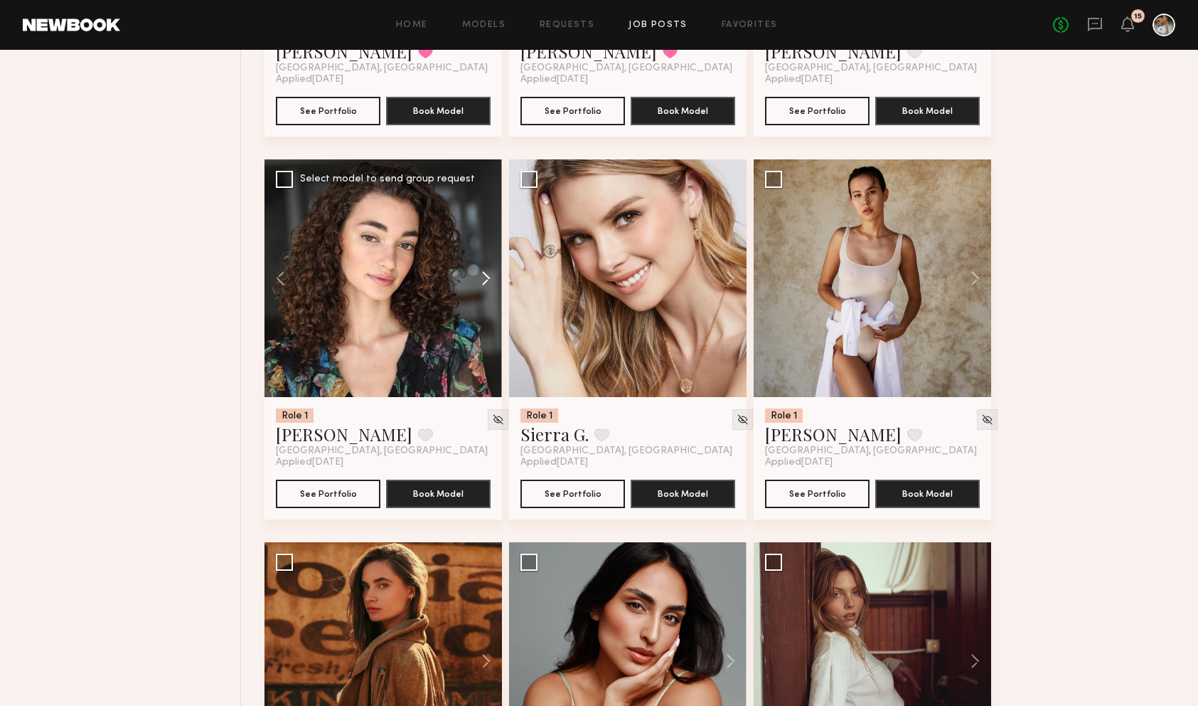
click at [487, 285] on button at bounding box center [480, 278] width 46 height 238
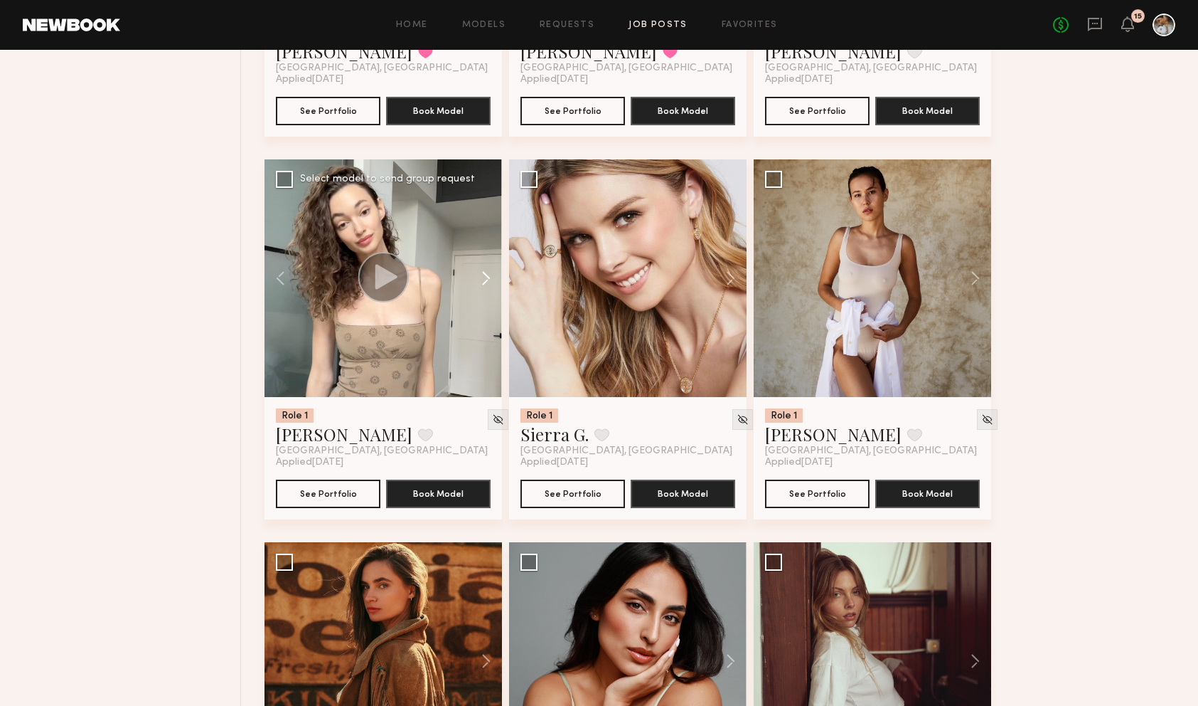
click at [487, 285] on button at bounding box center [480, 278] width 46 height 238
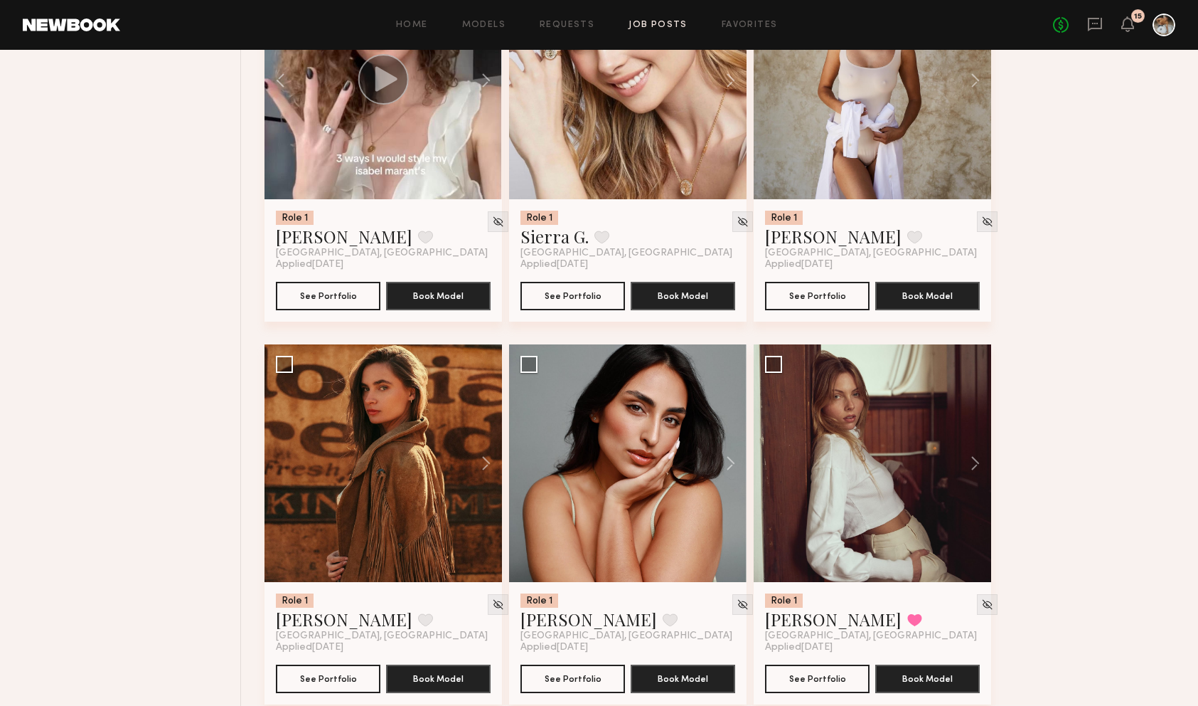
scroll to position [1452, 0]
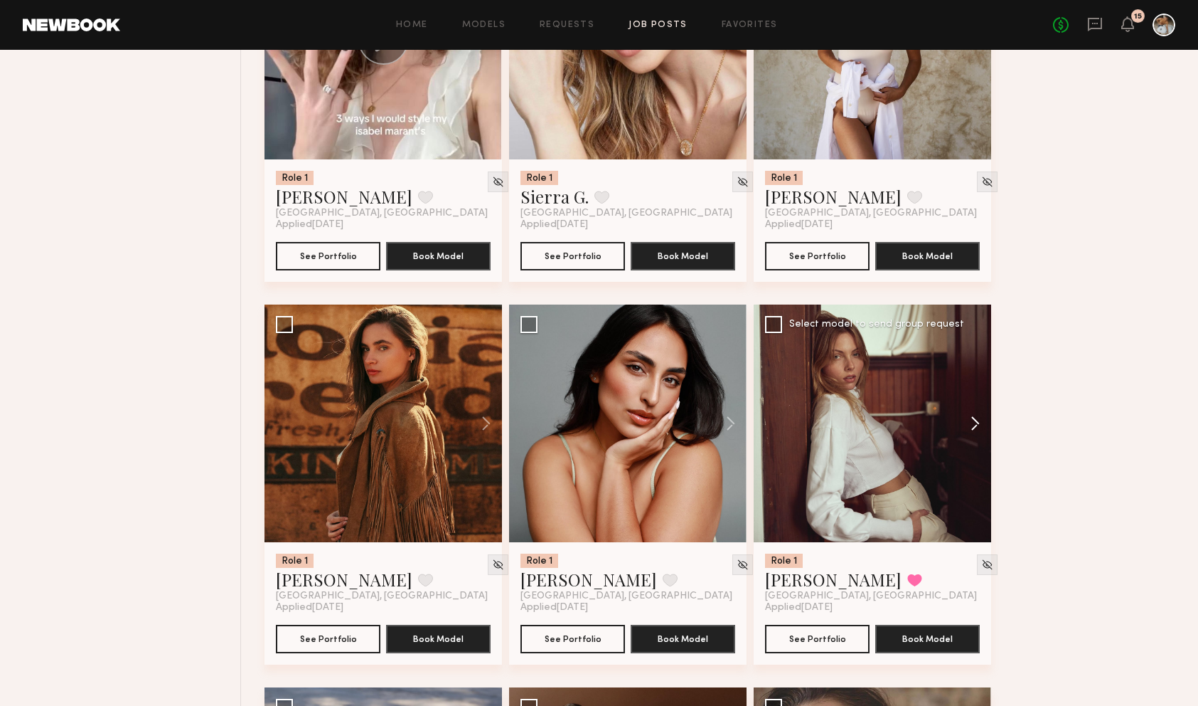
click at [970, 430] on button at bounding box center [969, 423] width 46 height 238
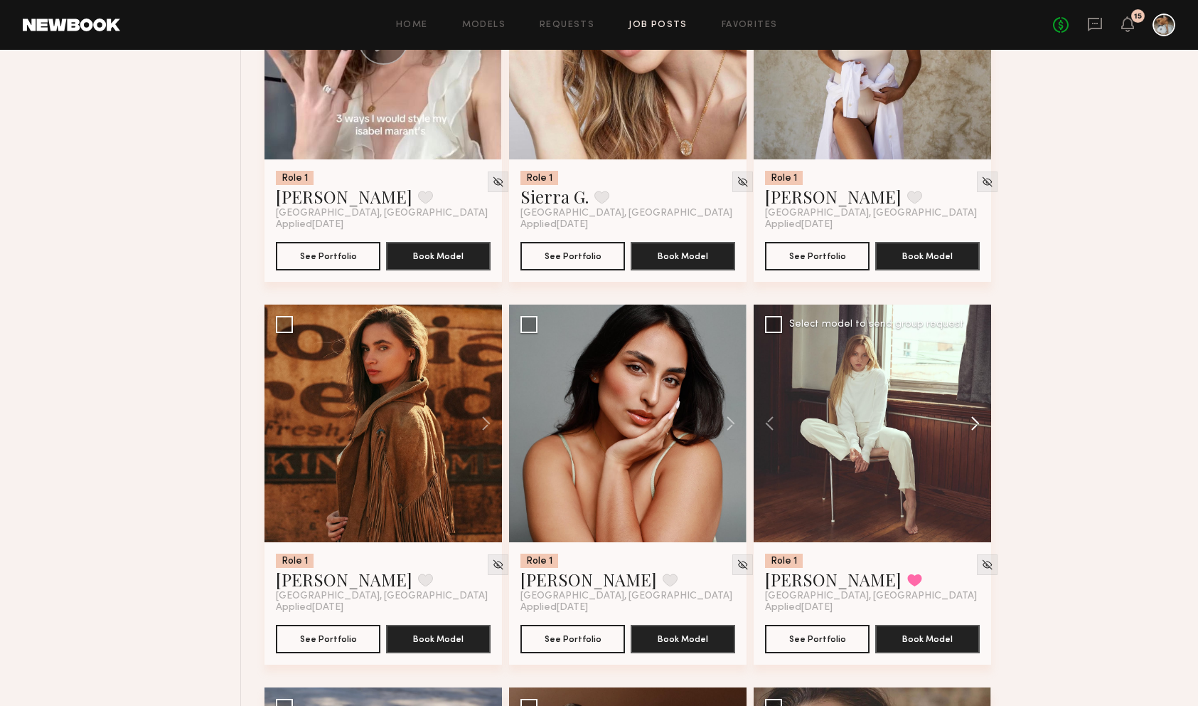
click at [974, 430] on button at bounding box center [969, 423] width 46 height 238
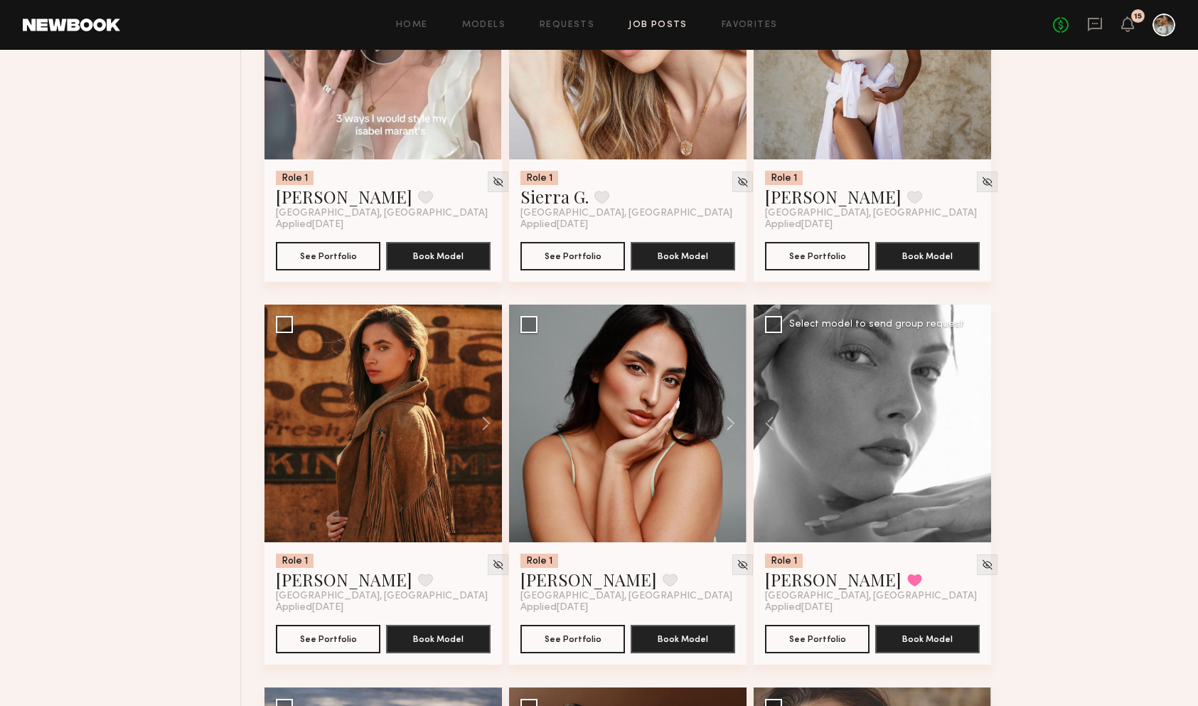
click at [975, 430] on button at bounding box center [969, 423] width 46 height 238
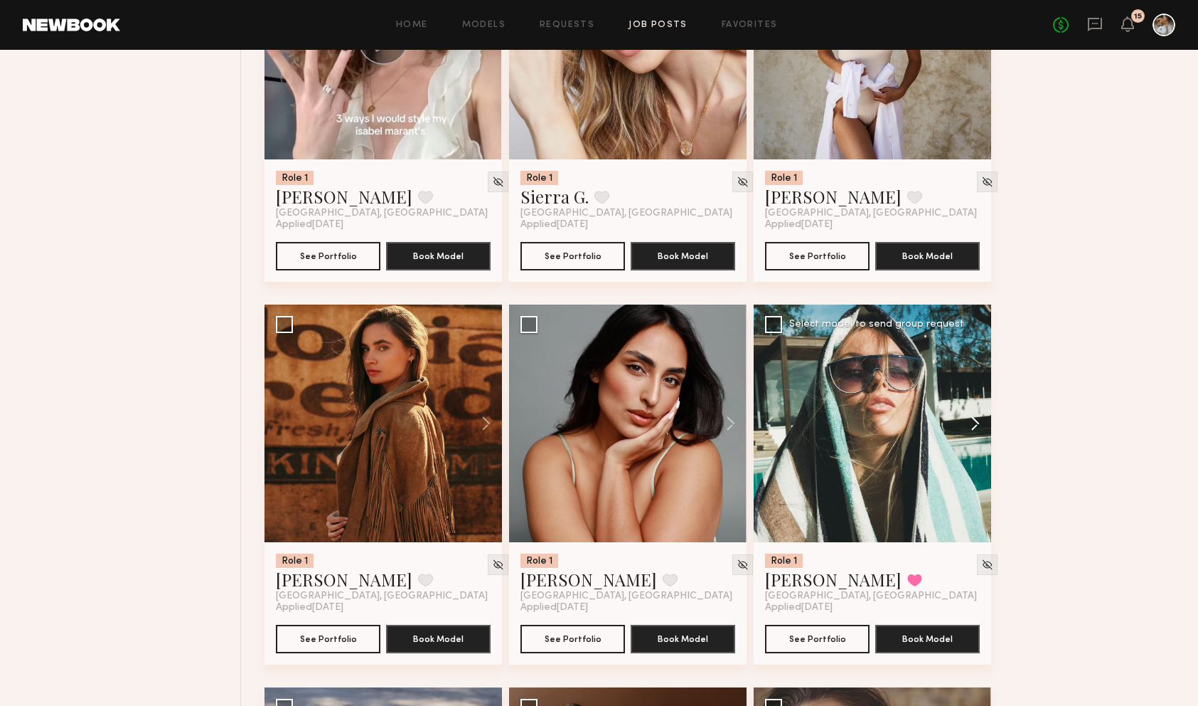
click at [975, 430] on button at bounding box center [969, 423] width 46 height 238
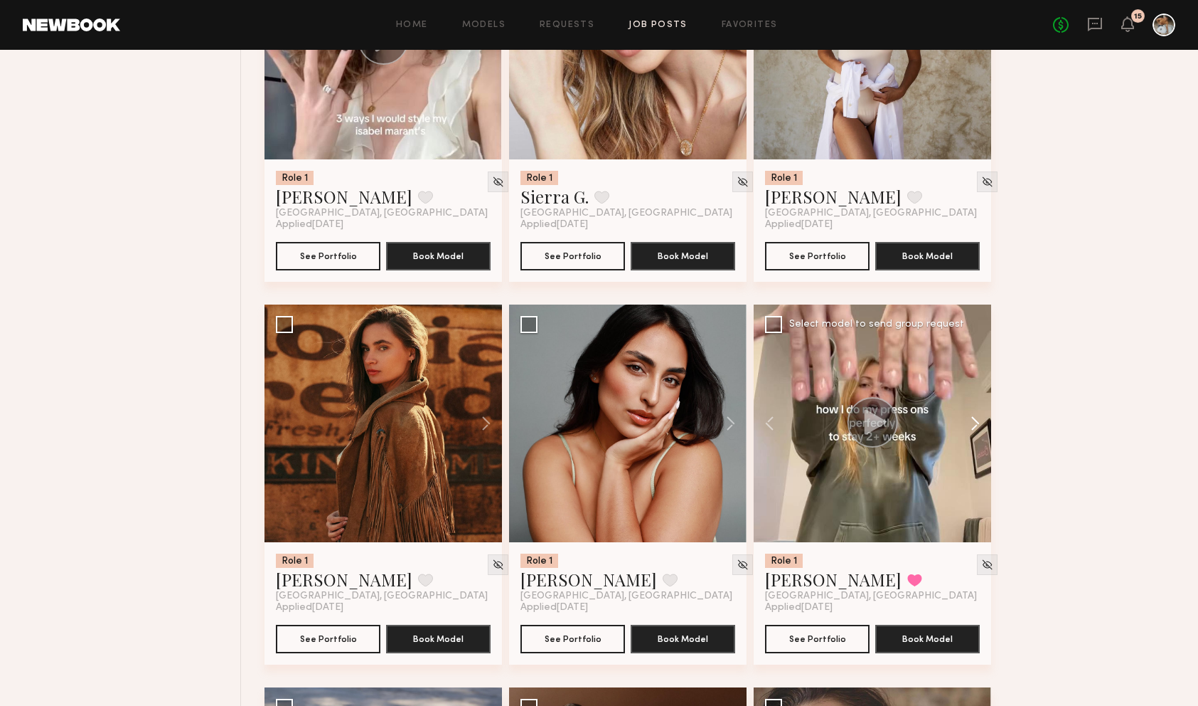
click at [975, 430] on button at bounding box center [969, 423] width 46 height 238
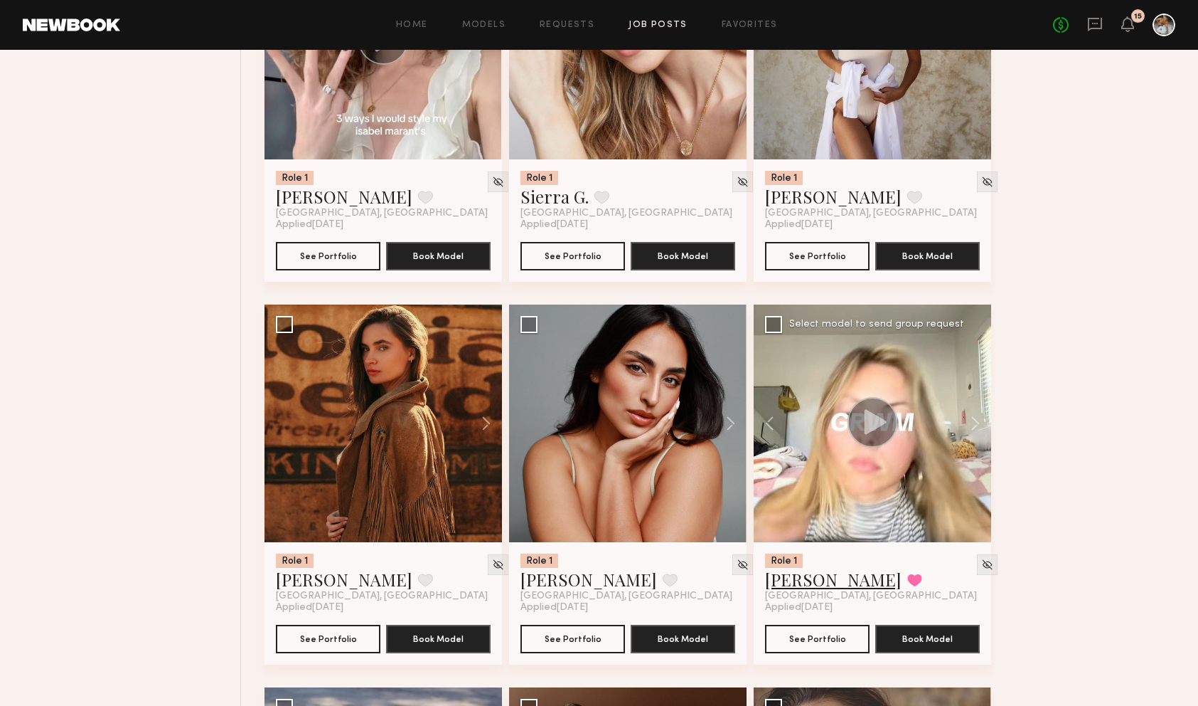
click at [799, 580] on link "Ellie G." at bounding box center [833, 579] width 137 height 23
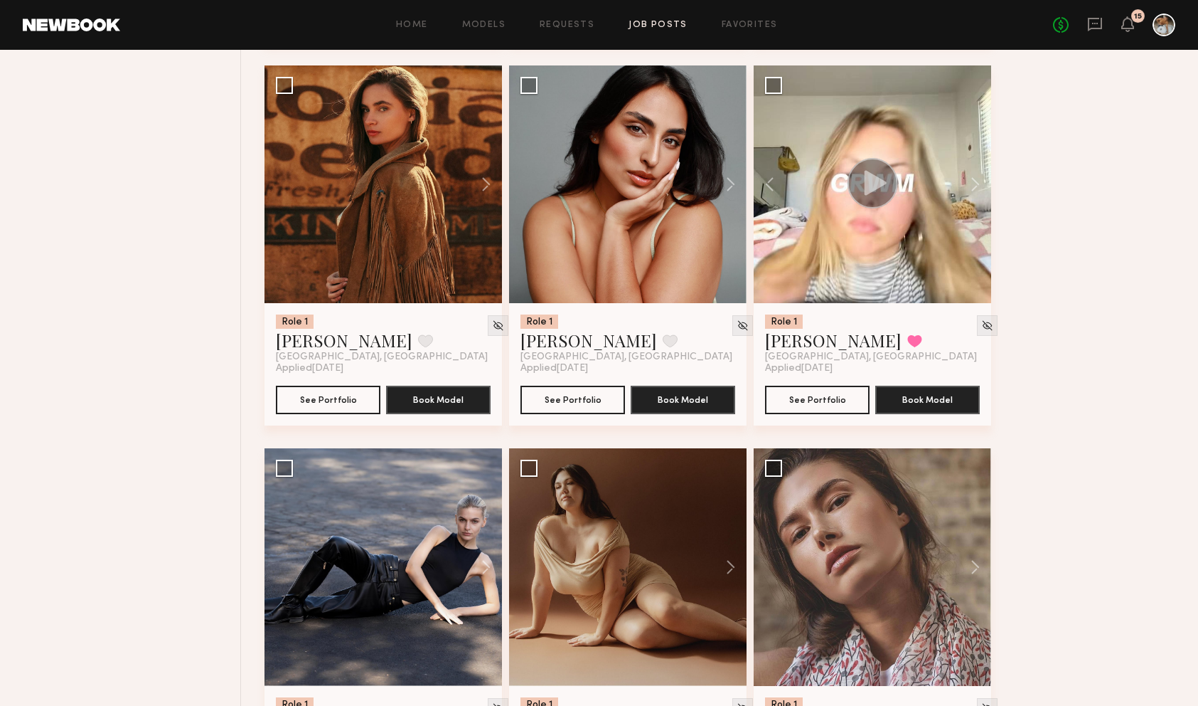
scroll to position [1858, 0]
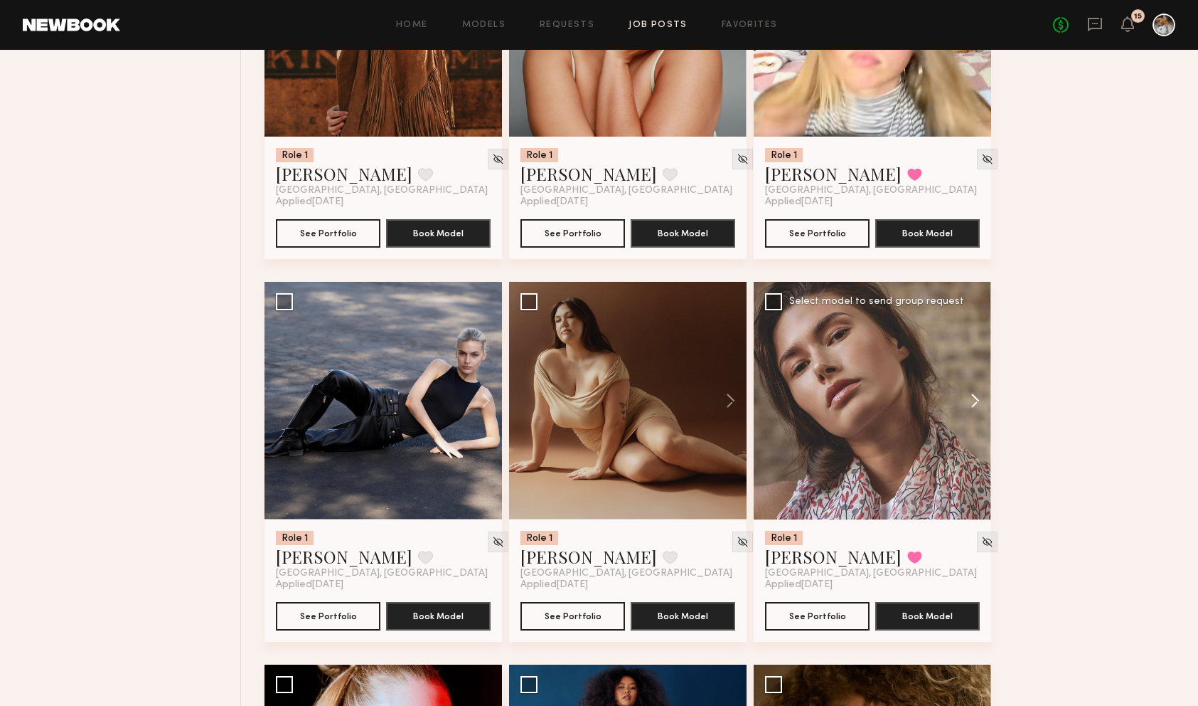
click at [972, 399] on button at bounding box center [969, 401] width 46 height 238
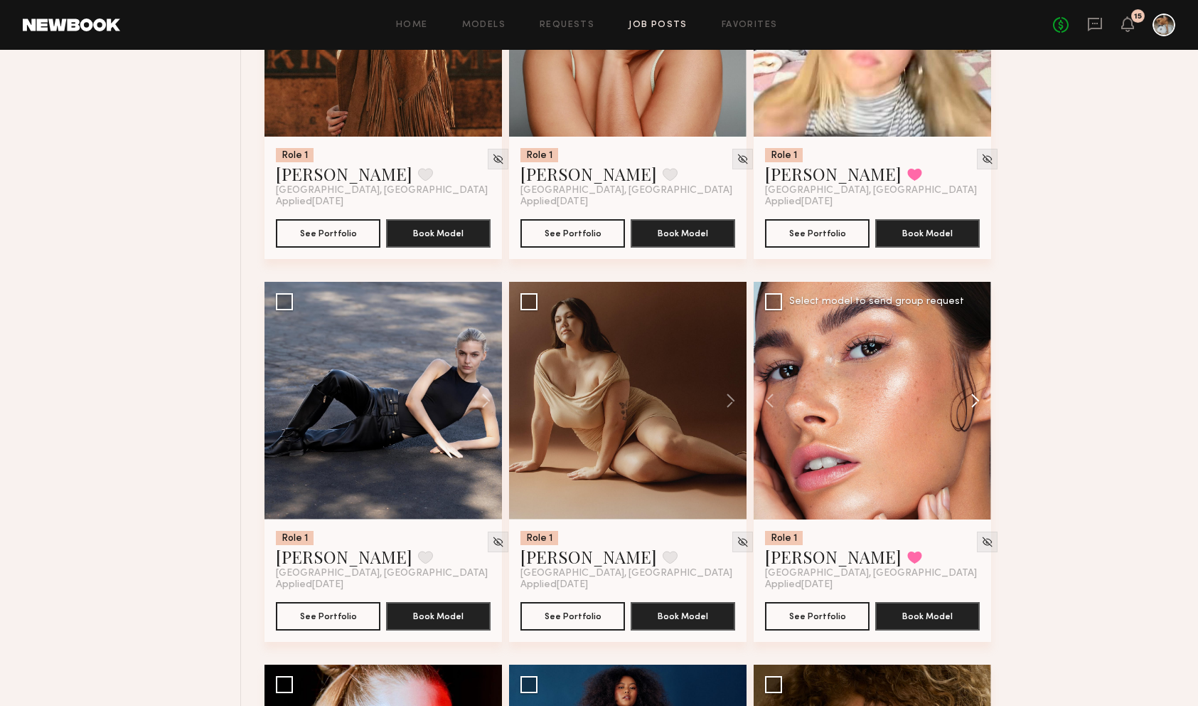
click at [972, 399] on button at bounding box center [969, 401] width 46 height 238
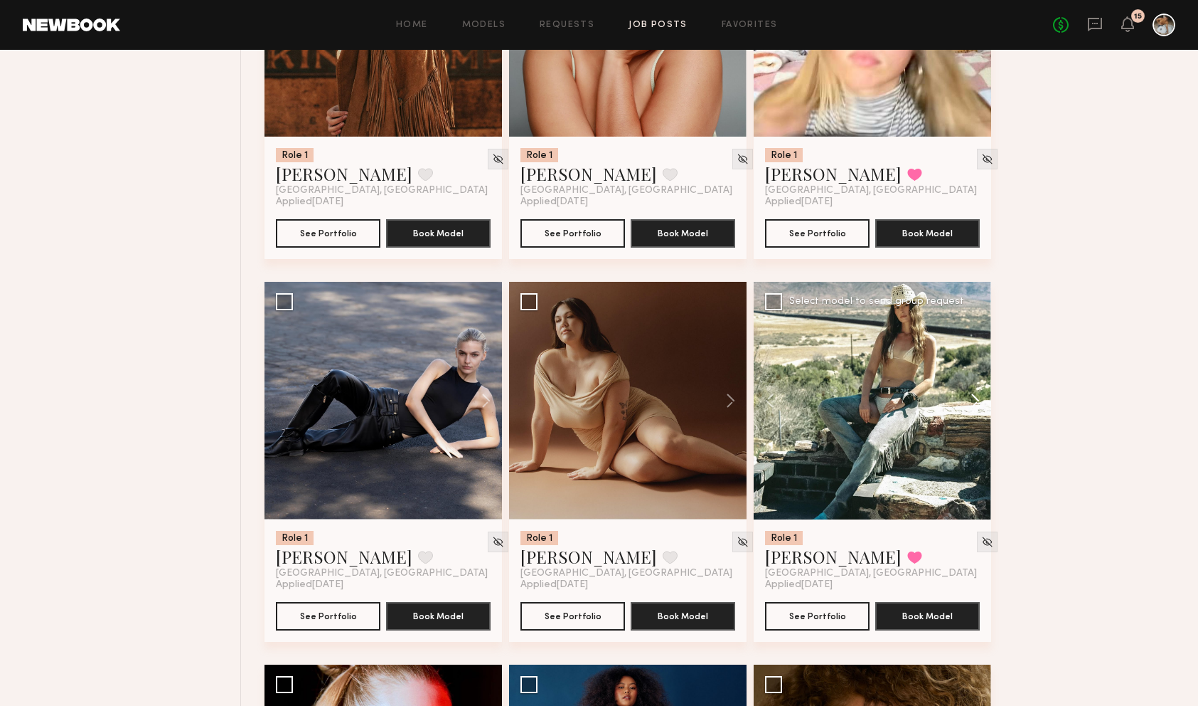
click at [974, 400] on button at bounding box center [969, 401] width 46 height 238
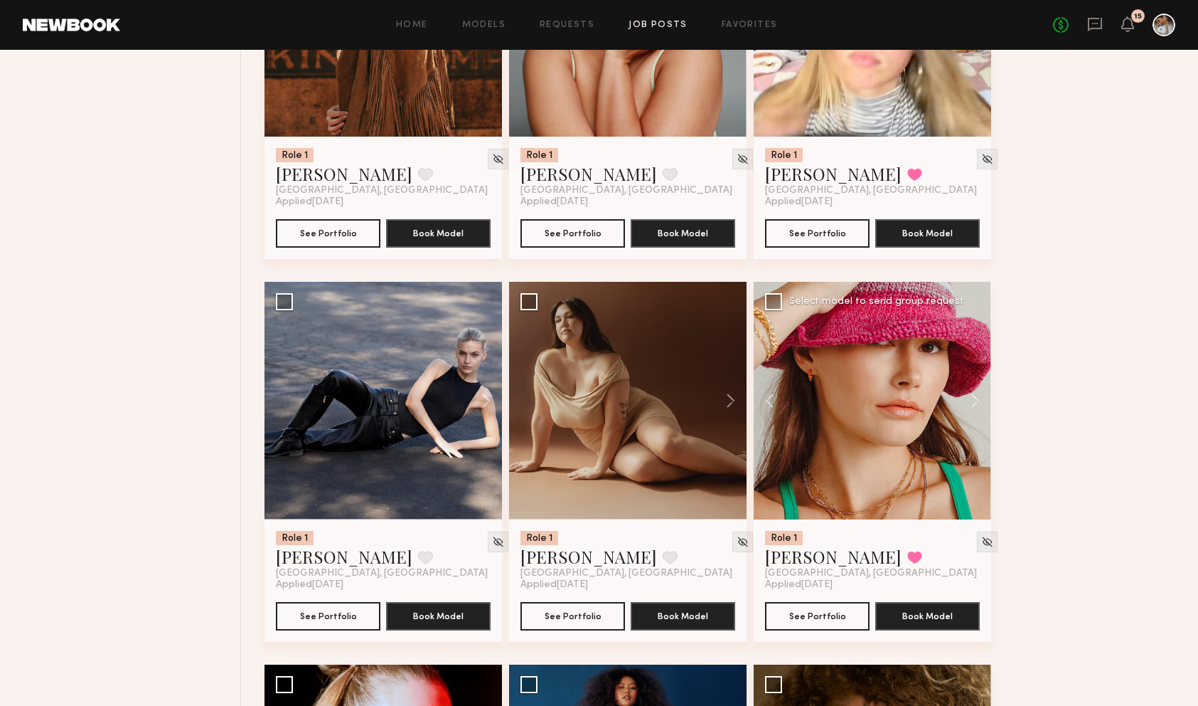
click at [908, 435] on div at bounding box center [873, 401] width 238 height 238
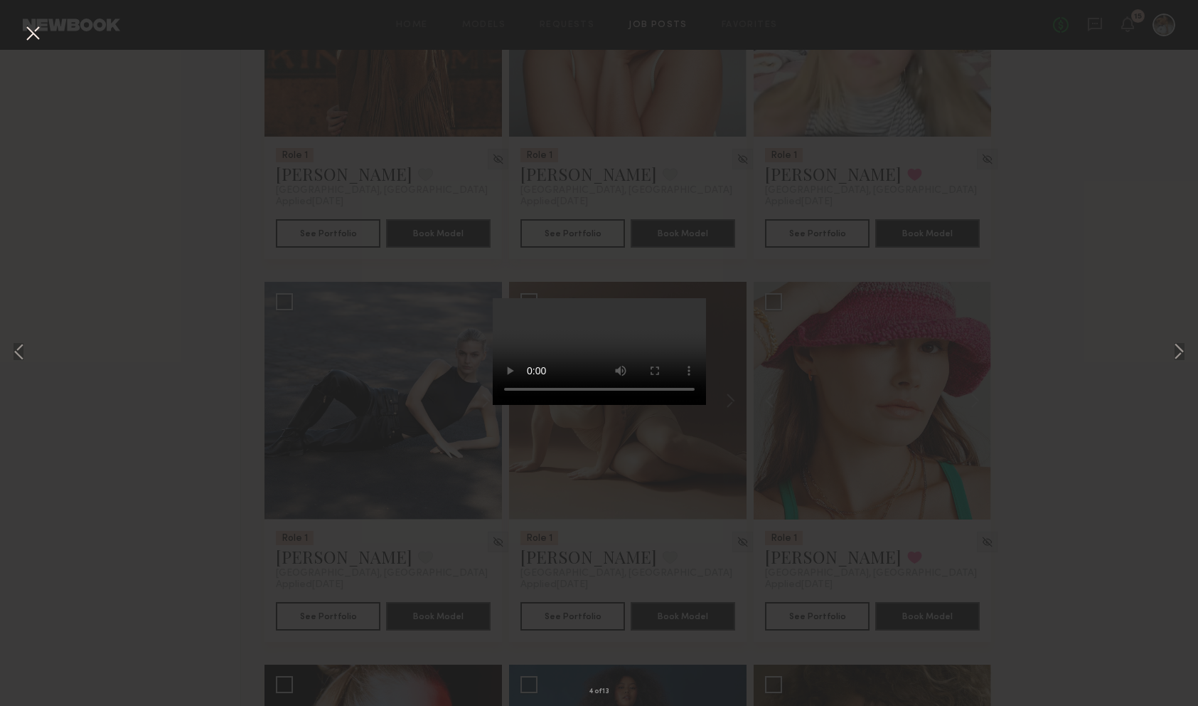
click at [957, 272] on div "4 of 13" at bounding box center [599, 353] width 1198 height 706
click at [285, 307] on div "4 of 13" at bounding box center [599, 353] width 1198 height 706
click at [33, 37] on button at bounding box center [32, 34] width 23 height 26
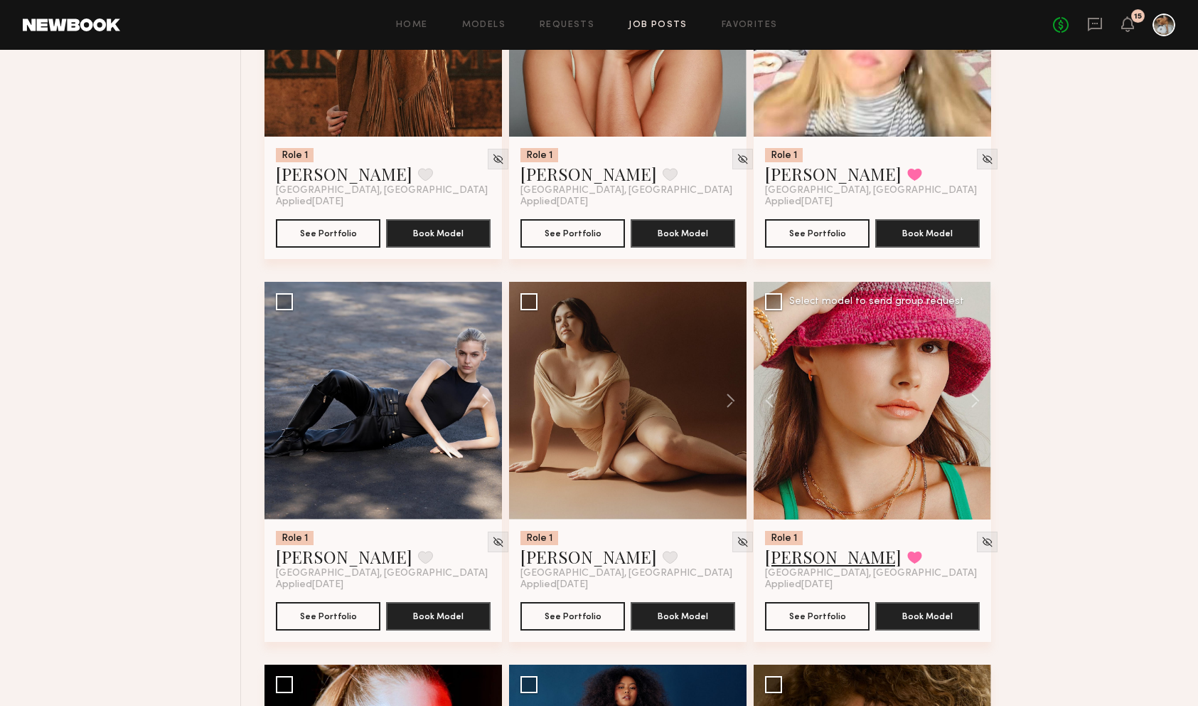
click at [805, 558] on link "Chelsey M." at bounding box center [833, 556] width 137 height 23
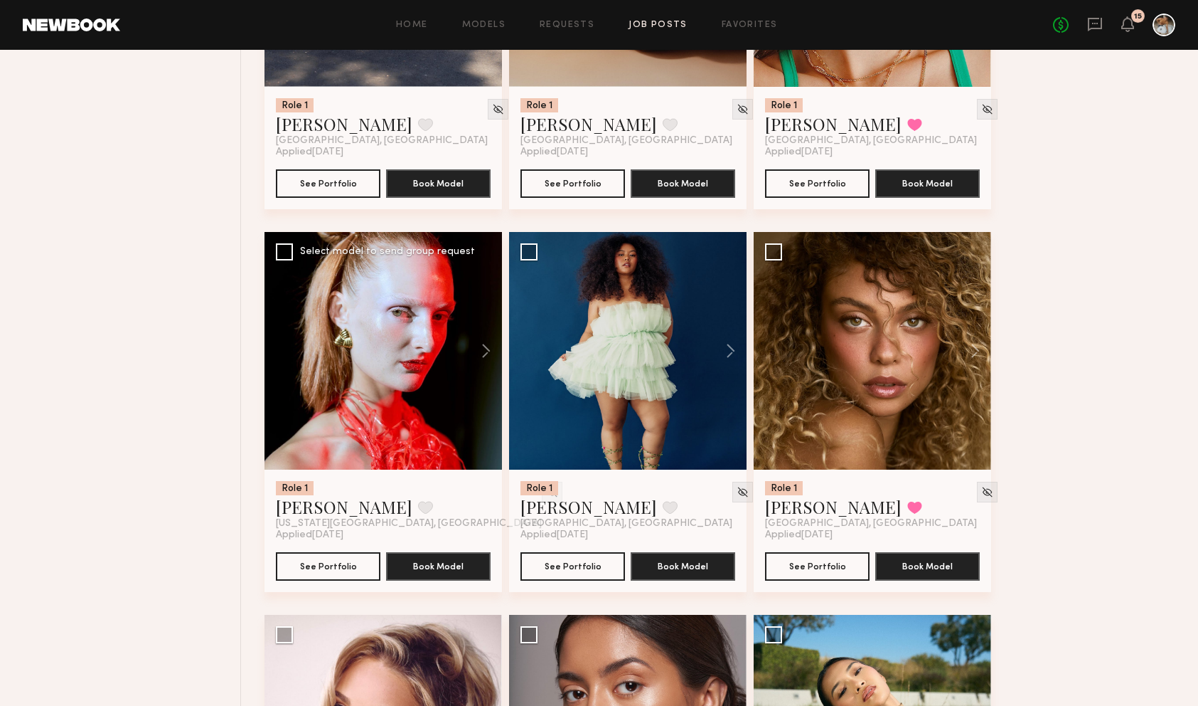
scroll to position [2307, 0]
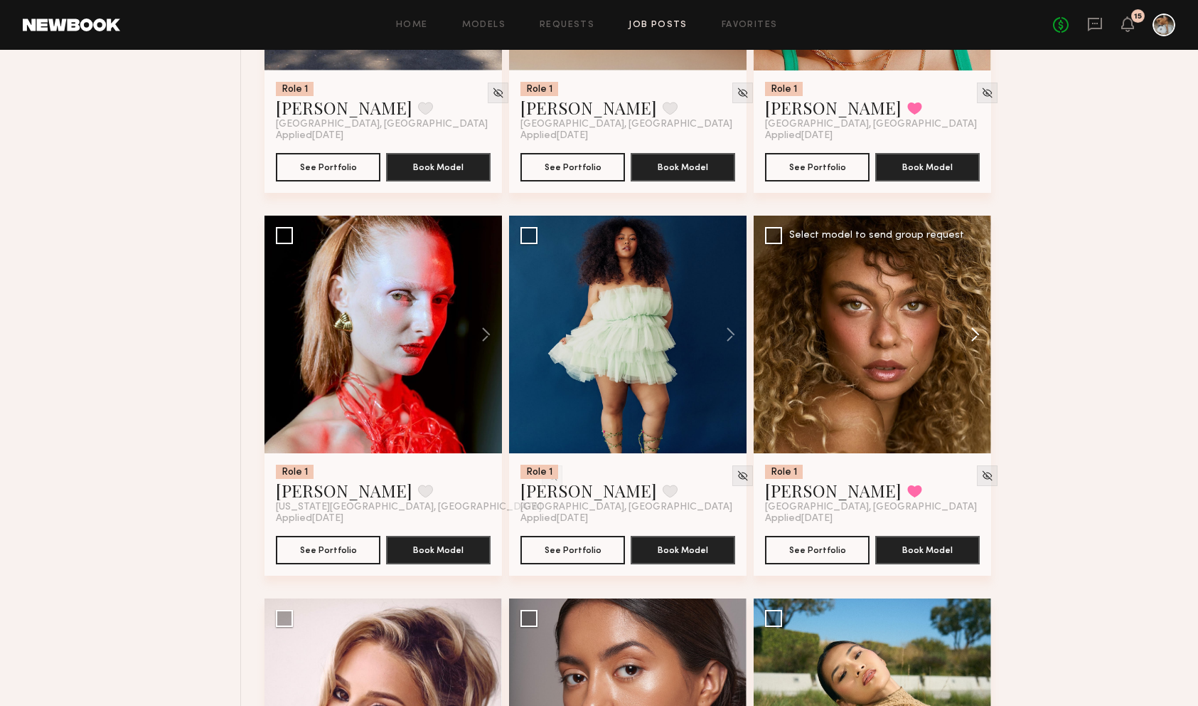
click at [979, 344] on button at bounding box center [969, 335] width 46 height 238
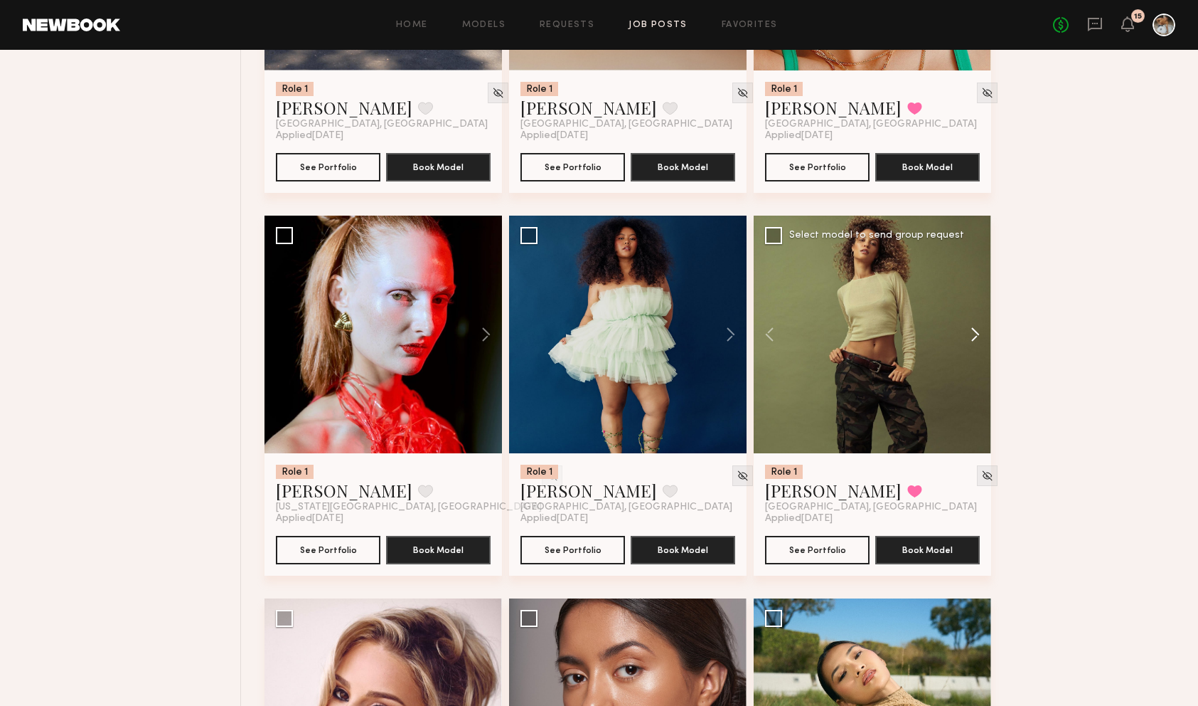
click at [979, 331] on button at bounding box center [969, 335] width 46 height 238
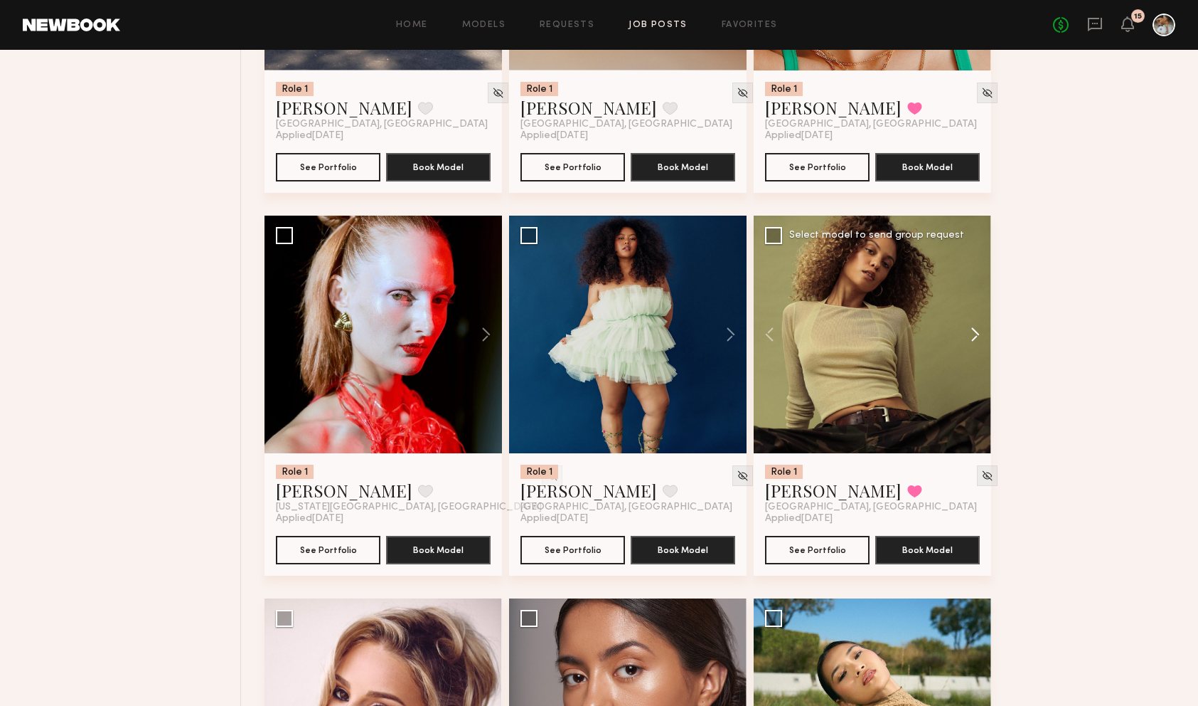
click at [979, 331] on button at bounding box center [969, 335] width 46 height 238
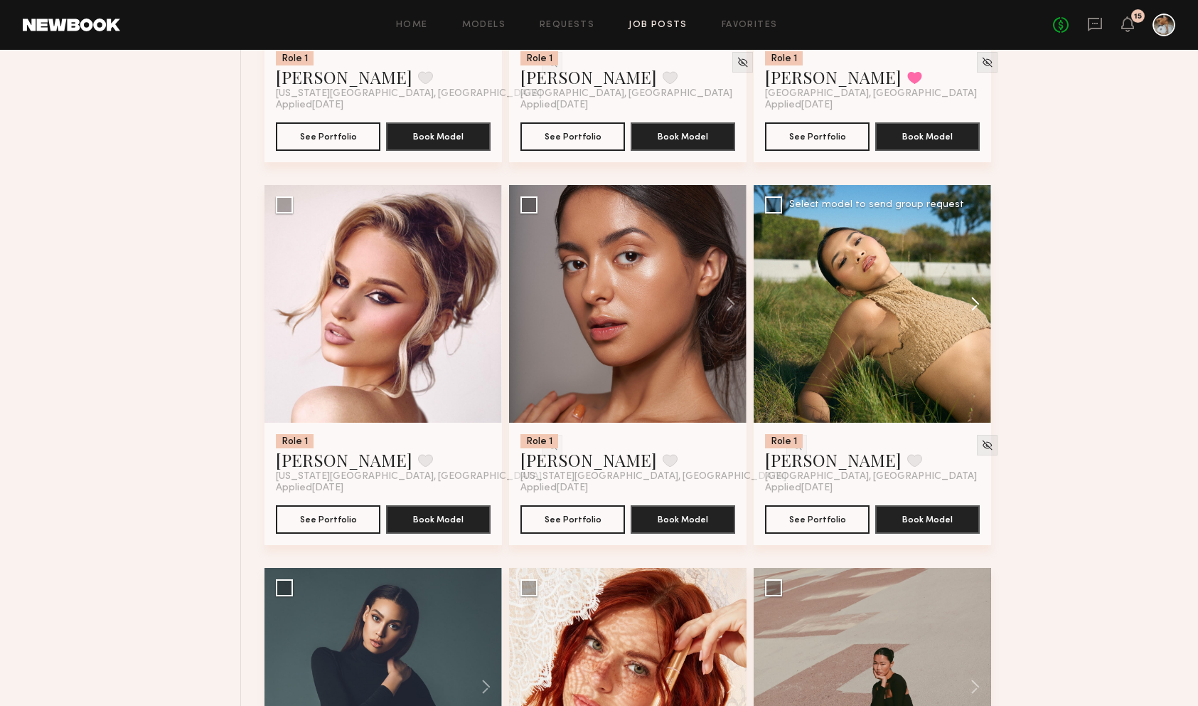
scroll to position [2722, 0]
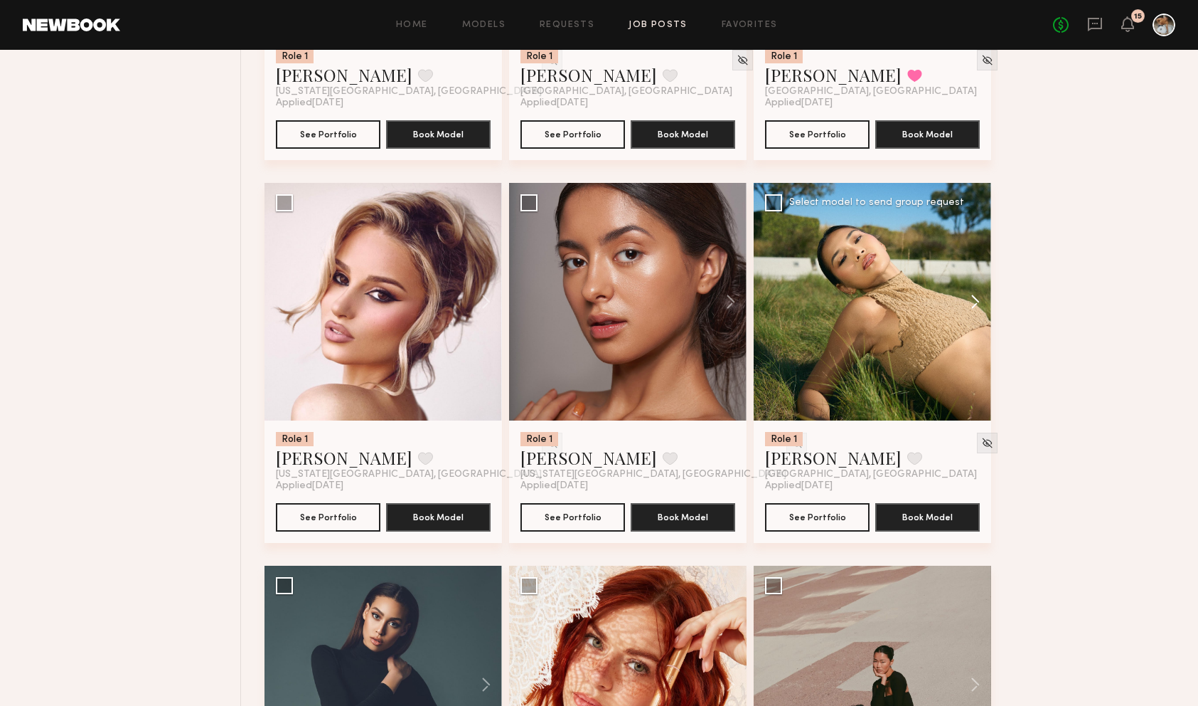
click at [974, 302] on button at bounding box center [969, 302] width 46 height 238
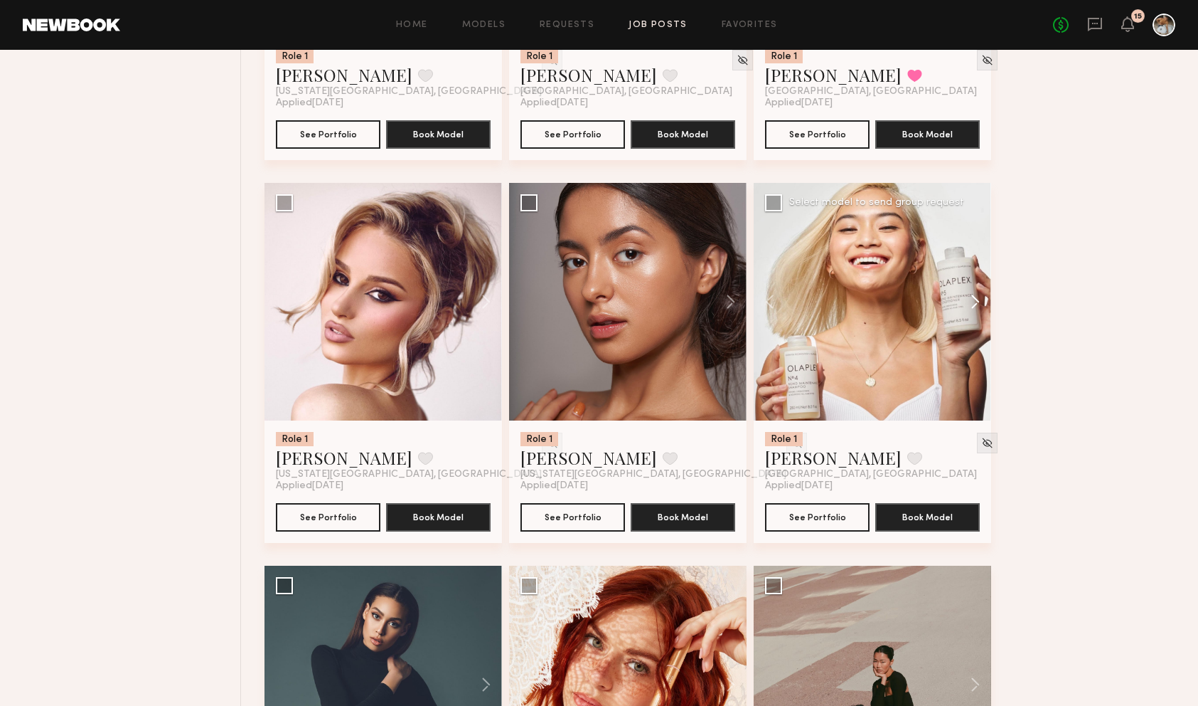
click at [974, 302] on button at bounding box center [969, 302] width 46 height 238
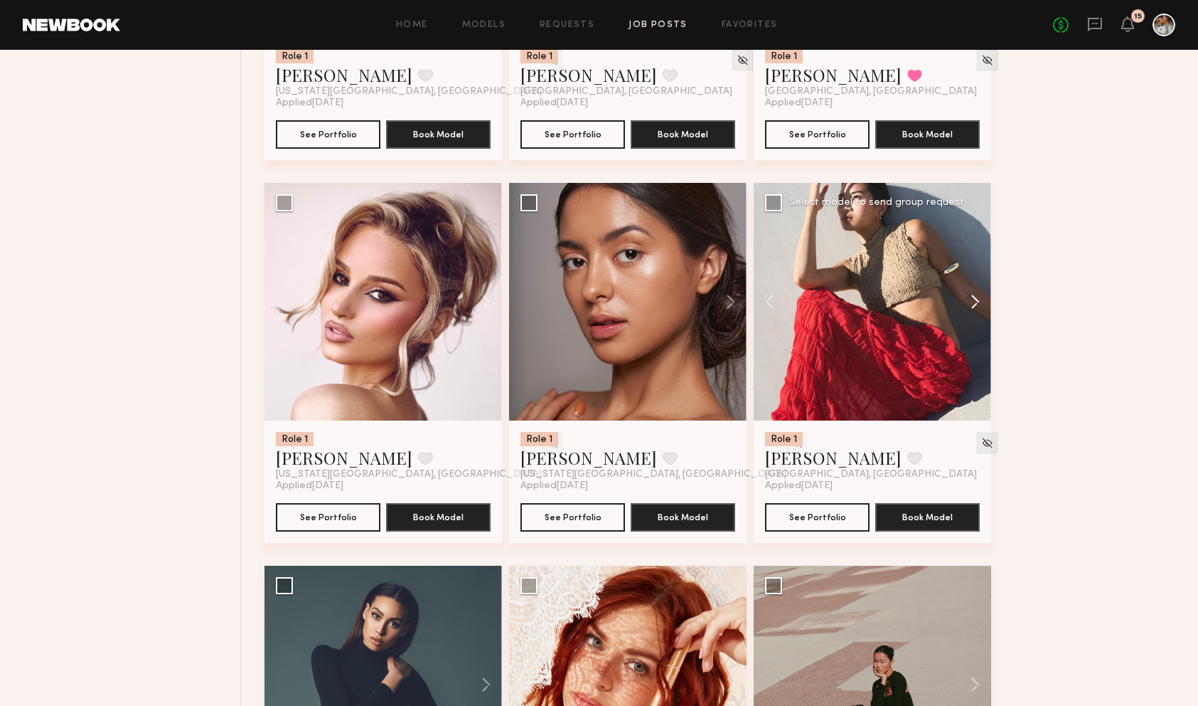
click at [974, 302] on button at bounding box center [969, 302] width 46 height 238
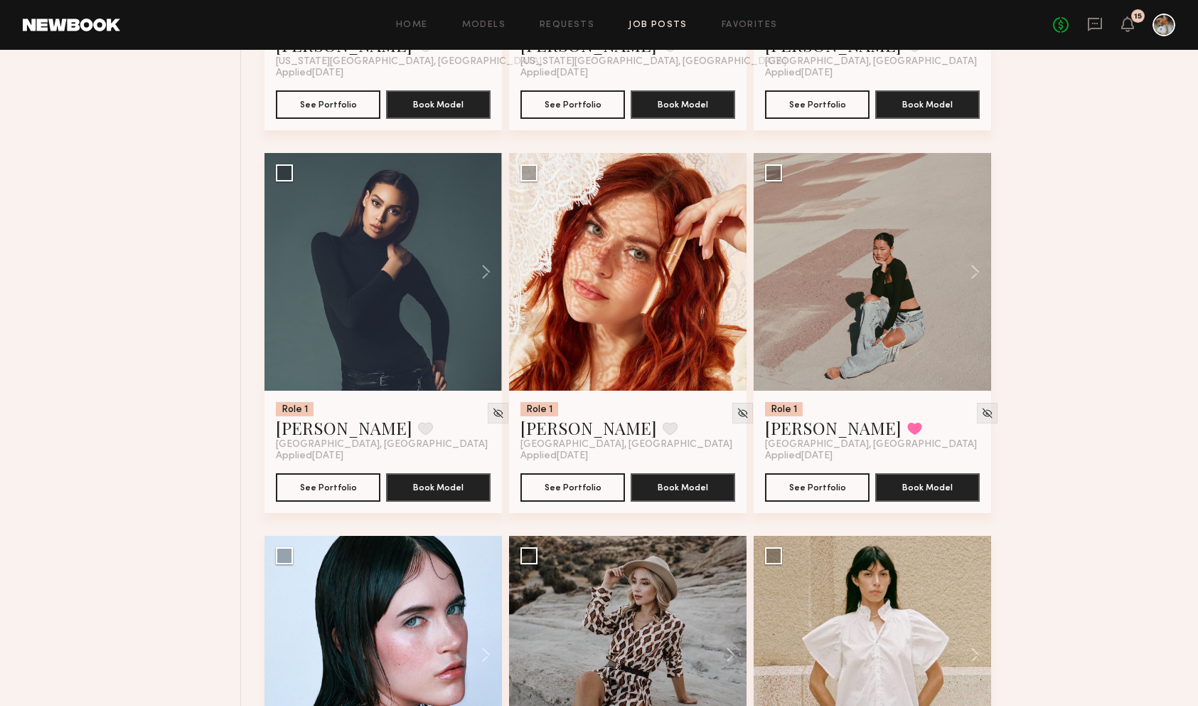
scroll to position [3135, 0]
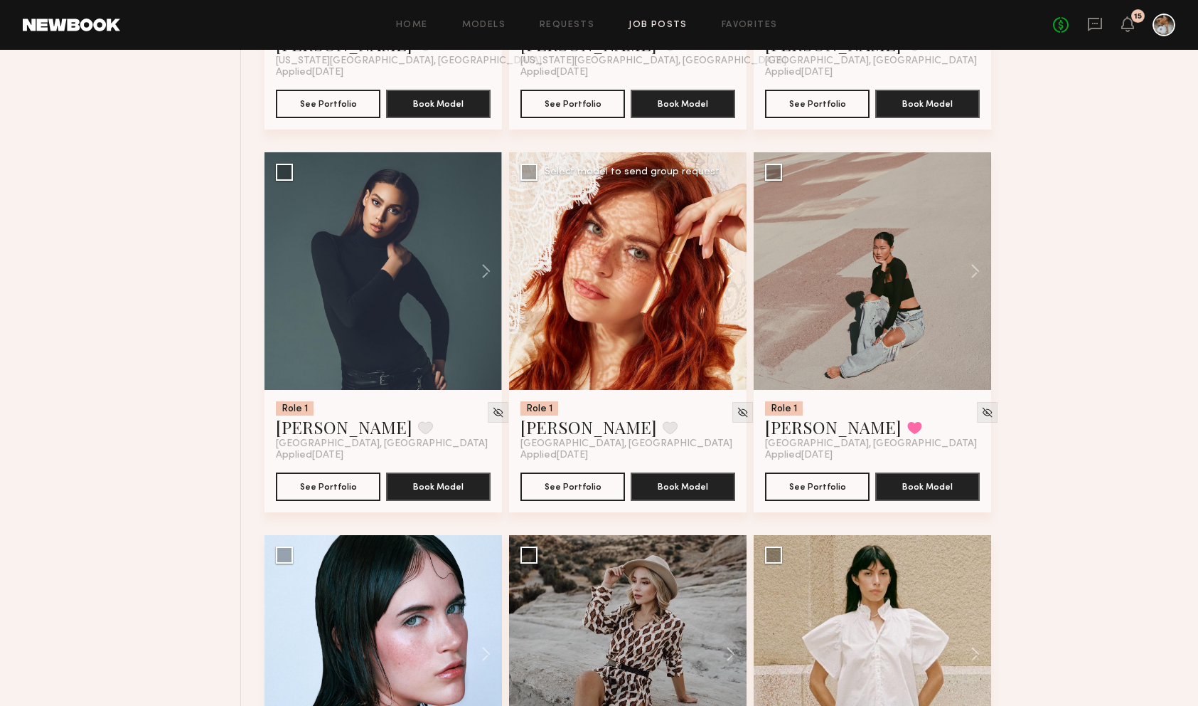
click at [730, 270] on button at bounding box center [724, 271] width 46 height 238
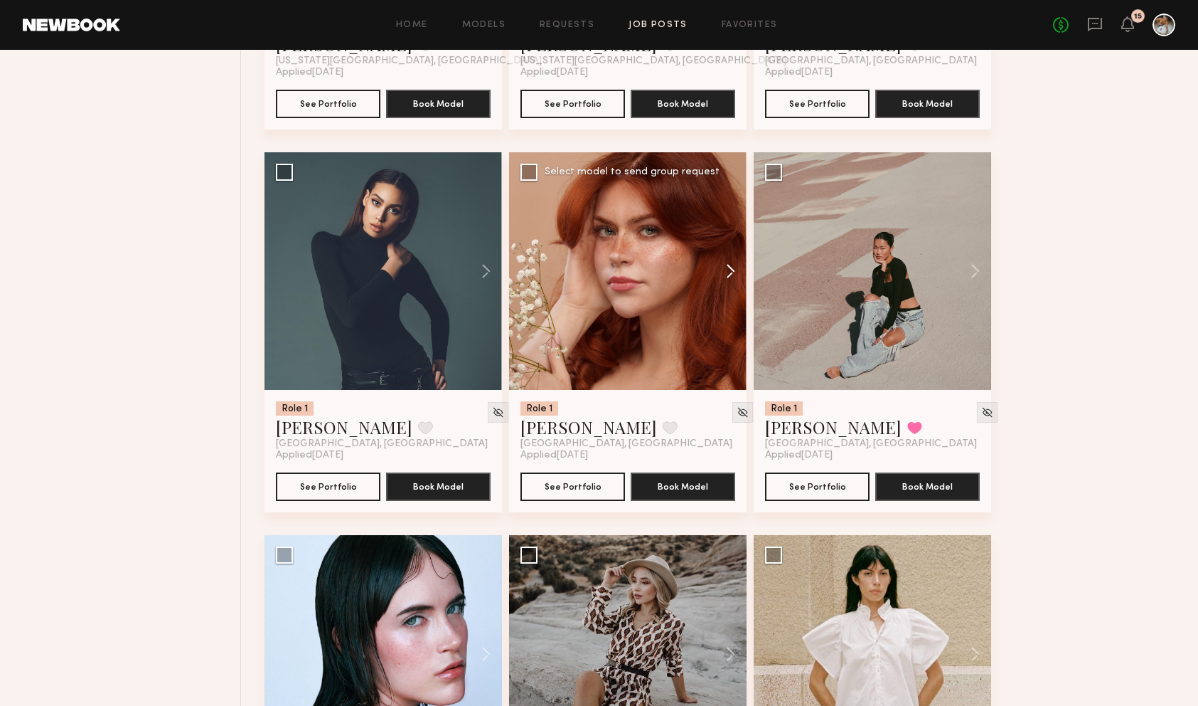
click at [730, 270] on button at bounding box center [724, 271] width 46 height 238
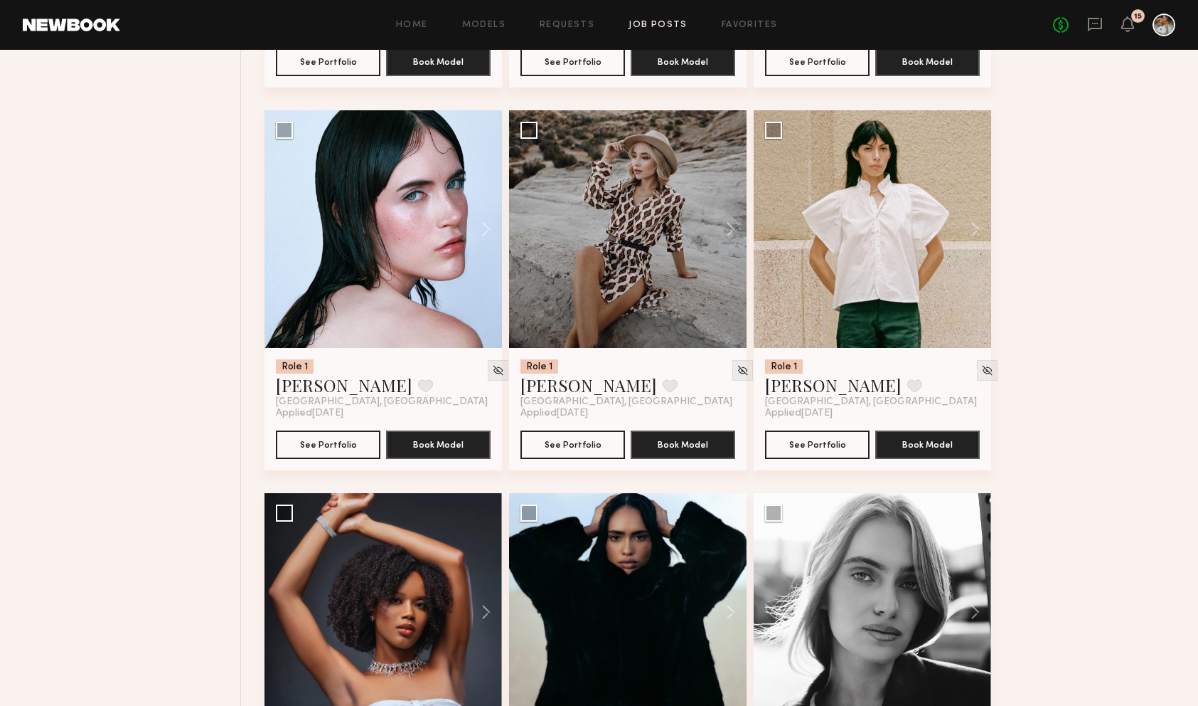
scroll to position [3562, 0]
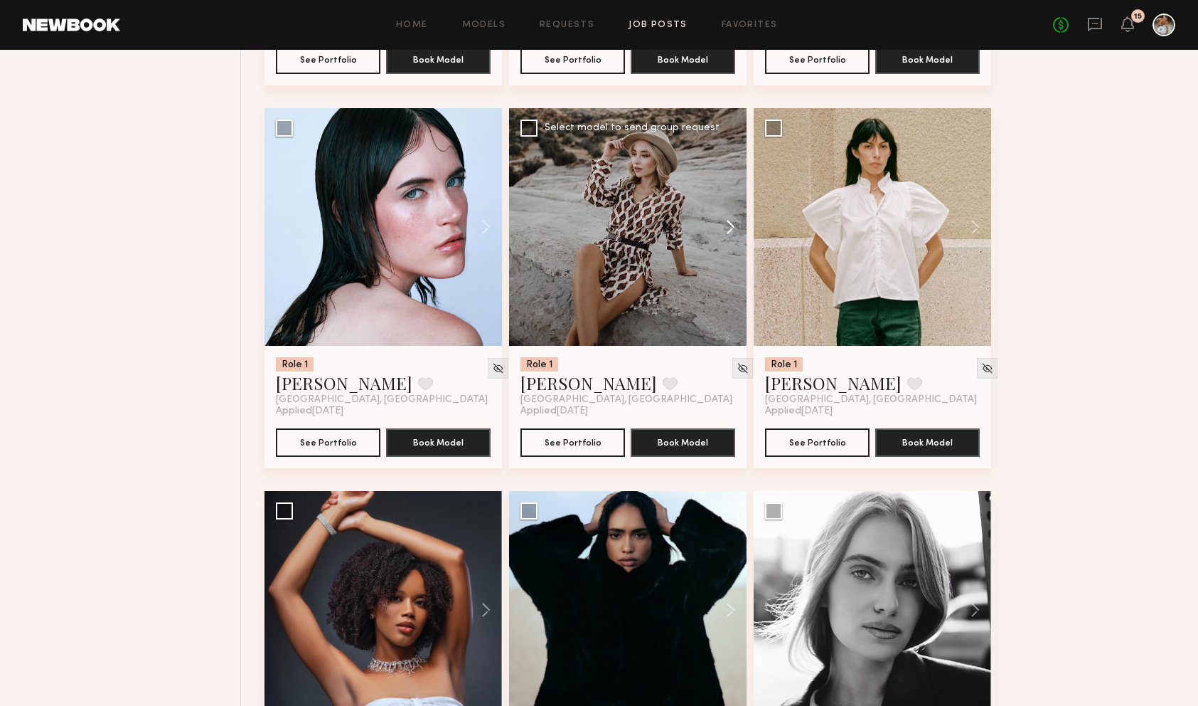
click at [734, 228] on button at bounding box center [724, 227] width 46 height 238
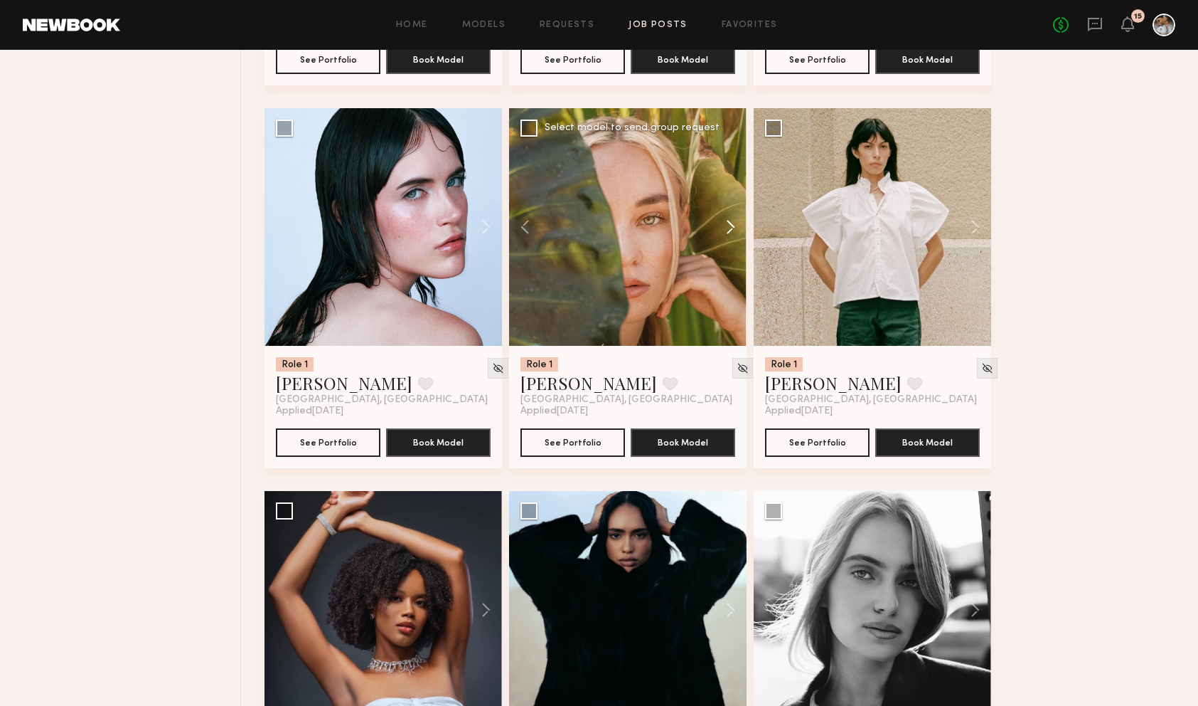
click at [734, 228] on button at bounding box center [724, 227] width 46 height 238
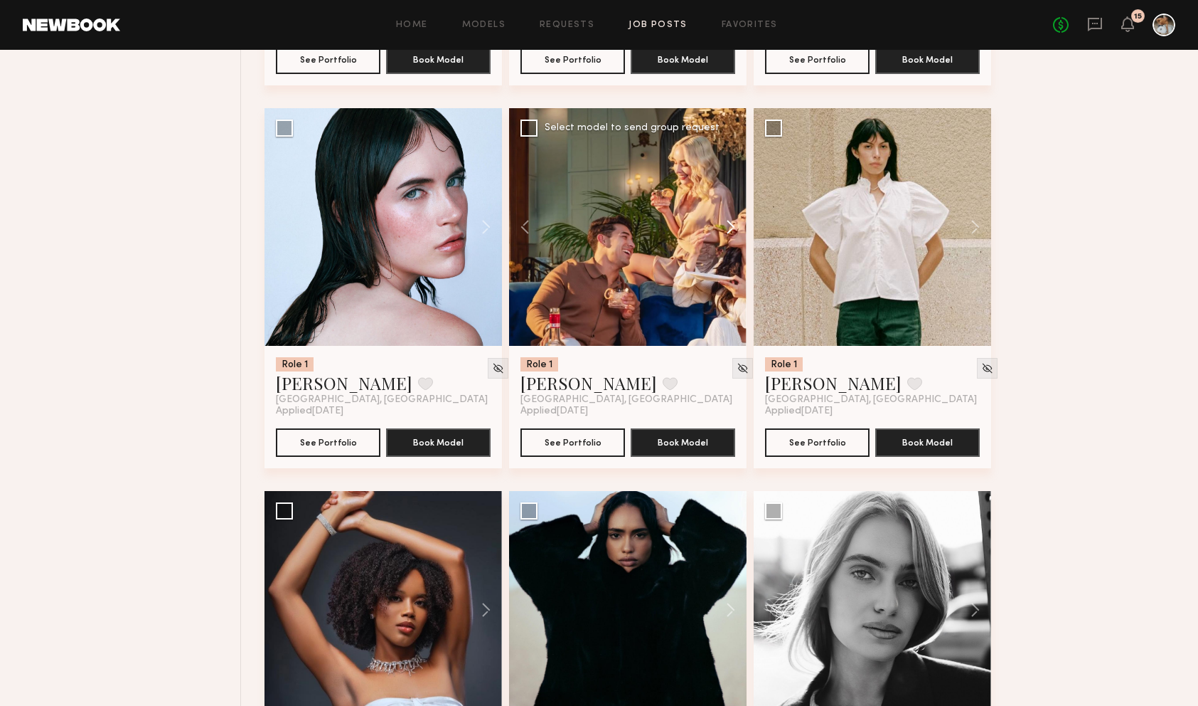
click at [738, 236] on button at bounding box center [724, 227] width 46 height 238
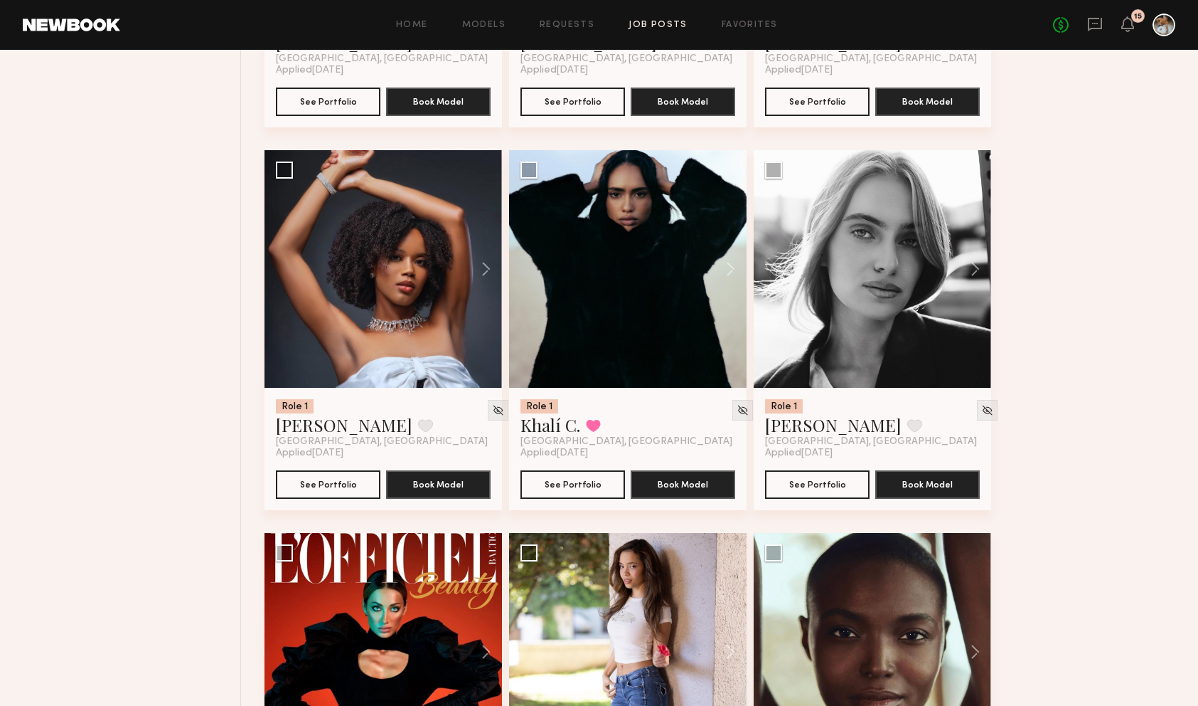
scroll to position [3927, 0]
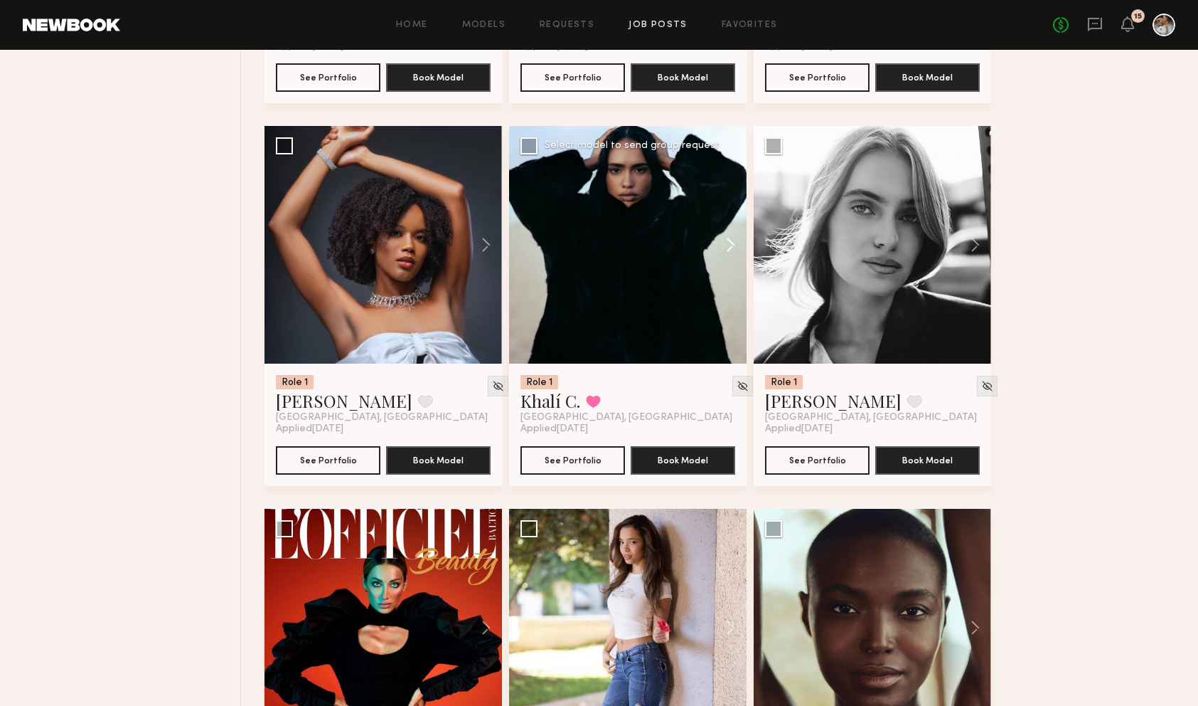
click at [743, 265] on button at bounding box center [724, 245] width 46 height 238
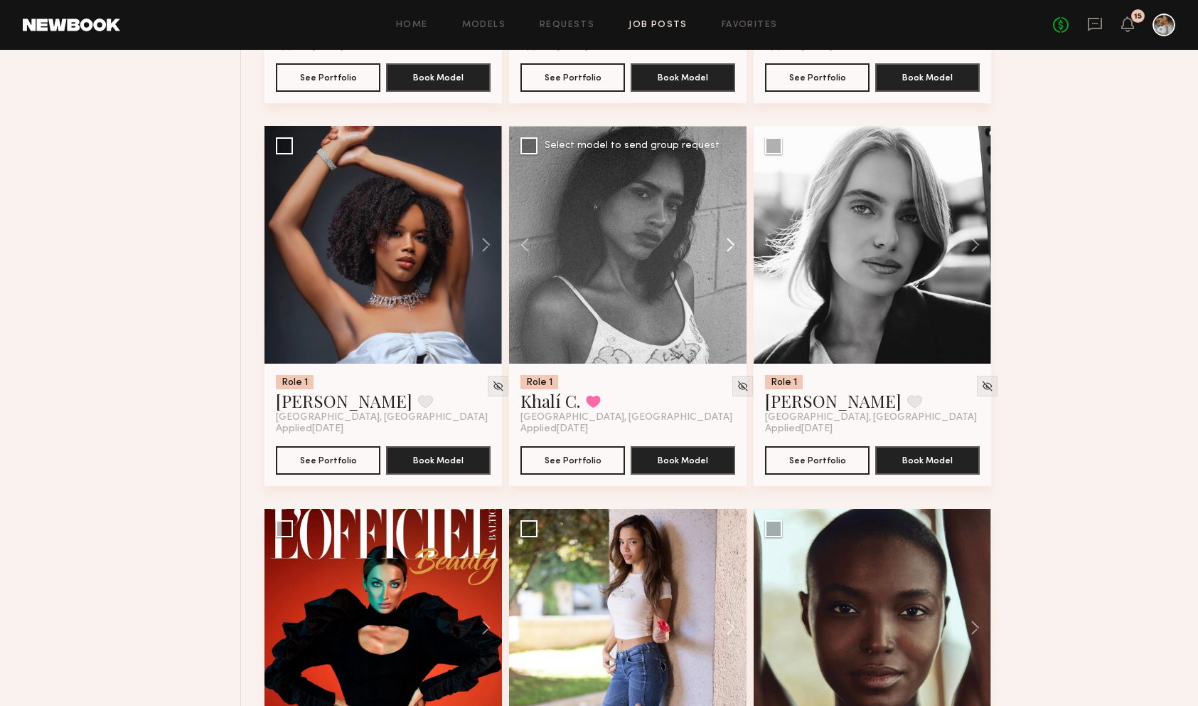
click at [743, 260] on button at bounding box center [724, 245] width 46 height 238
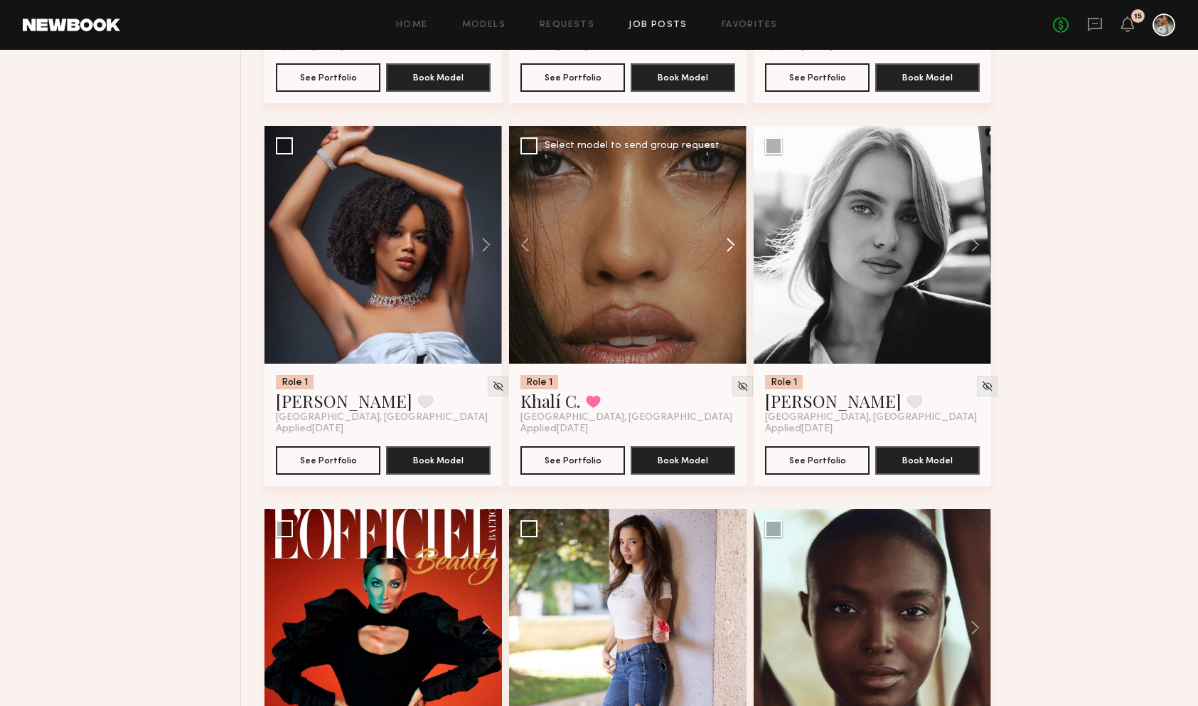
click at [743, 260] on button at bounding box center [724, 245] width 46 height 238
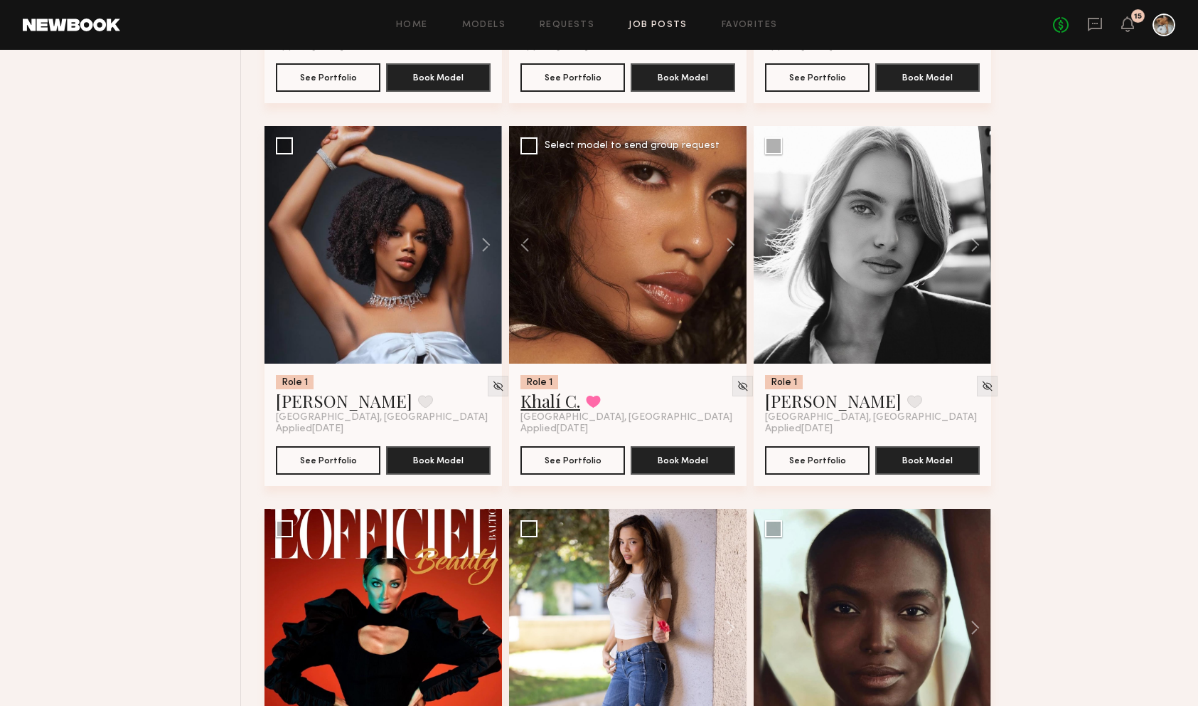
click at [548, 403] on link "Khalí C." at bounding box center [551, 400] width 60 height 23
click at [969, 243] on button at bounding box center [969, 245] width 46 height 238
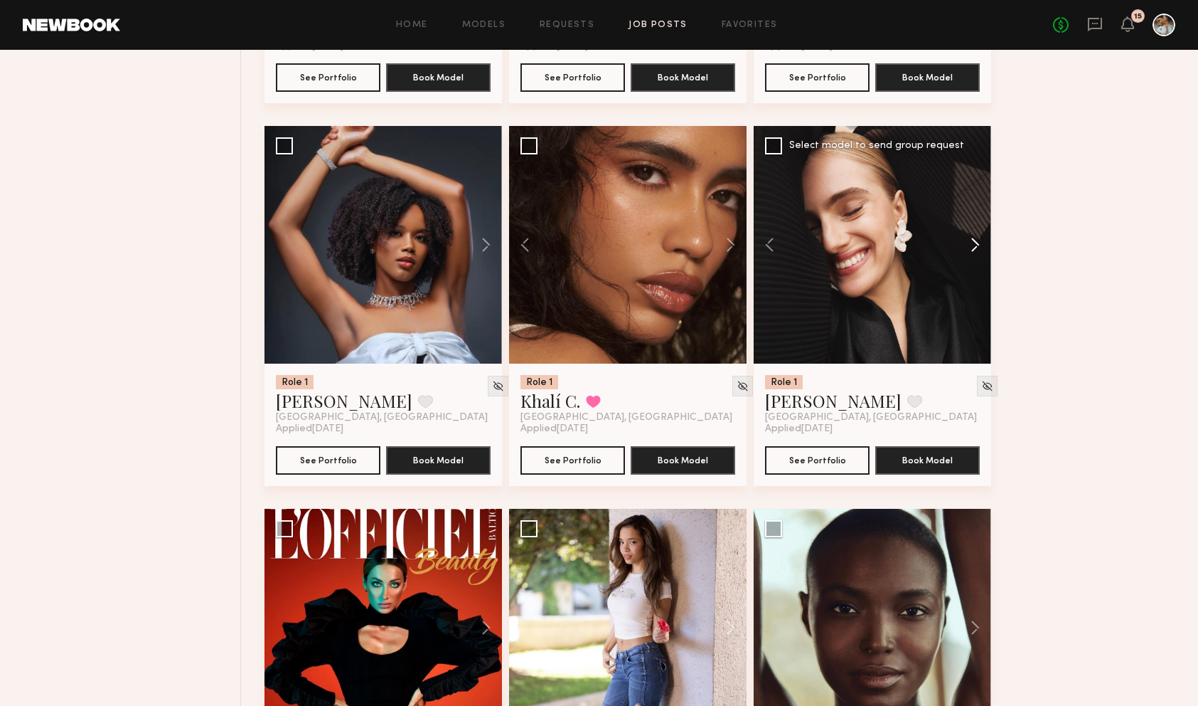
click at [974, 245] on button at bounding box center [969, 245] width 46 height 238
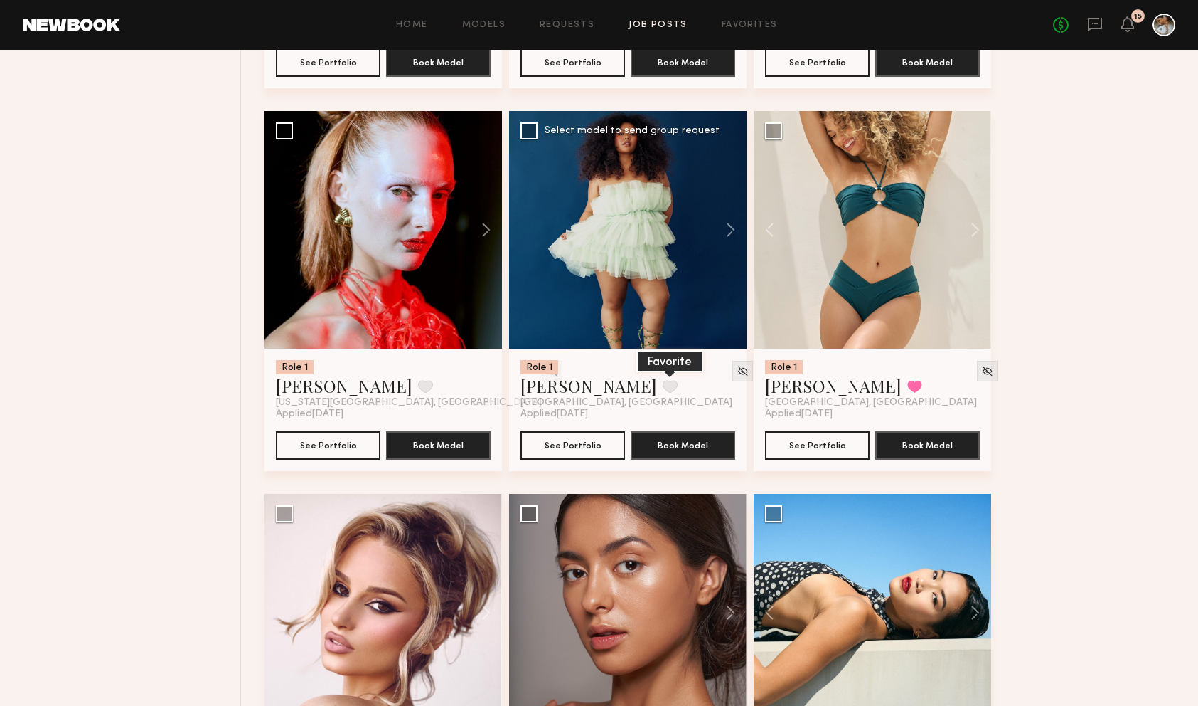
scroll to position [2316, 0]
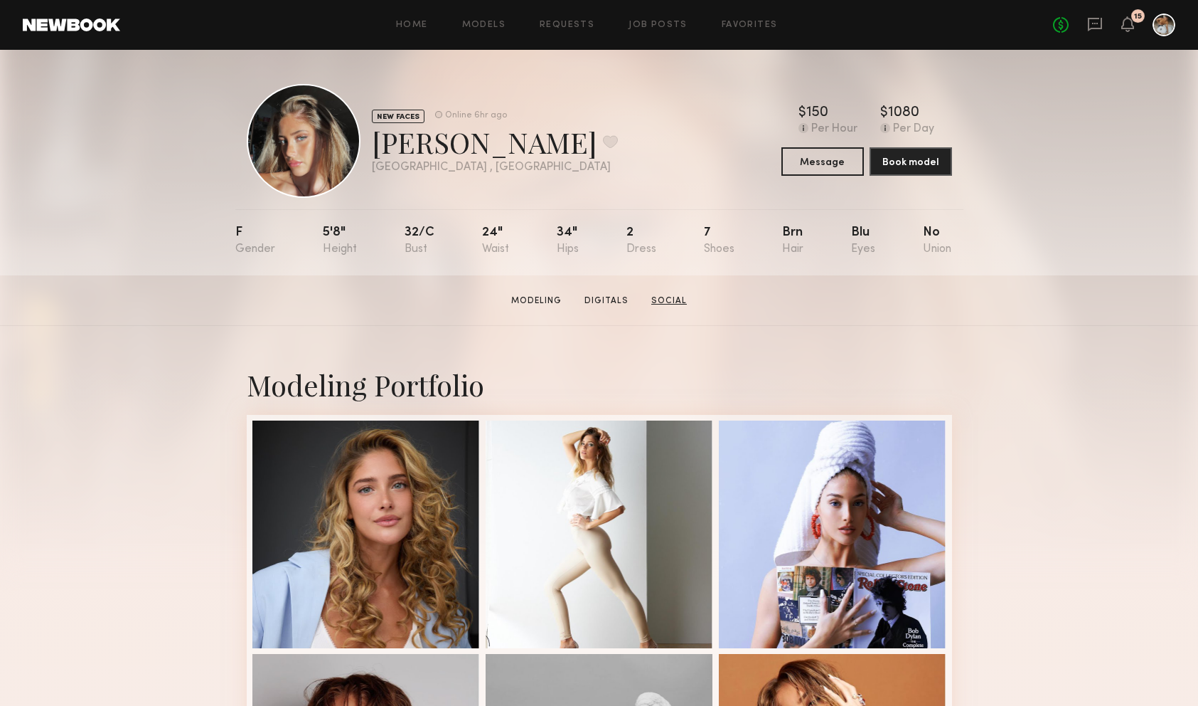
click at [679, 302] on link "Social" at bounding box center [669, 300] width 47 height 13
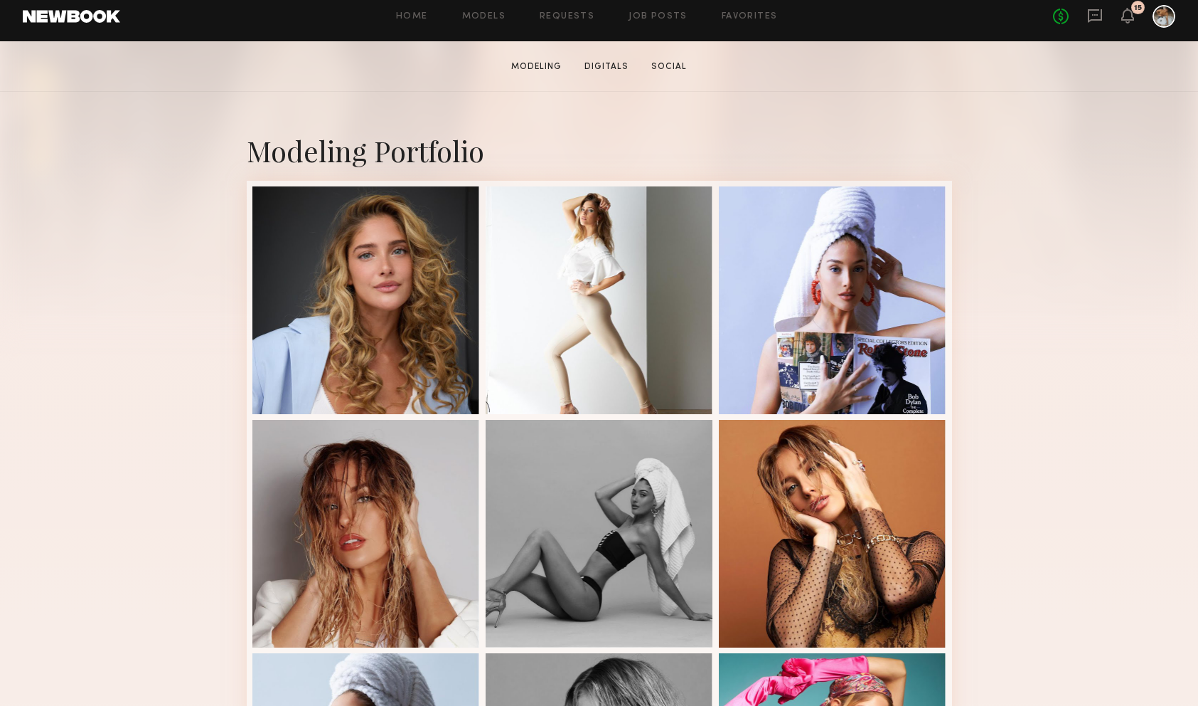
scroll to position [274, 0]
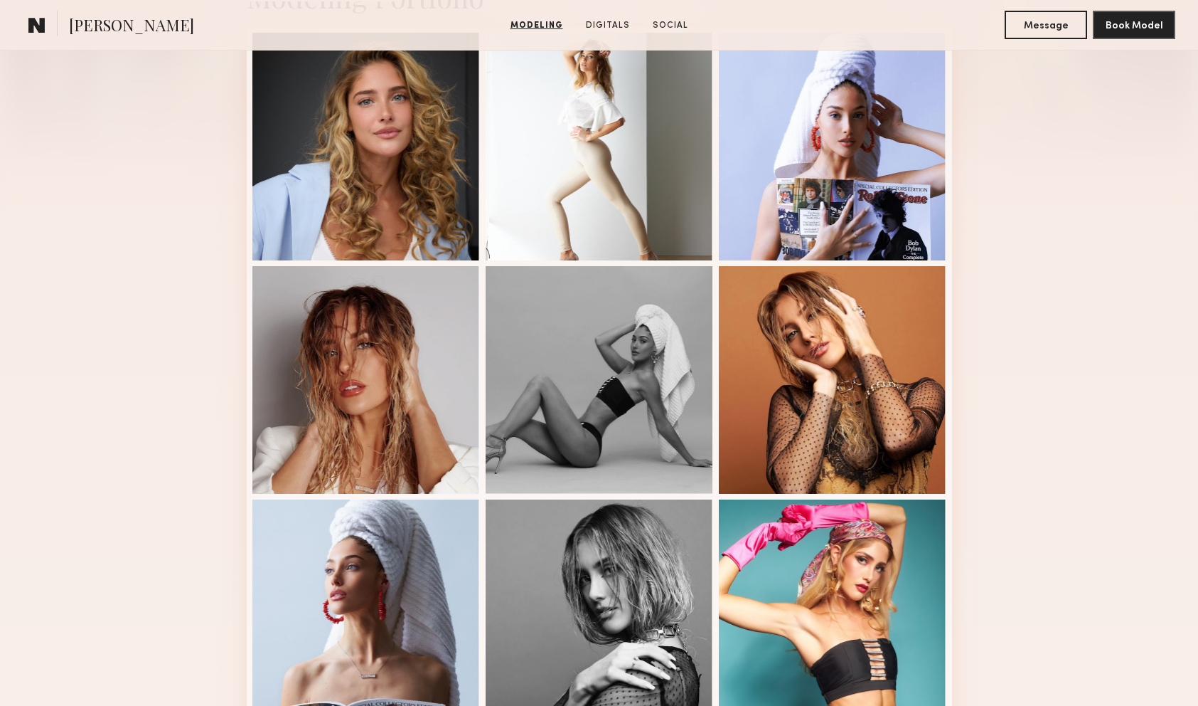
scroll to position [389, 0]
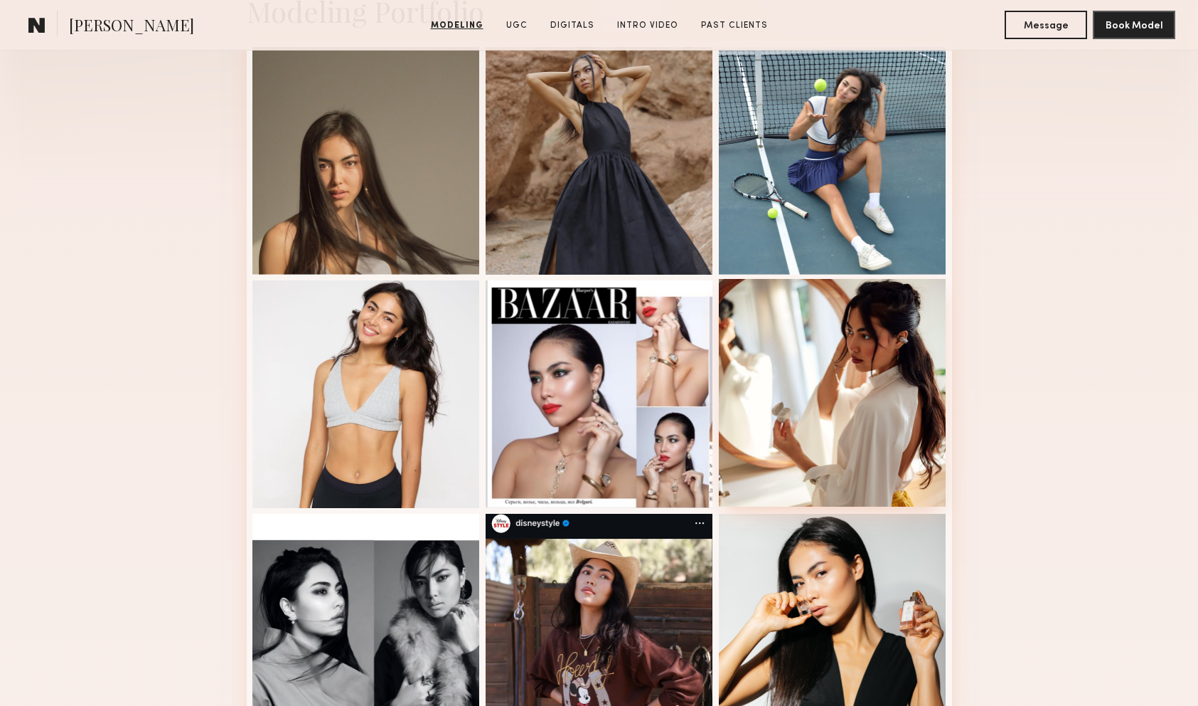
scroll to position [363, 0]
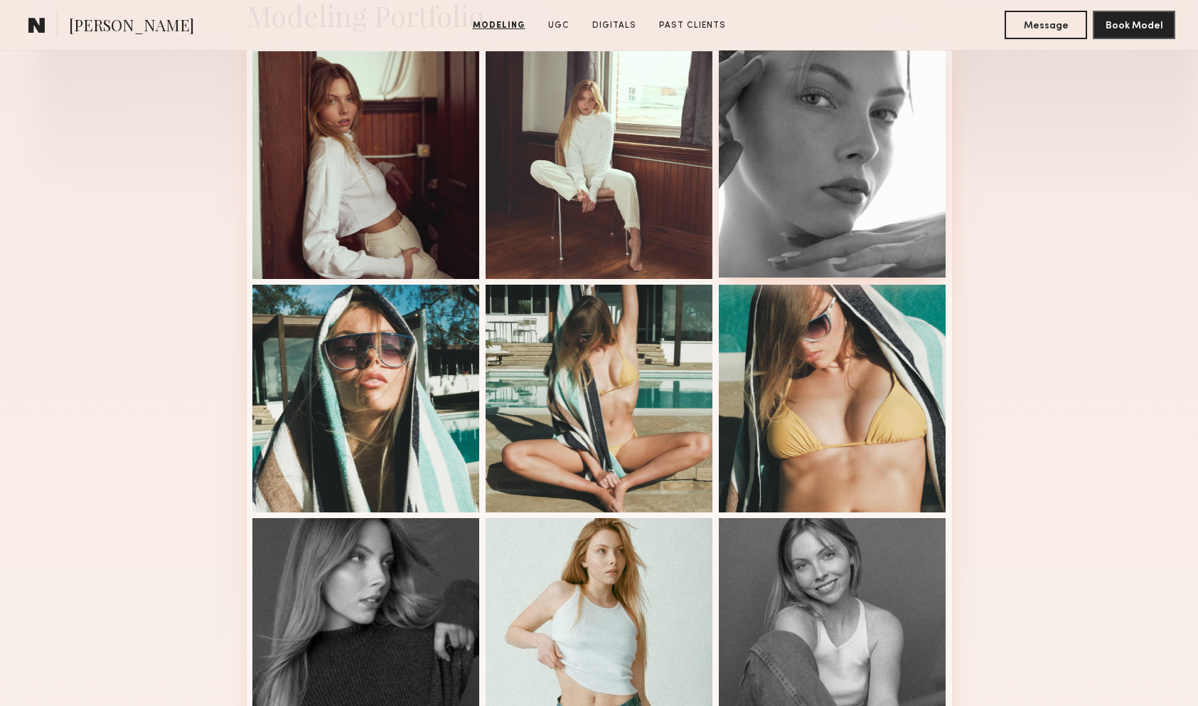
scroll to position [373, 0]
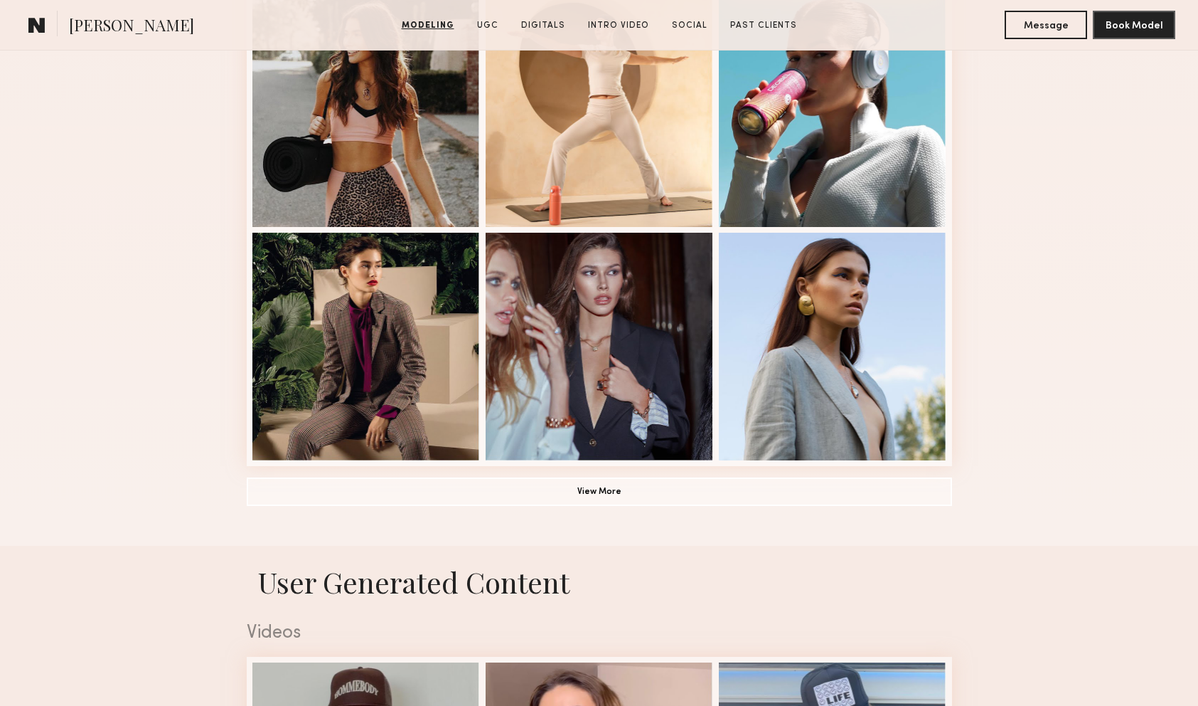
scroll to position [905, 0]
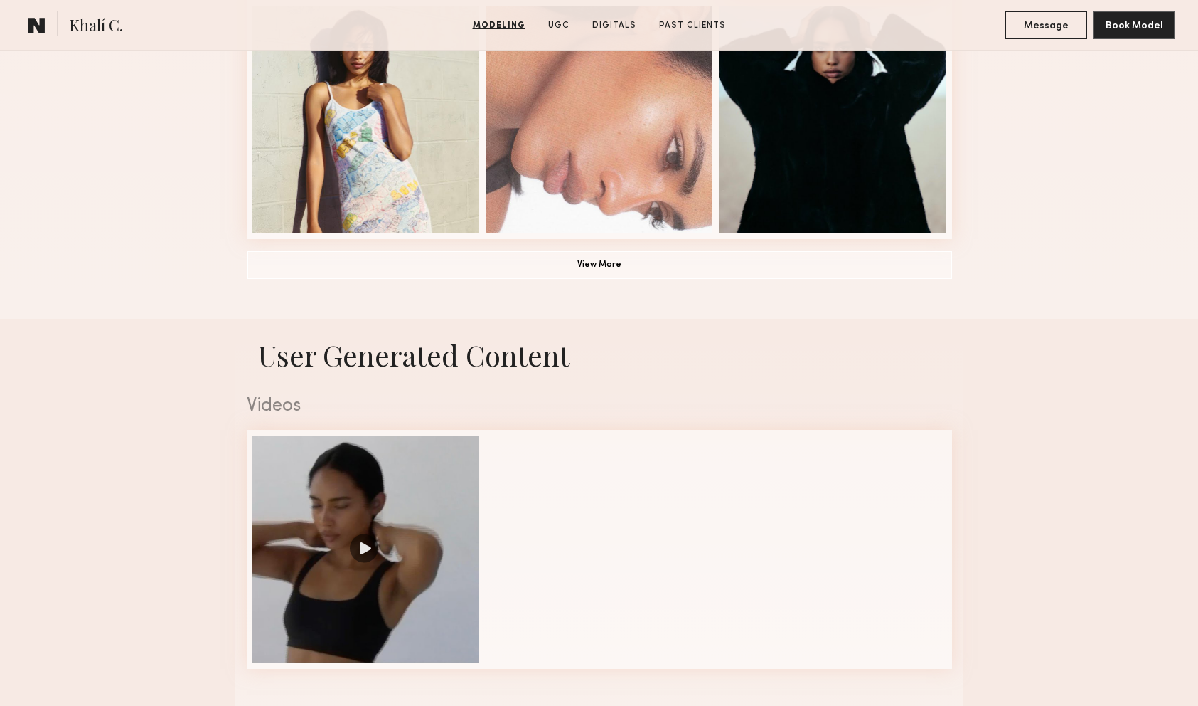
scroll to position [1001, 0]
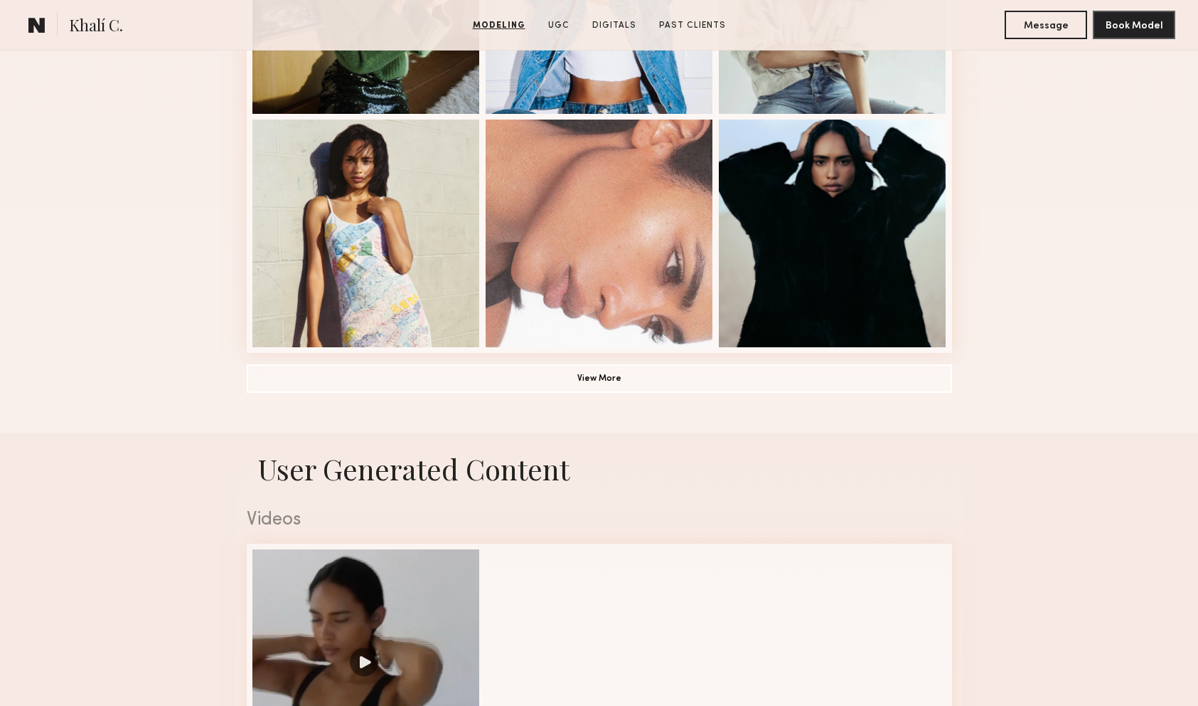
click at [701, 368] on button "View More" at bounding box center [600, 377] width 706 height 28
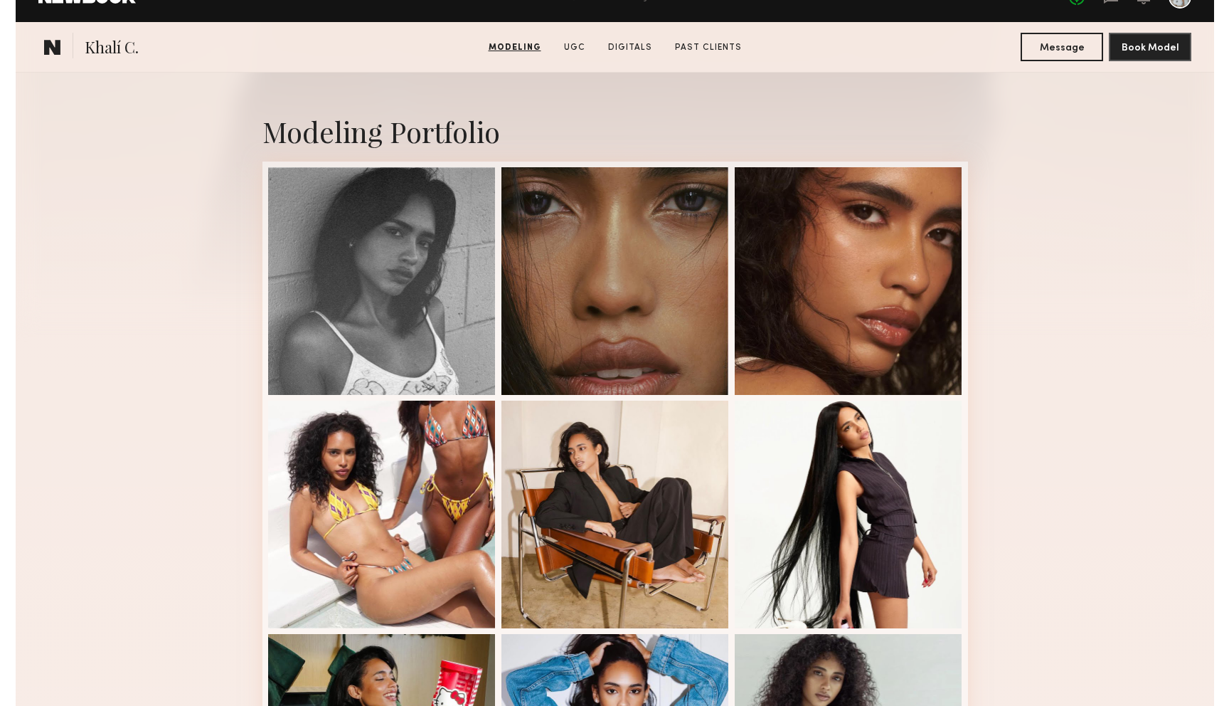
scroll to position [240, 0]
